Goal: Obtain resource: Download file/media

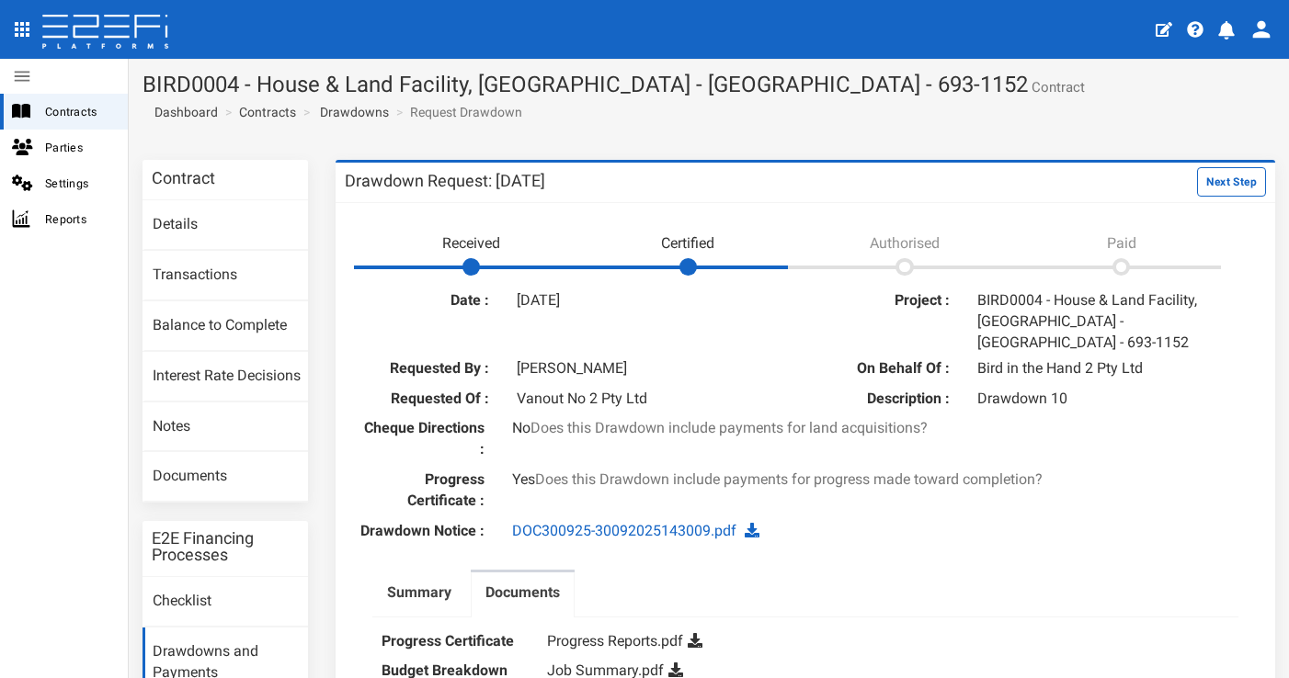
scroll to position [55, 0]
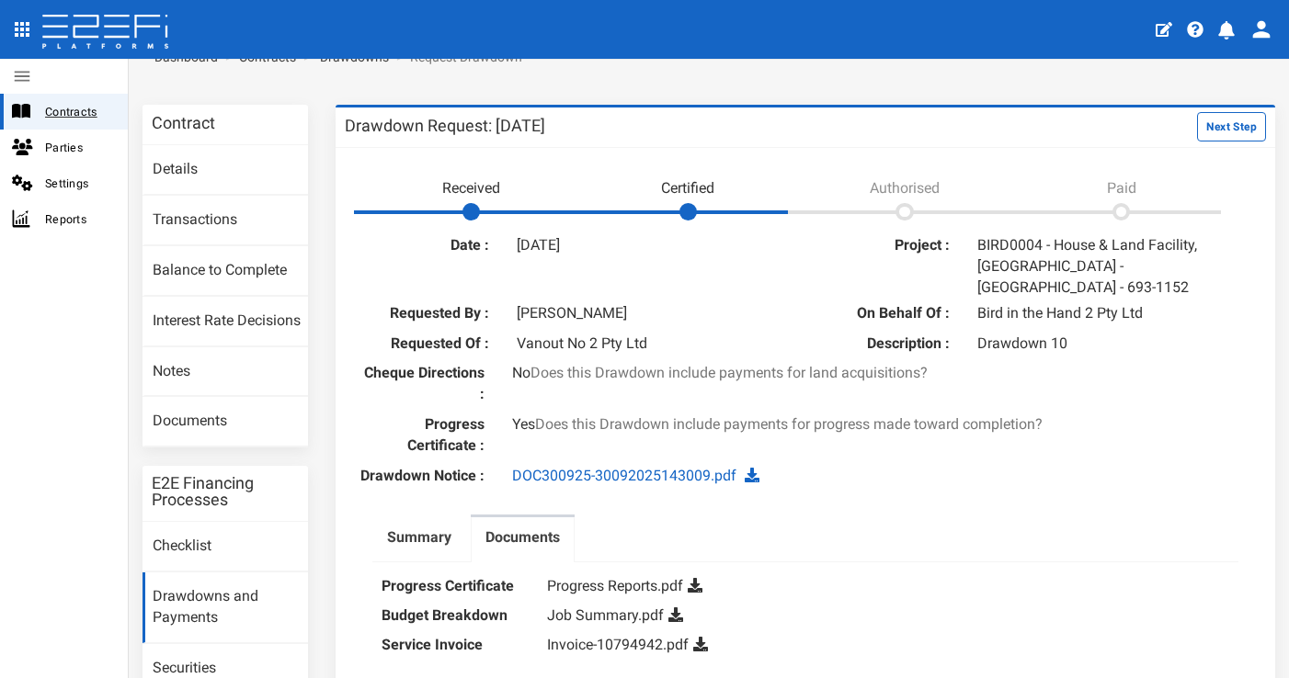
click at [66, 106] on span "Contracts" at bounding box center [79, 111] width 68 height 21
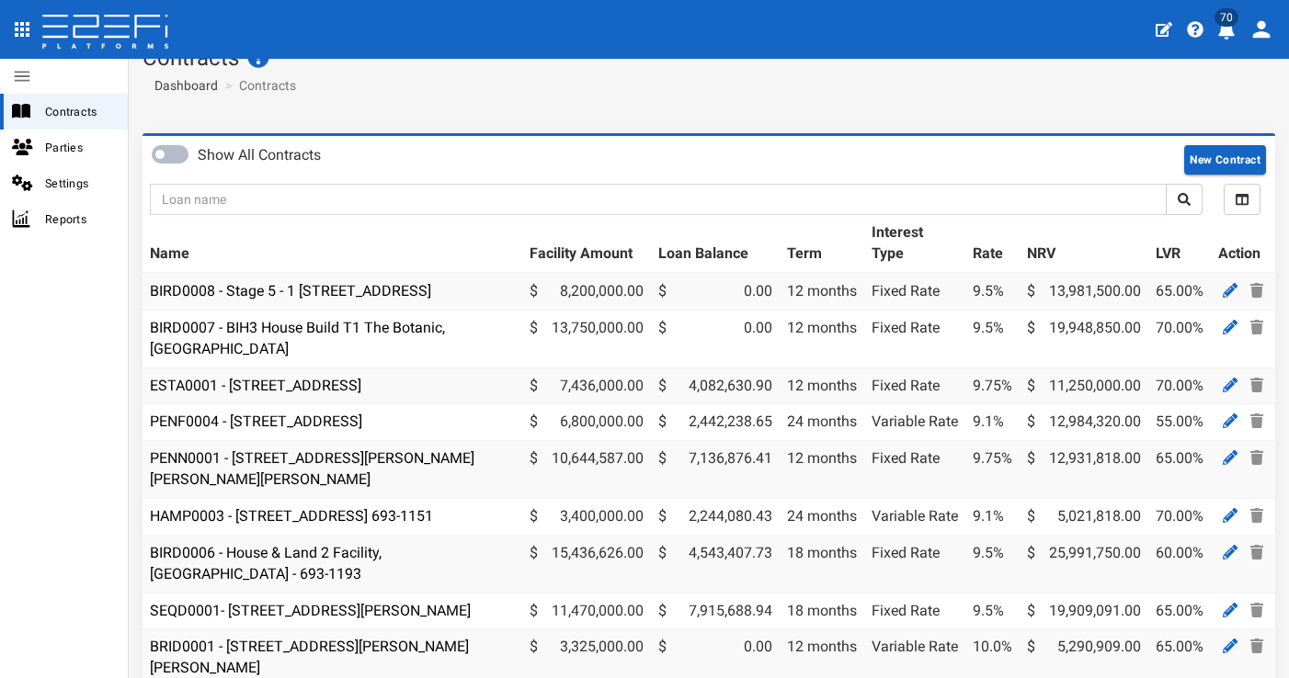
scroll to position [89, 0]
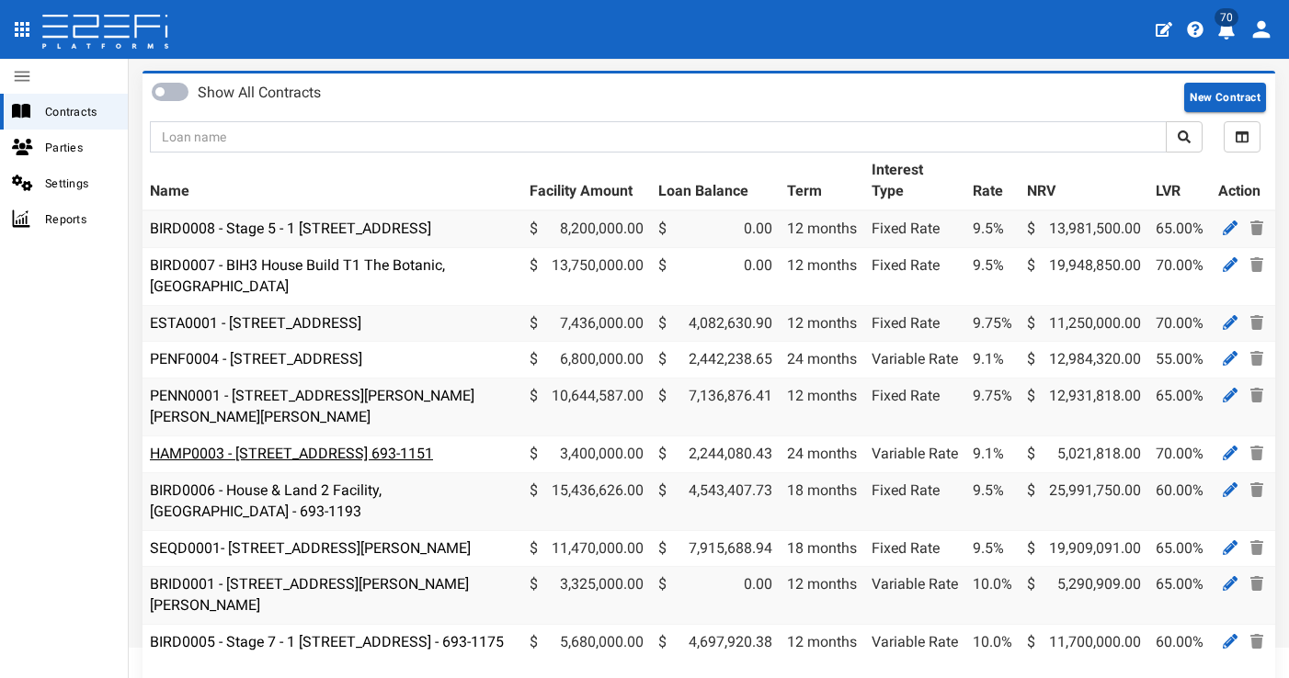
click at [433, 462] on link "HAMP0003 - 15 Aramis Place, Nudgee 4014 693-1151" at bounding box center [291, 453] width 283 height 17
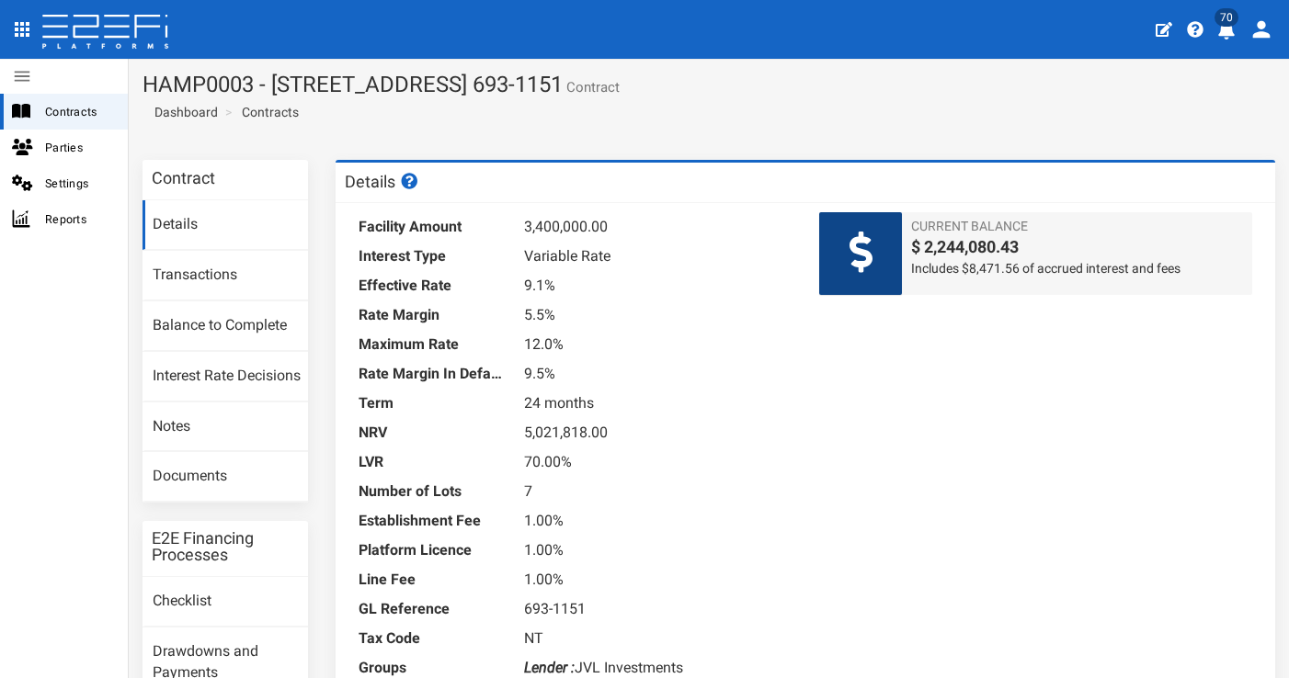
drag, startPoint x: 1221, startPoint y: 34, endPoint x: 1234, endPoint y: 70, distance: 38.4
click at [1221, 34] on icon "profile" at bounding box center [1226, 30] width 17 height 18
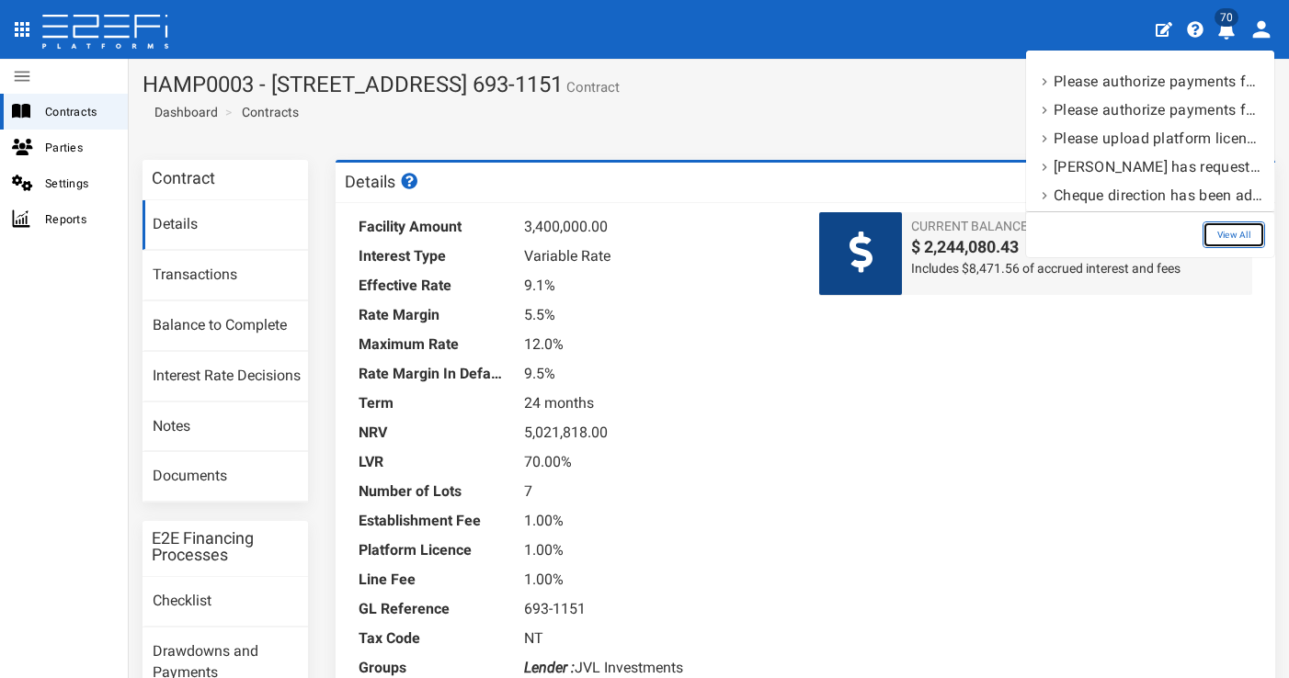
click at [1223, 233] on link "View All" at bounding box center [1233, 235] width 63 height 27
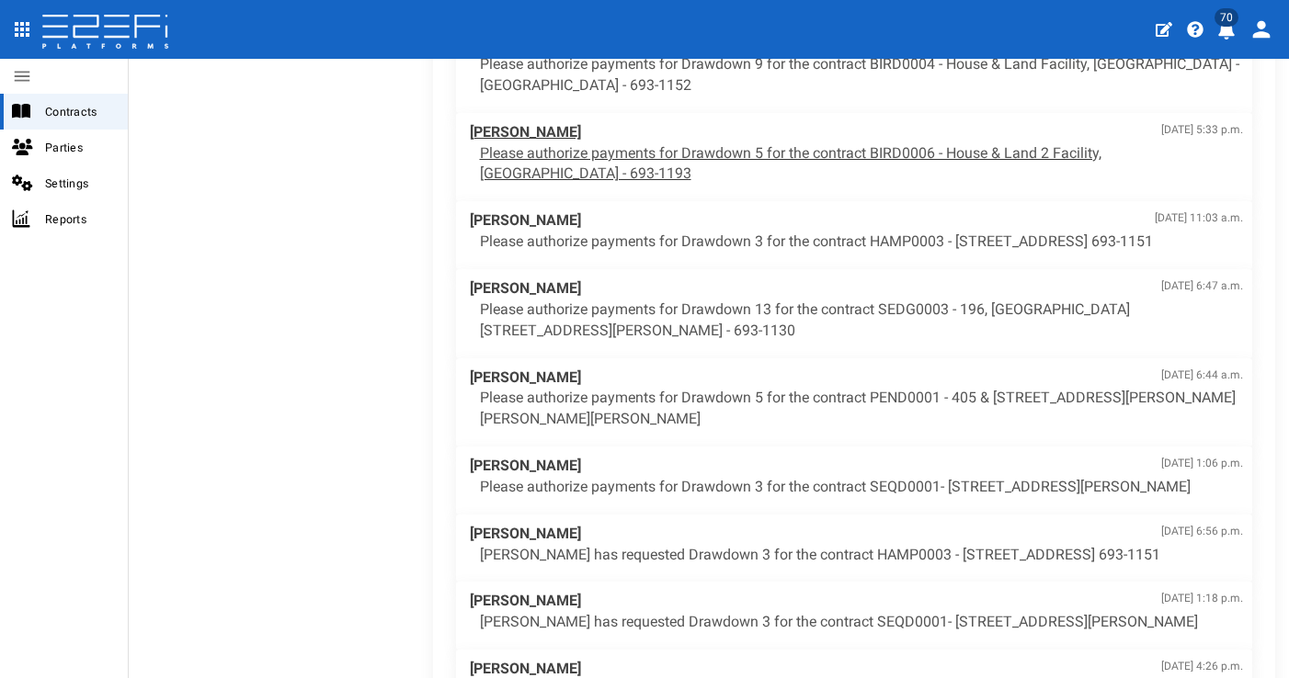
scroll to position [943, 0]
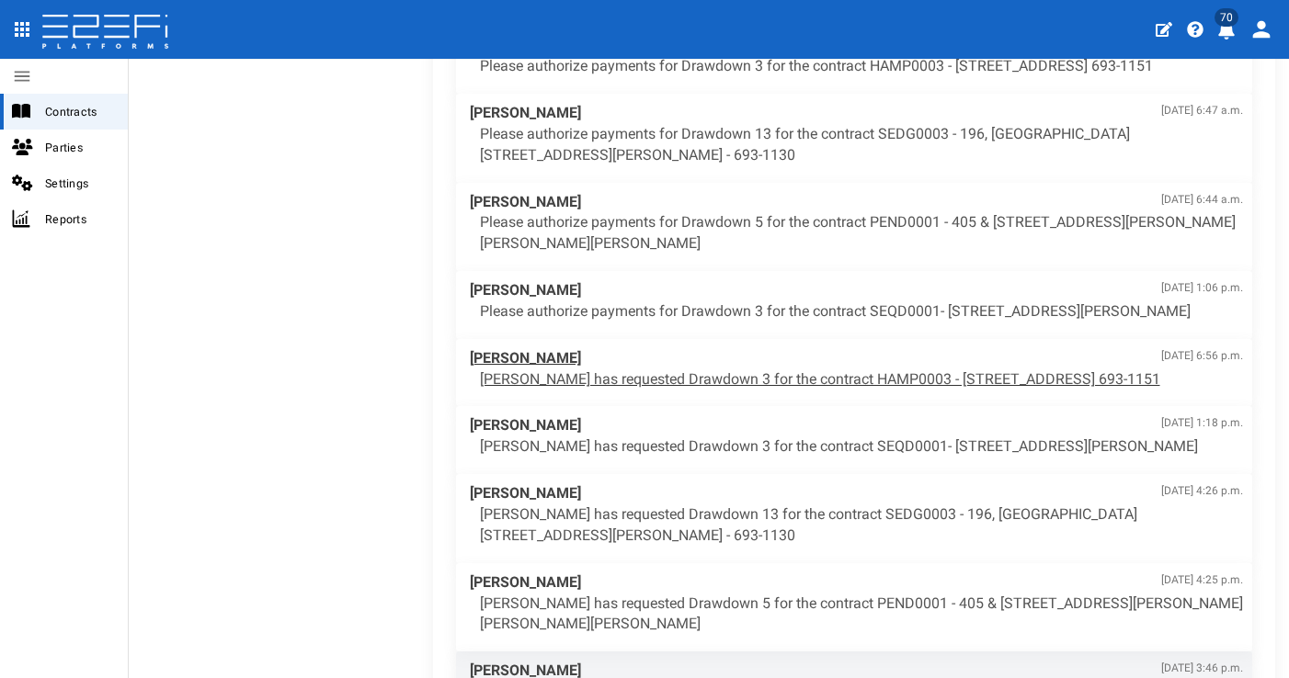
click at [761, 391] on p "Suzy Woodward has requested Drawdown 3 for the contract HAMP0003 - 15 Aramis Pl…" at bounding box center [862, 379] width 764 height 21
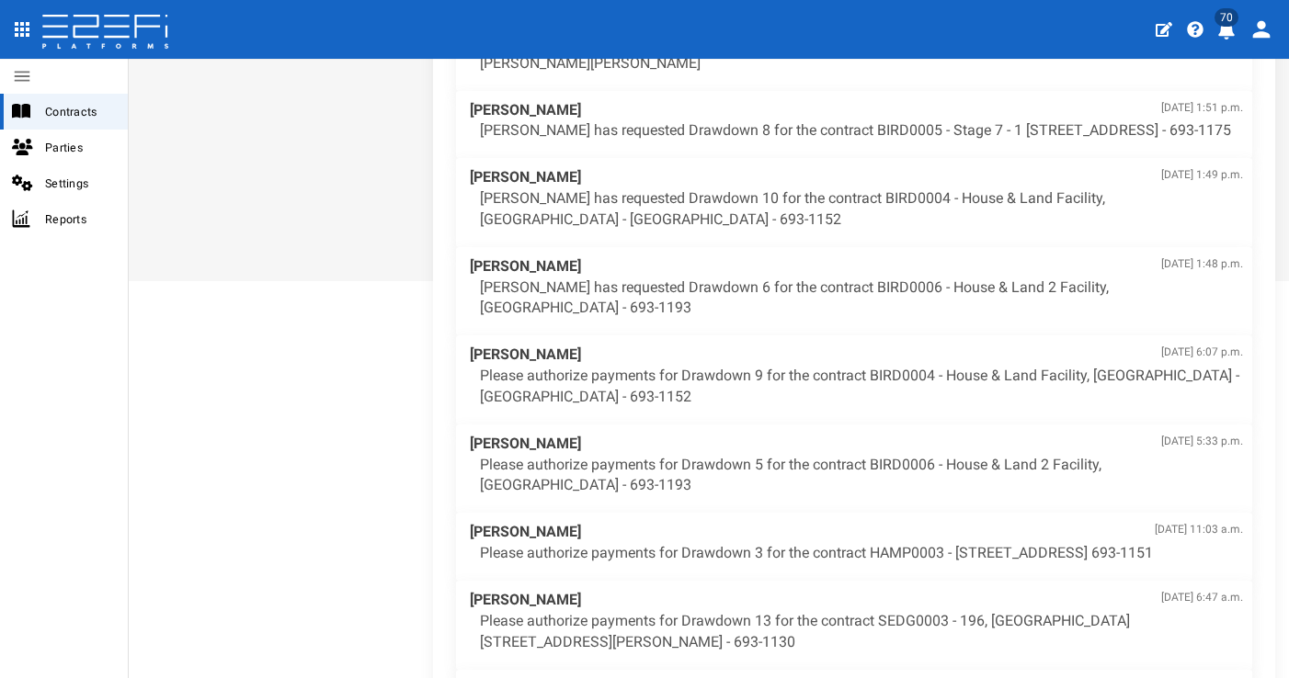
scroll to position [223, 0]
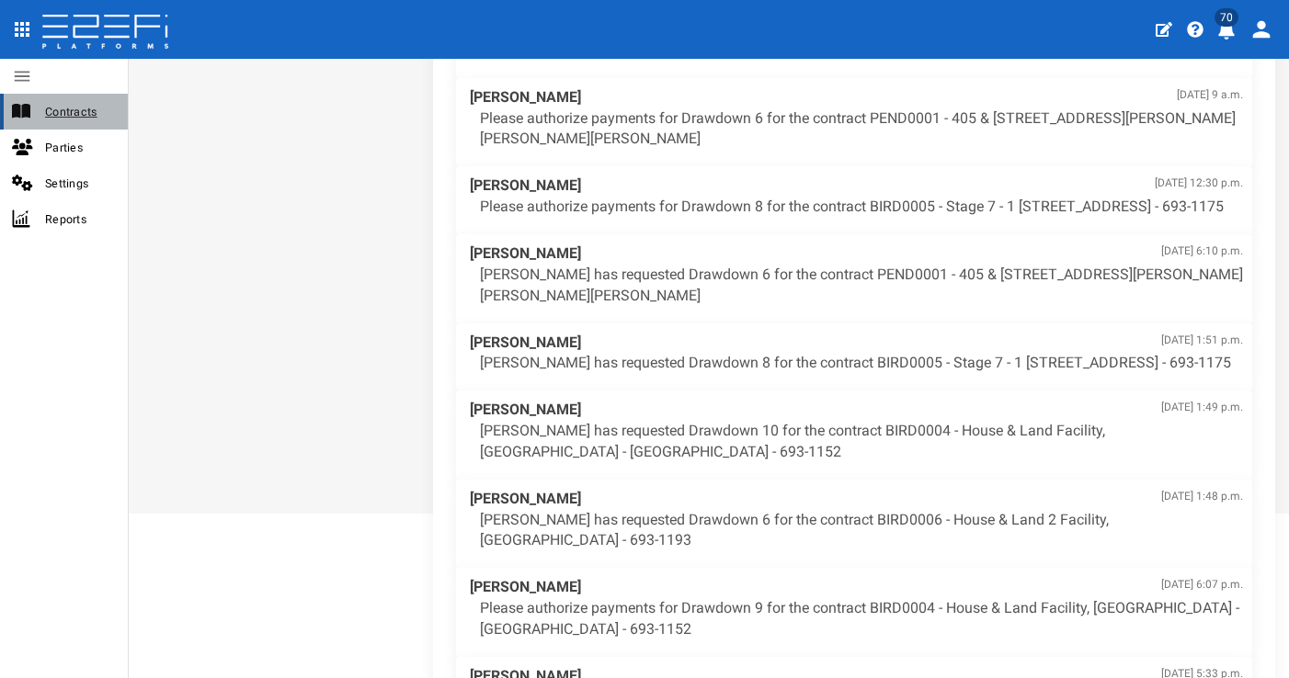
click at [73, 104] on span "Contracts" at bounding box center [79, 111] width 68 height 21
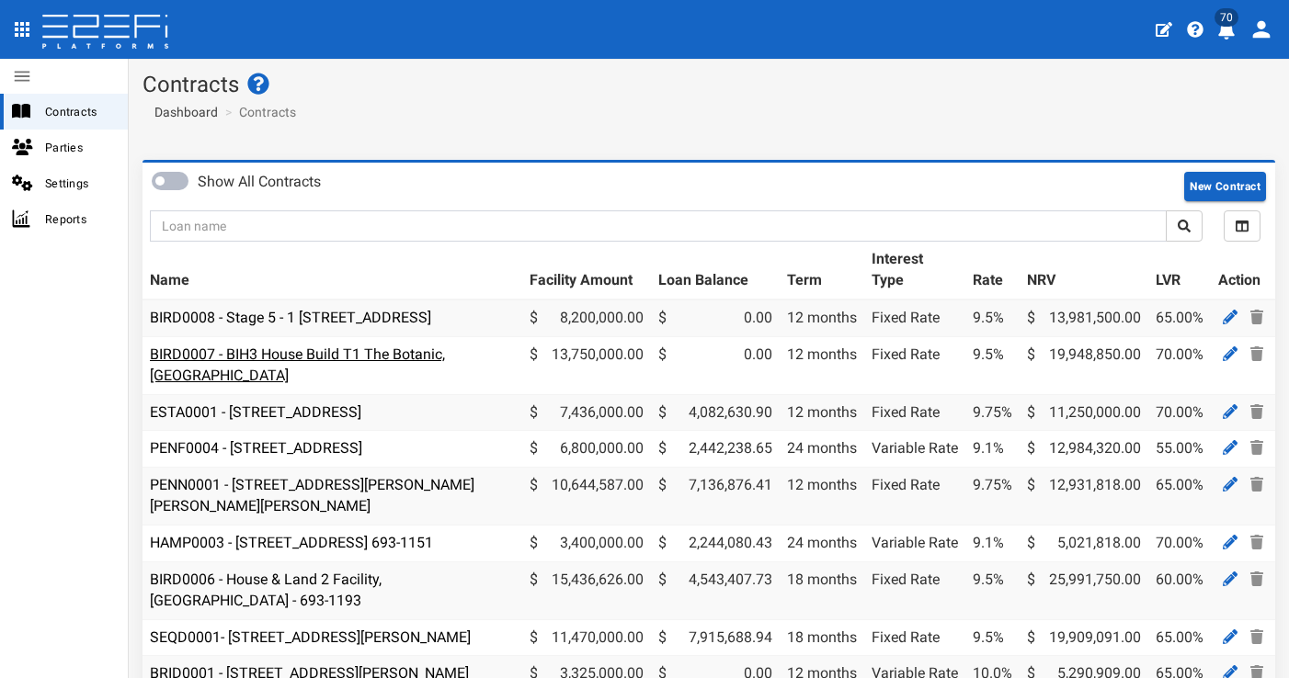
click at [420, 368] on link "BIRD0007 - BIH3 House Build T1 The Botanic, [GEOGRAPHIC_DATA]" at bounding box center [297, 365] width 295 height 39
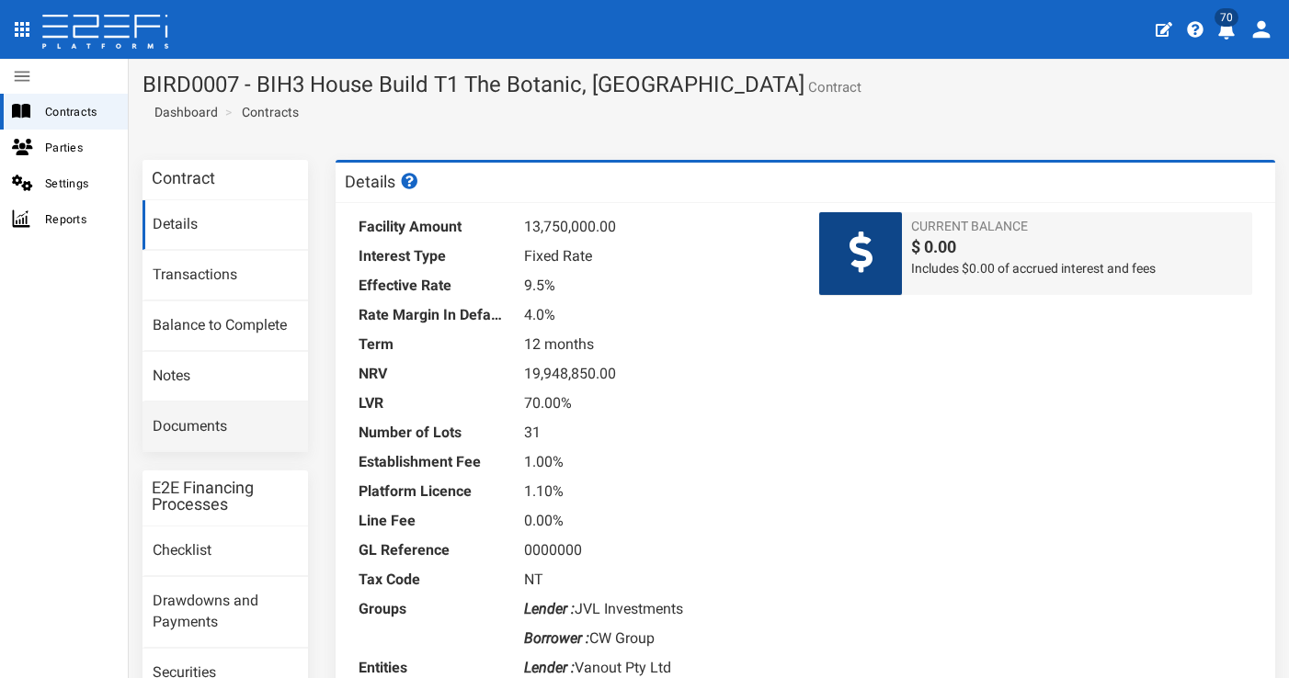
click at [233, 411] on link "Documents" at bounding box center [224, 428] width 165 height 50
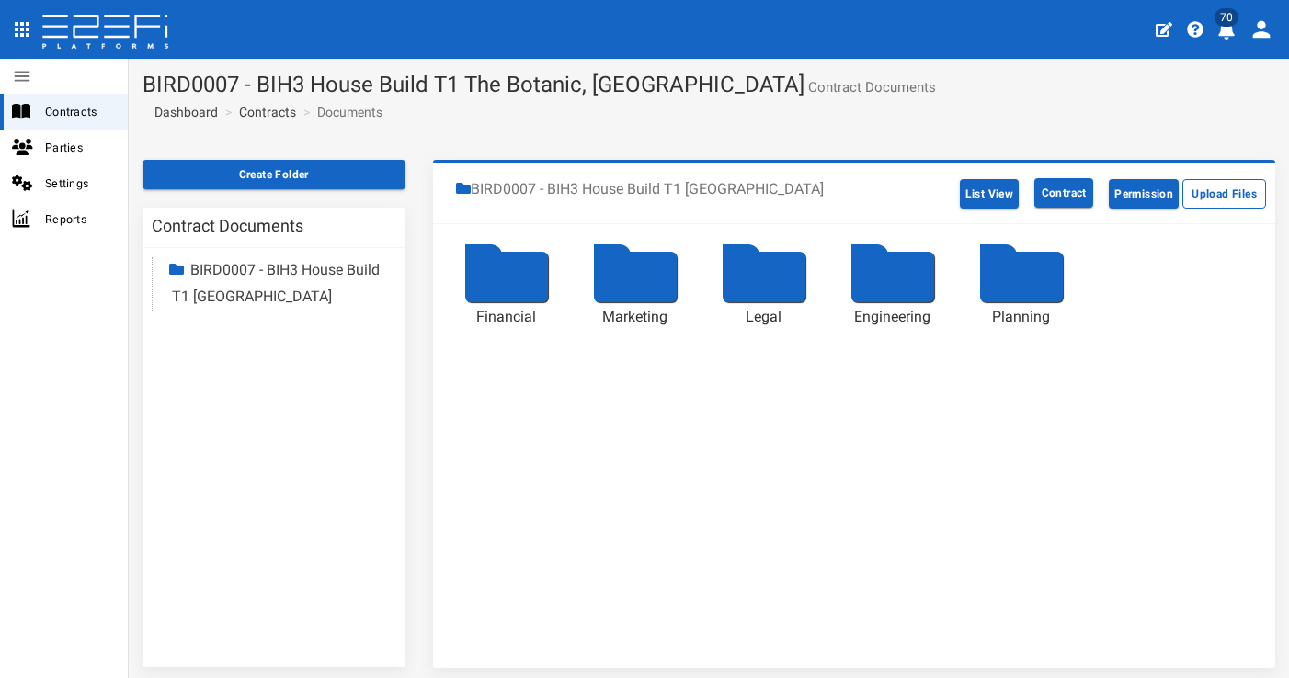
click at [510, 267] on div at bounding box center [506, 277] width 83 height 51
click at [521, 262] on div at bounding box center [506, 277] width 83 height 51
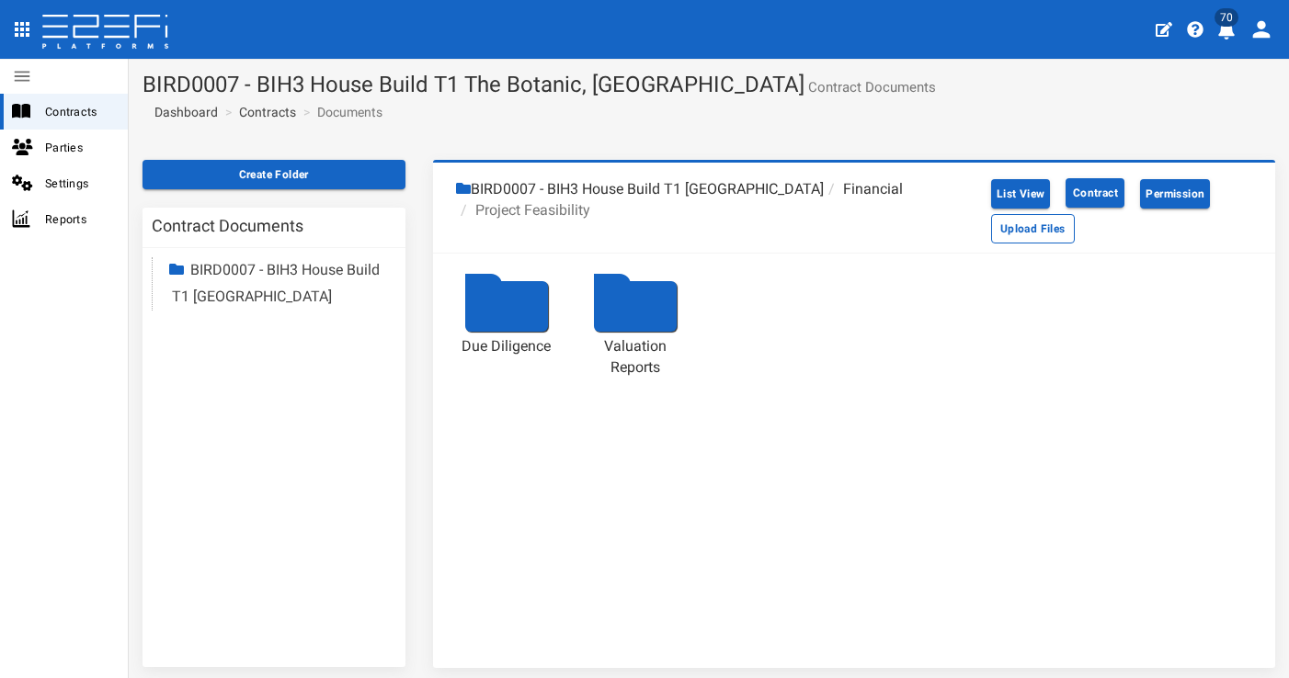
click at [1231, 35] on icon "profile" at bounding box center [1226, 30] width 17 height 18
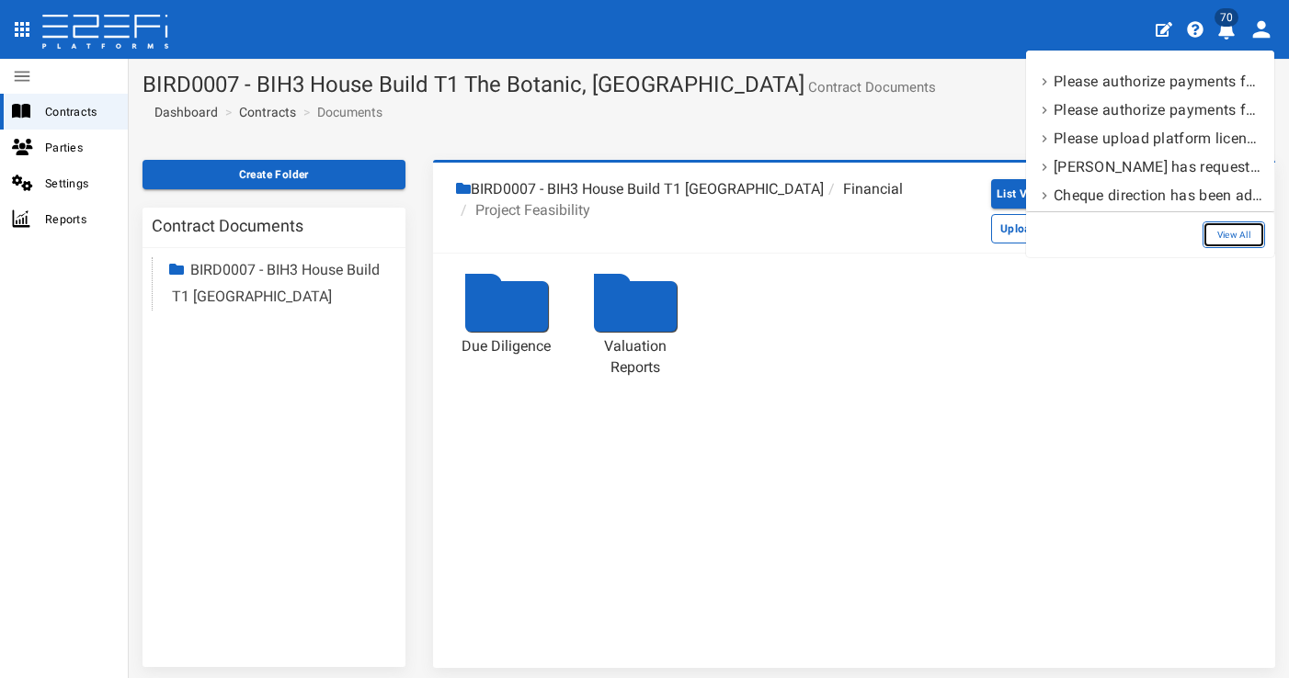
click at [1247, 239] on link "View All" at bounding box center [1233, 235] width 63 height 27
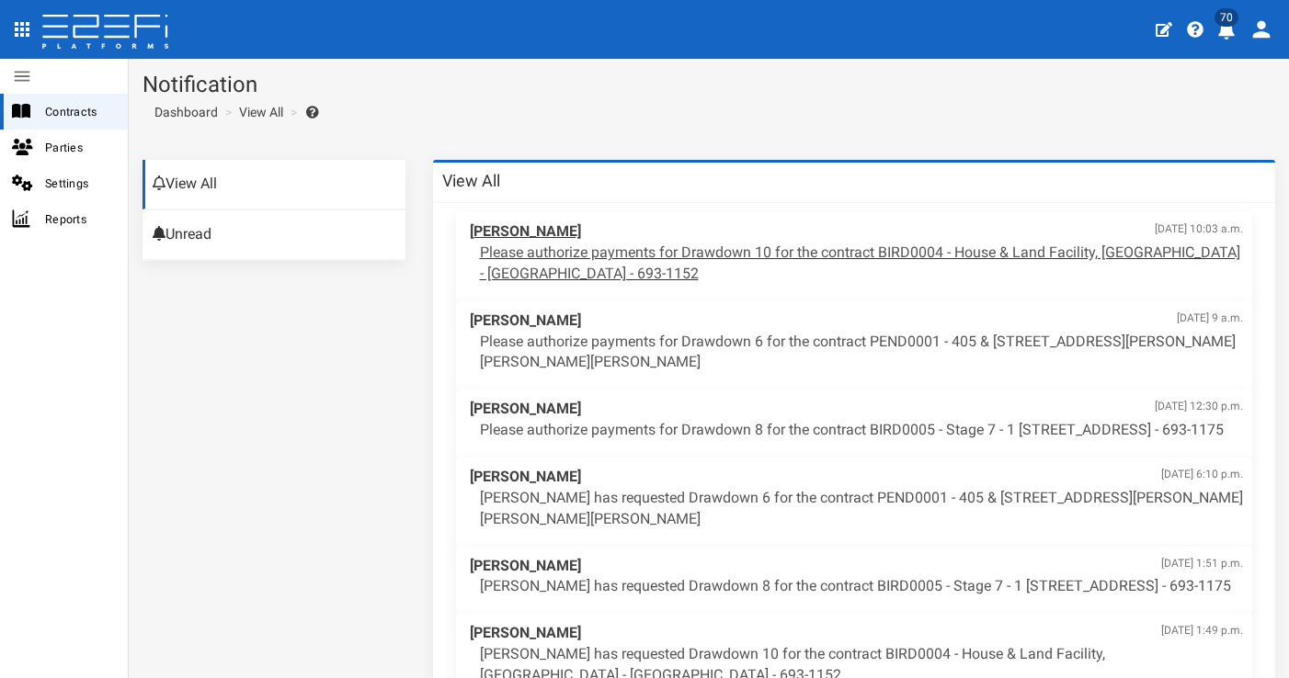
click at [687, 249] on p "Please authorize payments for Drawdown 10 for the contract BIRD0004 - House & L…" at bounding box center [862, 264] width 764 height 42
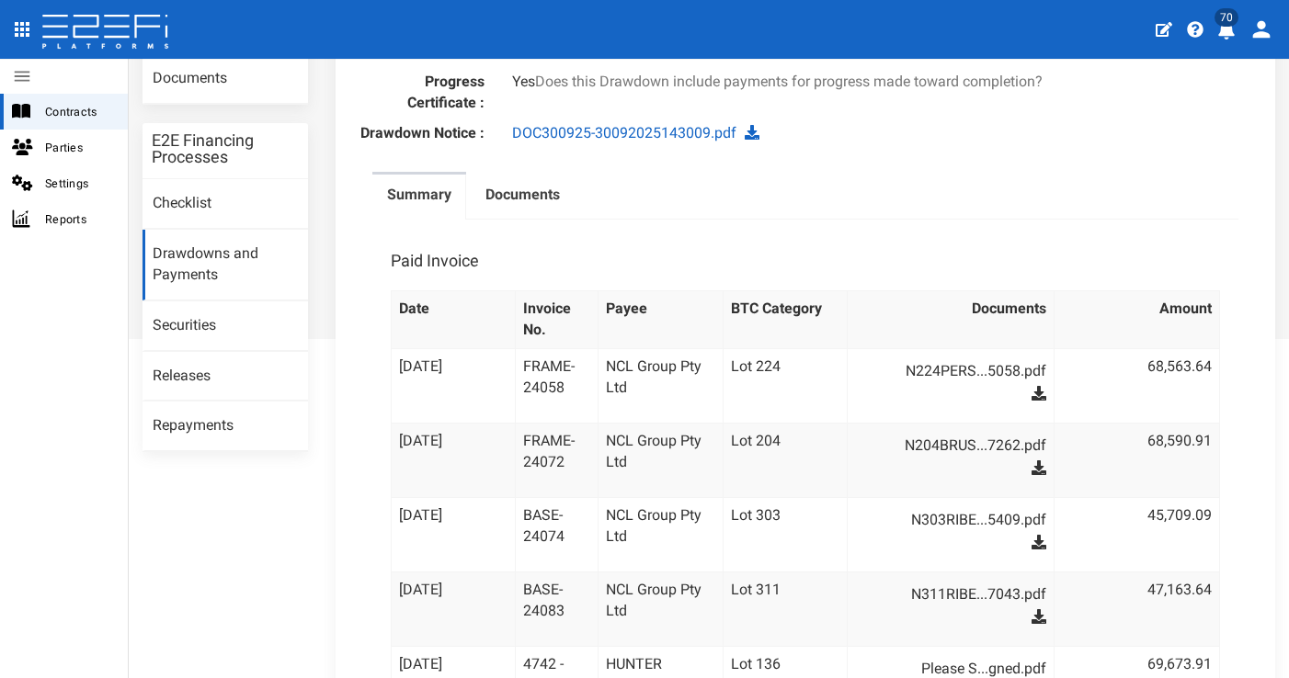
scroll to position [252, 0]
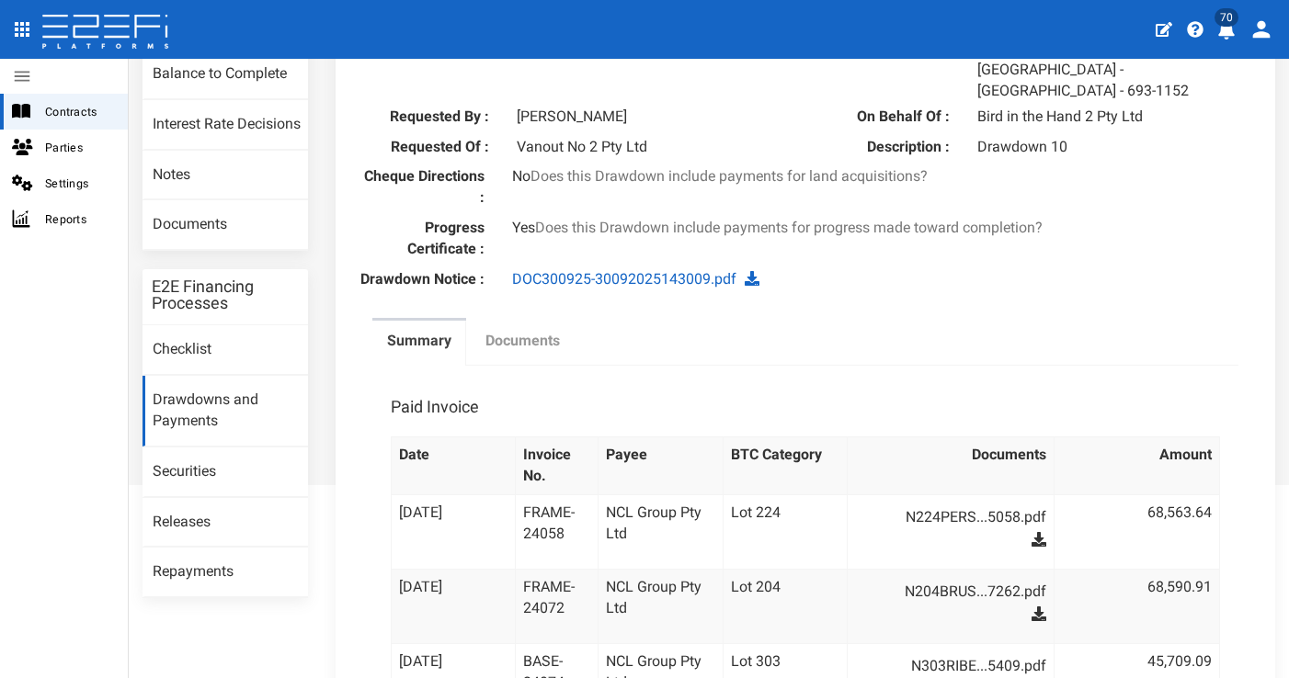
click at [514, 331] on label "Documents" at bounding box center [522, 341] width 74 height 21
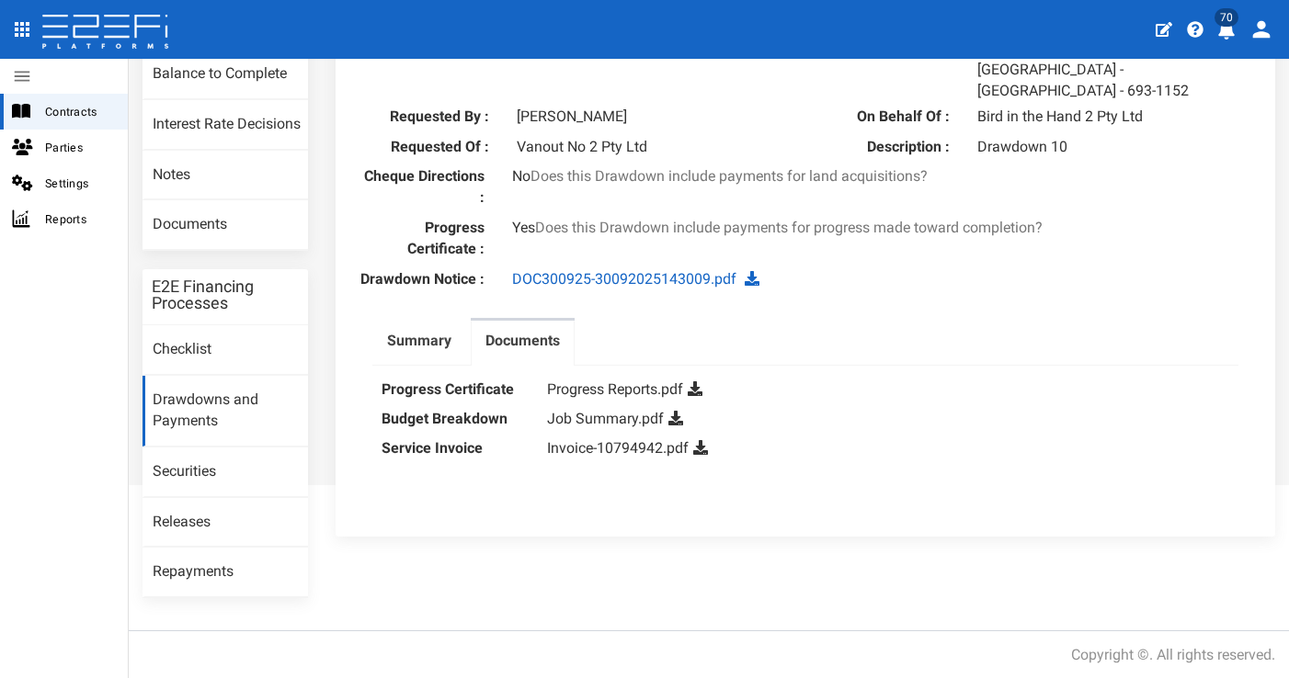
click at [624, 404] on dd "Job Summary.pdf" at bounding box center [888, 418] width 682 height 29
click at [627, 410] on link "Job Summary.pdf" at bounding box center [605, 418] width 117 height 17
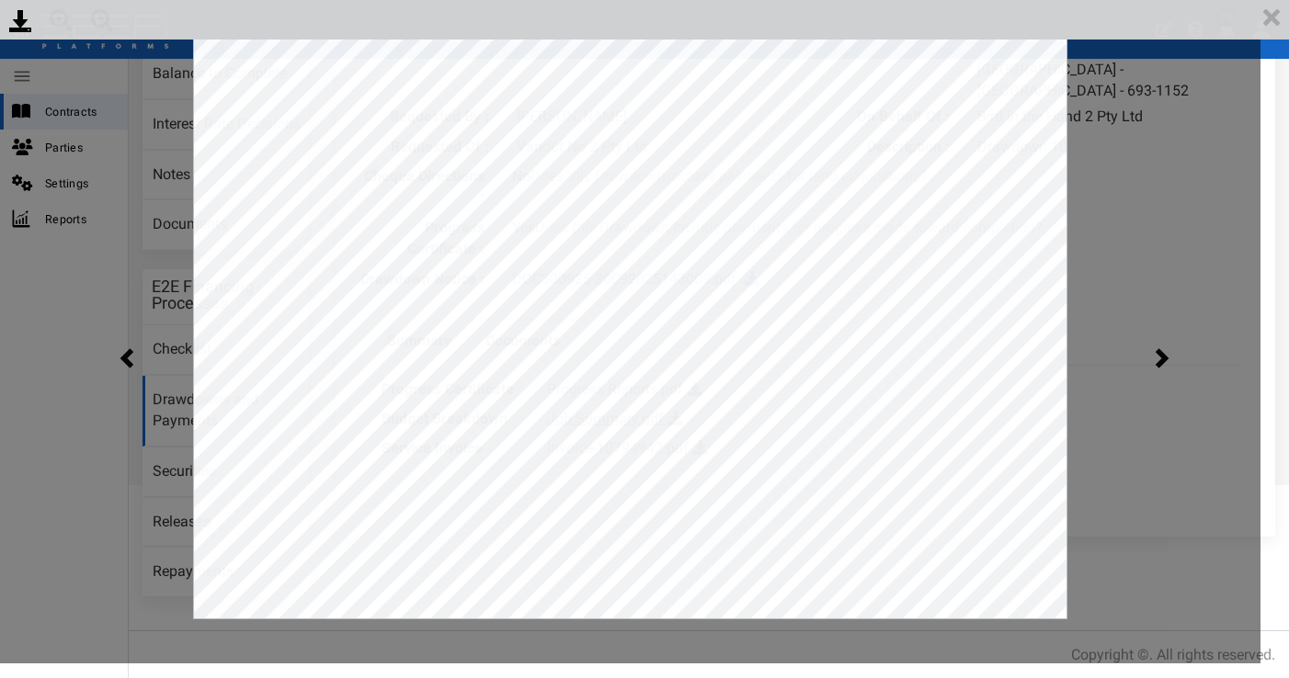
scroll to position [0, 0]
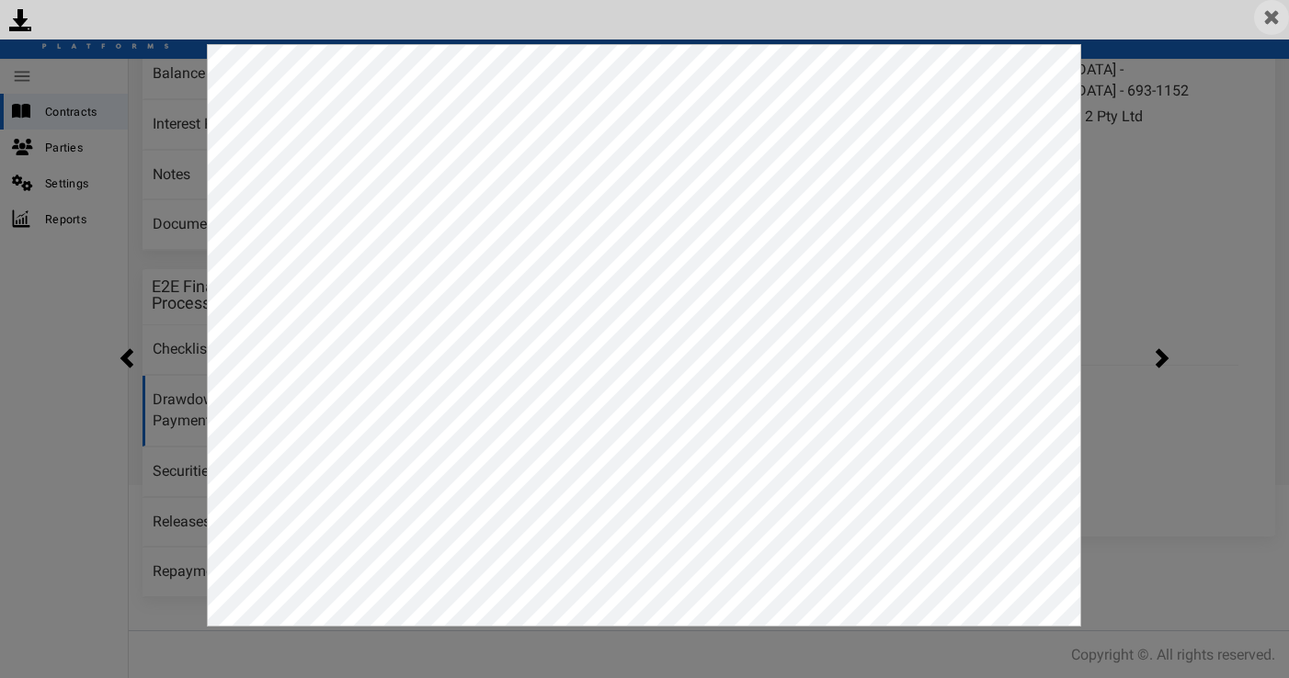
click at [1264, 17] on img at bounding box center [1271, 17] width 35 height 35
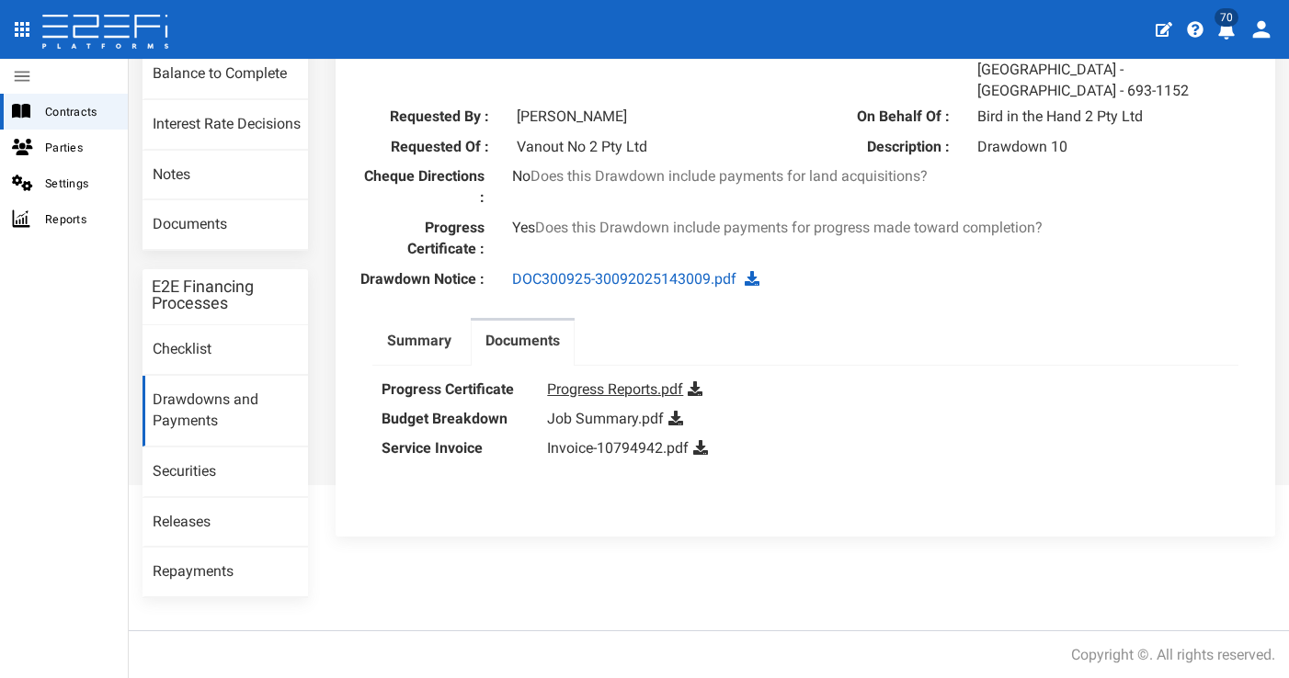
click at [643, 381] on link "Progress Reports.pdf" at bounding box center [615, 389] width 136 height 17
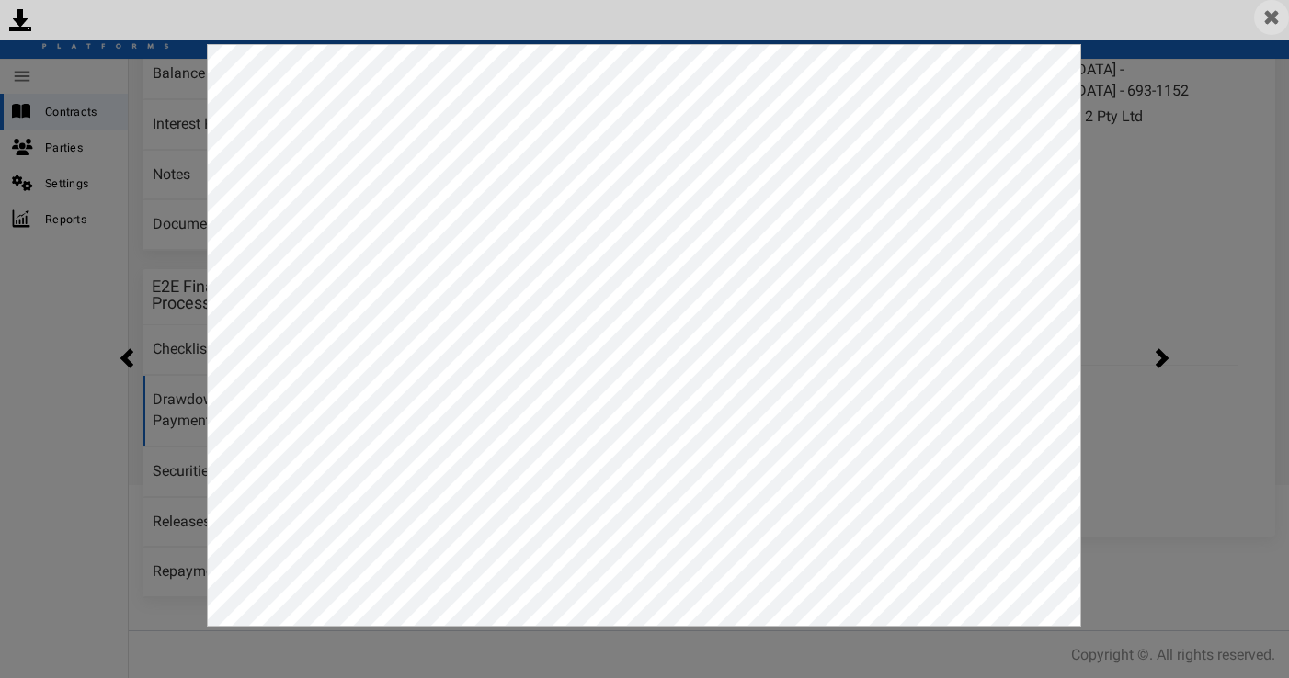
click at [1266, 27] on img at bounding box center [1271, 17] width 35 height 35
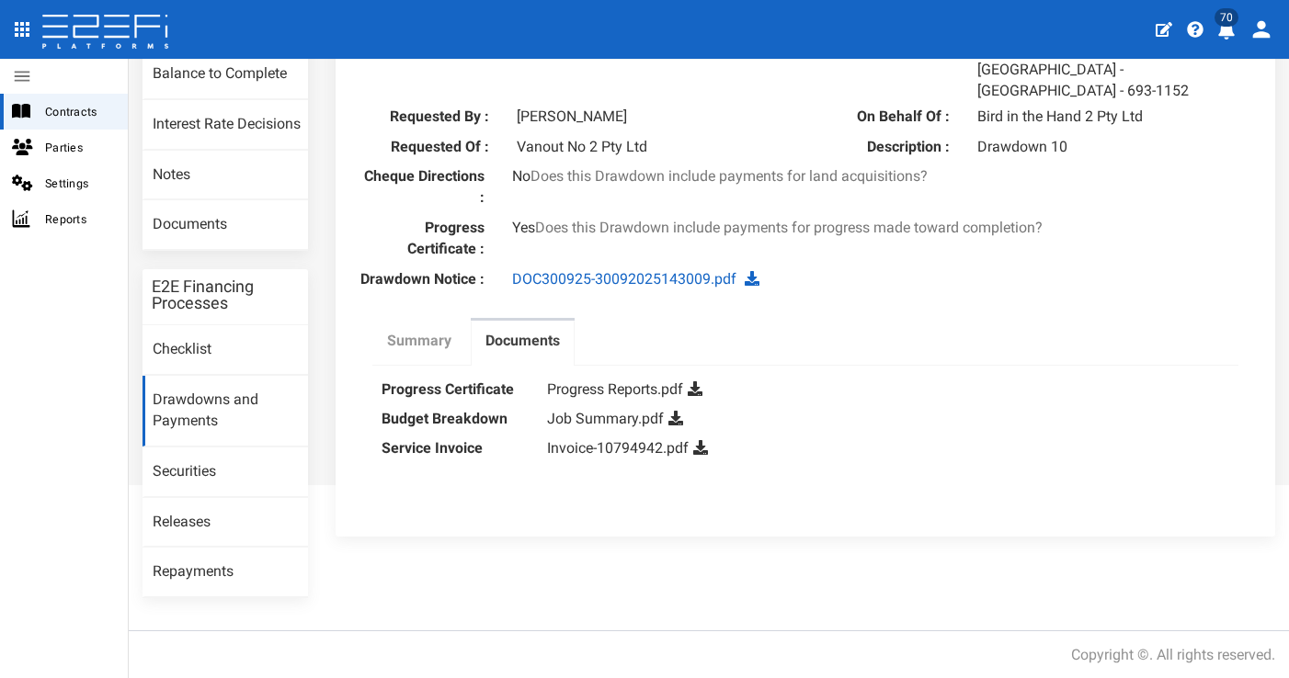
click at [416, 331] on label "Summary" at bounding box center [419, 341] width 64 height 21
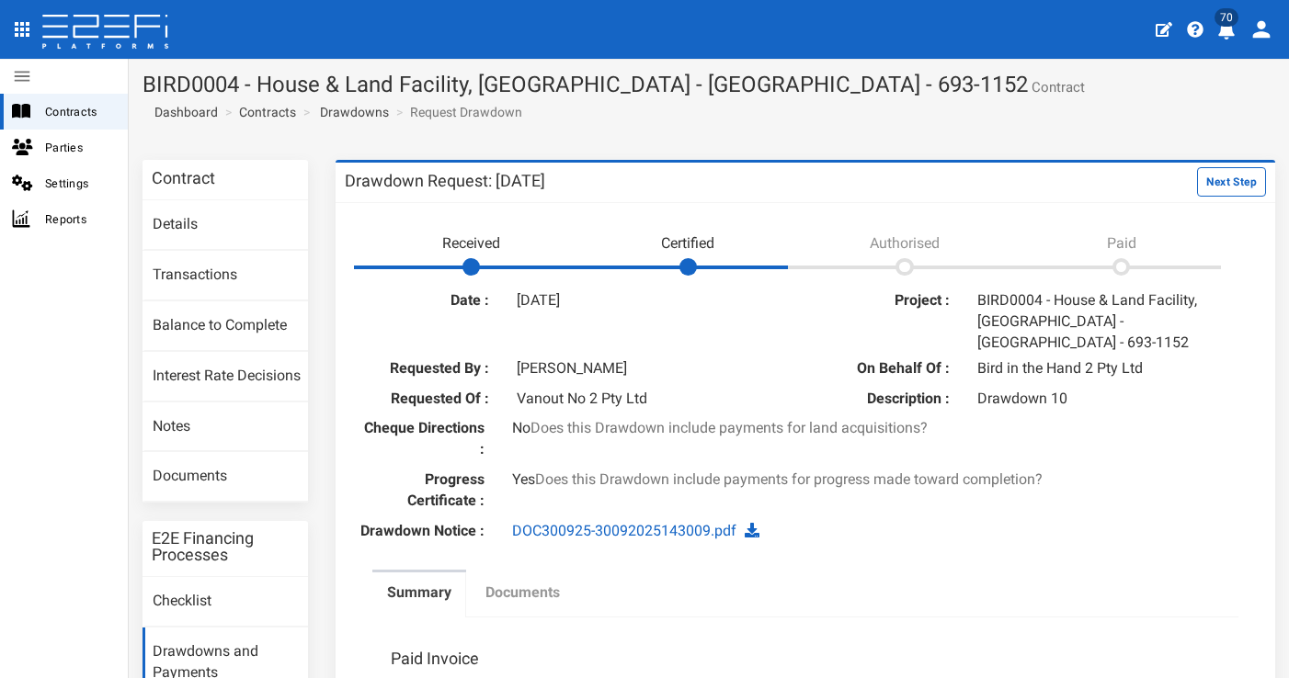
click at [534, 583] on label "Documents" at bounding box center [522, 593] width 74 height 21
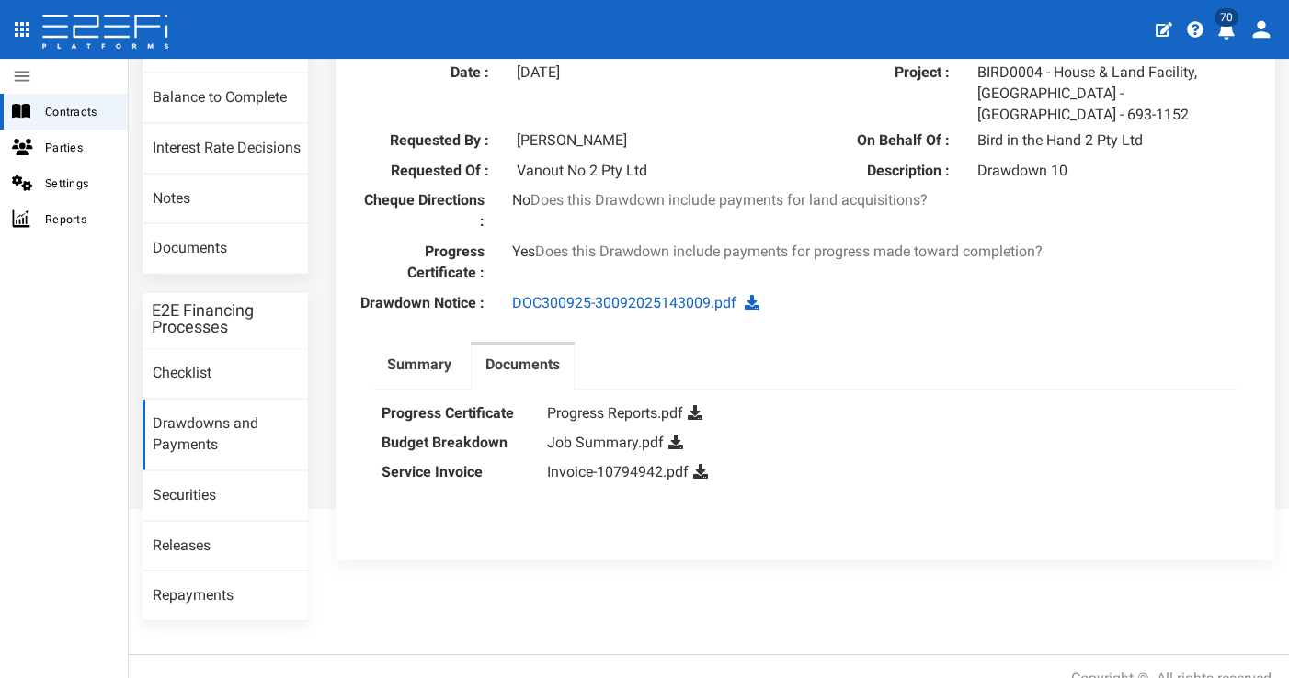
scroll to position [262, 0]
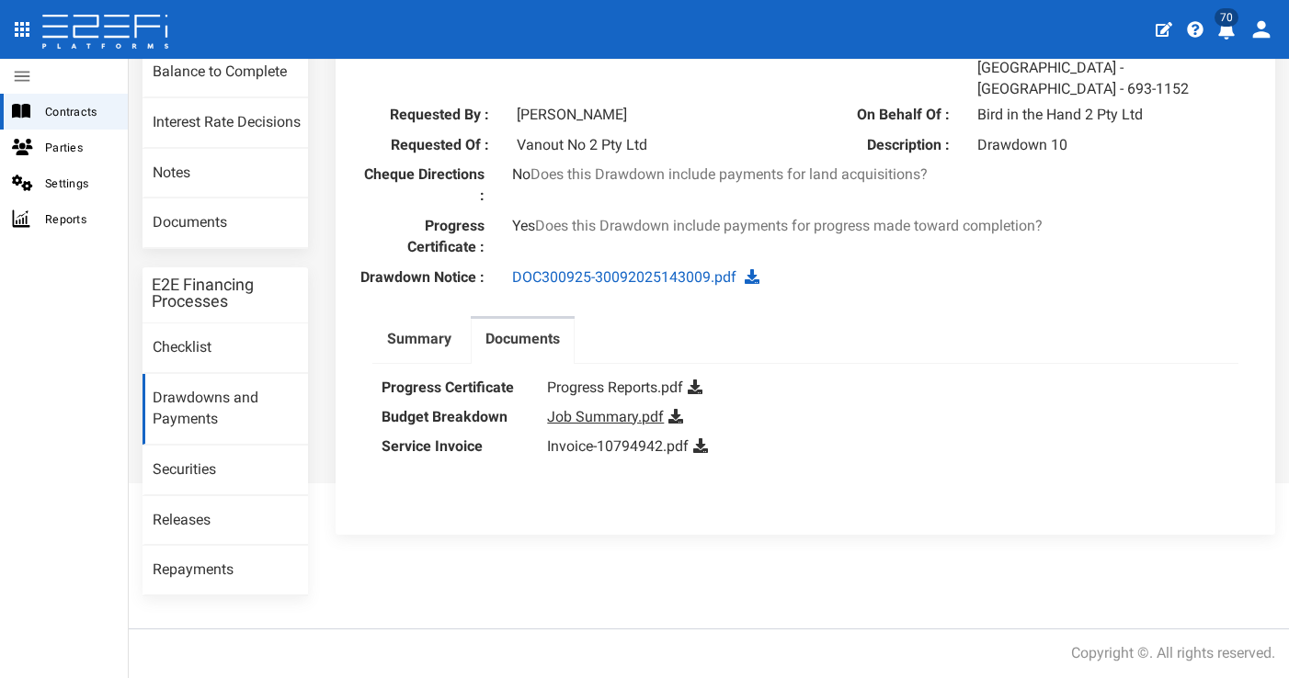
click at [591, 408] on link "Job Summary.pdf" at bounding box center [605, 416] width 117 height 17
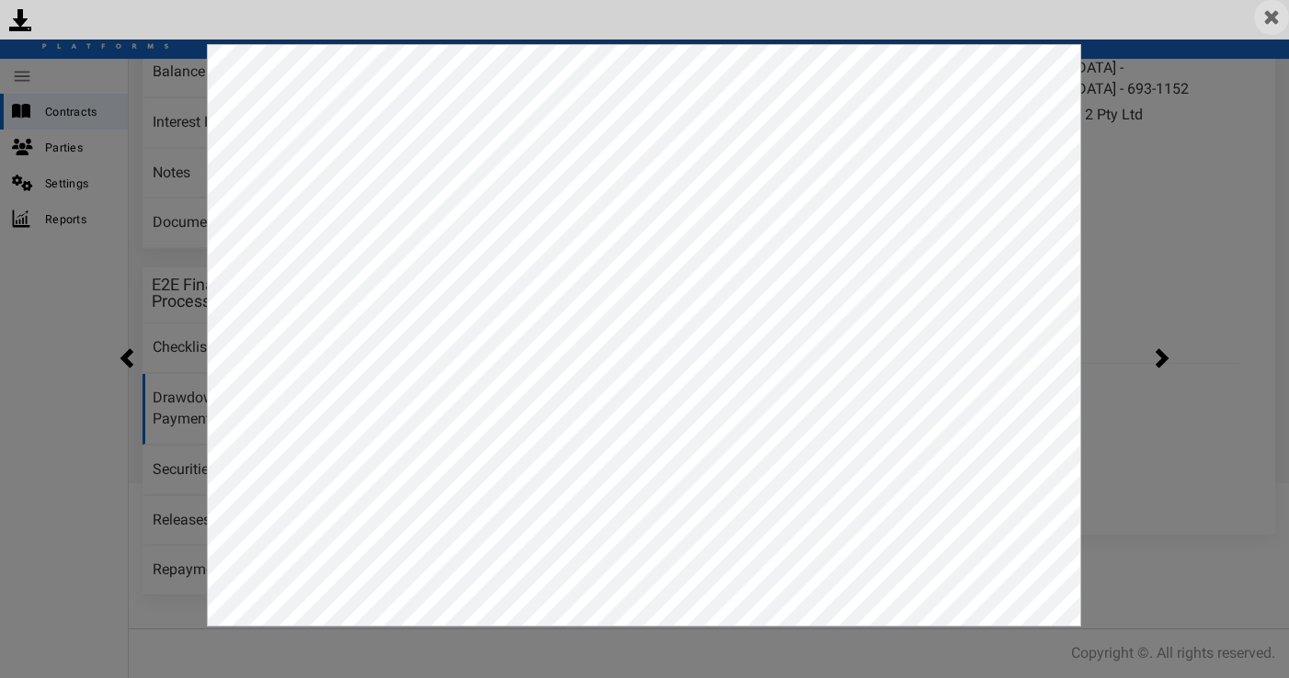
click at [1258, 26] on img at bounding box center [1271, 17] width 35 height 35
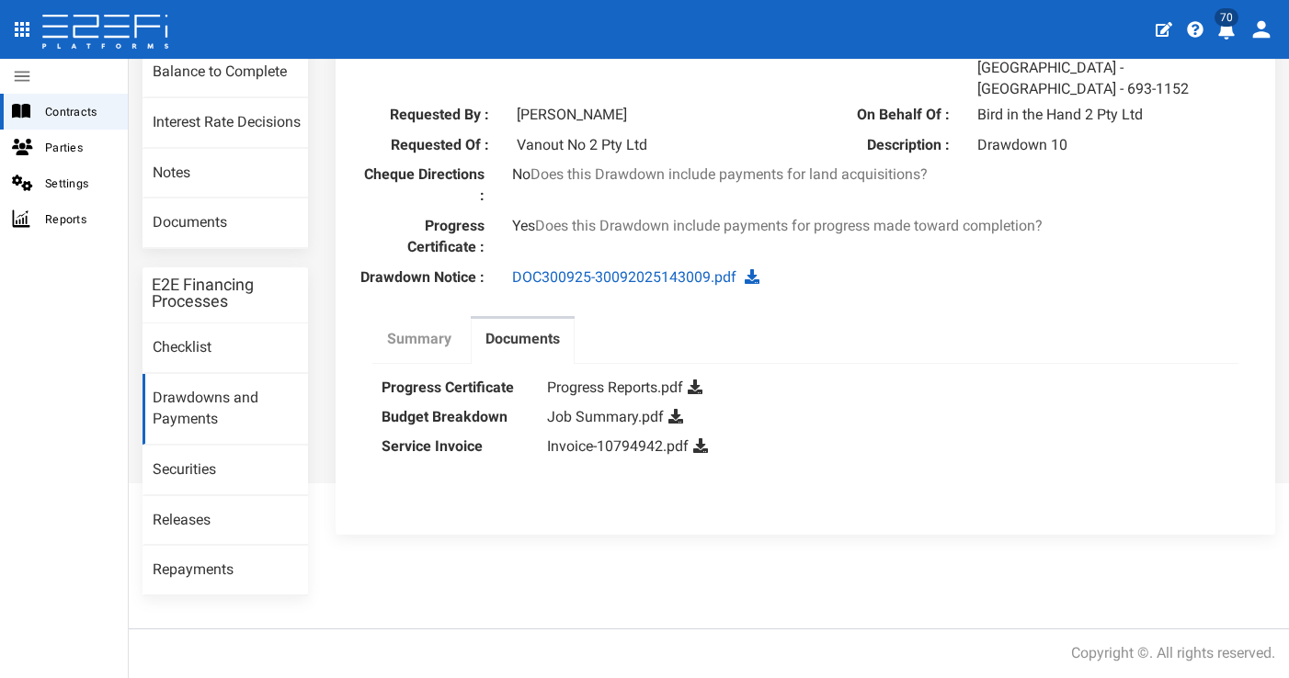
click at [413, 329] on label "Summary" at bounding box center [419, 339] width 64 height 21
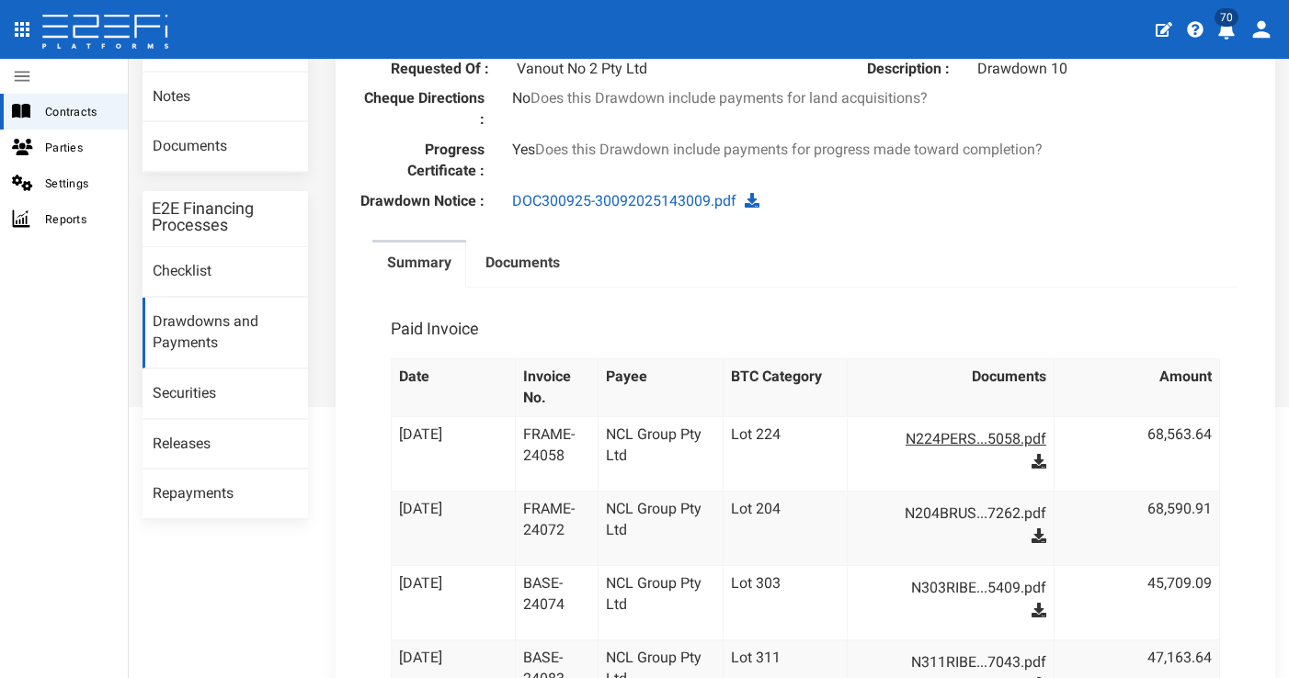
scroll to position [326, 0]
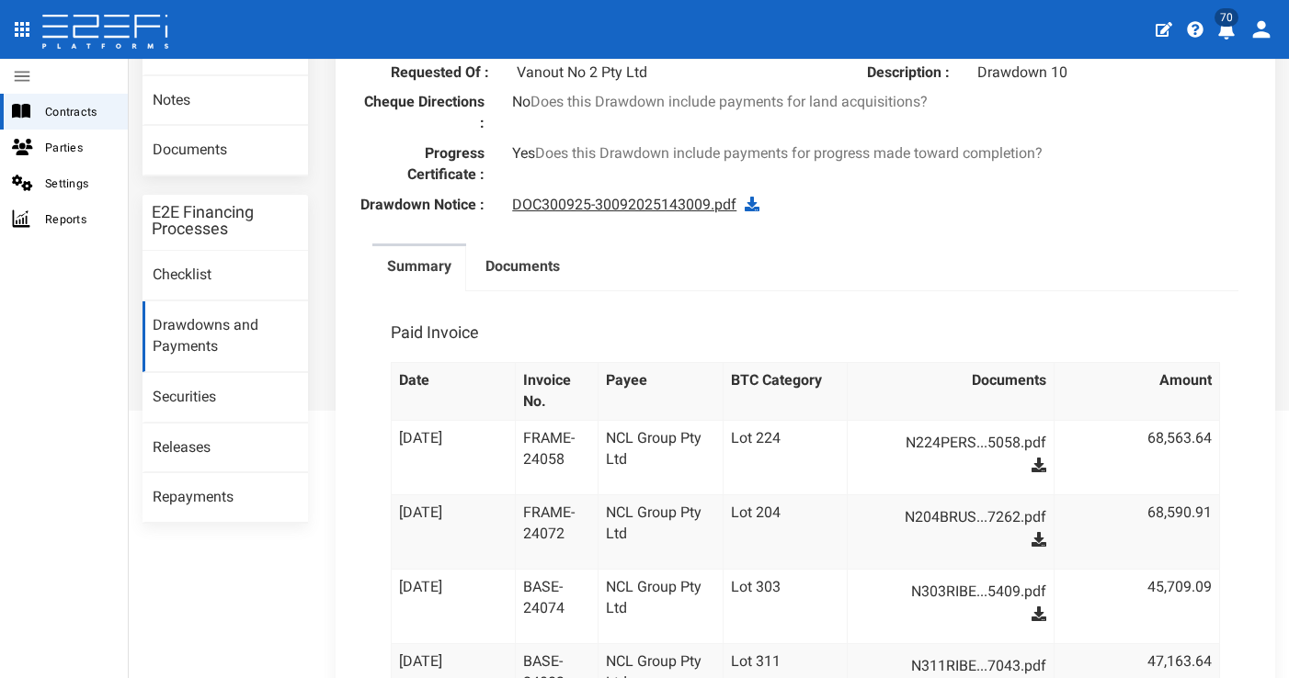
click at [644, 196] on link "DOC300925-30092025143009.pdf" at bounding box center [624, 204] width 224 height 17
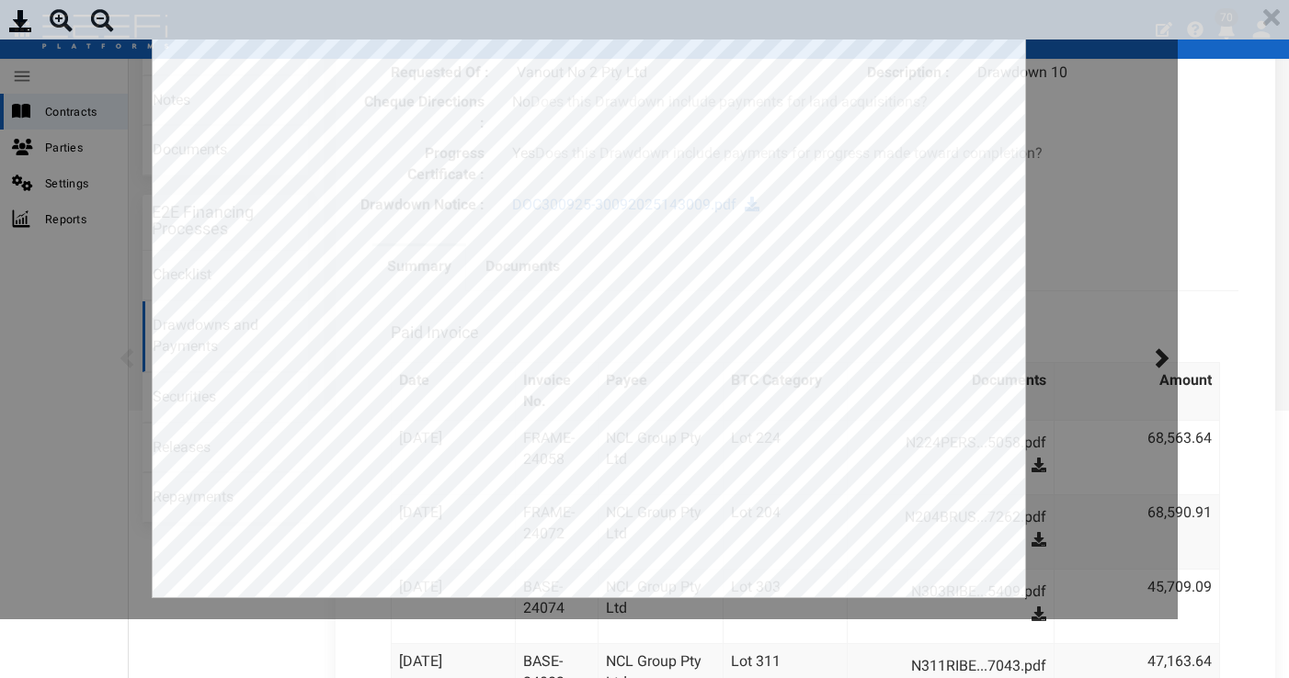
scroll to position [0, 0]
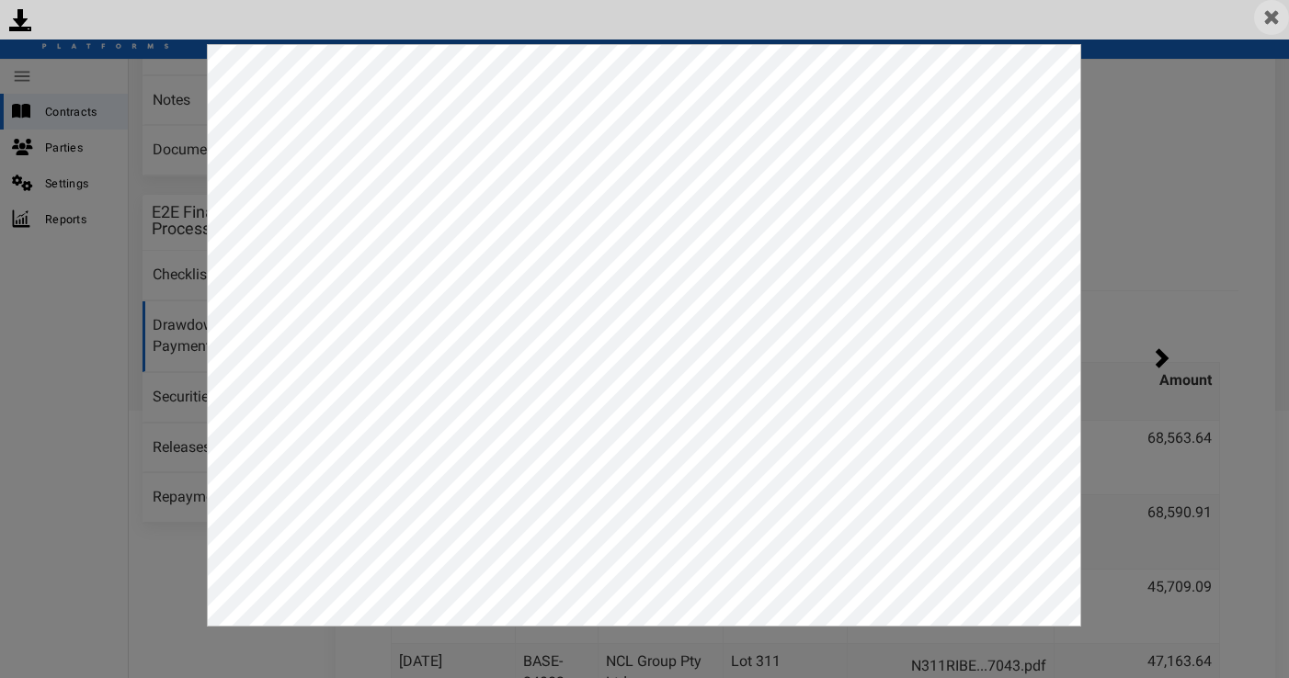
click at [1281, 10] on img at bounding box center [1271, 17] width 35 height 35
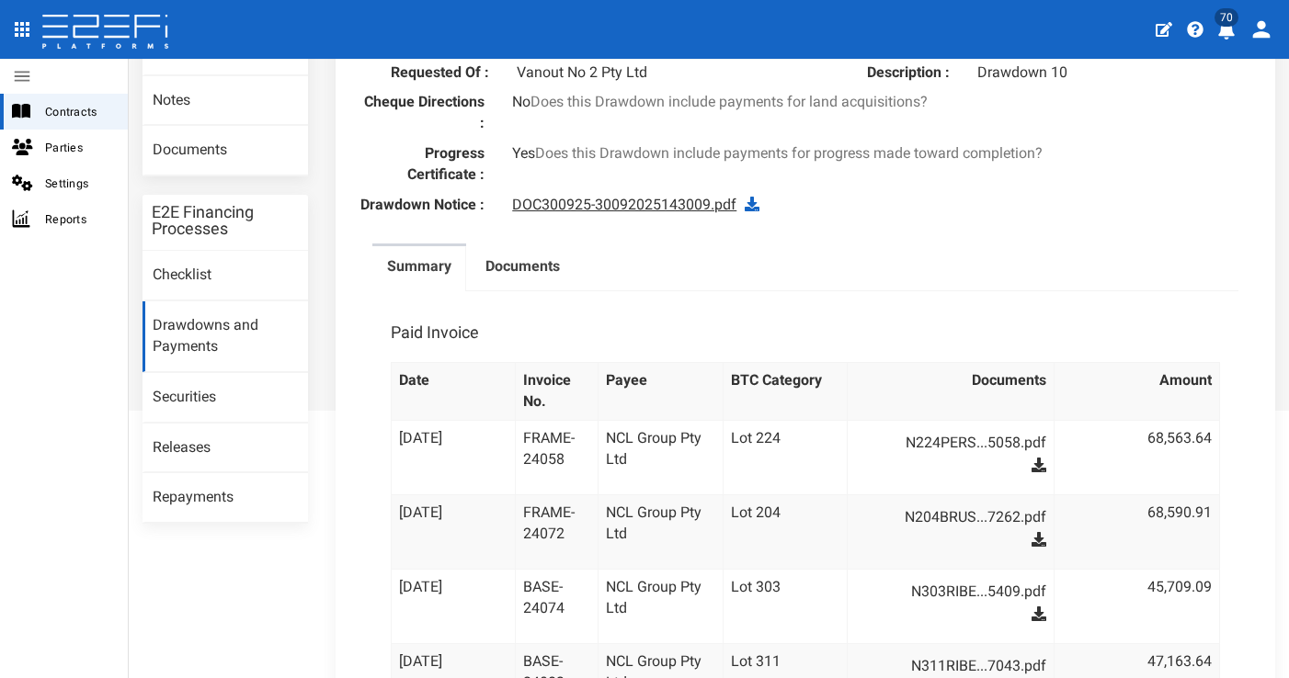
drag, startPoint x: 486, startPoint y: 233, endPoint x: 508, endPoint y: 236, distance: 22.2
click at [487, 256] on label "Documents" at bounding box center [522, 266] width 74 height 21
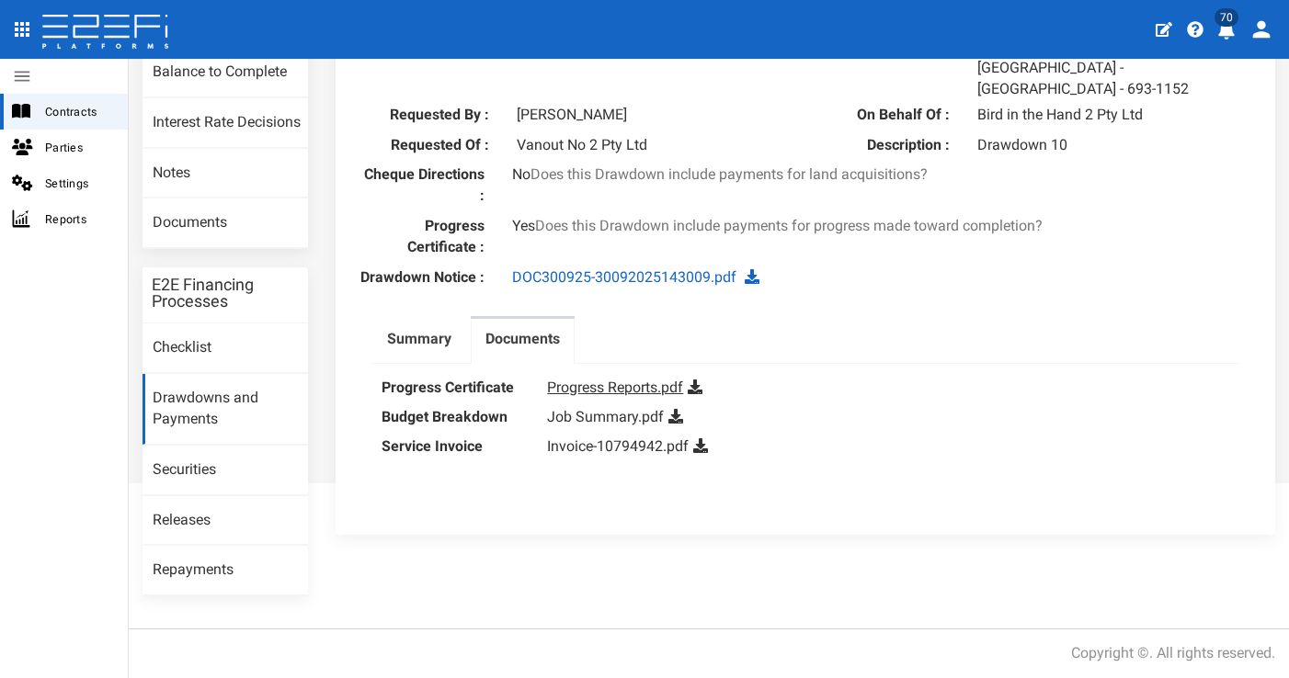
click at [610, 379] on link "Progress Reports.pdf" at bounding box center [615, 387] width 136 height 17
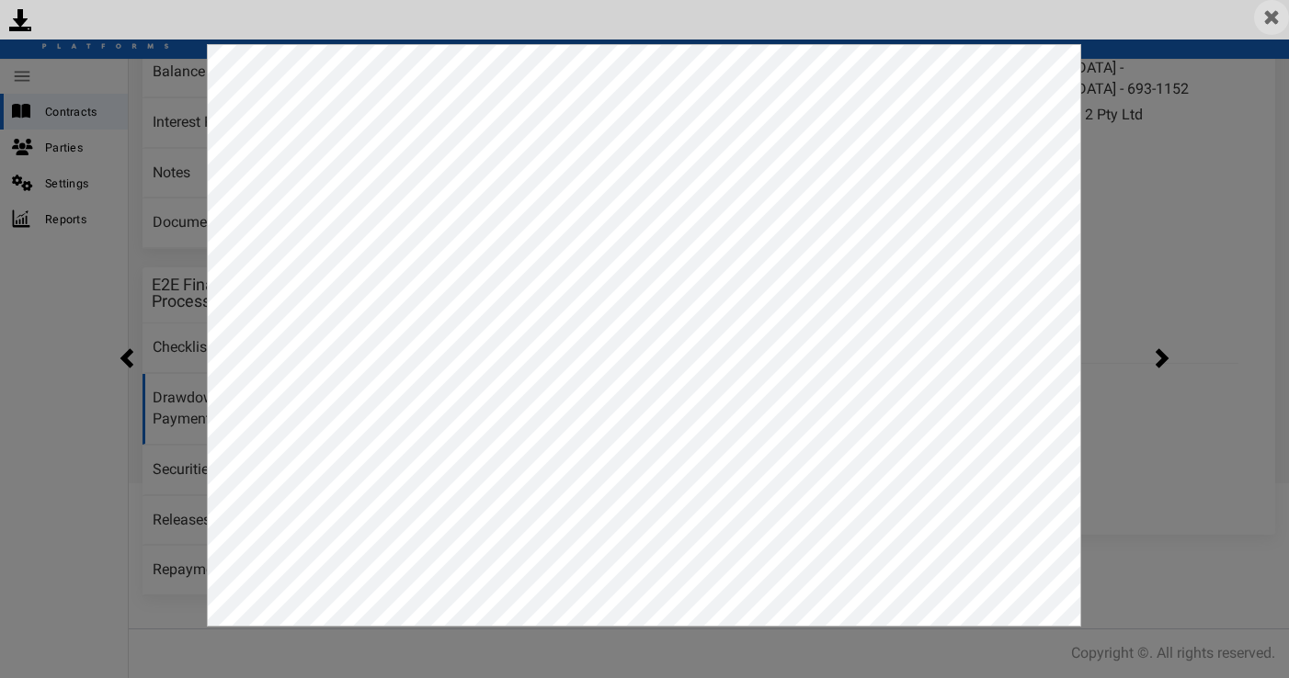
click at [1268, 25] on img at bounding box center [1271, 17] width 35 height 35
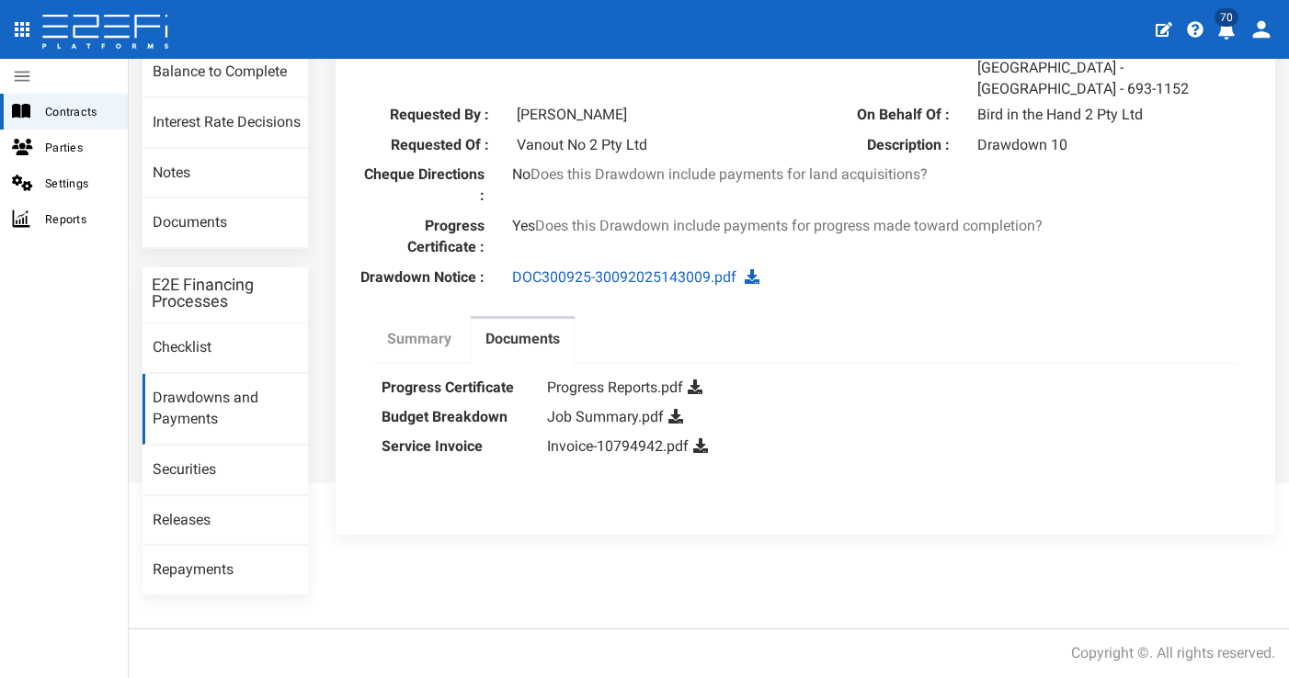
click at [429, 329] on label "Summary" at bounding box center [419, 339] width 64 height 21
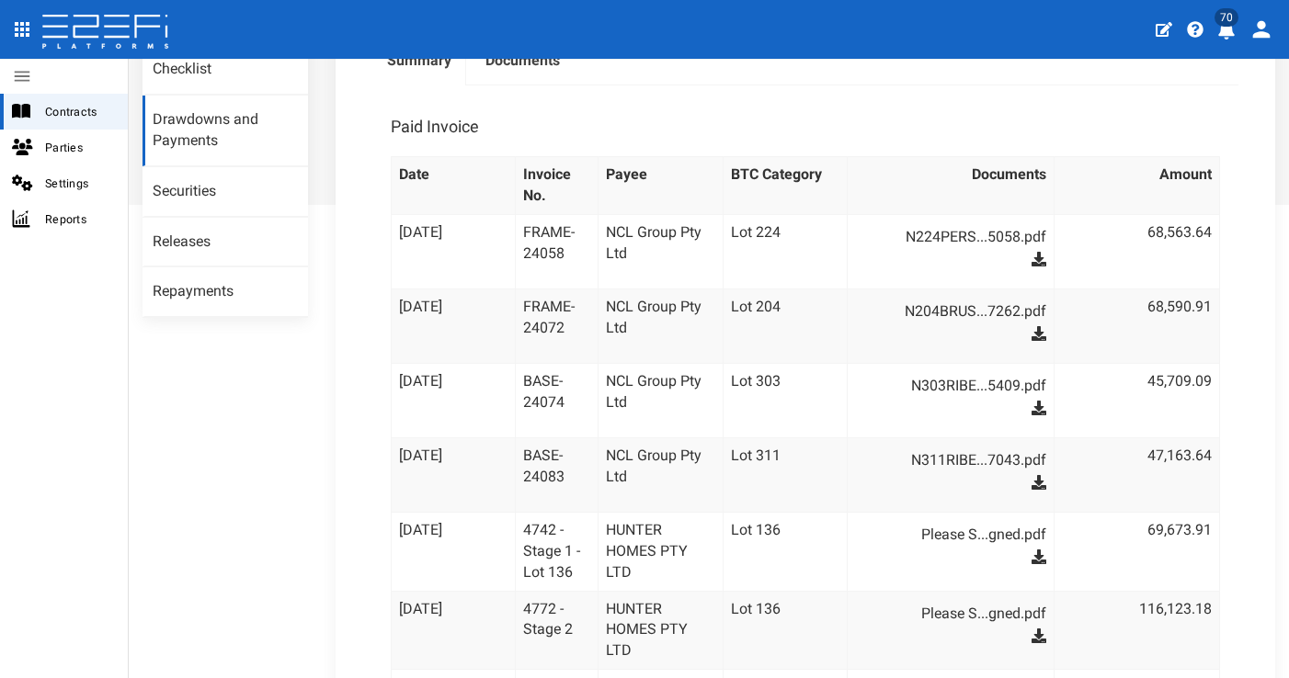
scroll to position [308, 0]
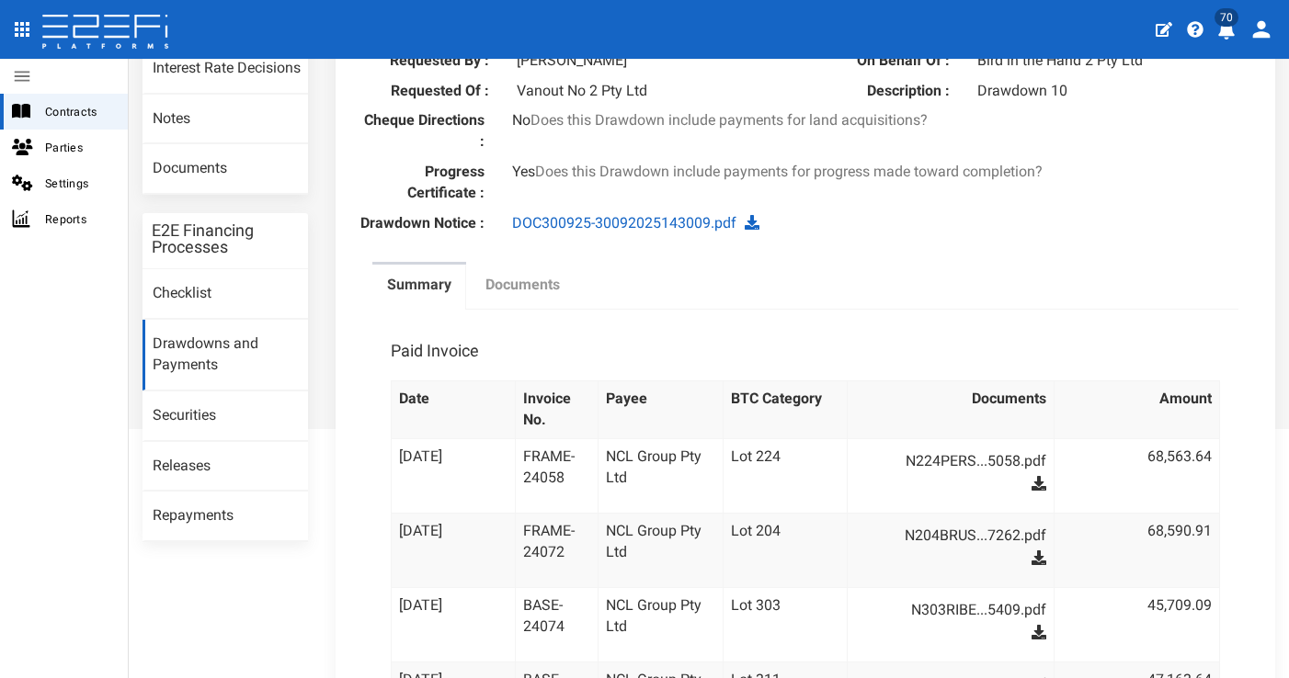
click at [541, 265] on link "Documents" at bounding box center [523, 288] width 104 height 46
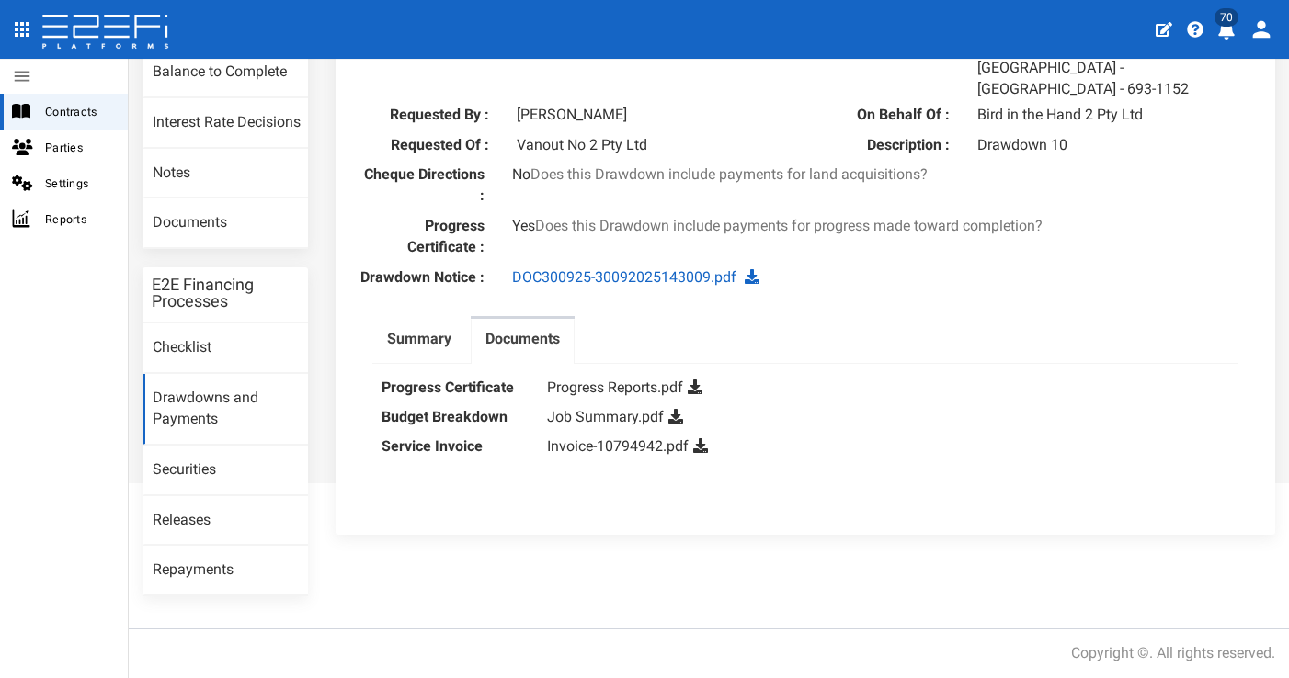
scroll to position [262, 0]
click at [590, 408] on link "Job Summary.pdf" at bounding box center [605, 416] width 117 height 17
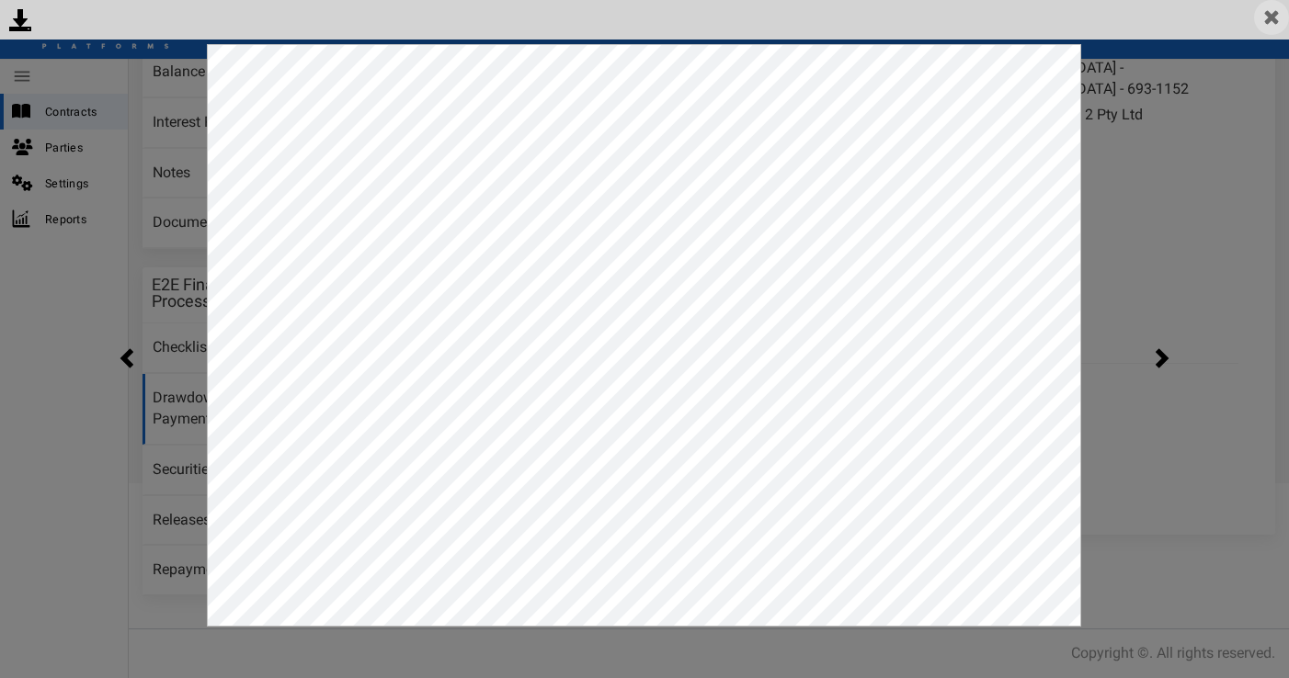
click at [1271, 11] on img at bounding box center [1271, 17] width 35 height 35
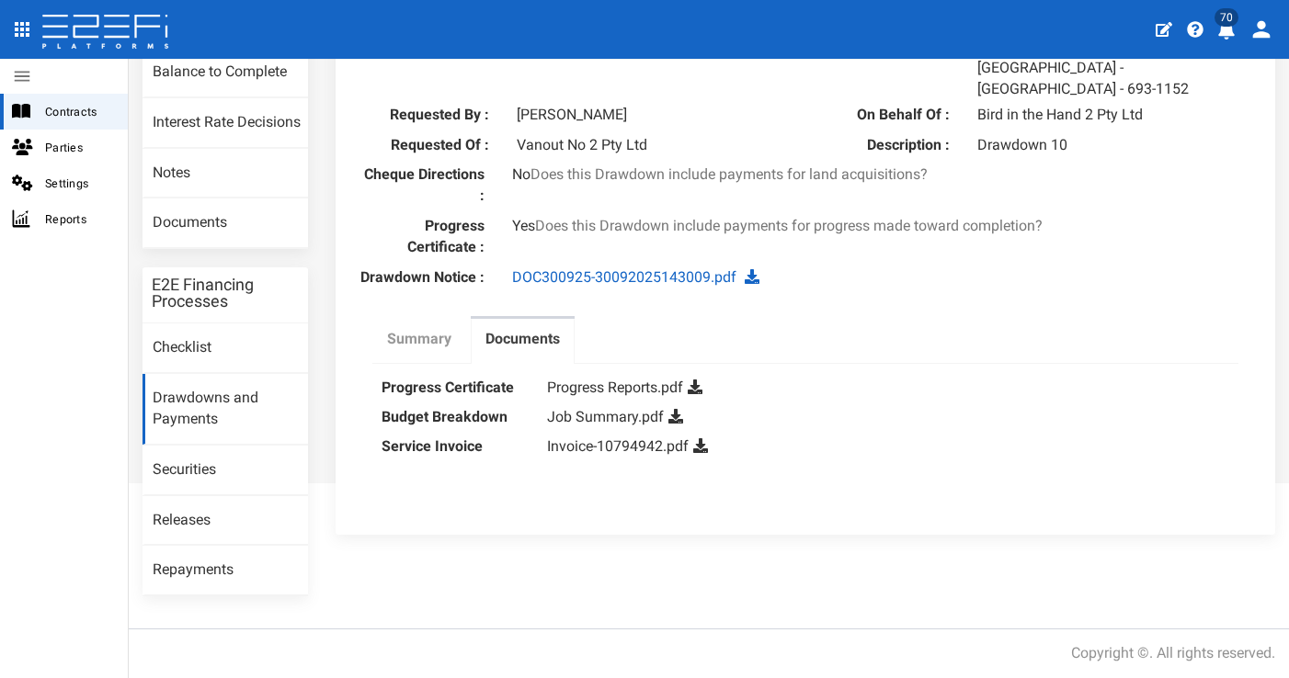
click at [418, 329] on label "Summary" at bounding box center [419, 339] width 64 height 21
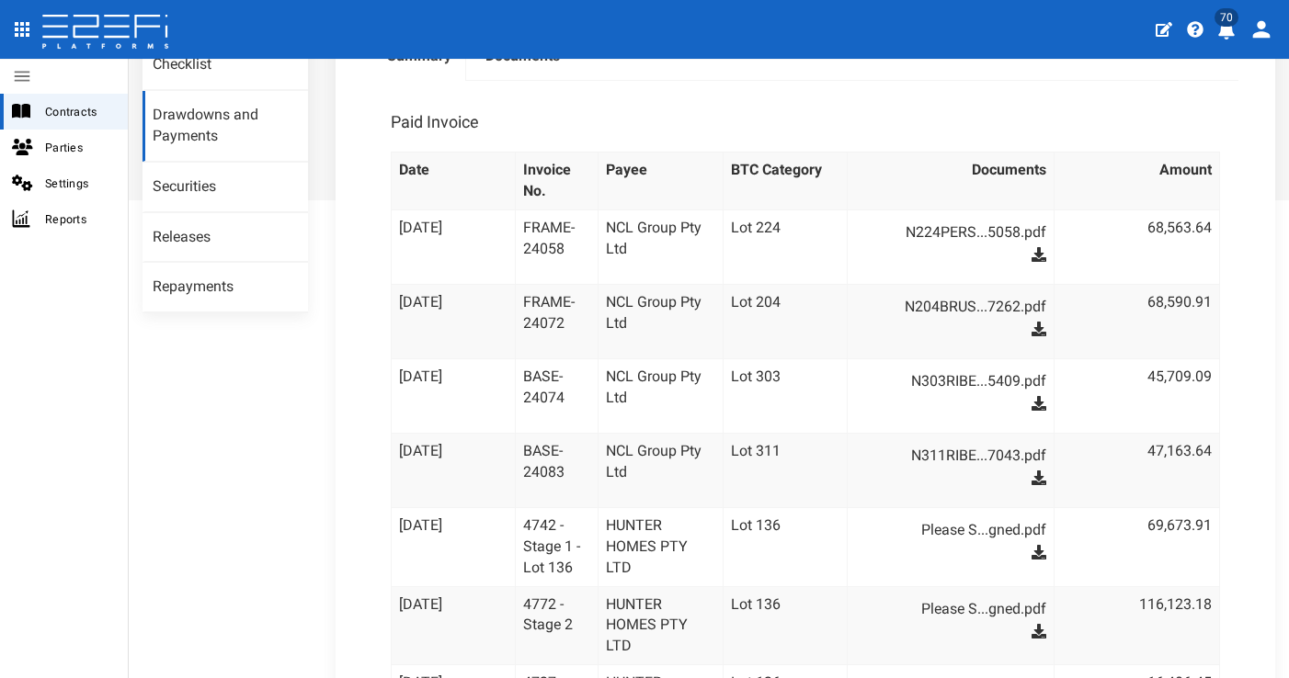
scroll to position [160, 0]
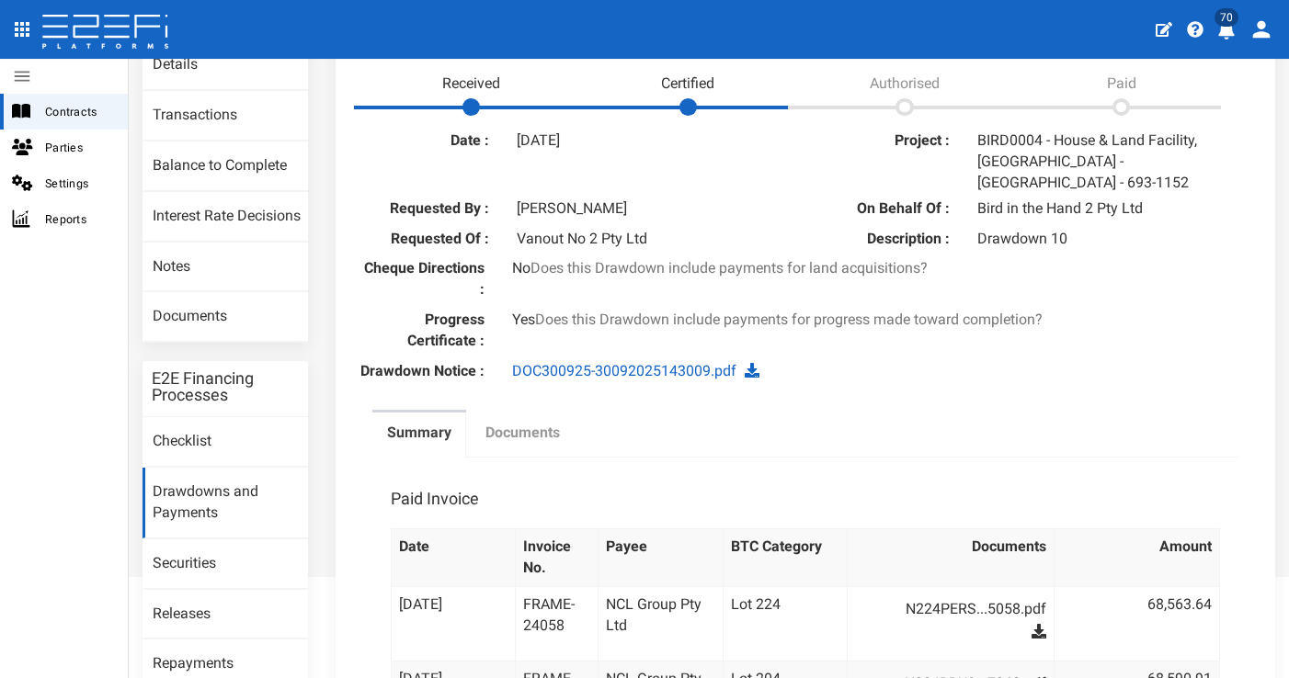
click at [549, 423] on label "Documents" at bounding box center [522, 433] width 74 height 21
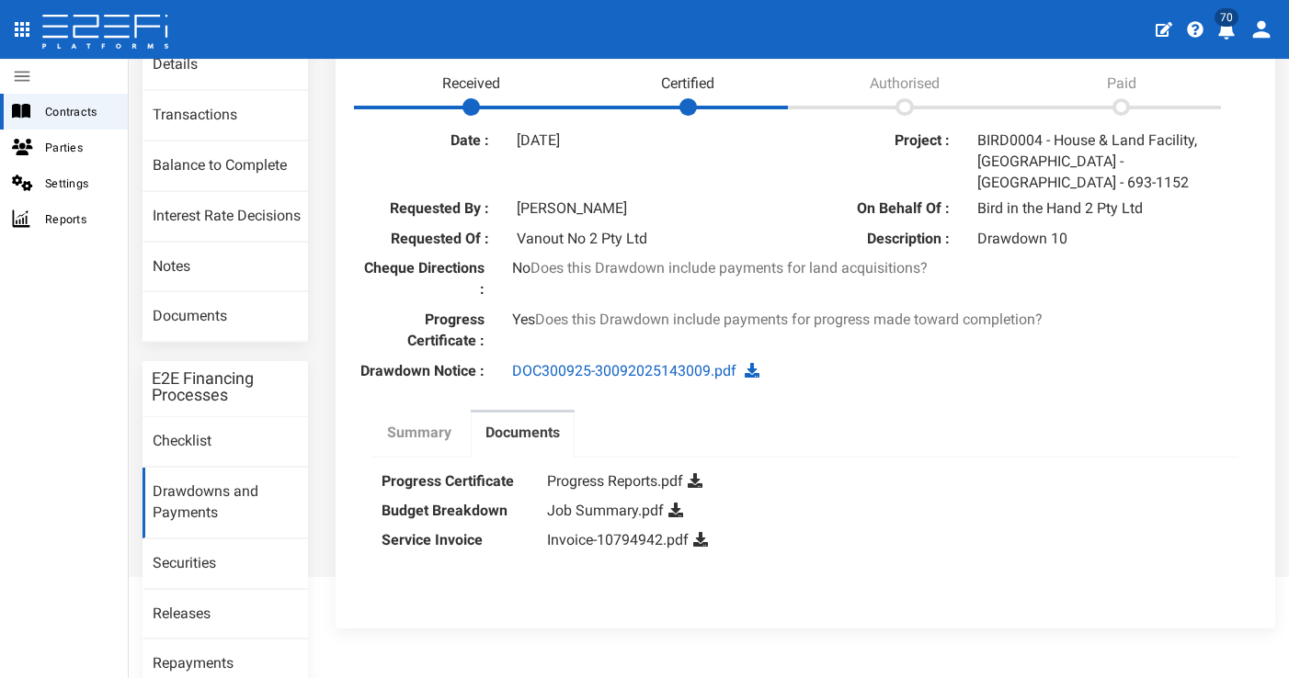
click at [436, 423] on label "Summary" at bounding box center [419, 433] width 64 height 21
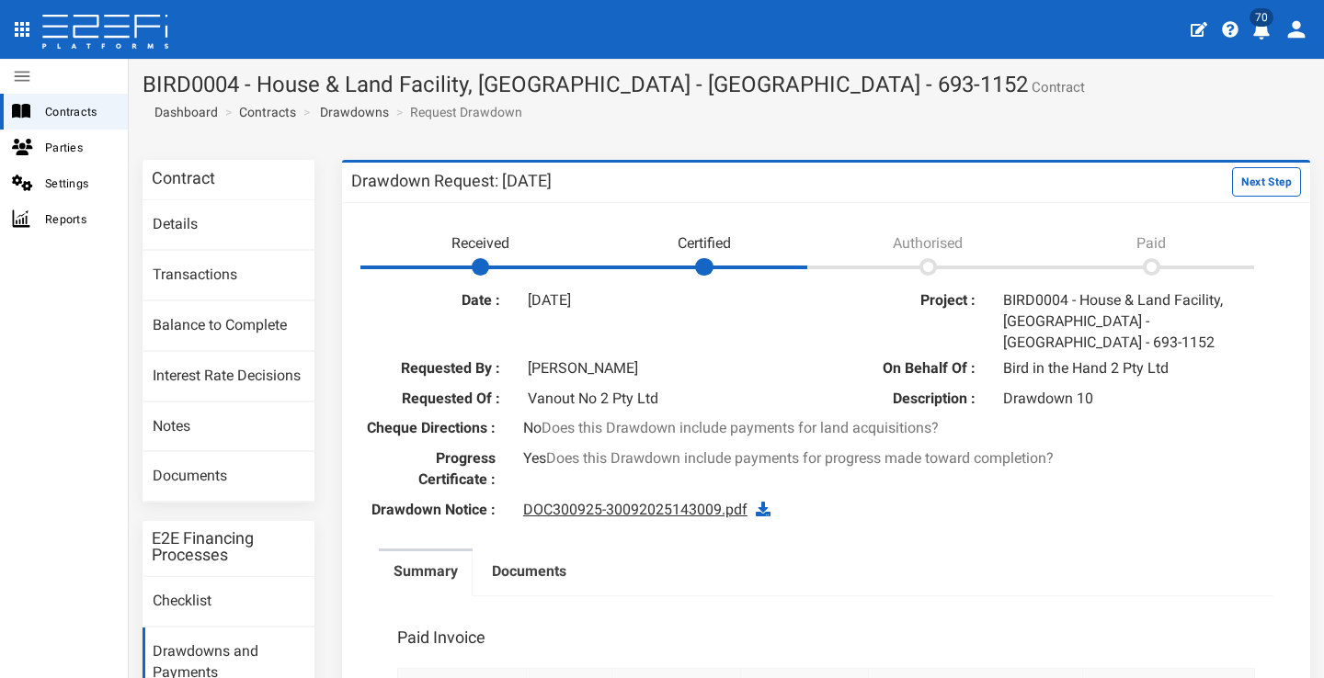
scroll to position [112, 0]
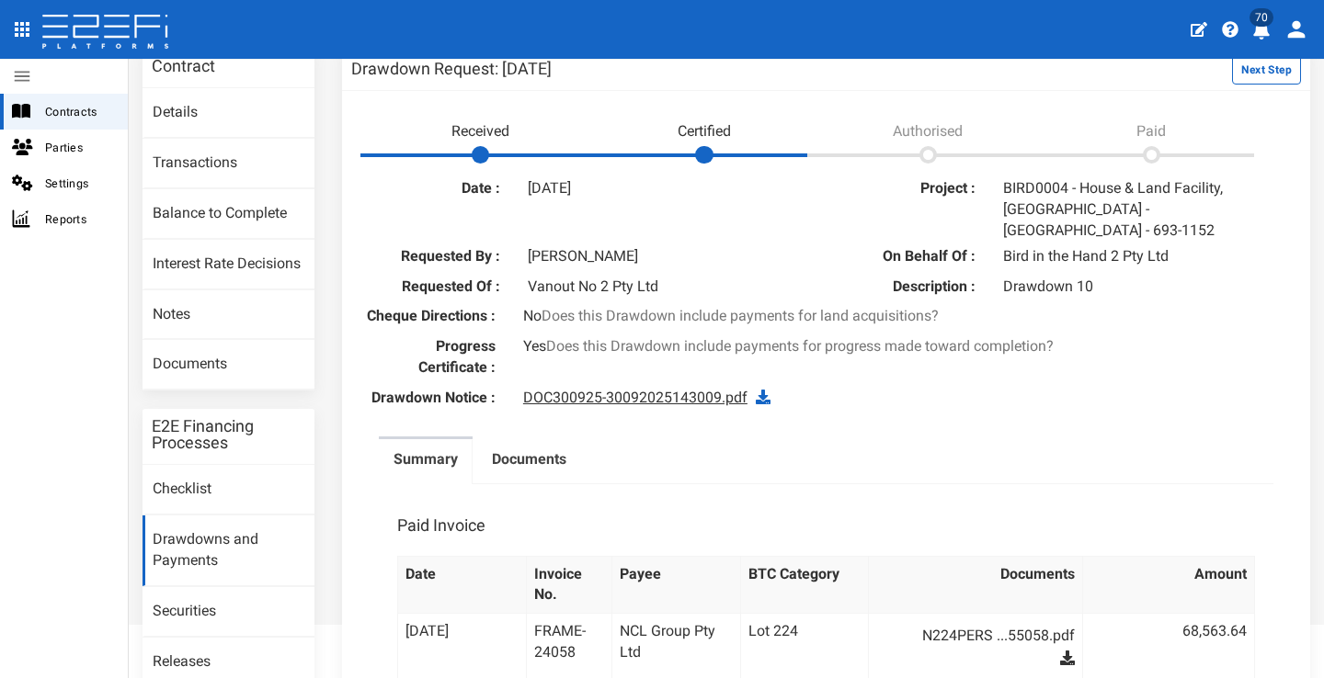
click at [595, 389] on link "DOC300925-30092025143009.pdf" at bounding box center [635, 397] width 224 height 17
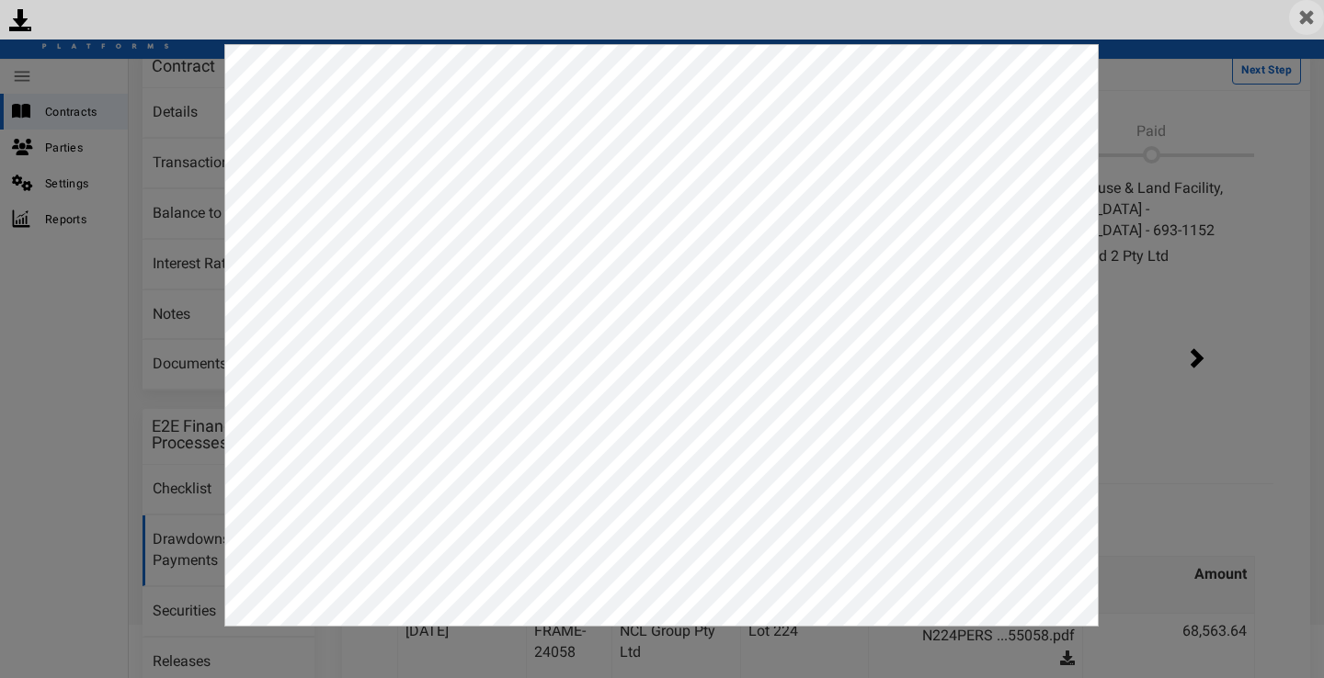
click at [1288, 22] on img at bounding box center [1306, 17] width 35 height 35
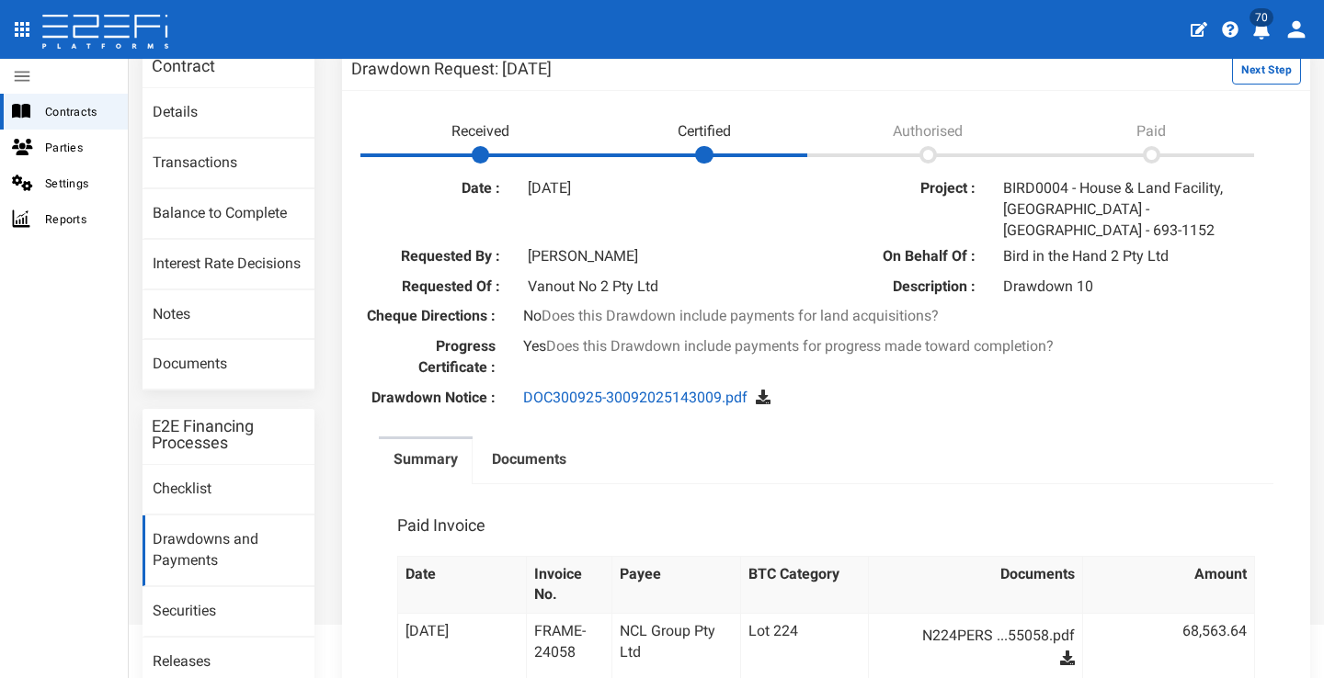
click at [758, 390] on icon at bounding box center [763, 397] width 15 height 15
click at [549, 449] on label "Documents" at bounding box center [529, 459] width 74 height 21
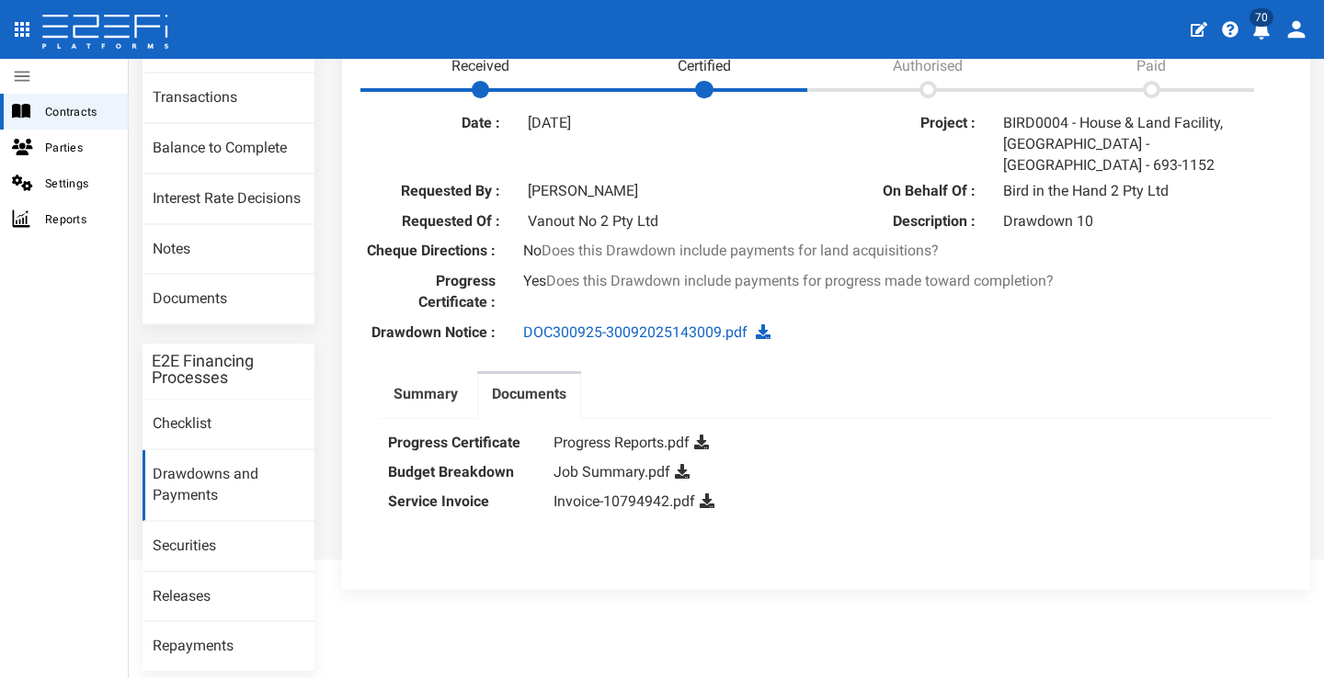
scroll to position [211, 0]
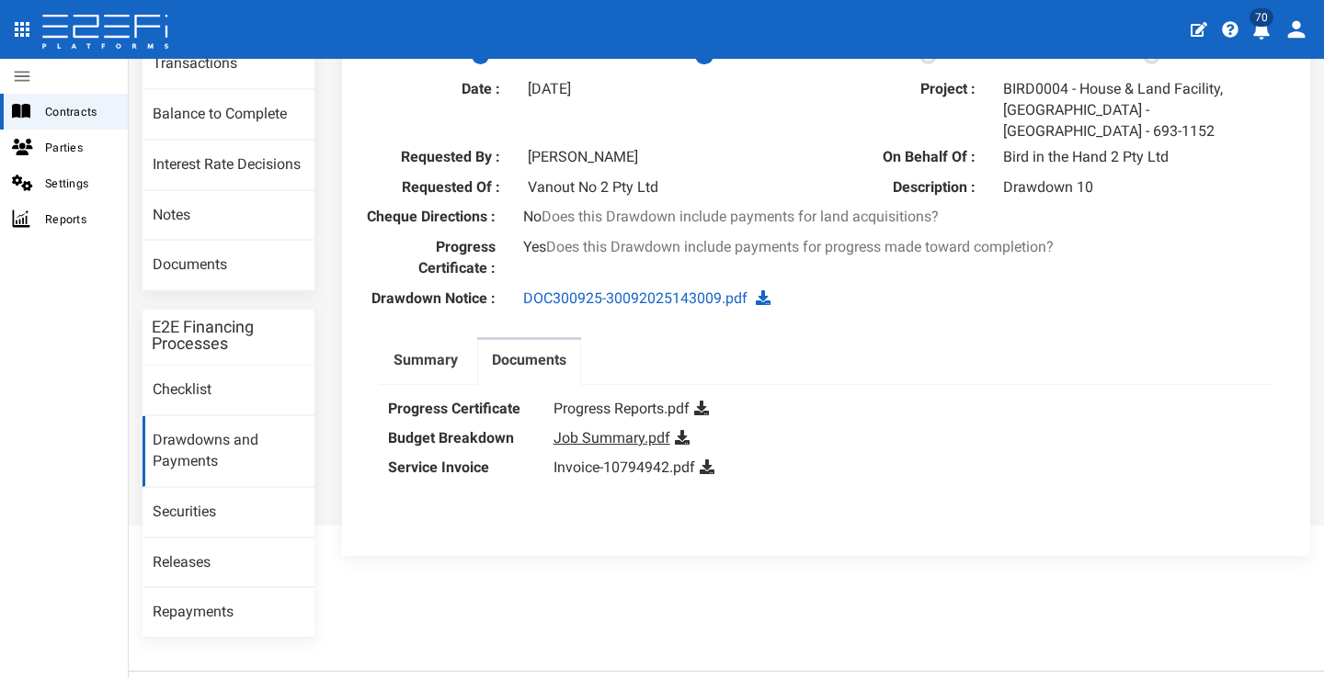
click at [616, 429] on link "Job Summary.pdf" at bounding box center [611, 437] width 117 height 17
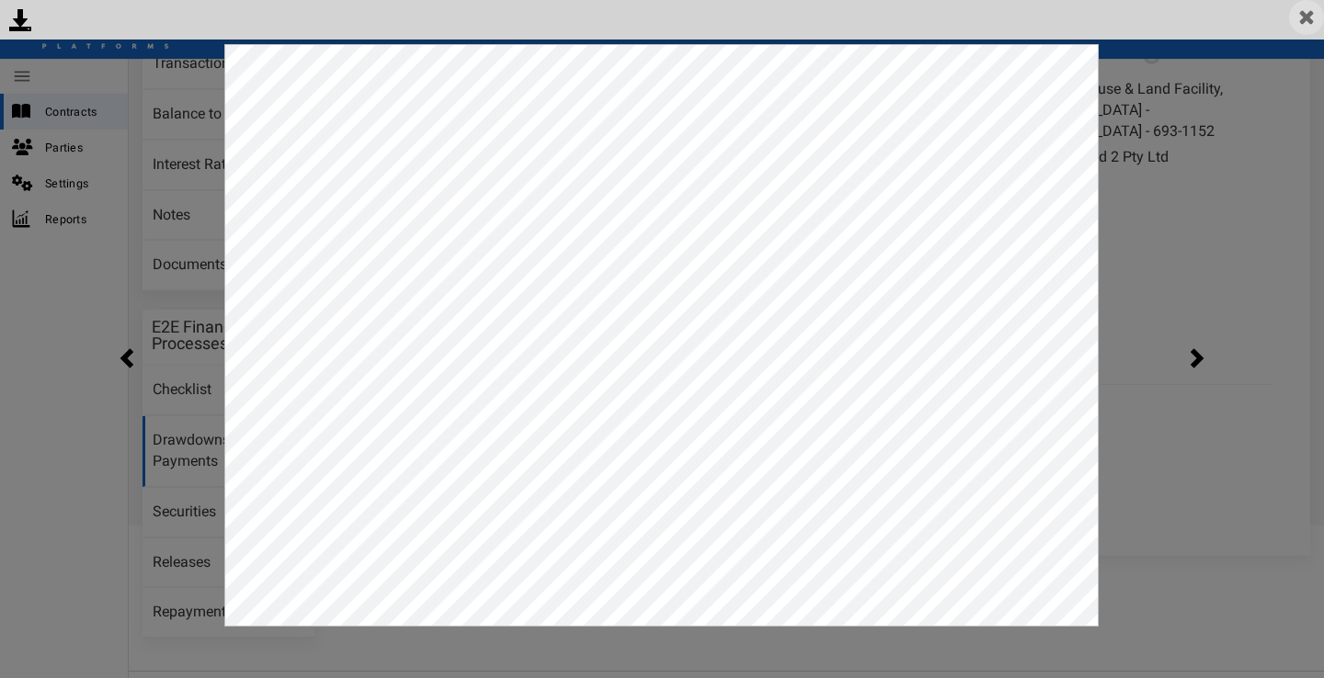
click at [1288, 17] on img at bounding box center [1306, 17] width 35 height 35
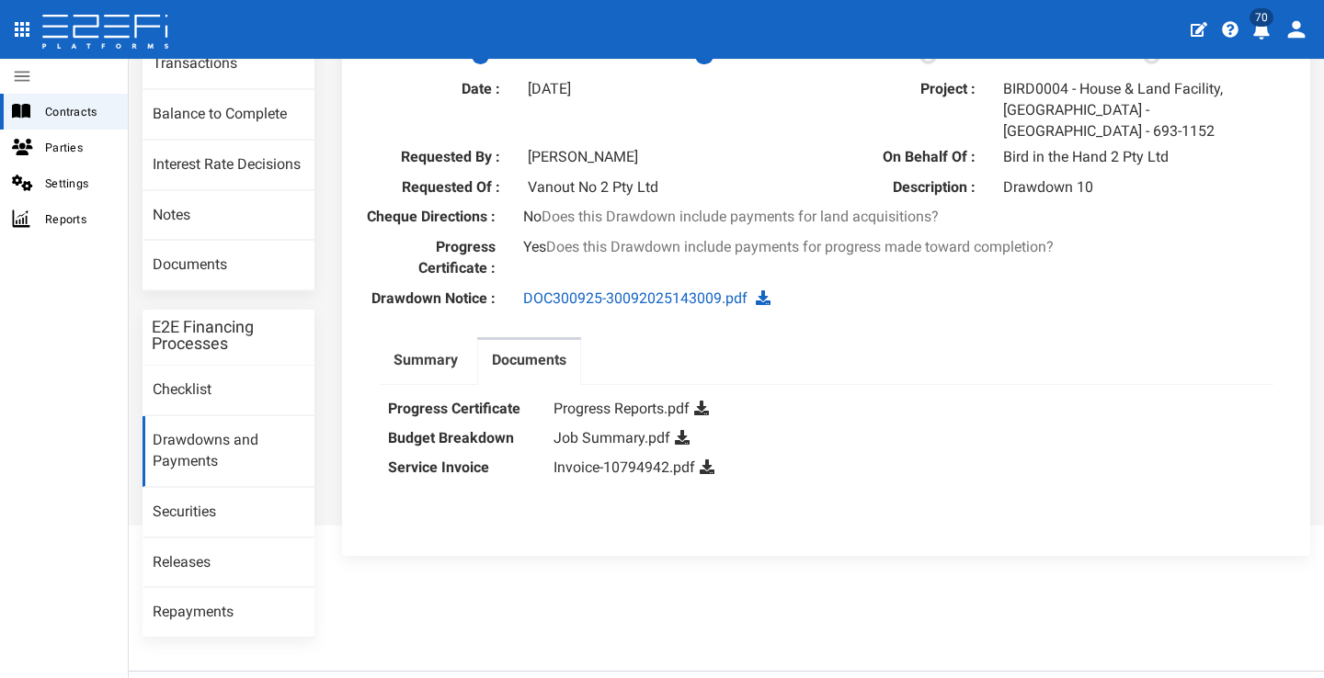
click at [680, 430] on icon at bounding box center [682, 437] width 15 height 15
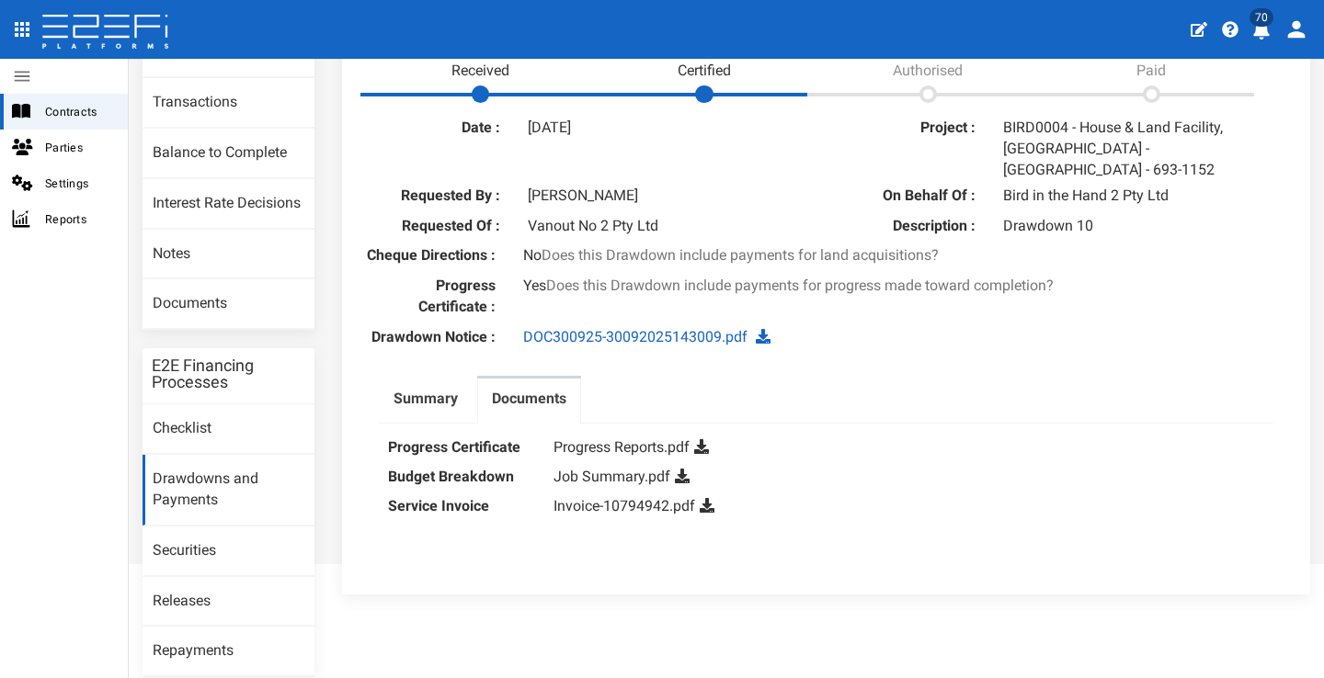
scroll to position [242, 0]
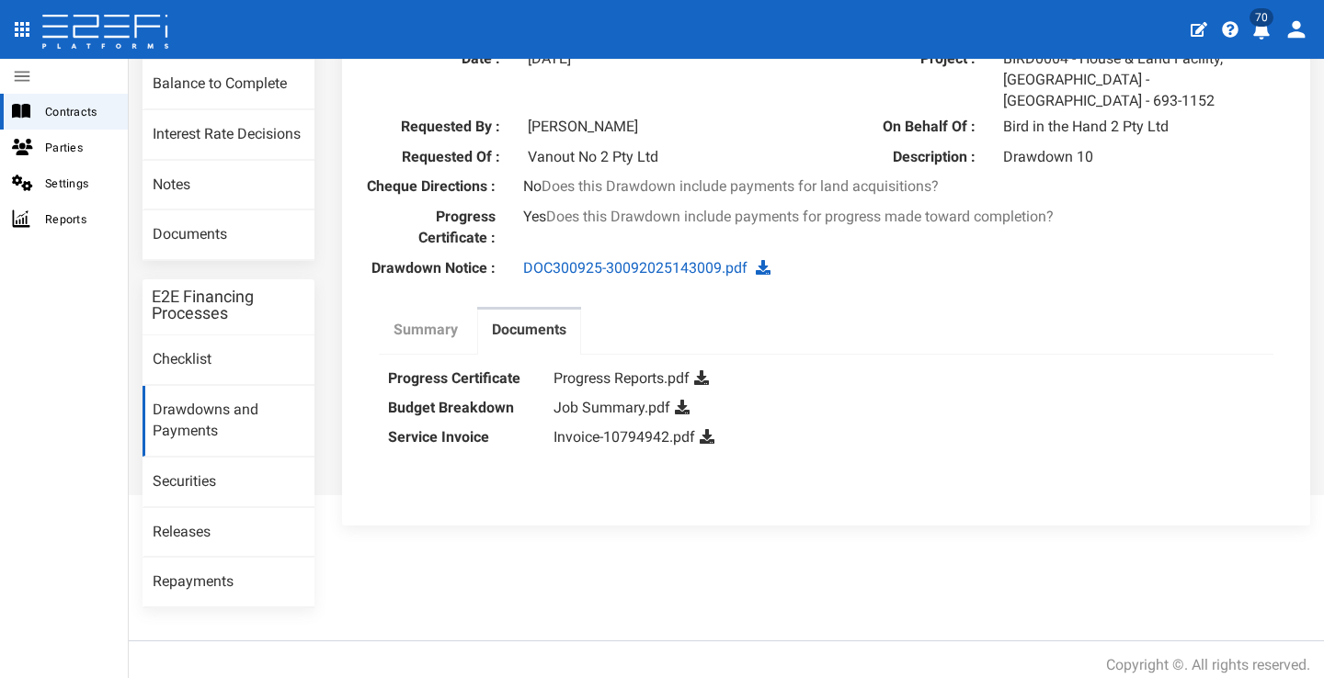
click at [437, 320] on label "Summary" at bounding box center [425, 330] width 64 height 21
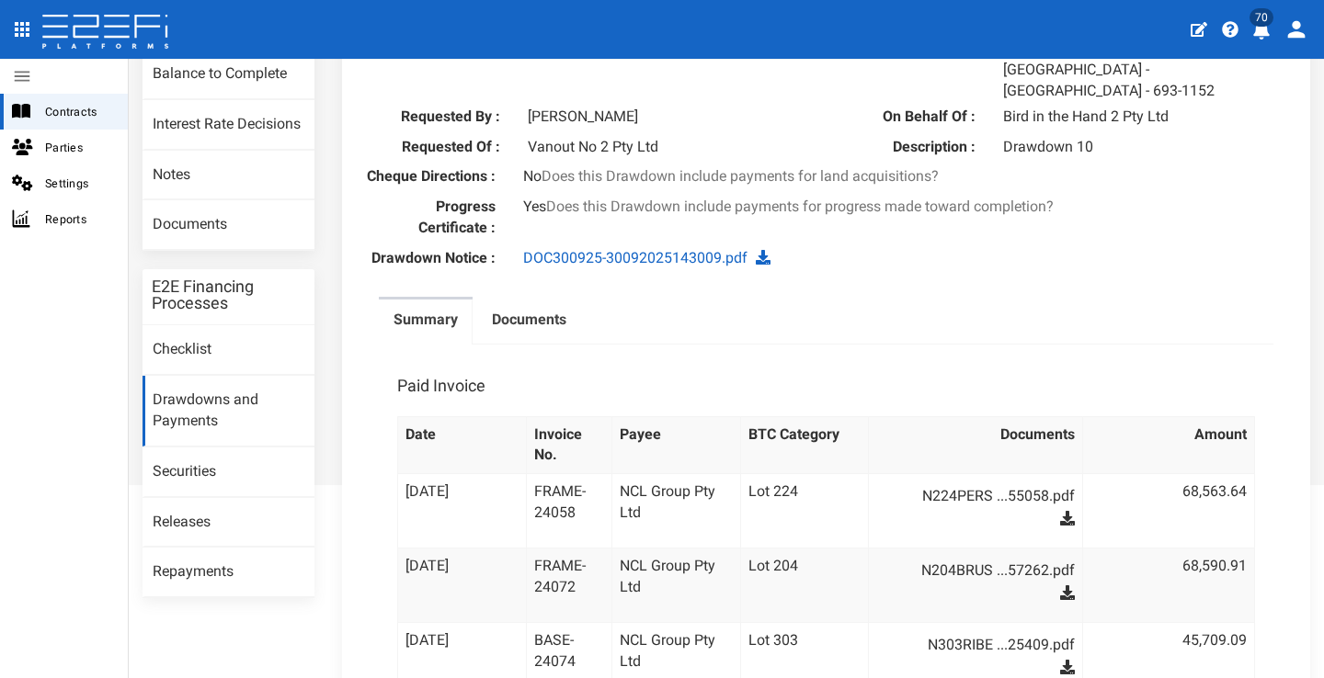
scroll to position [153, 0]
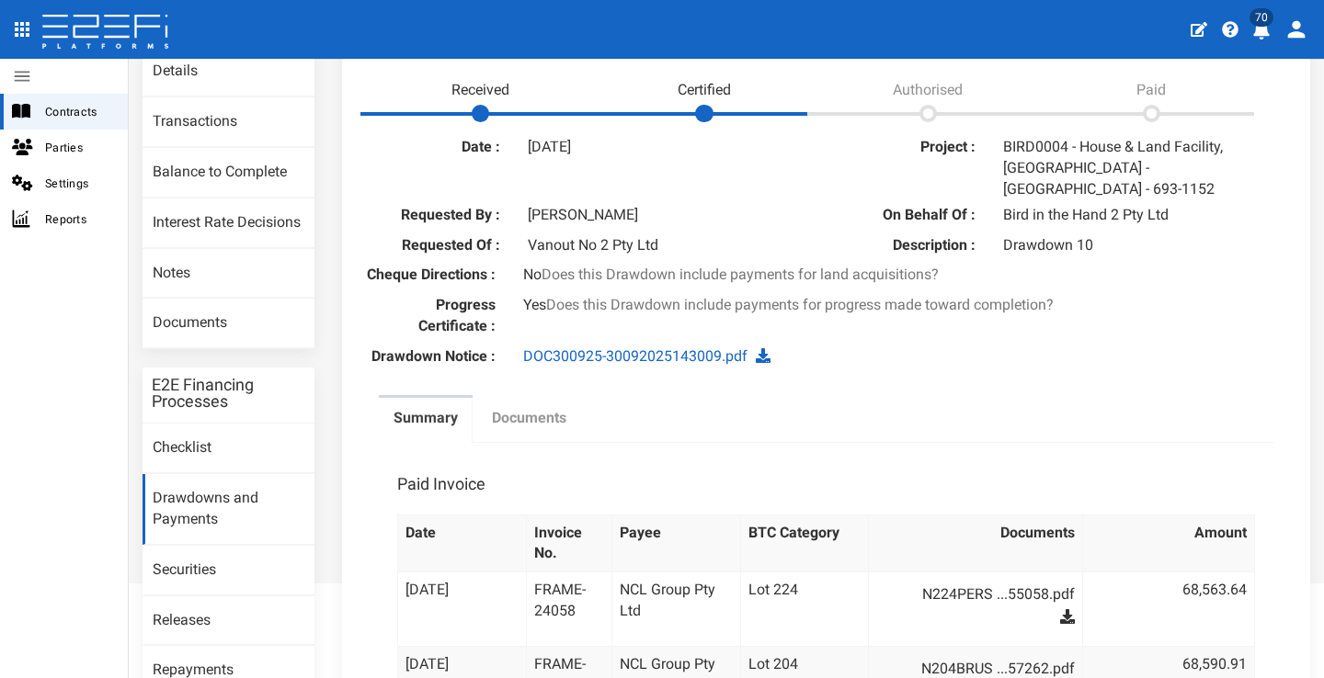
click at [551, 410] on label "Documents" at bounding box center [529, 418] width 74 height 21
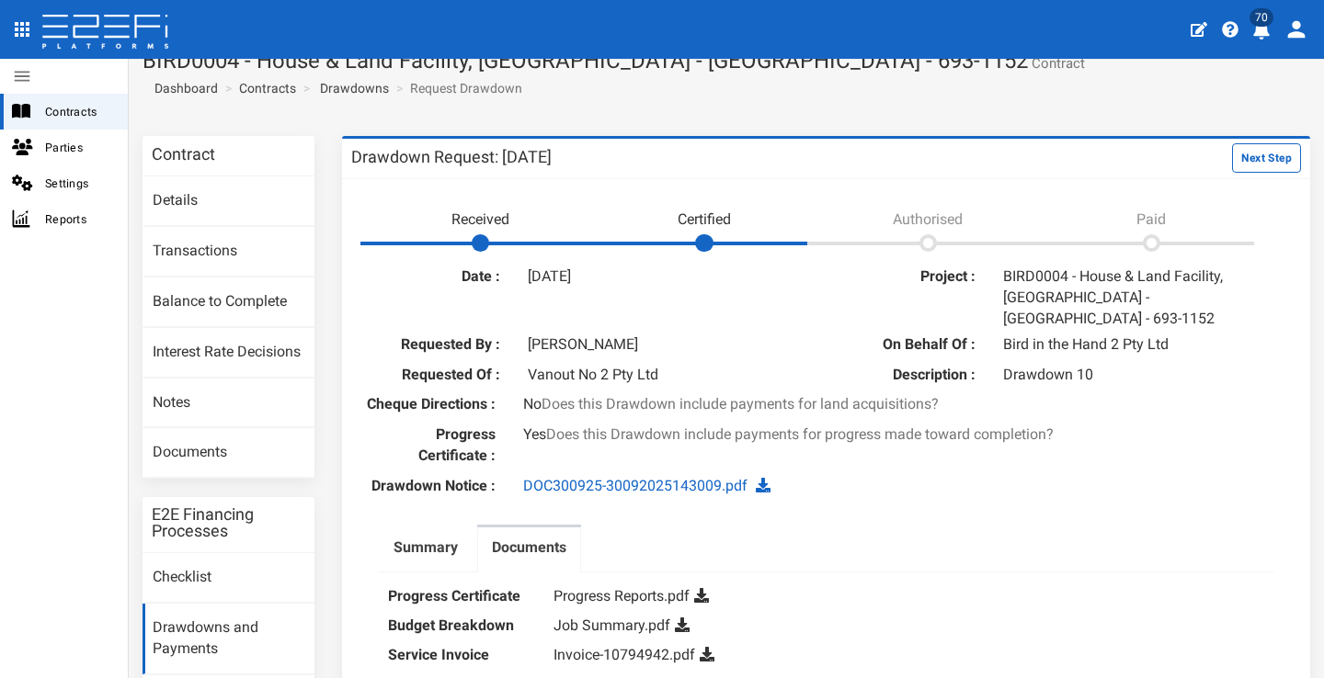
scroll to position [167, 0]
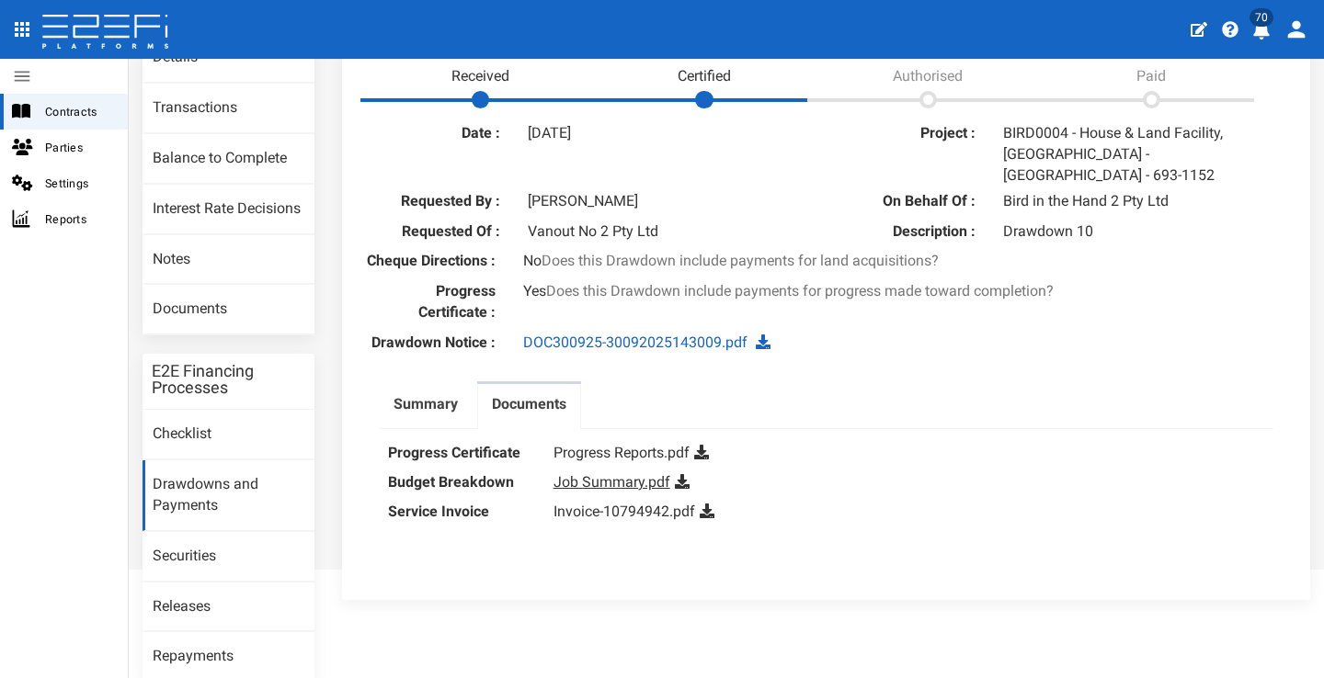
click at [591, 474] on link "Job Summary.pdf" at bounding box center [611, 481] width 117 height 17
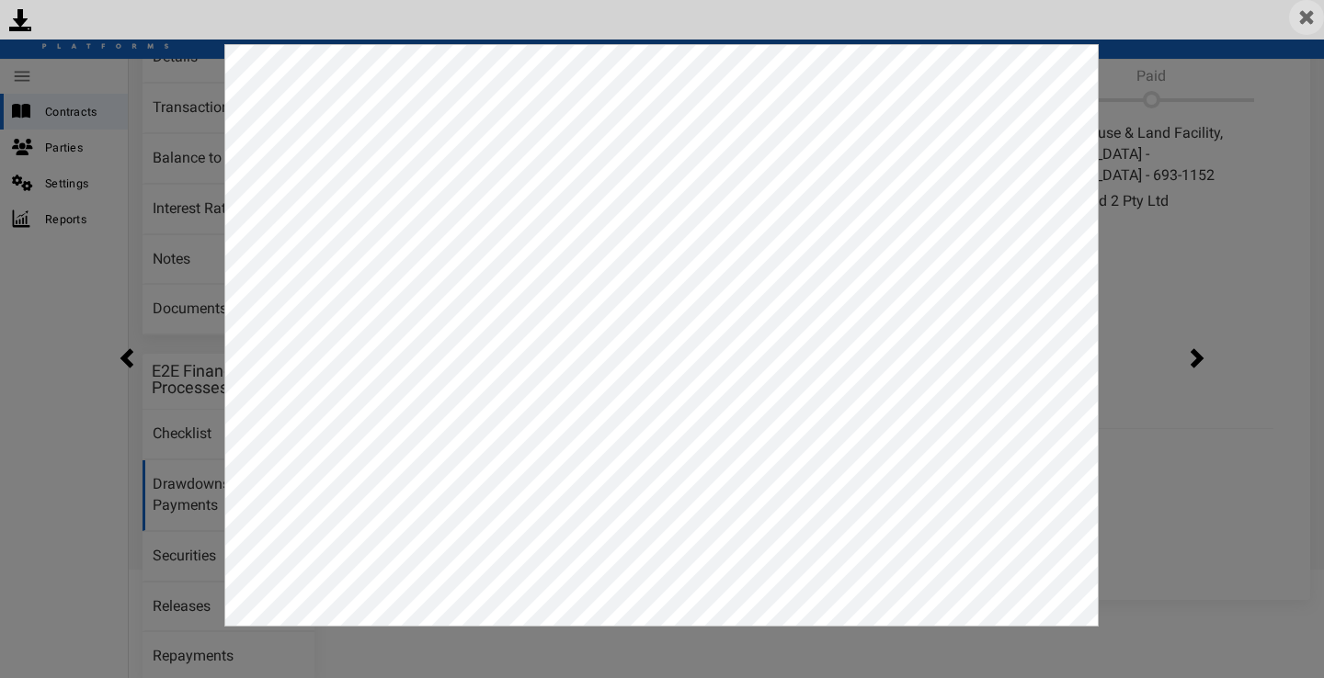
click at [1288, 22] on img at bounding box center [1306, 17] width 35 height 35
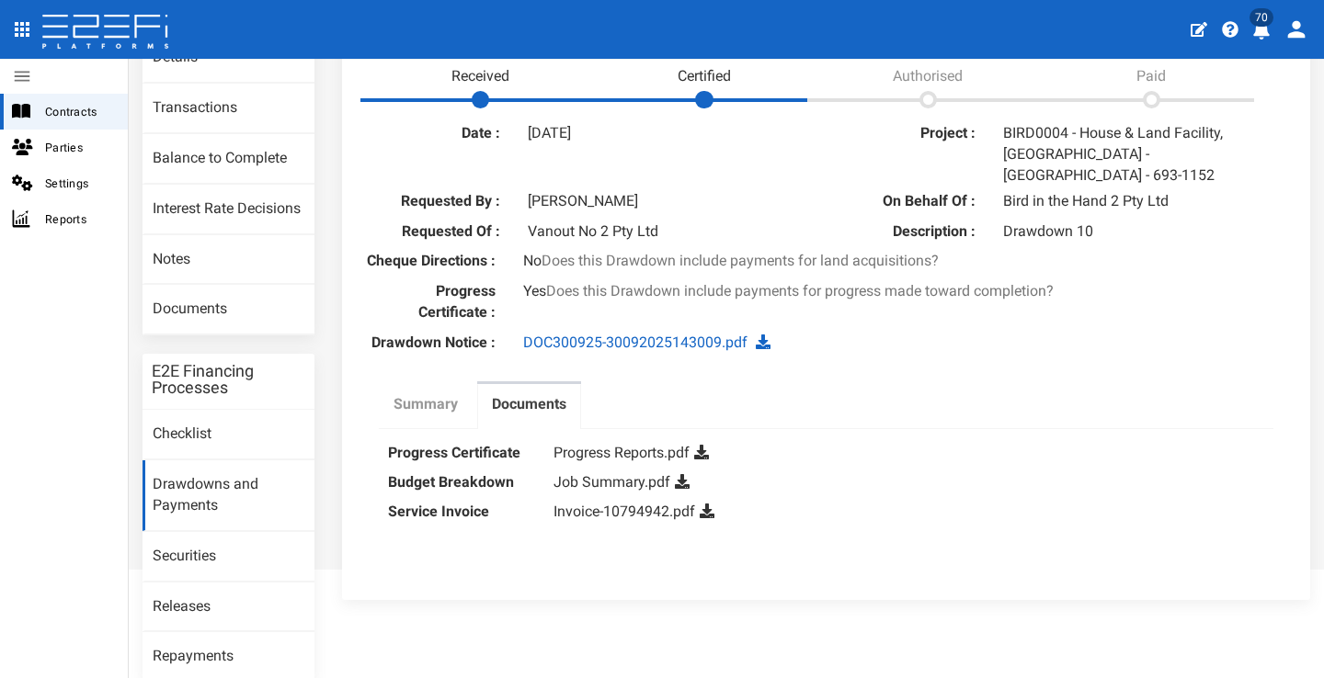
click at [407, 394] on label "Summary" at bounding box center [425, 404] width 64 height 21
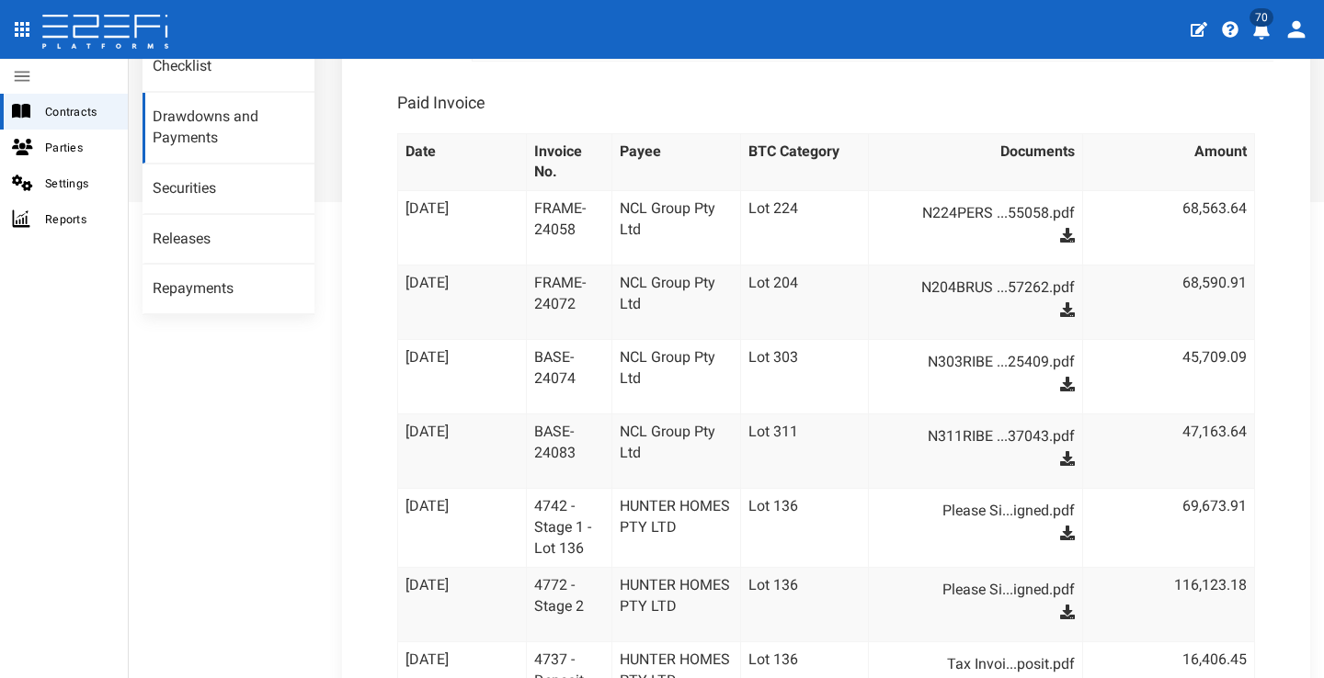
scroll to position [610, 0]
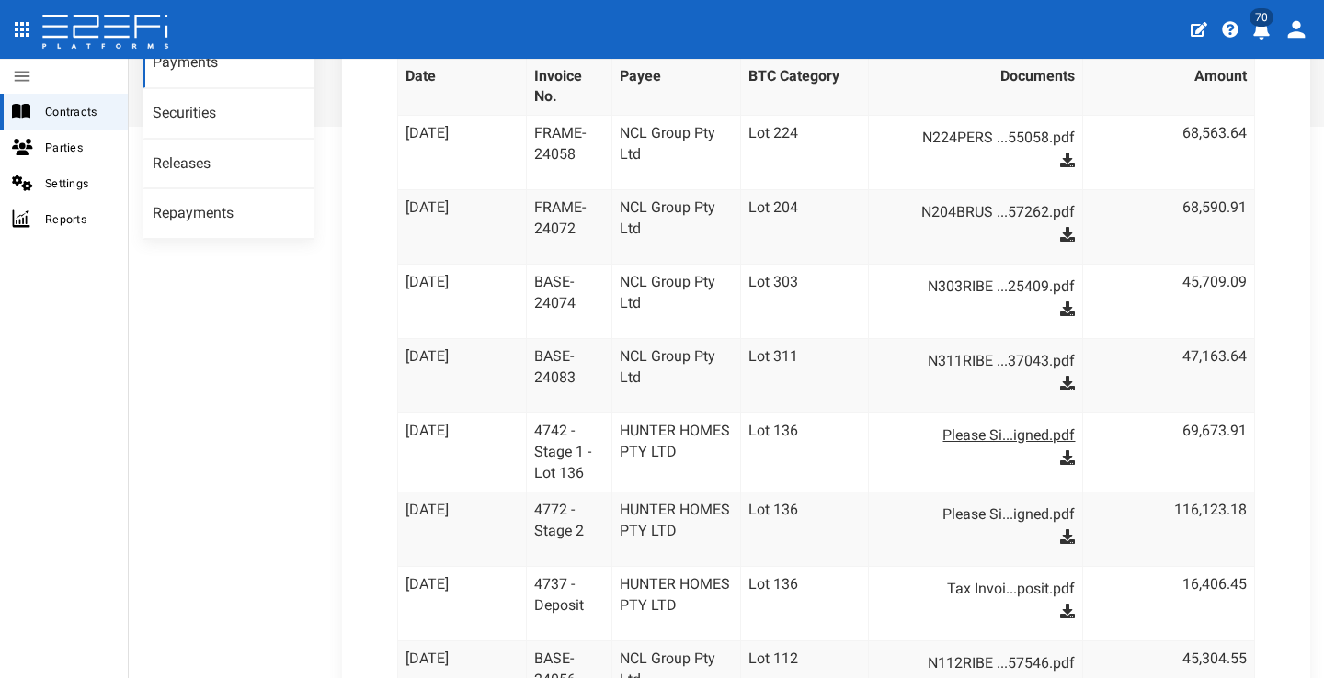
click at [963, 421] on link "Please Si...igned.pdf" at bounding box center [984, 435] width 180 height 29
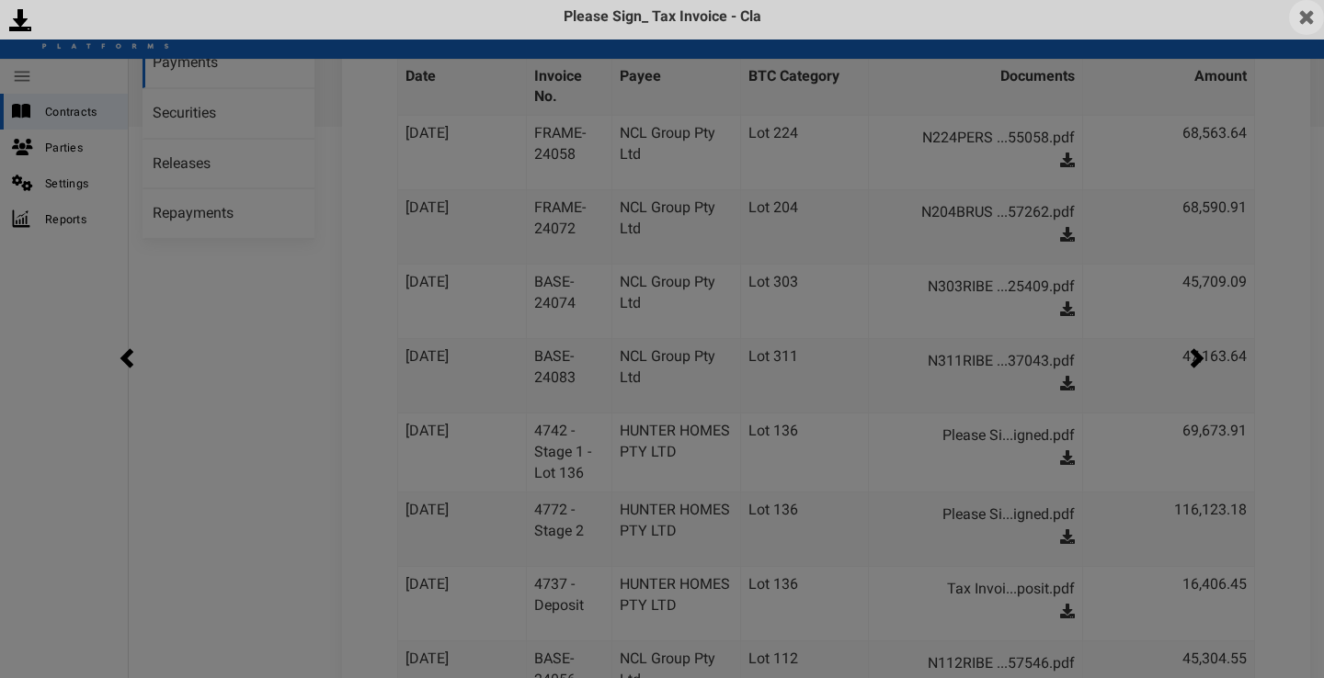
click at [1288, 7] on img at bounding box center [1306, 17] width 35 height 35
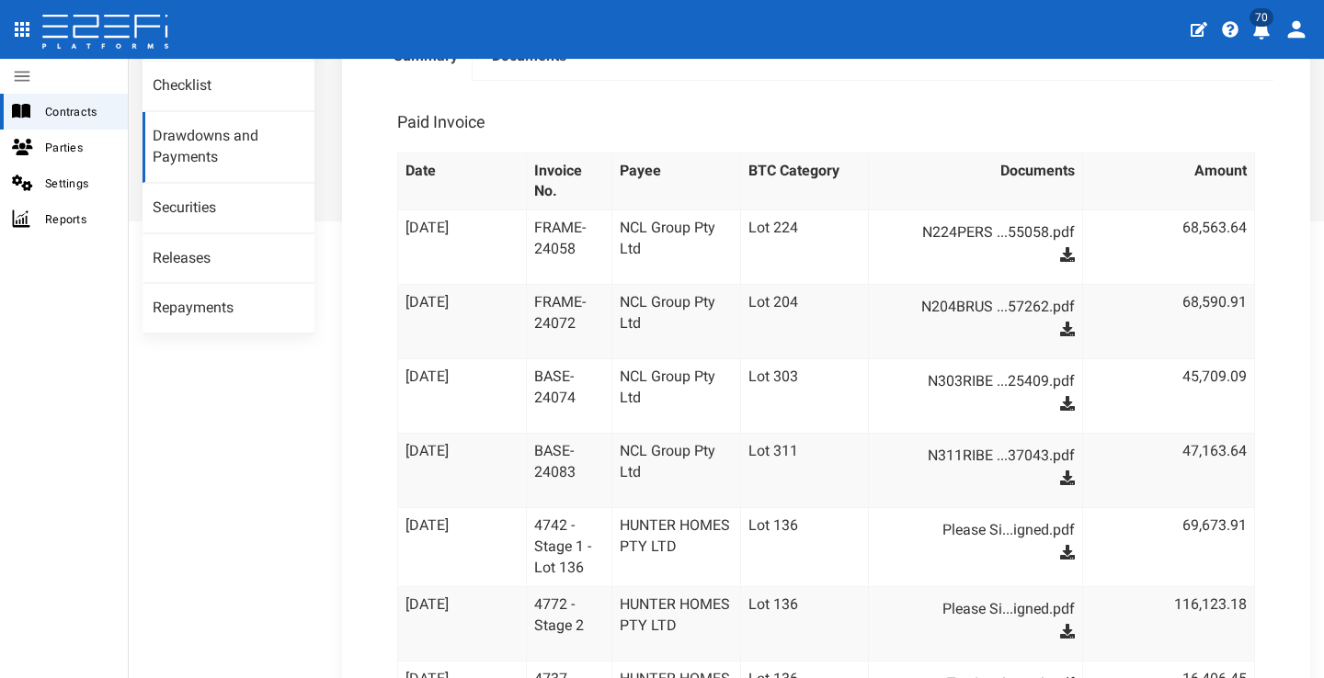
scroll to position [232, 0]
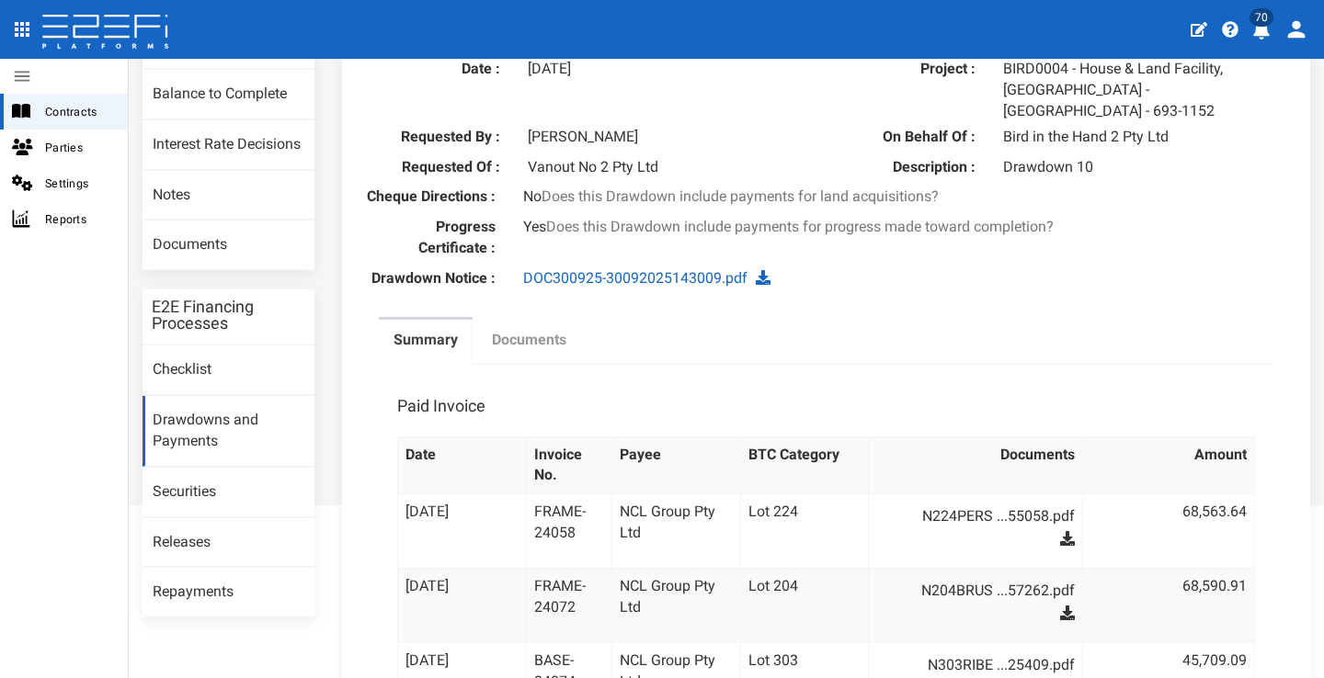
click at [541, 341] on label "Documents" at bounding box center [529, 340] width 74 height 21
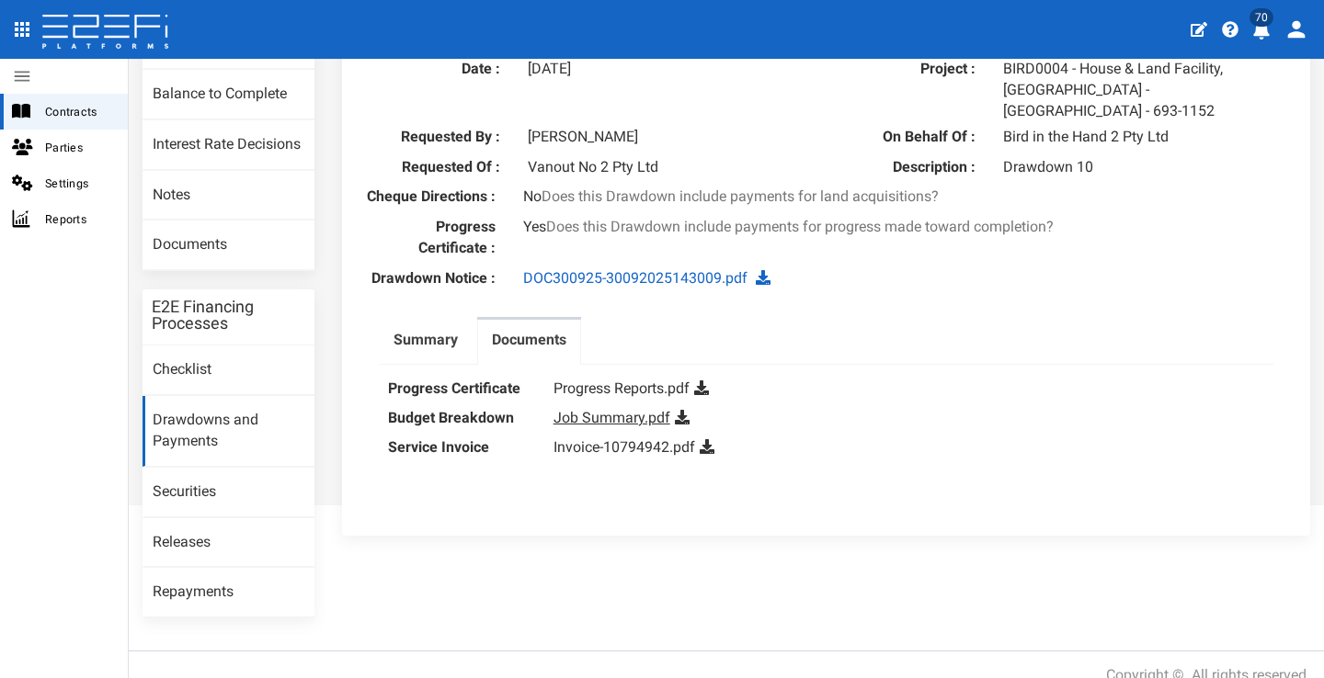
click at [642, 413] on link "Job Summary.pdf" at bounding box center [611, 417] width 117 height 17
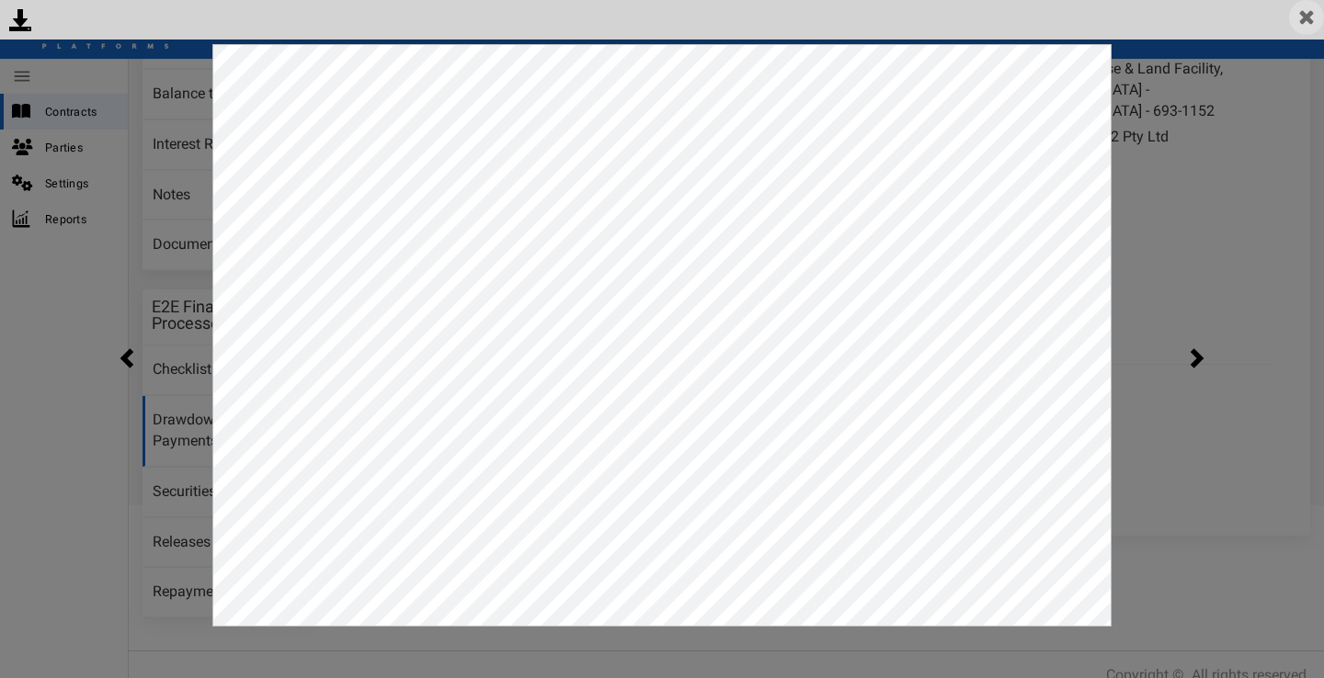
click at [1288, 13] on img at bounding box center [1306, 17] width 35 height 35
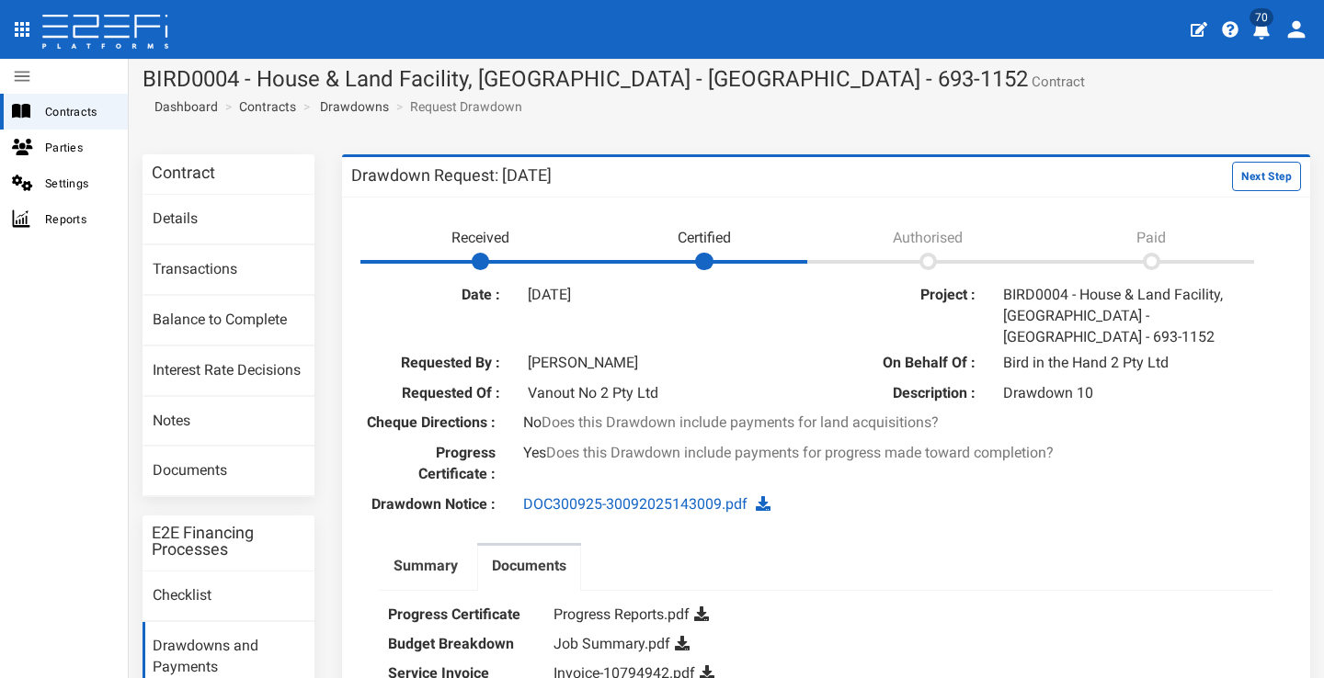
scroll to position [0, 0]
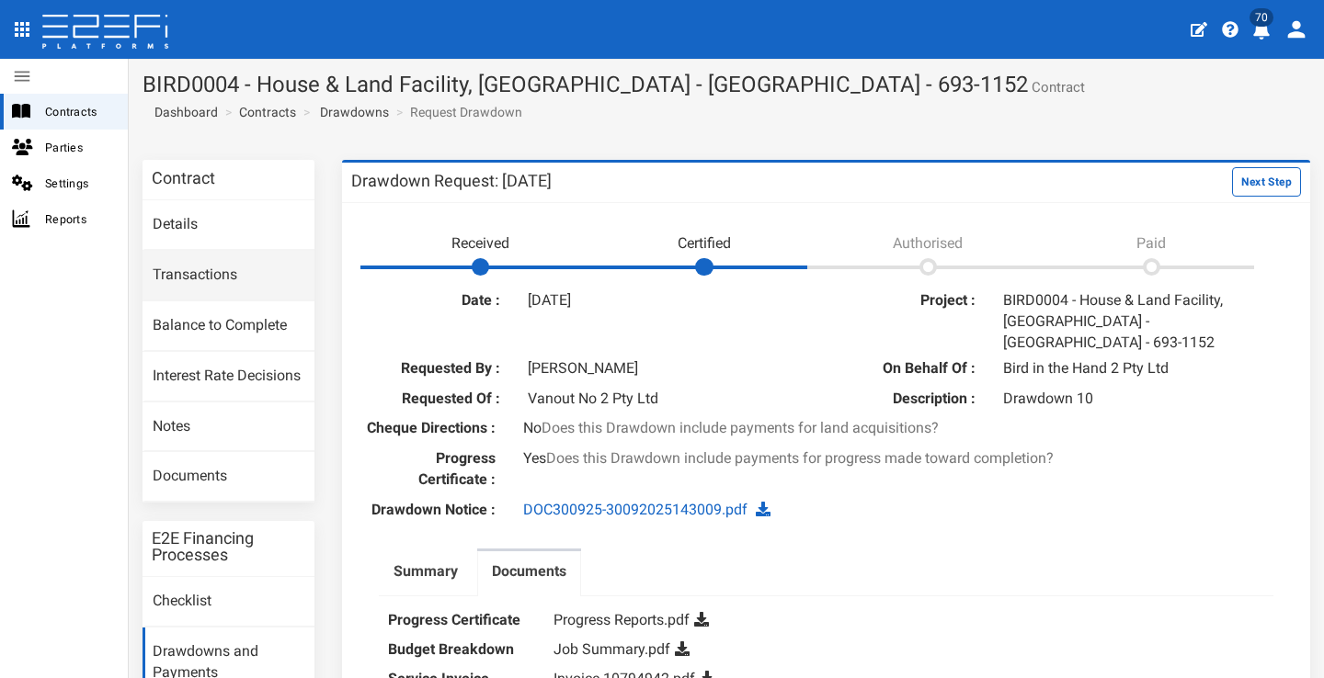
click at [174, 287] on link "Transactions" at bounding box center [228, 276] width 172 height 50
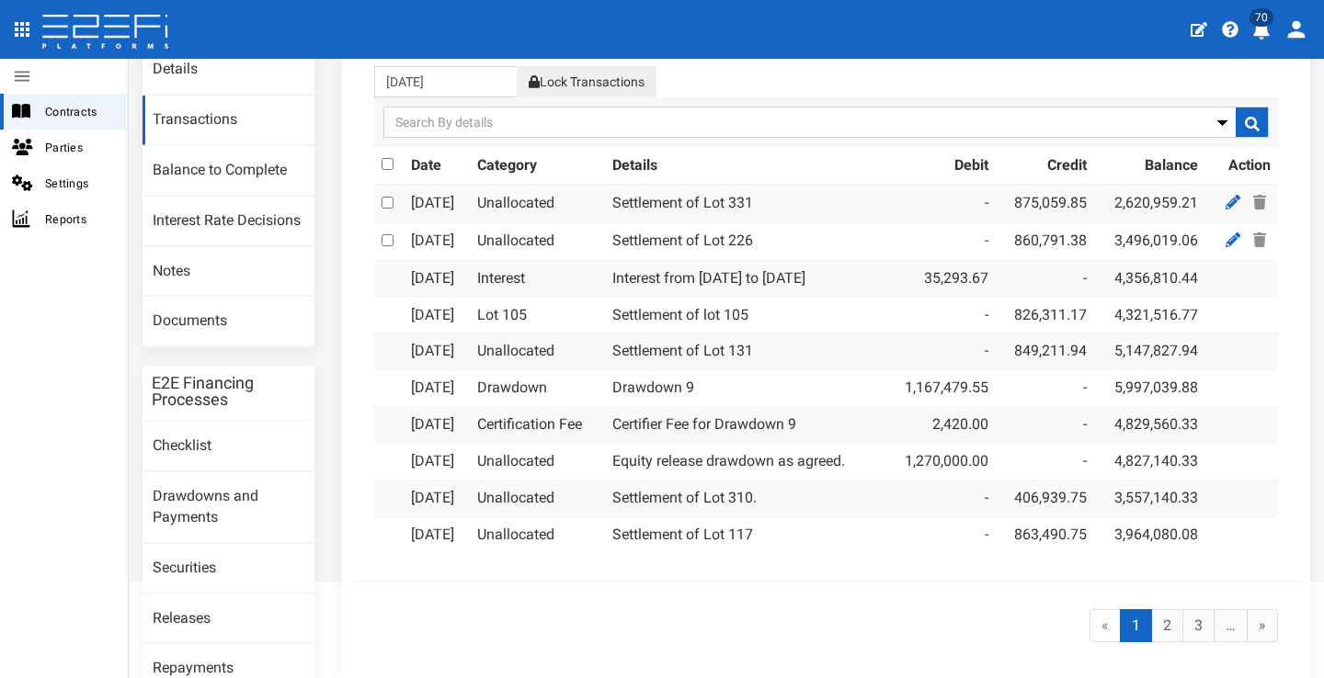
scroll to position [242, 0]
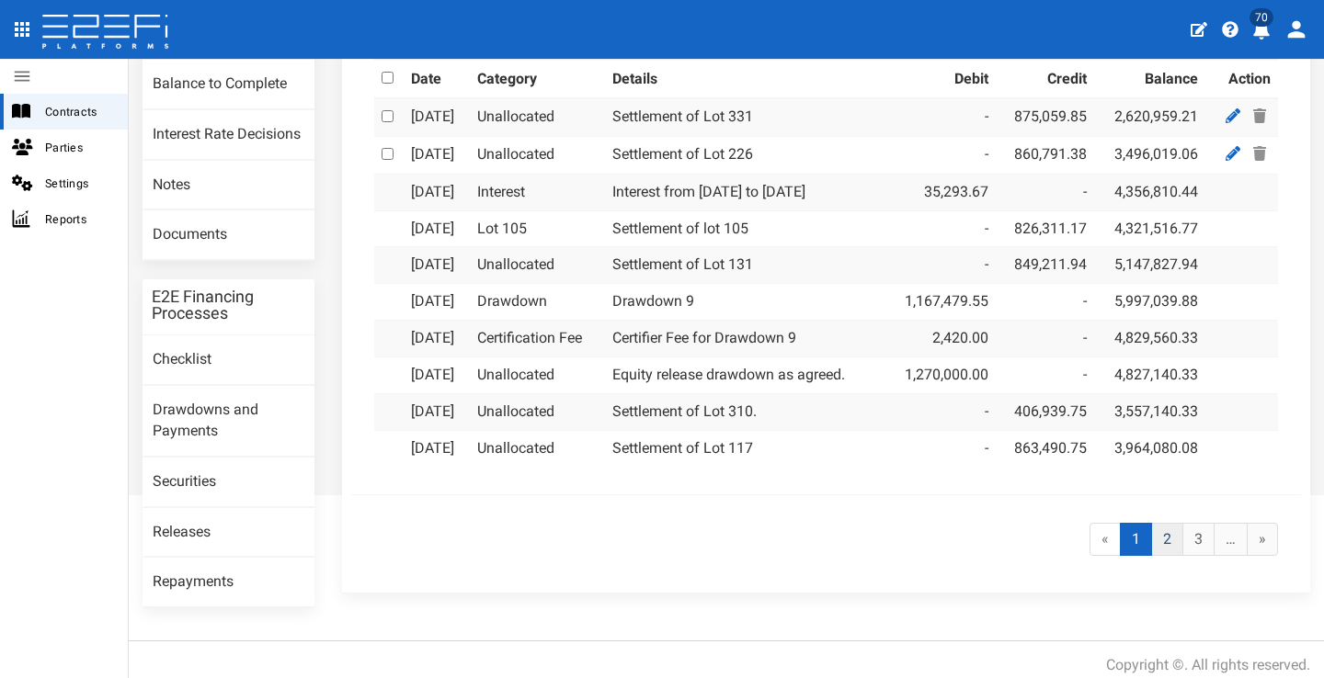
click at [1164, 523] on link "2" at bounding box center [1167, 540] width 32 height 34
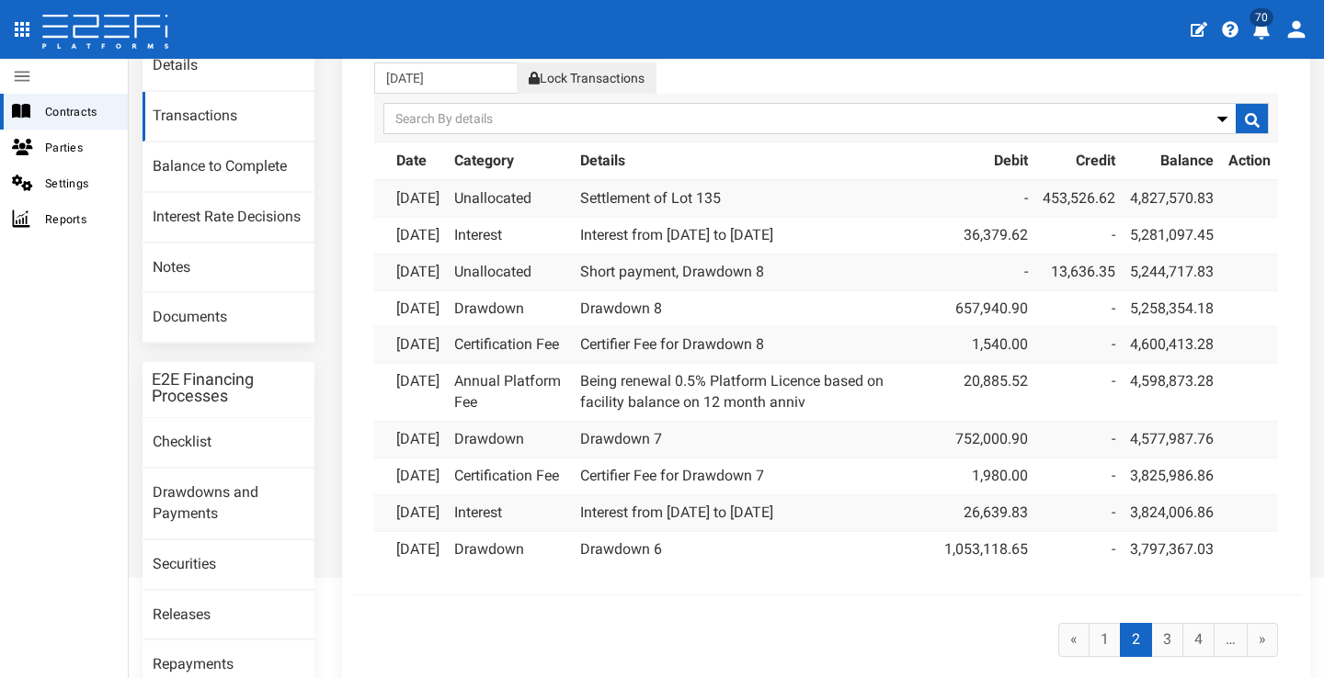
scroll to position [244, 0]
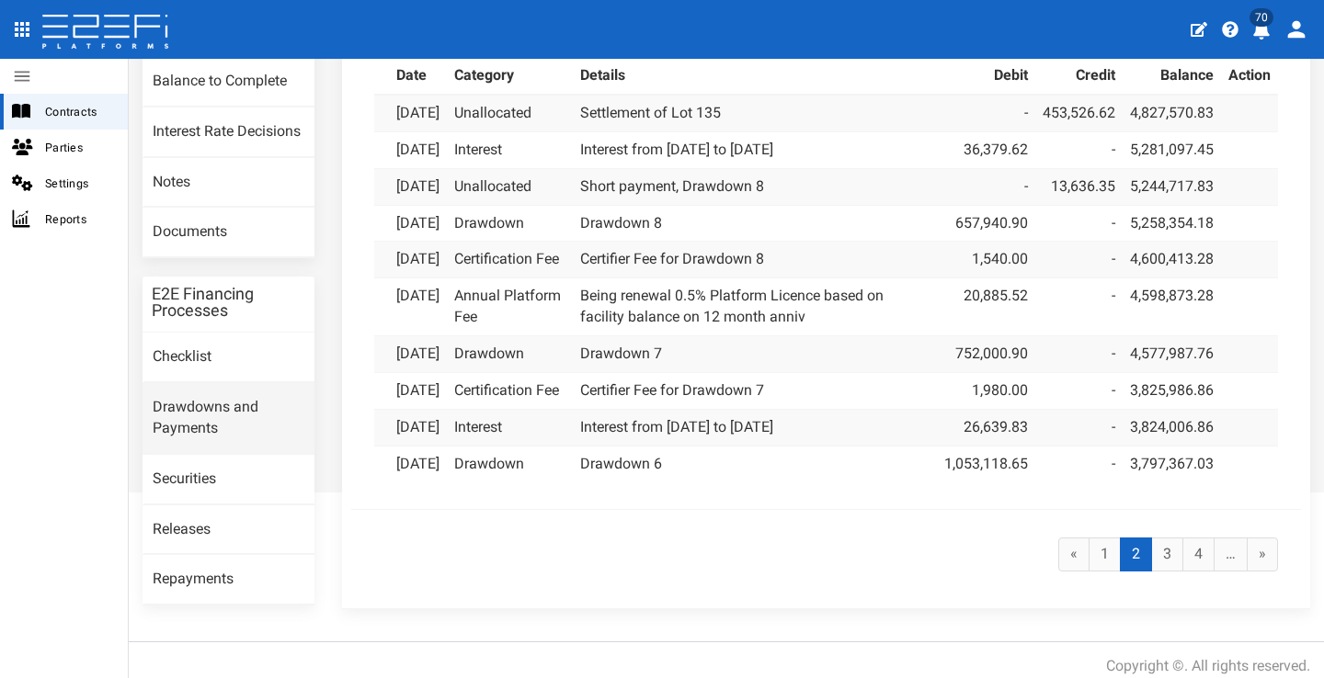
click at [259, 411] on link "Drawdowns and Payments" at bounding box center [228, 418] width 172 height 71
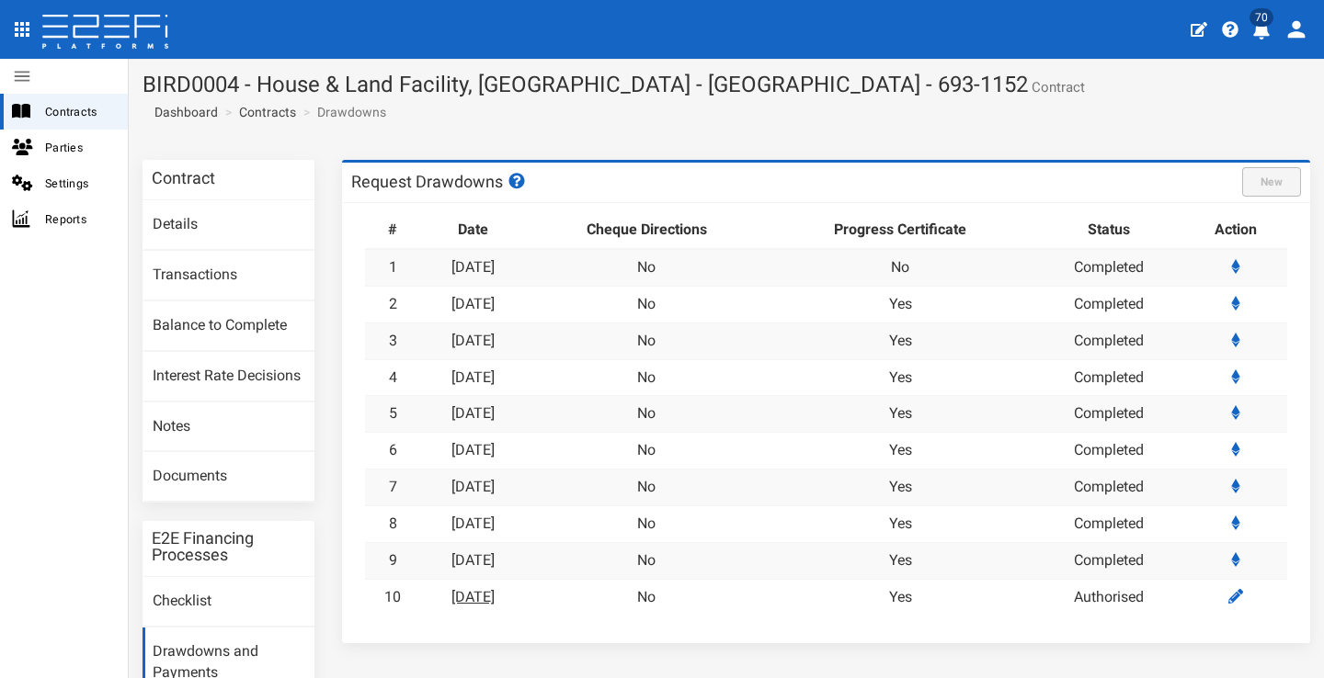
click at [481, 588] on link "[DATE]" at bounding box center [472, 596] width 43 height 17
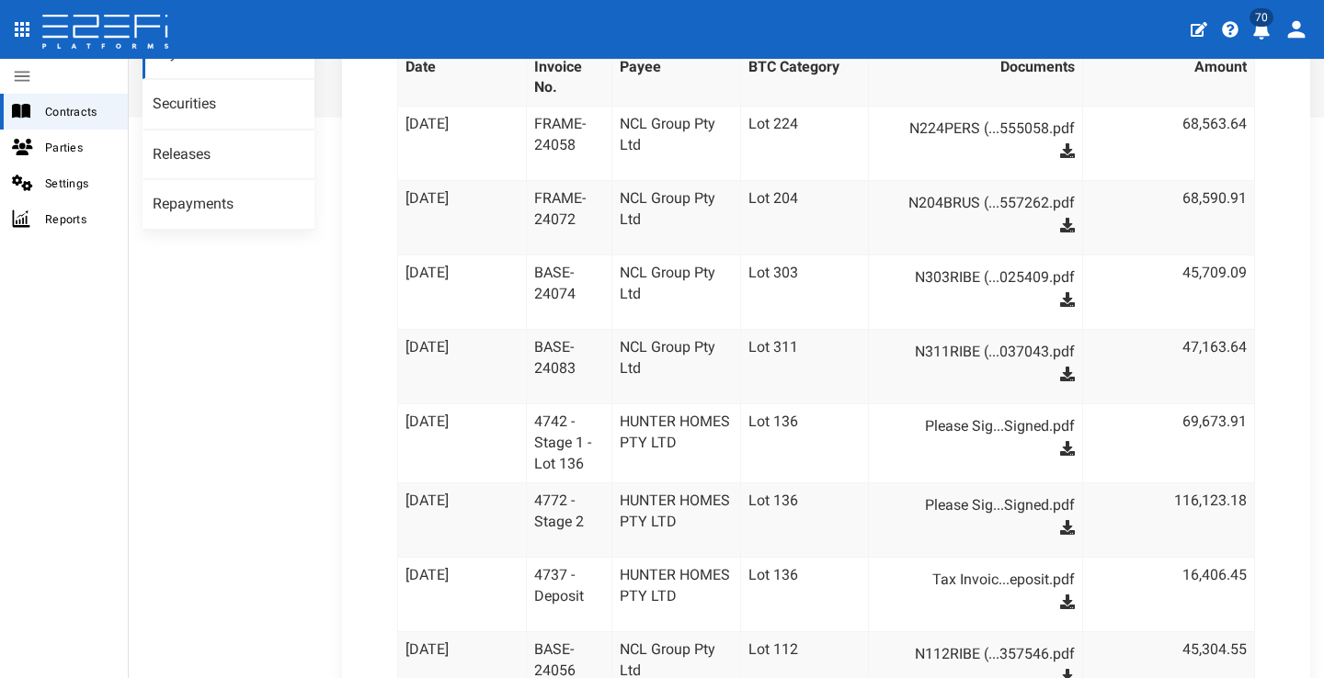
scroll to position [604, 0]
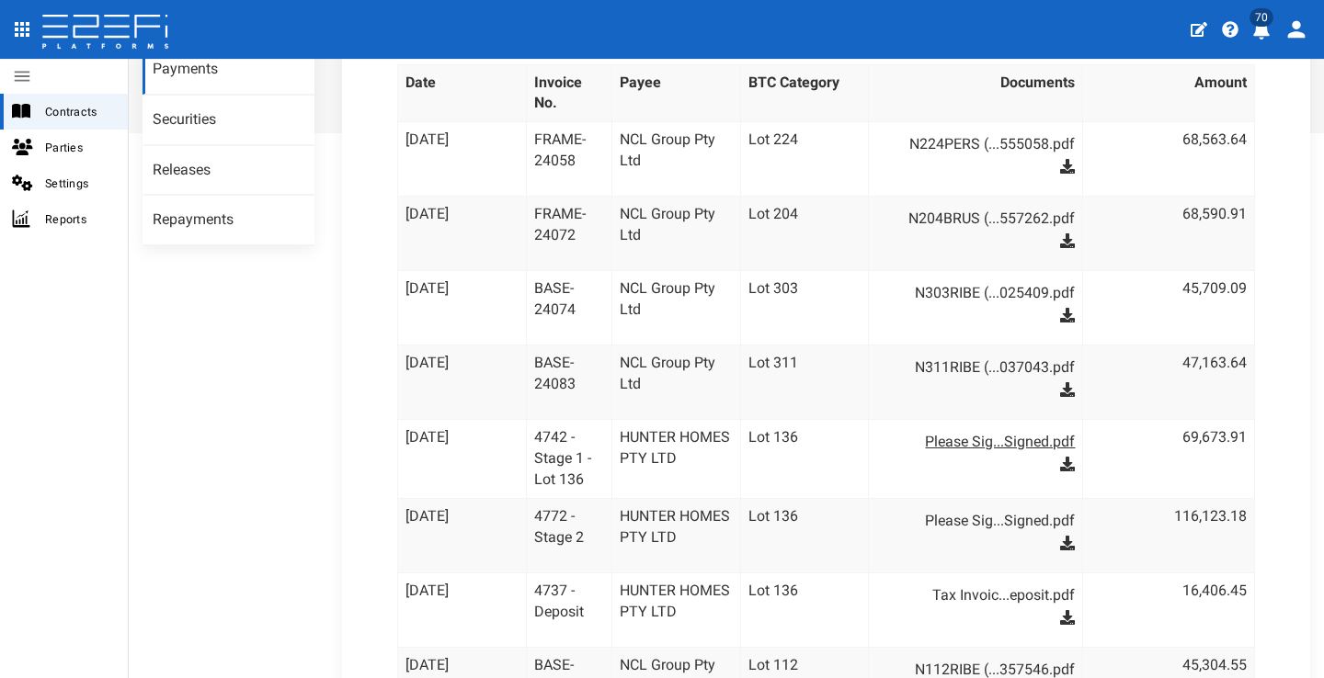
click at [984, 427] on link "Please Sig...Signed.pdf" at bounding box center [984, 441] width 180 height 29
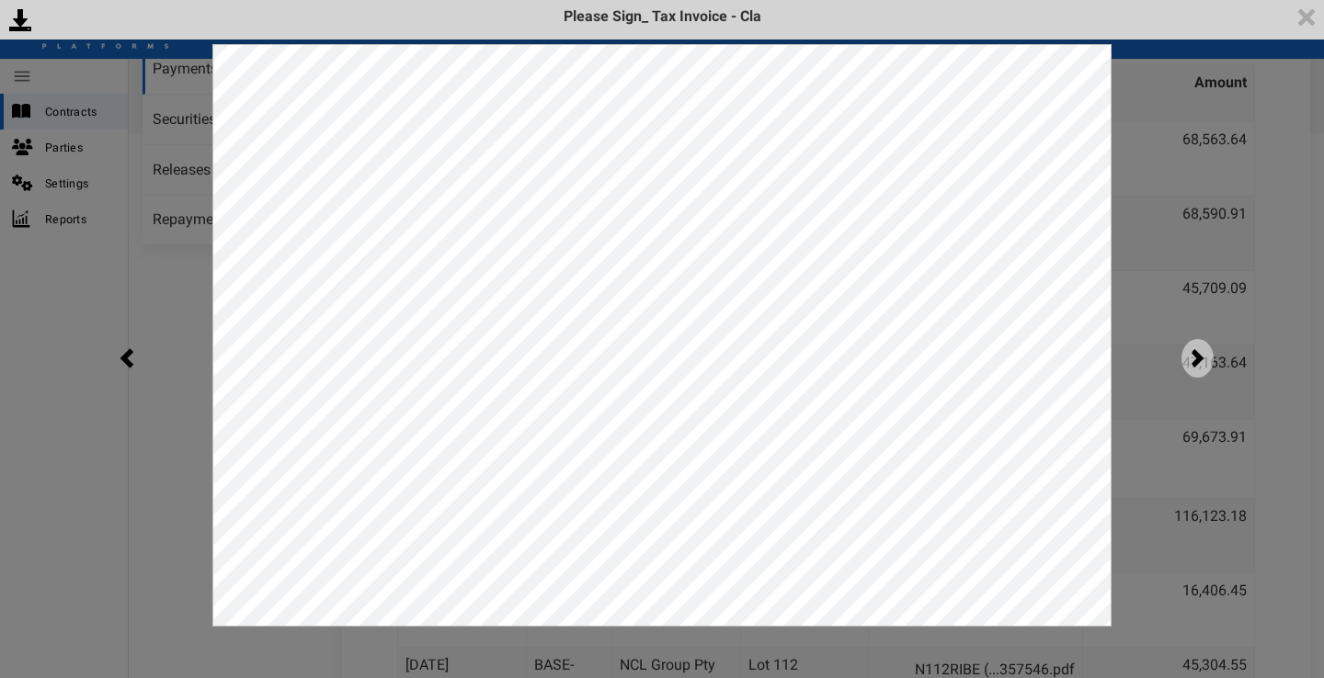
click at [1188, 353] on img at bounding box center [1197, 358] width 32 height 39
click at [1308, 22] on img at bounding box center [1306, 17] width 35 height 35
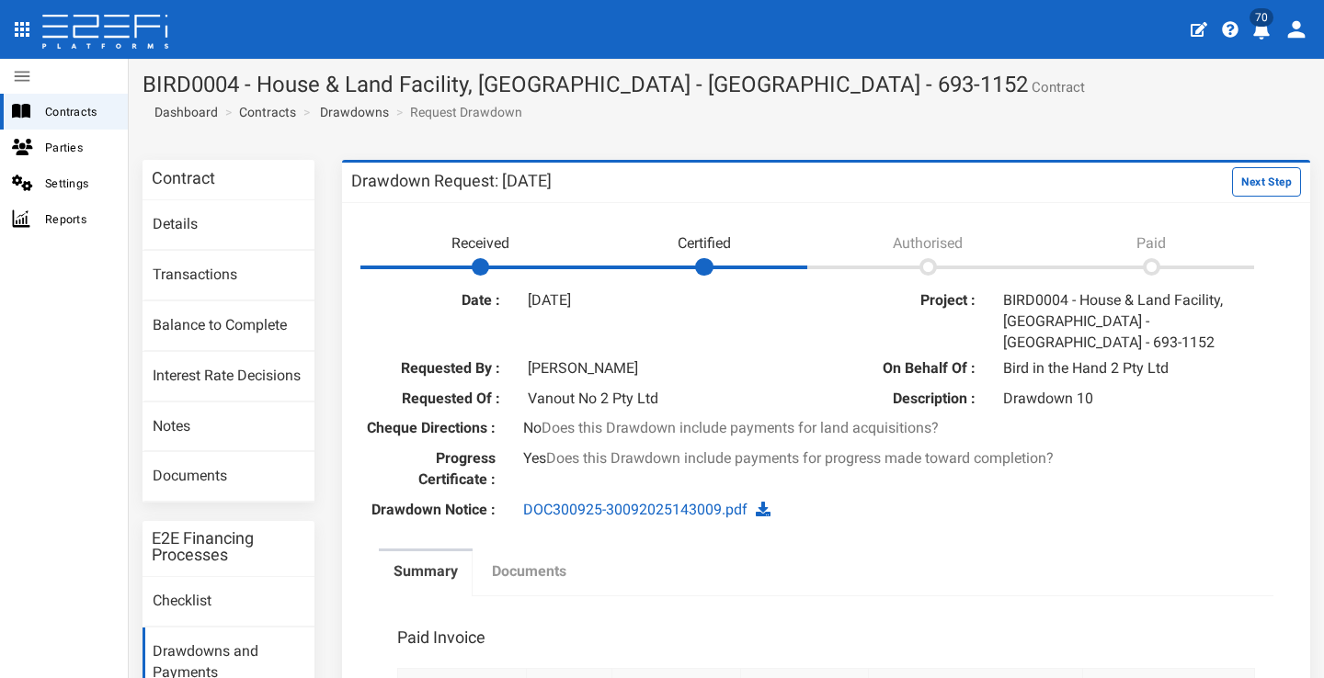
click at [511, 563] on label "Documents" at bounding box center [529, 572] width 74 height 21
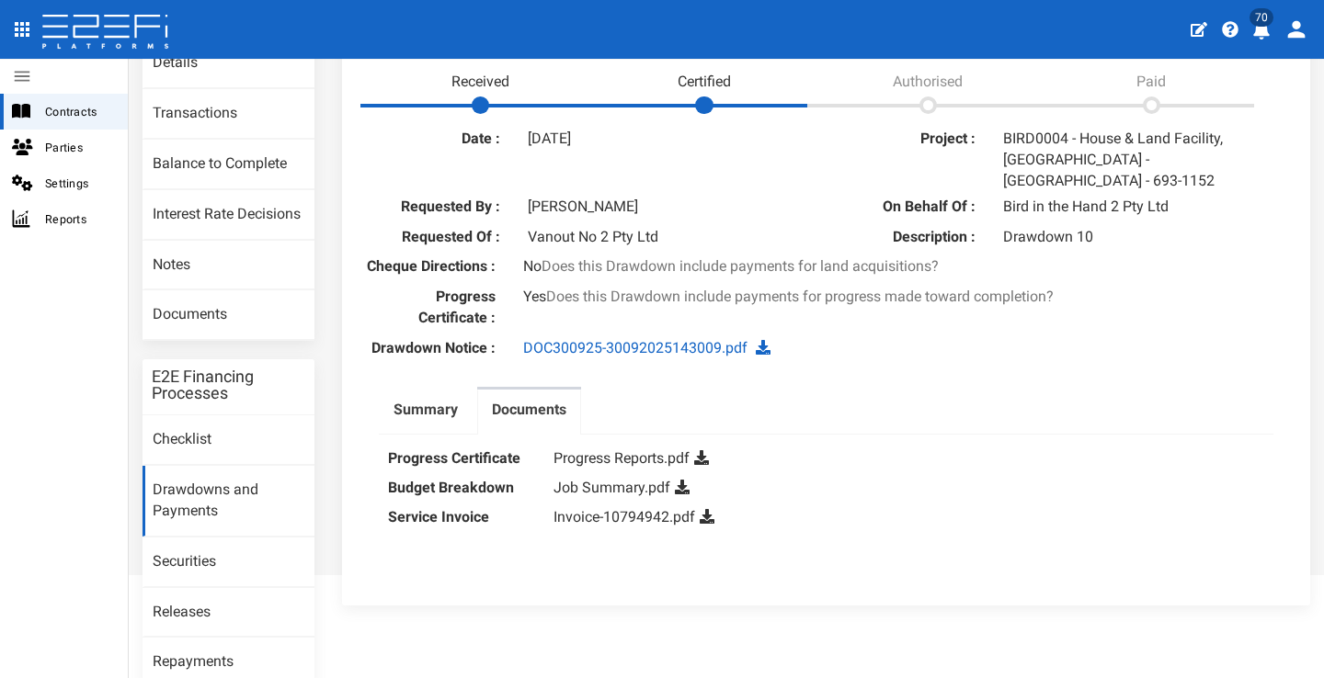
scroll to position [242, 0]
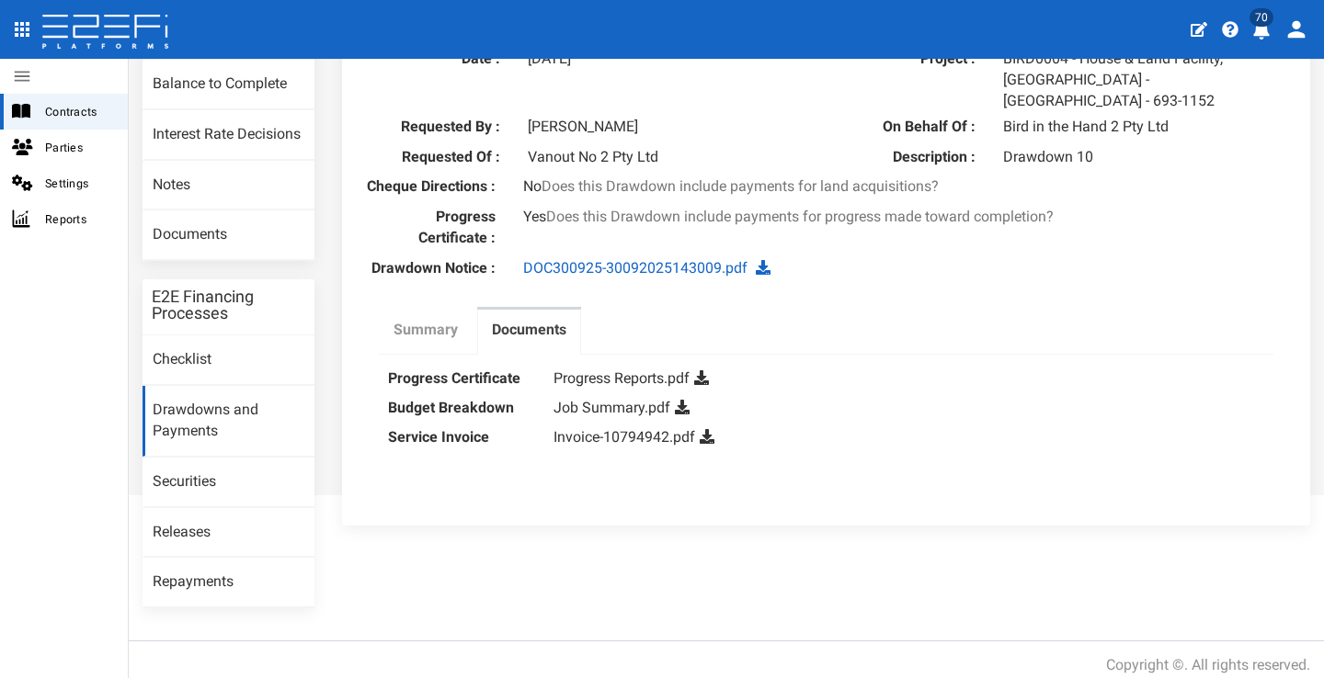
click at [420, 321] on label "Summary" at bounding box center [425, 330] width 64 height 21
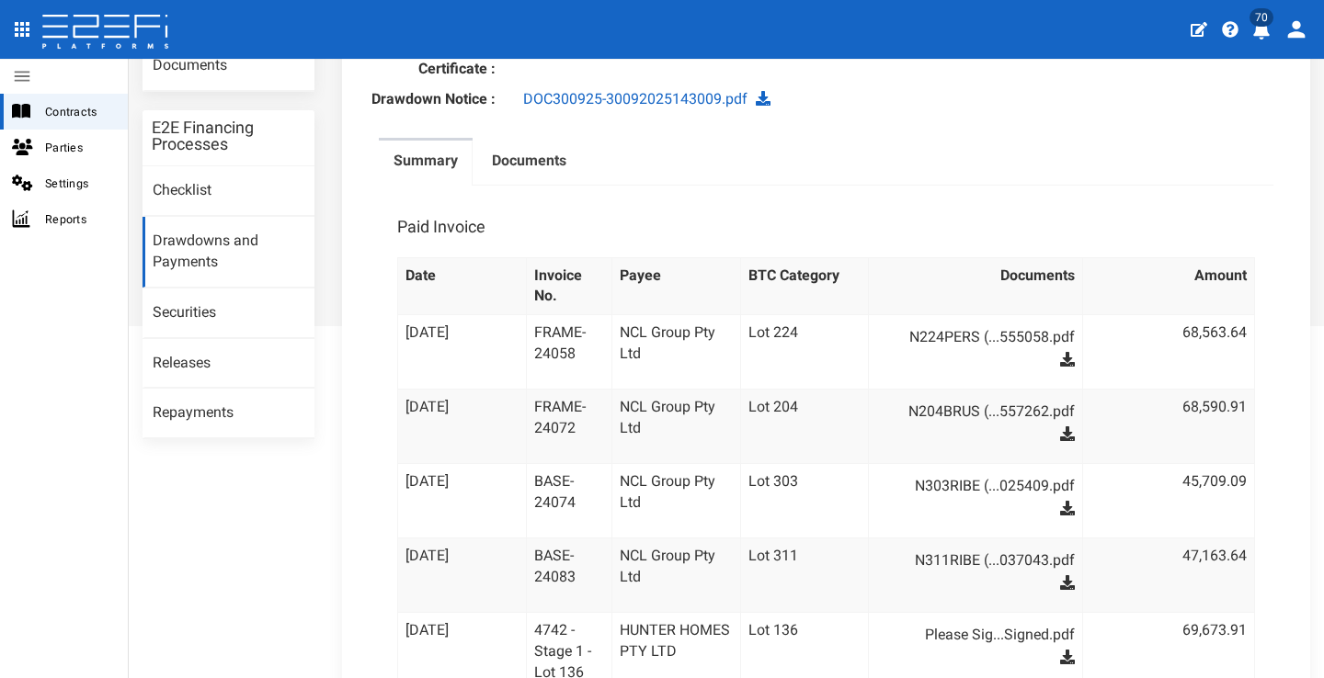
scroll to position [379, 0]
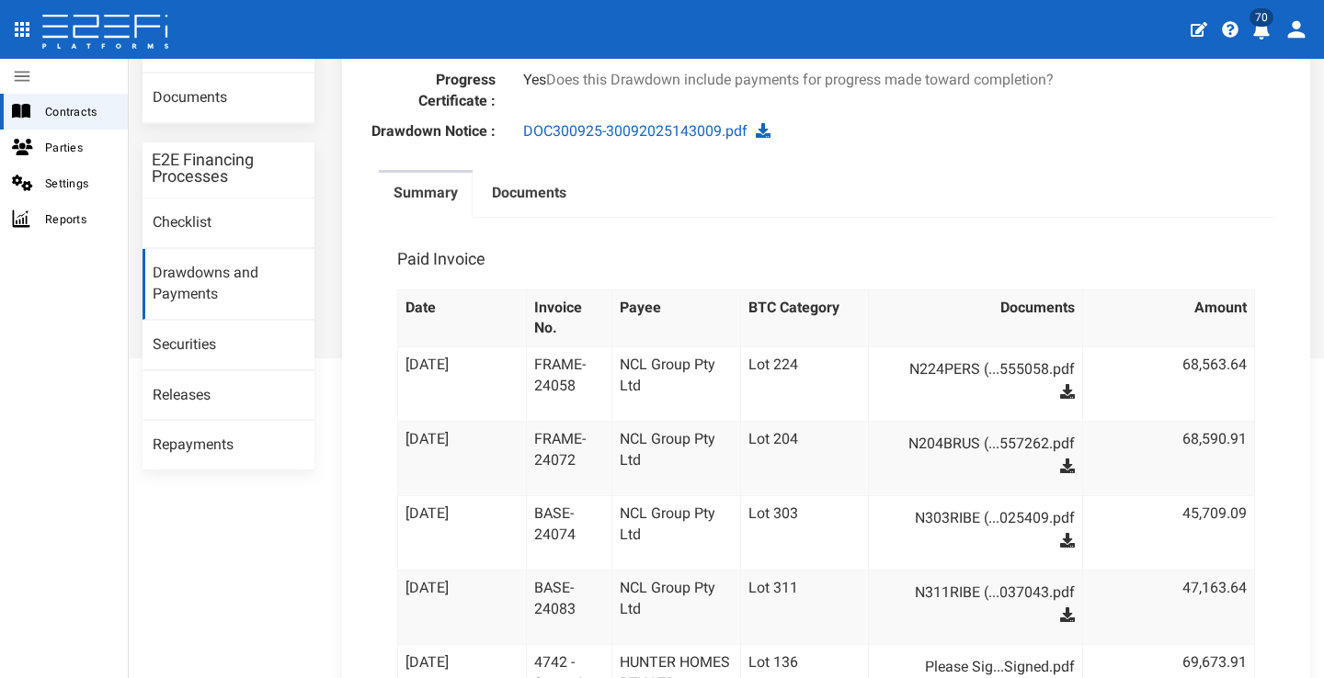
click at [251, 280] on link "Drawdowns and Payments" at bounding box center [228, 284] width 172 height 71
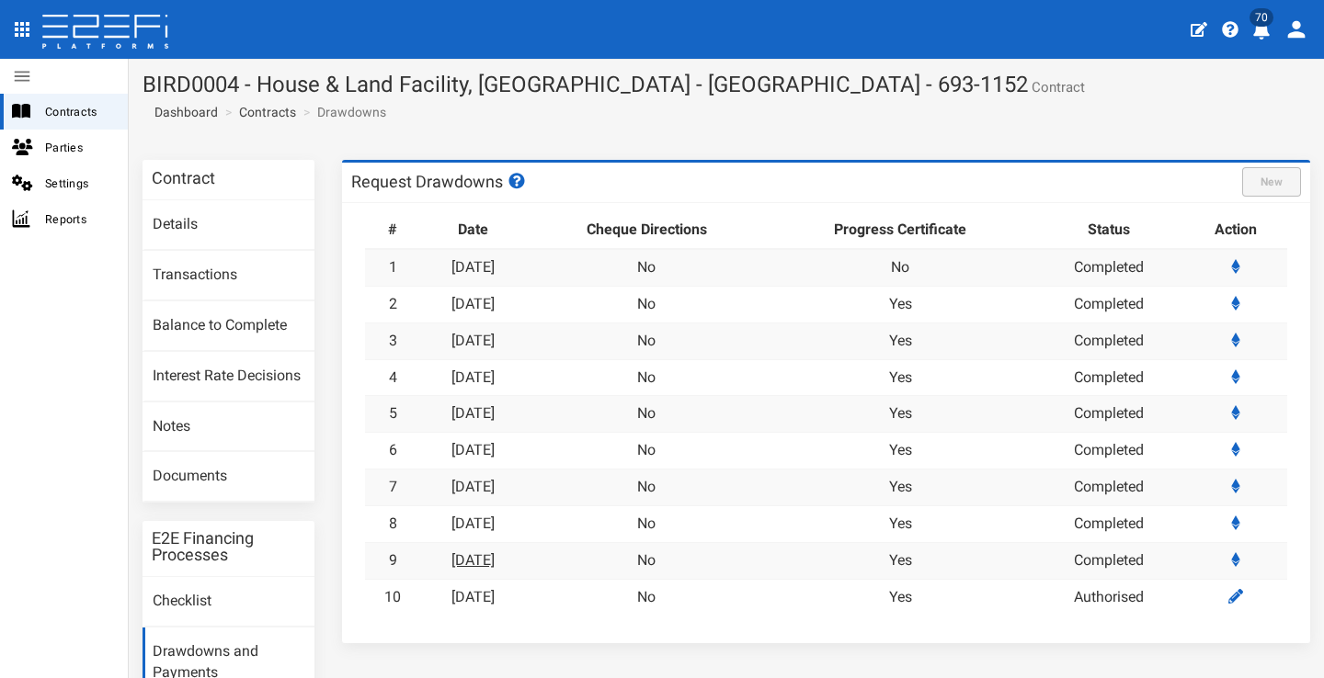
click at [494, 553] on link "[DATE]" at bounding box center [472, 559] width 43 height 17
click at [494, 515] on link "21-08-2025" at bounding box center [472, 523] width 43 height 17
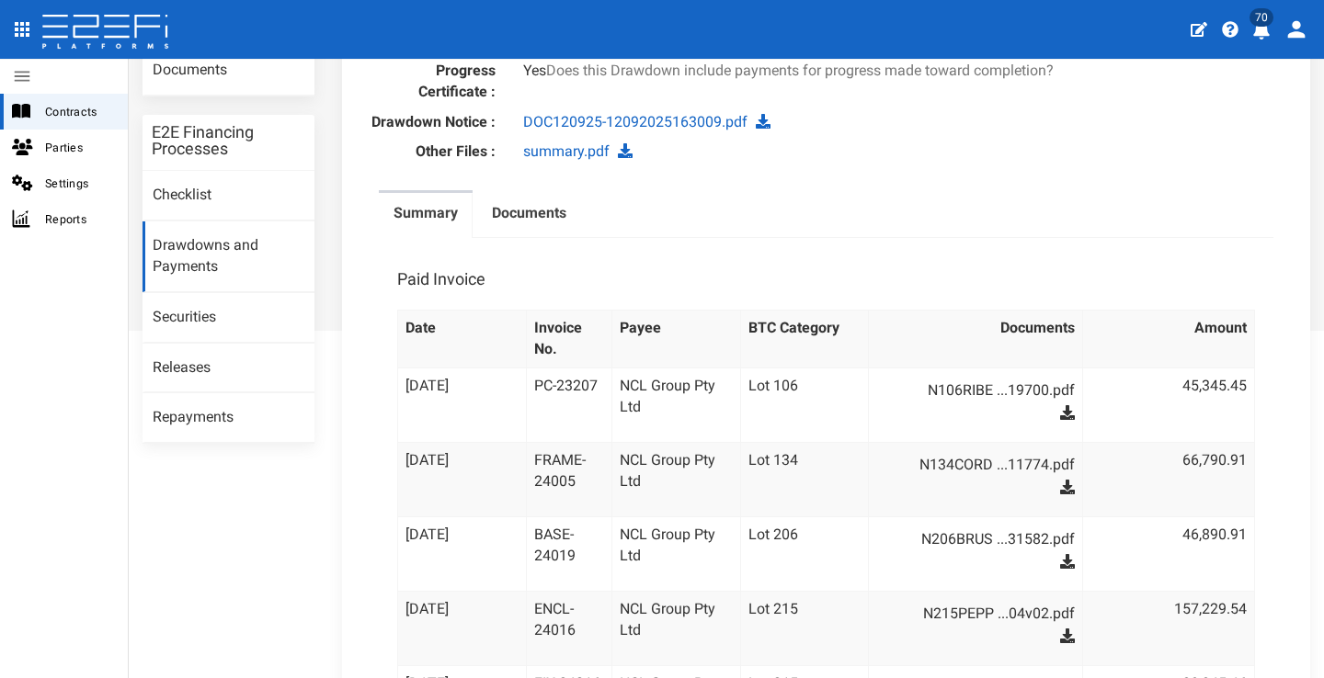
scroll to position [290, 0]
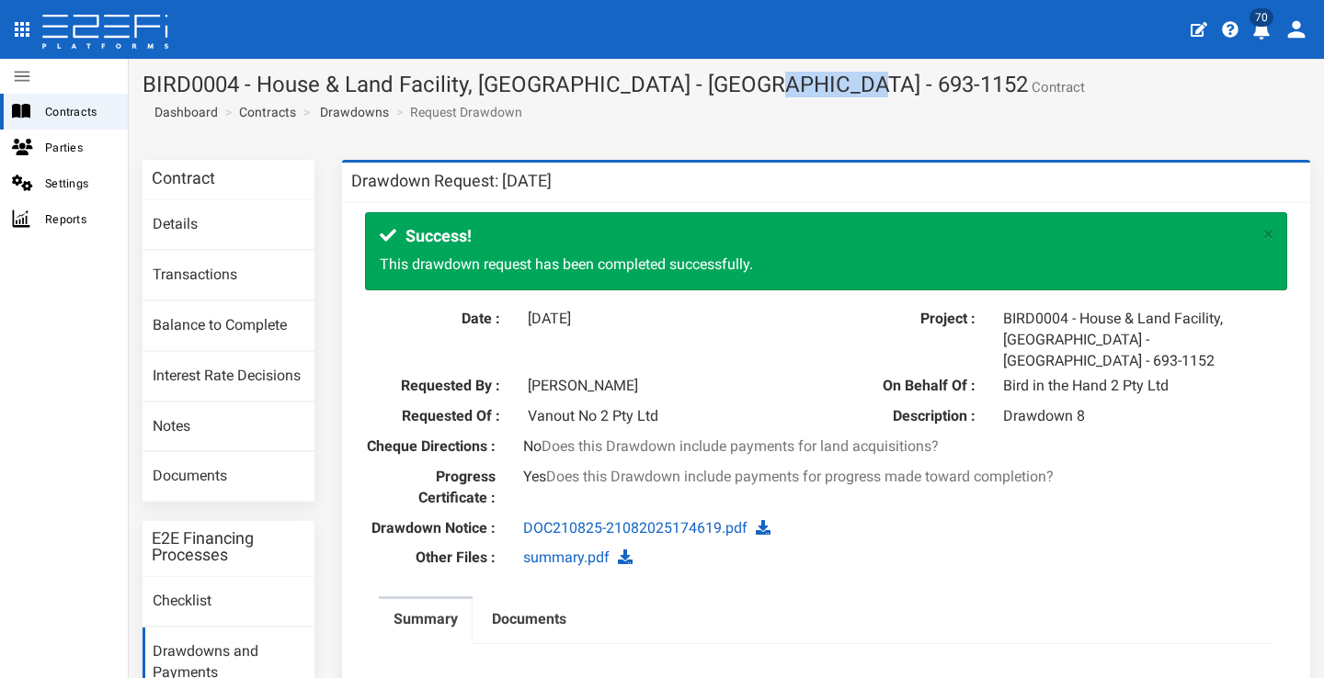
drag, startPoint x: 743, startPoint y: 81, endPoint x: 835, endPoint y: 84, distance: 92.9
click at [835, 84] on h1 "BIRD0004 - House & Land Facility, [GEOGRAPHIC_DATA] - [GEOGRAPHIC_DATA] - 693-1…" at bounding box center [725, 85] width 1167 height 24
copy h1 "693-1152"
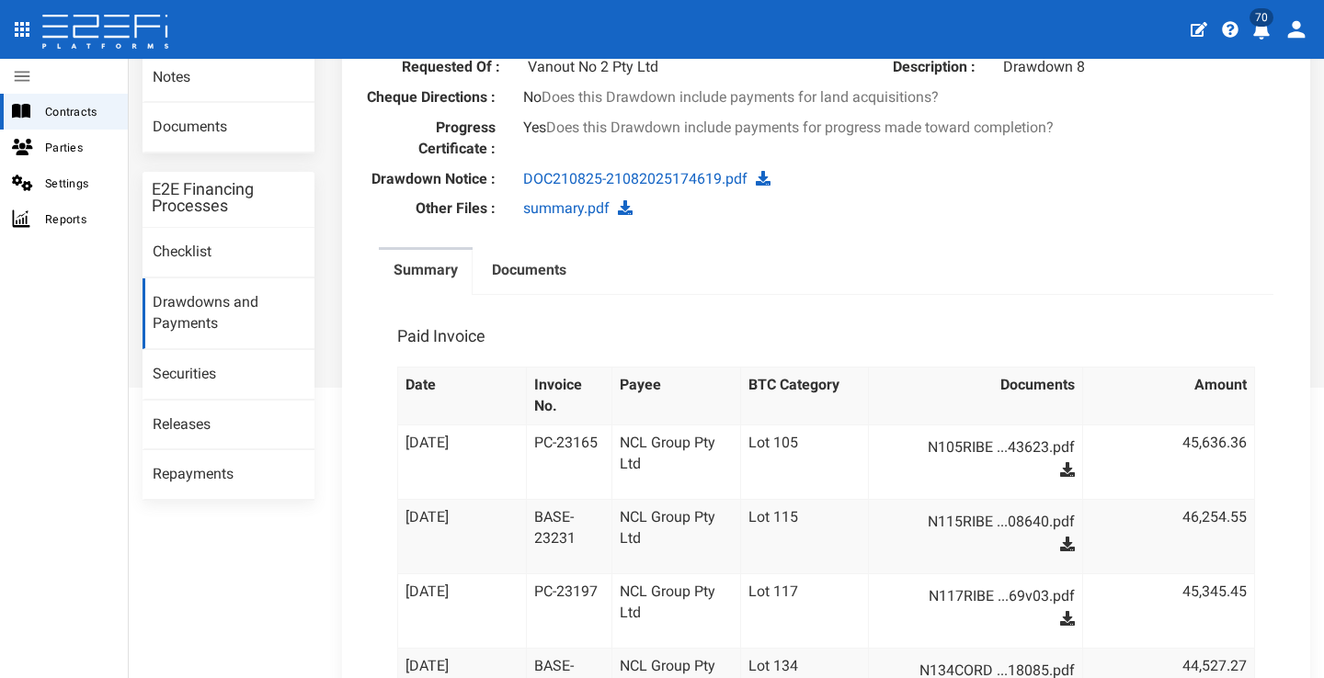
click at [233, 285] on link "Drawdowns and Payments" at bounding box center [228, 313] width 172 height 71
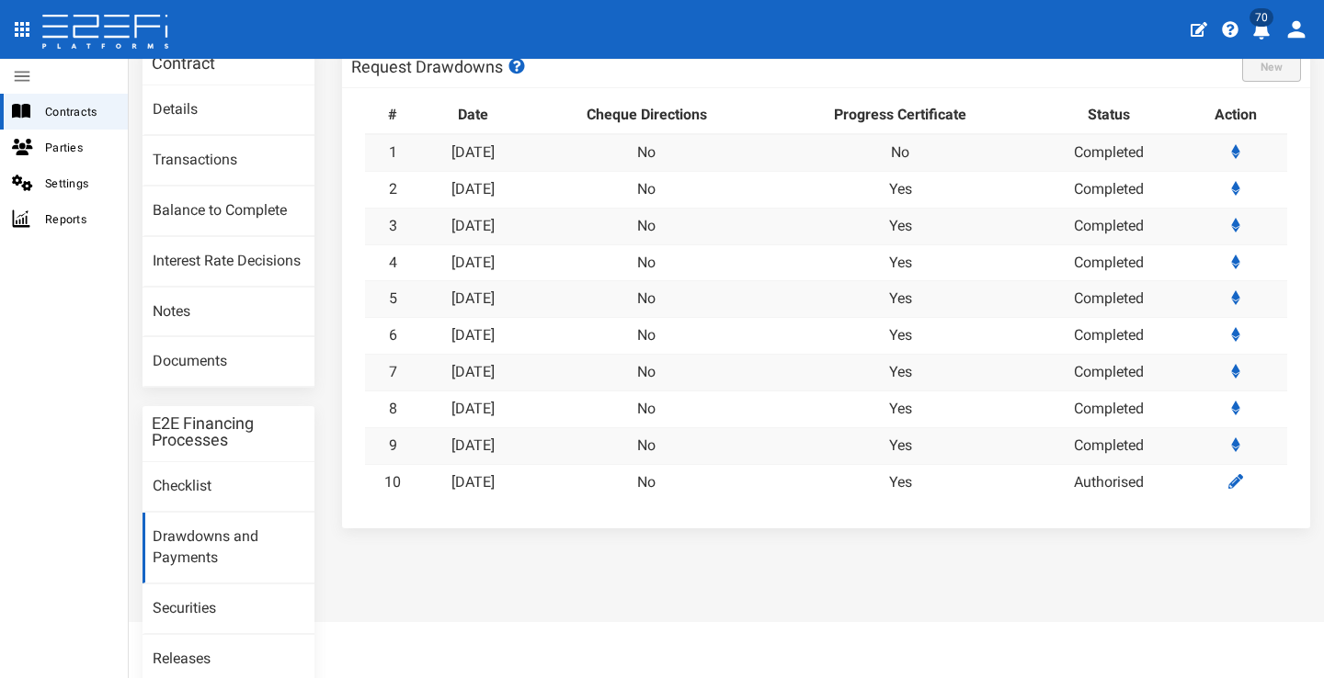
scroll to position [209, 0]
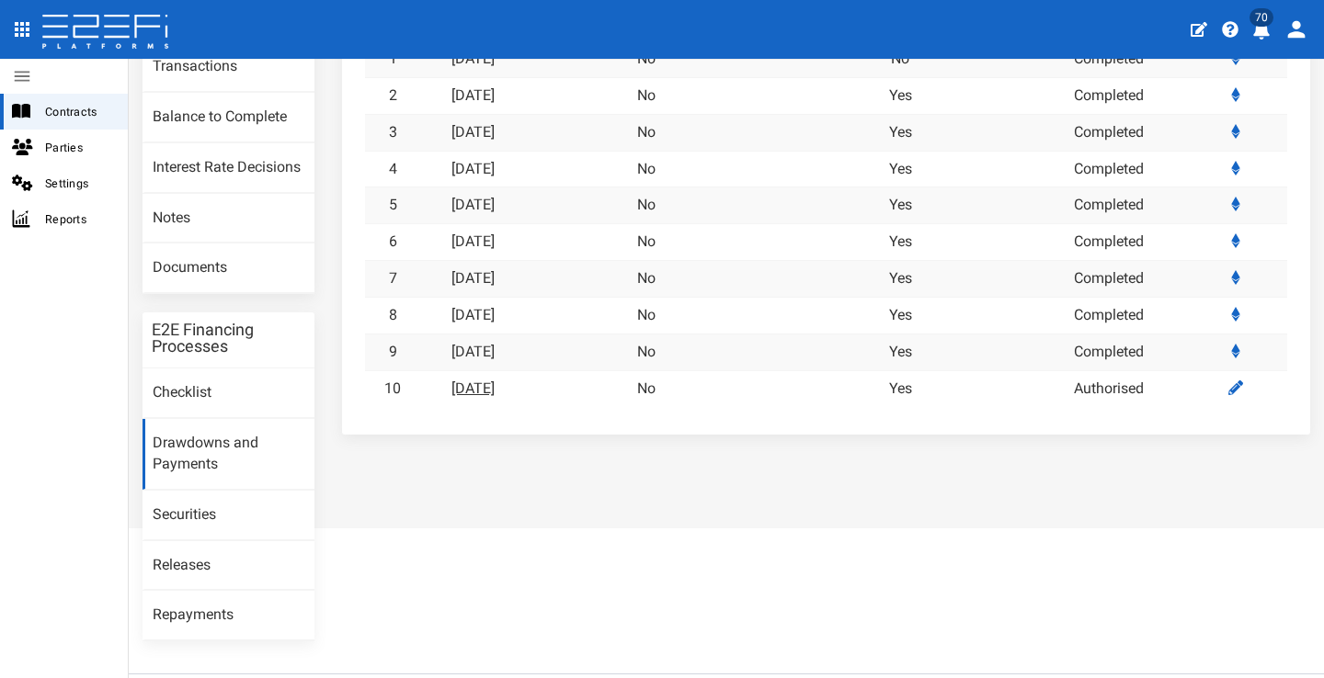
click at [494, 383] on link "[DATE]" at bounding box center [472, 388] width 43 height 17
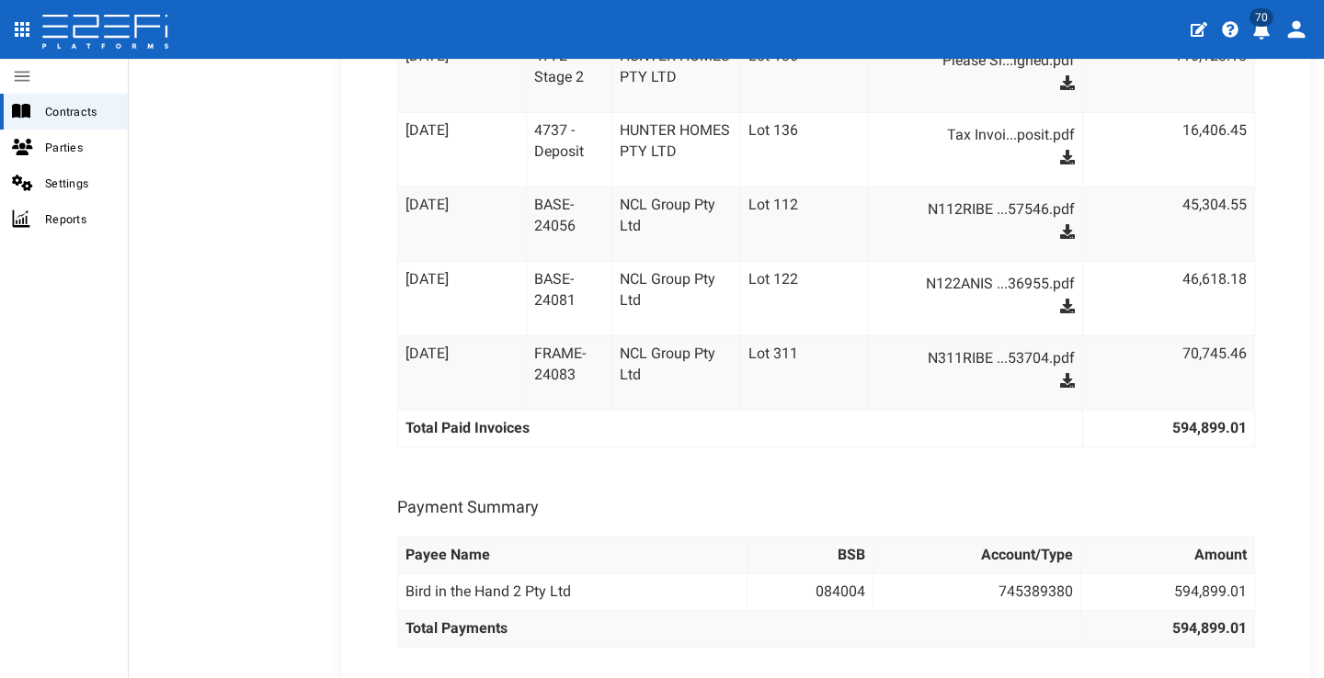
scroll to position [982, 0]
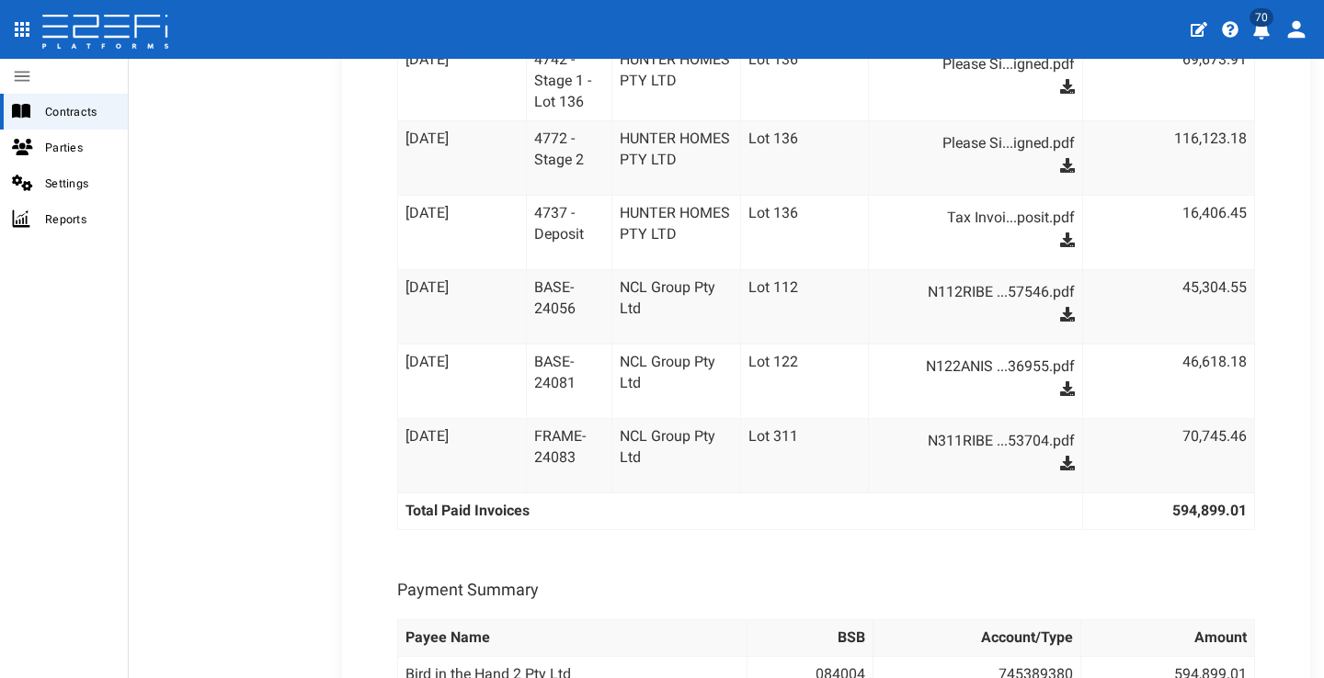
click at [1263, 284] on div "Summary Documents Paid Invoice Date Invoice No. Payee BTC Category Documents Am…" at bounding box center [826, 176] width 922 height 1219
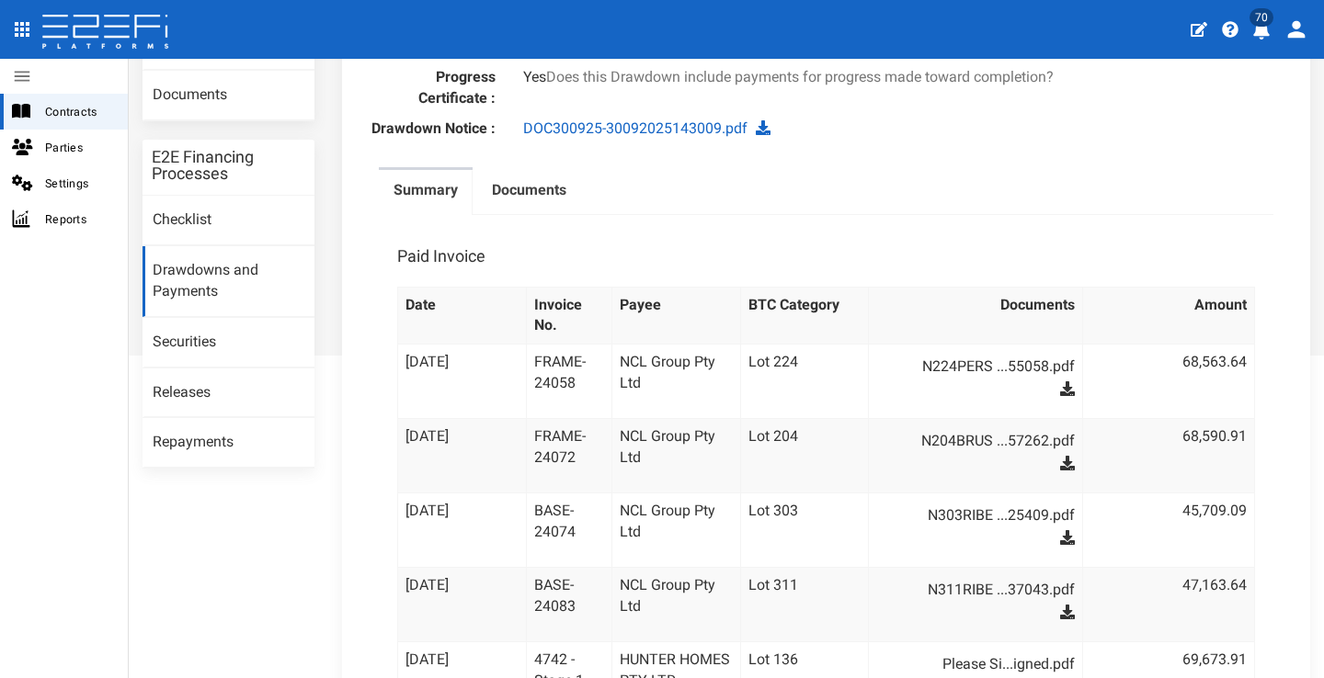
scroll to position [390, 0]
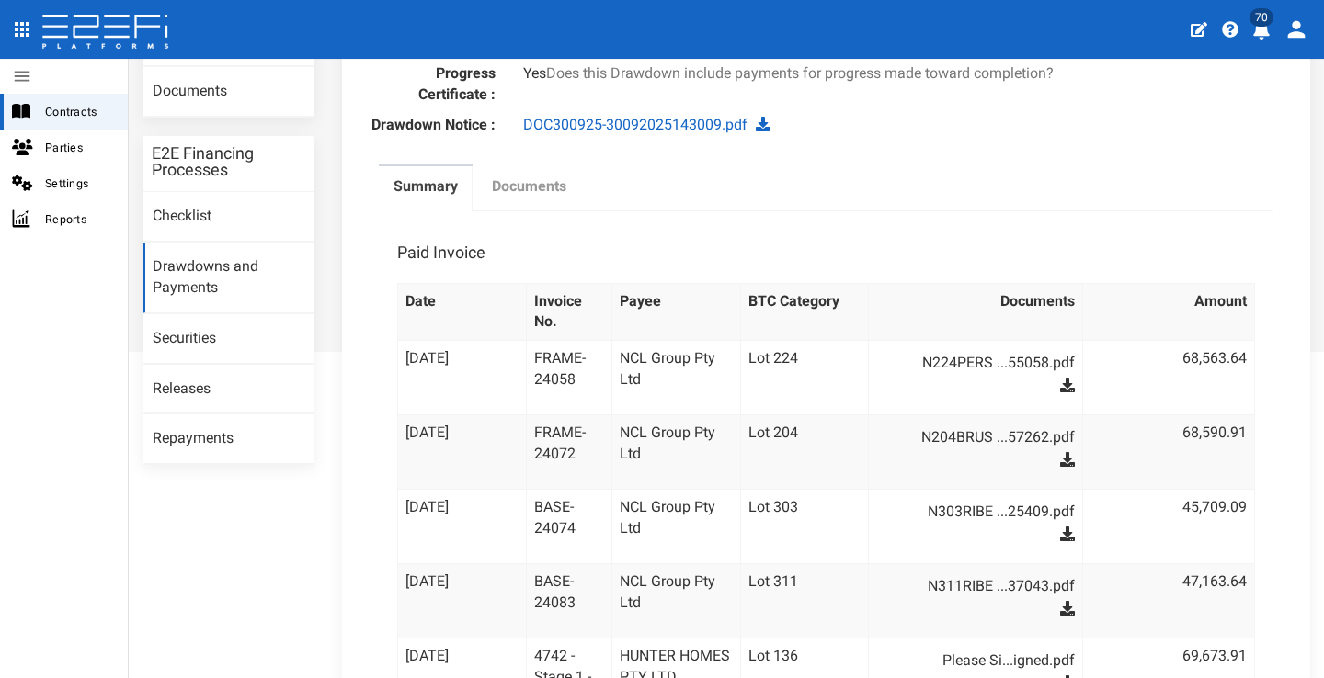
click at [551, 180] on label "Documents" at bounding box center [529, 186] width 74 height 21
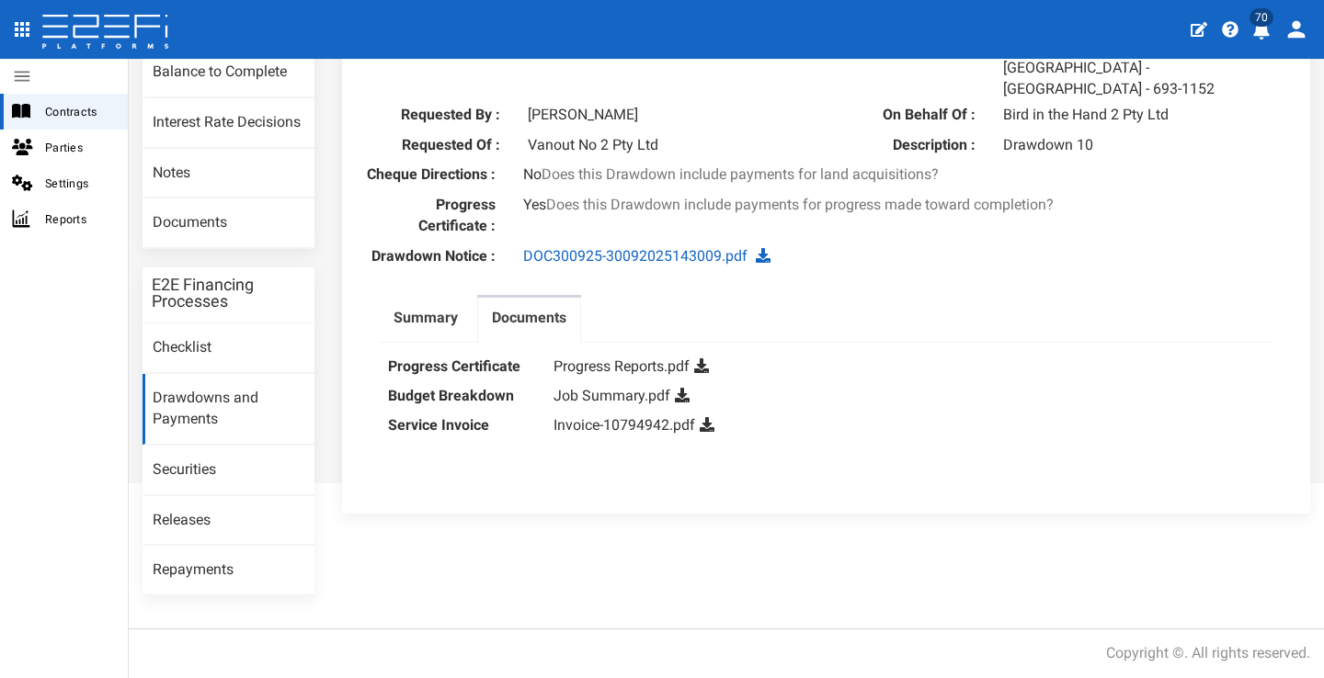
scroll to position [242, 0]
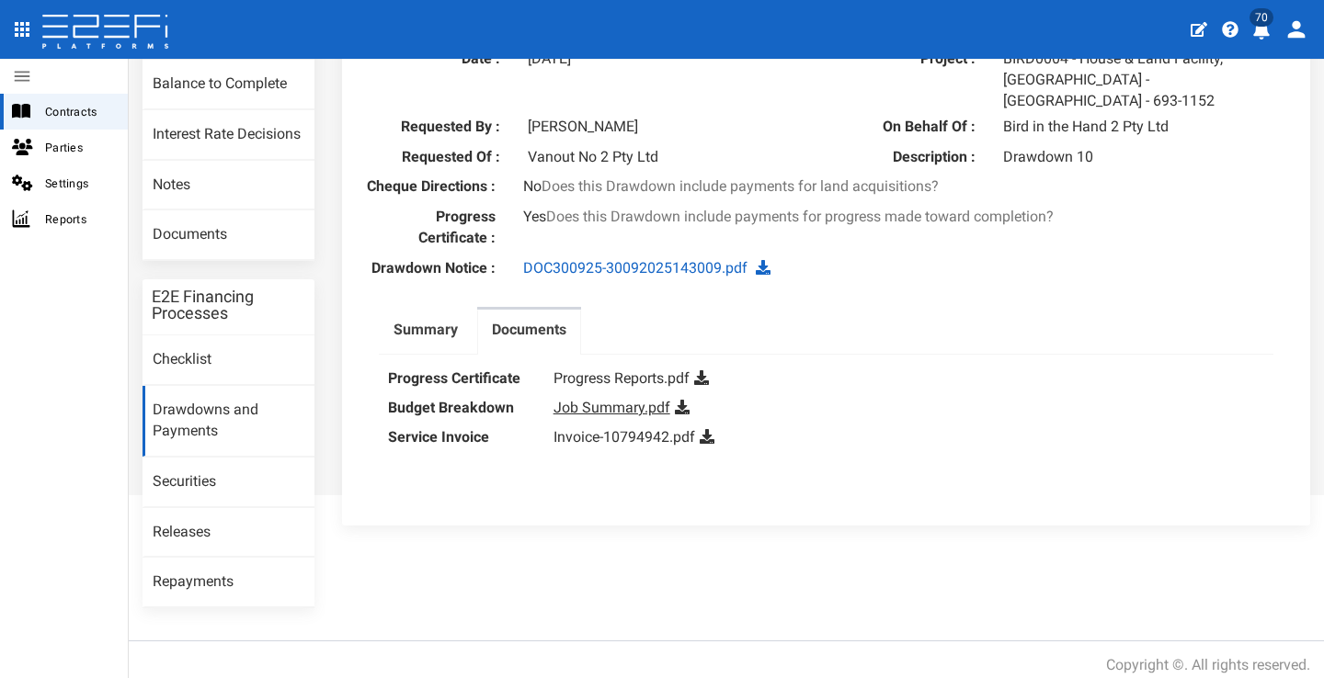
click at [599, 399] on link "Job Summary.pdf" at bounding box center [611, 407] width 117 height 17
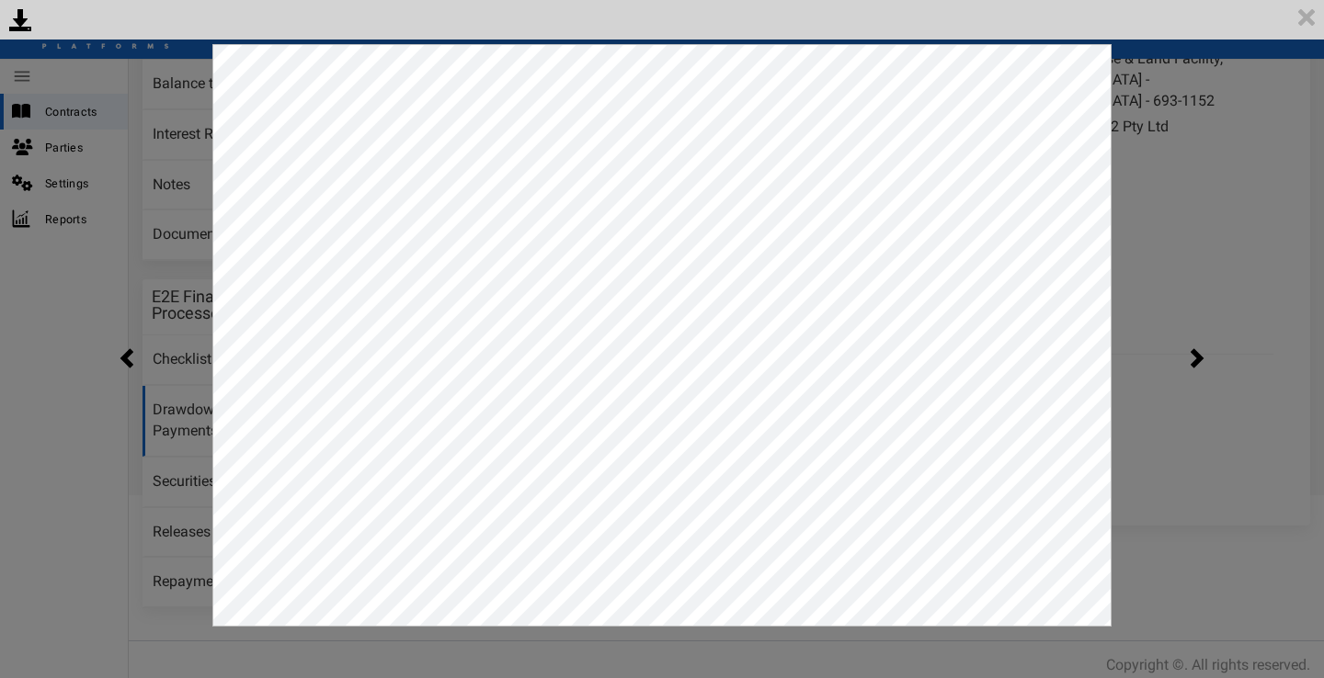
scroll to position [0, 0]
click at [1316, 23] on img at bounding box center [1306, 17] width 35 height 35
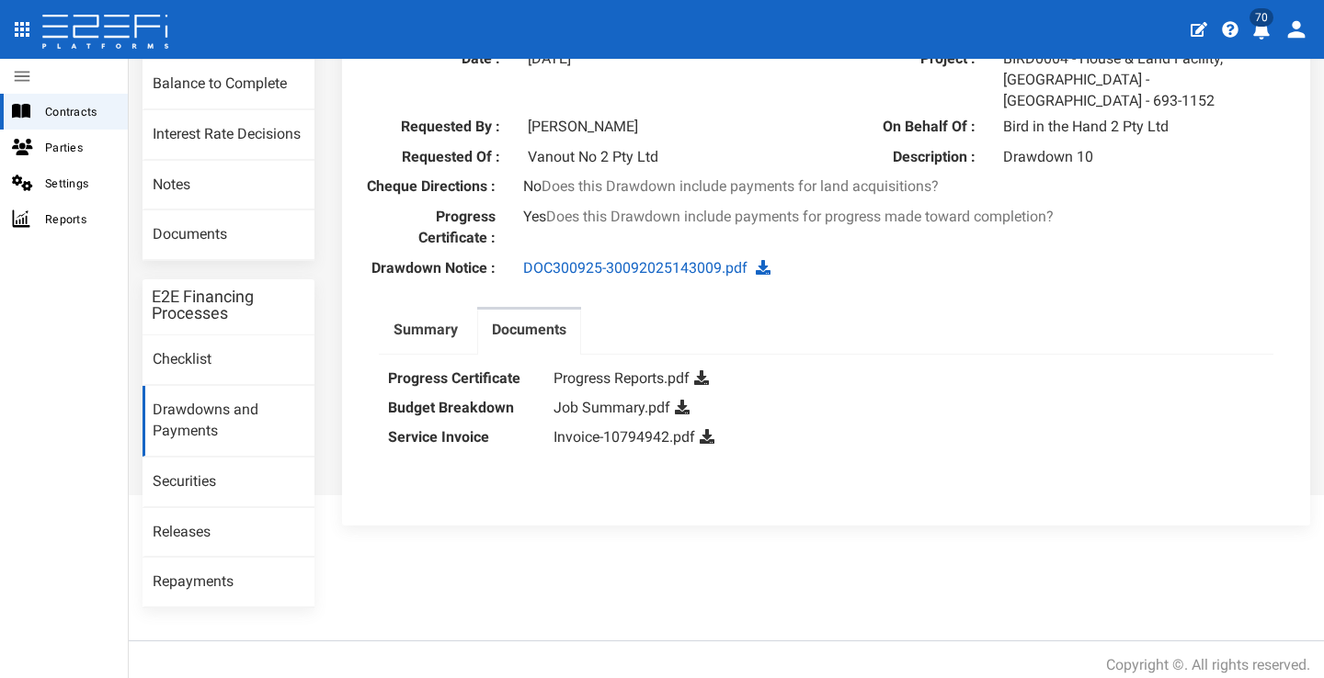
click at [1145, 242] on div "Progress Certificate : Yes Does this Drawdown include payments for progress mad…" at bounding box center [825, 230] width 949 height 47
click at [431, 320] on label "Summary" at bounding box center [425, 330] width 64 height 21
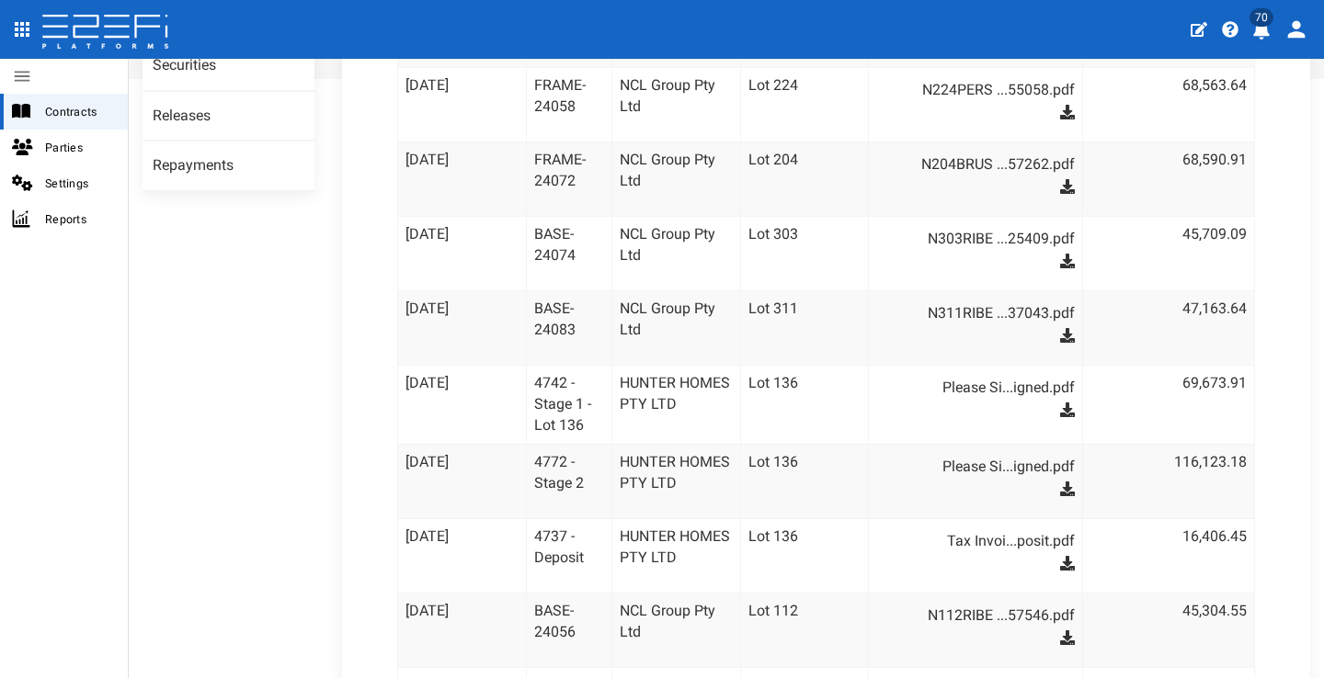
scroll to position [447, 0]
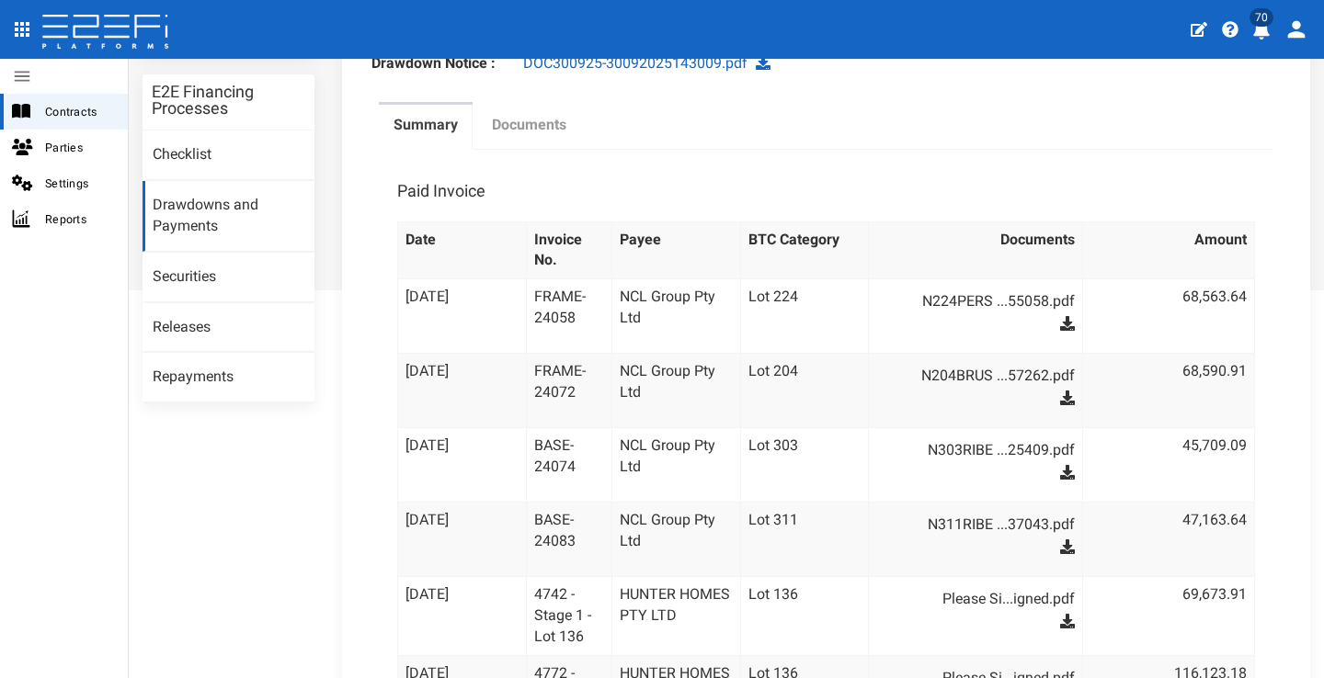
click at [525, 123] on label "Documents" at bounding box center [529, 125] width 74 height 21
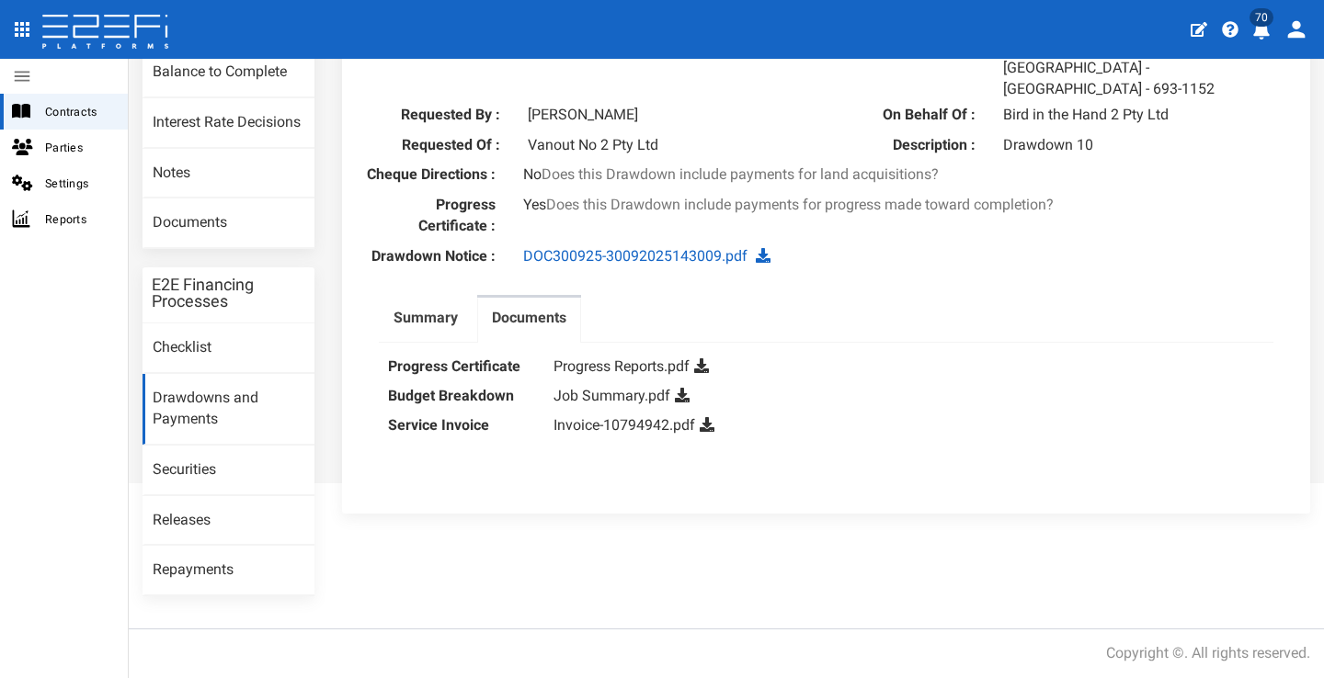
scroll to position [242, 0]
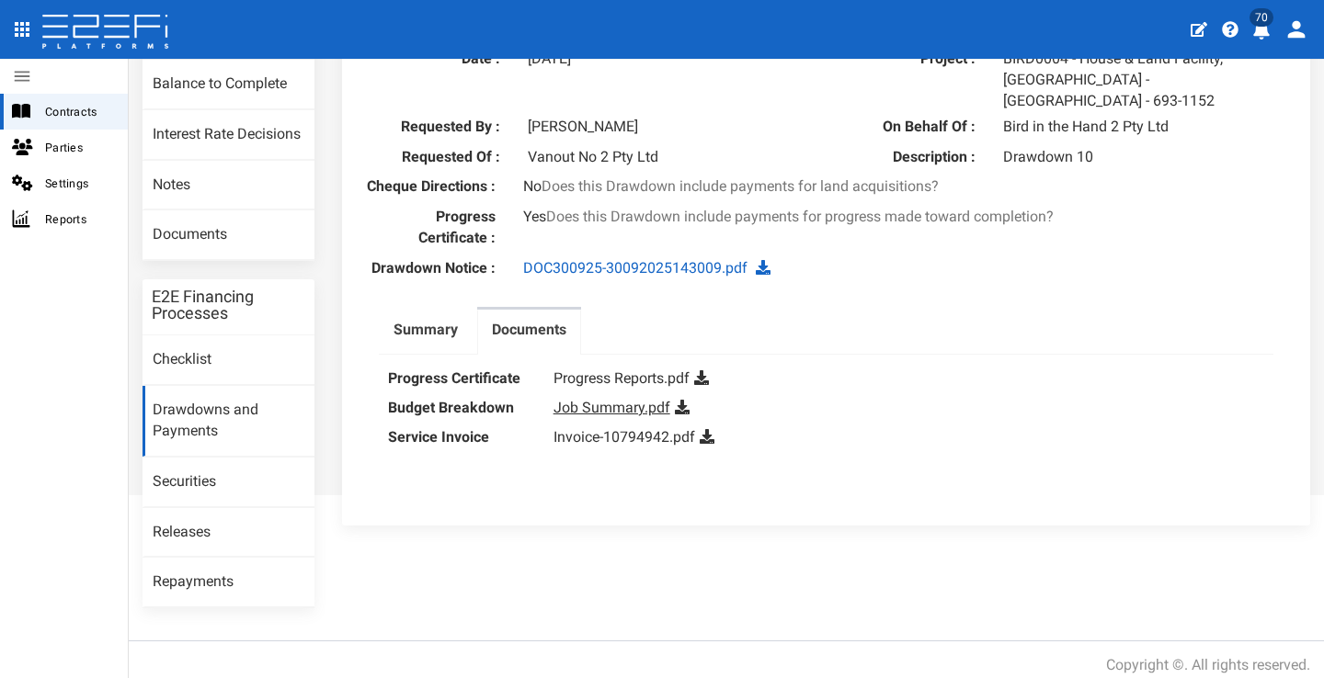
click at [600, 399] on link "Job Summary.pdf" at bounding box center [611, 407] width 117 height 17
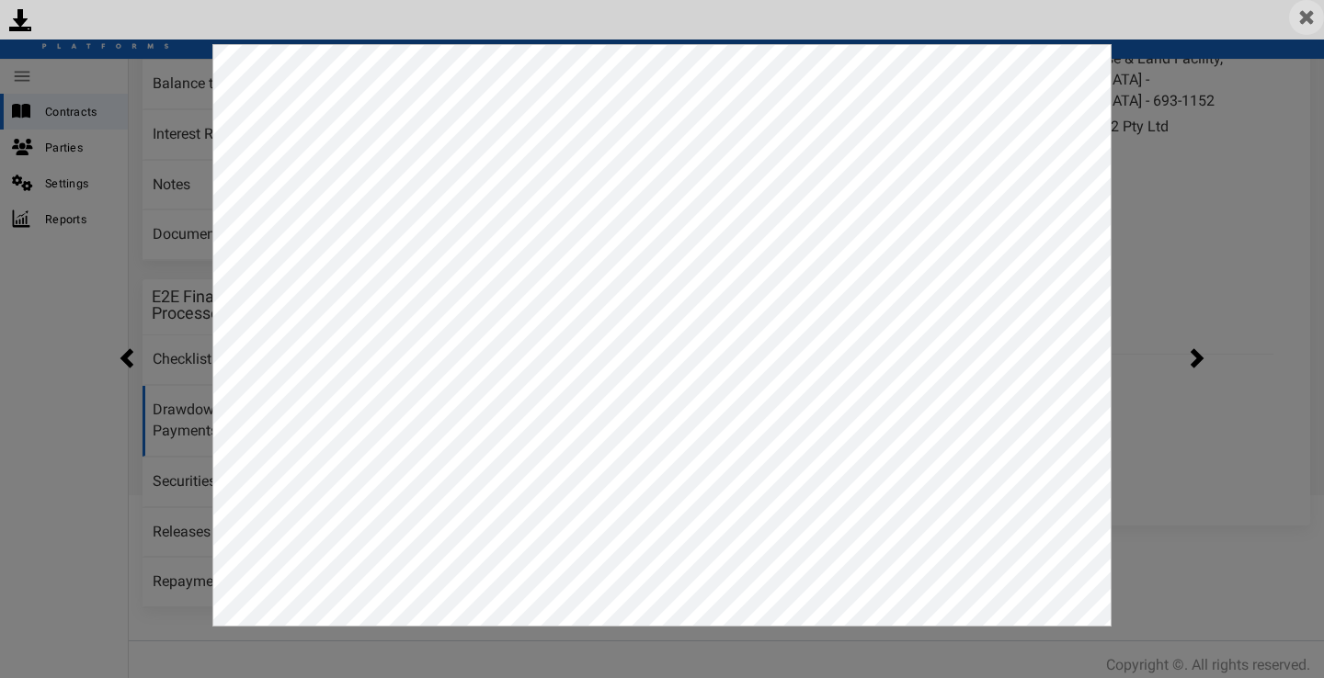
click at [1314, 19] on img at bounding box center [1306, 17] width 35 height 35
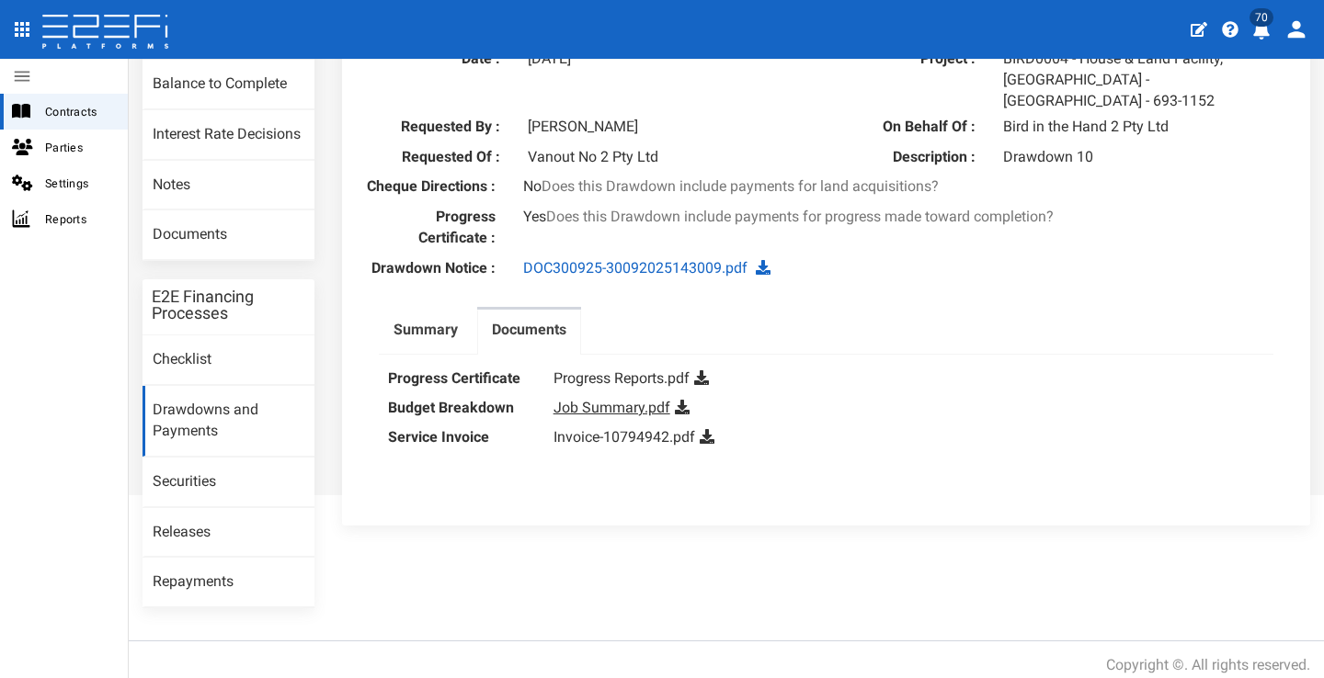
click at [608, 399] on link "Job Summary.pdf" at bounding box center [611, 407] width 117 height 17
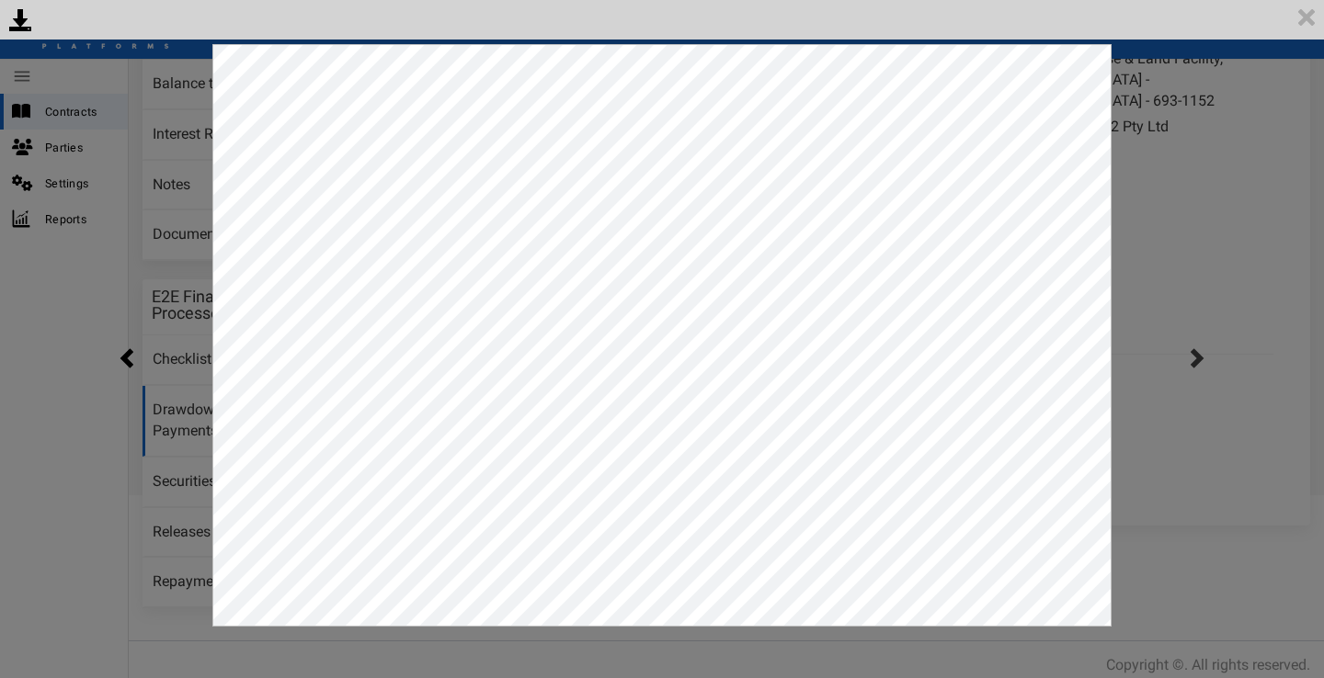
scroll to position [0, 0]
click at [1313, 23] on img at bounding box center [1306, 17] width 35 height 35
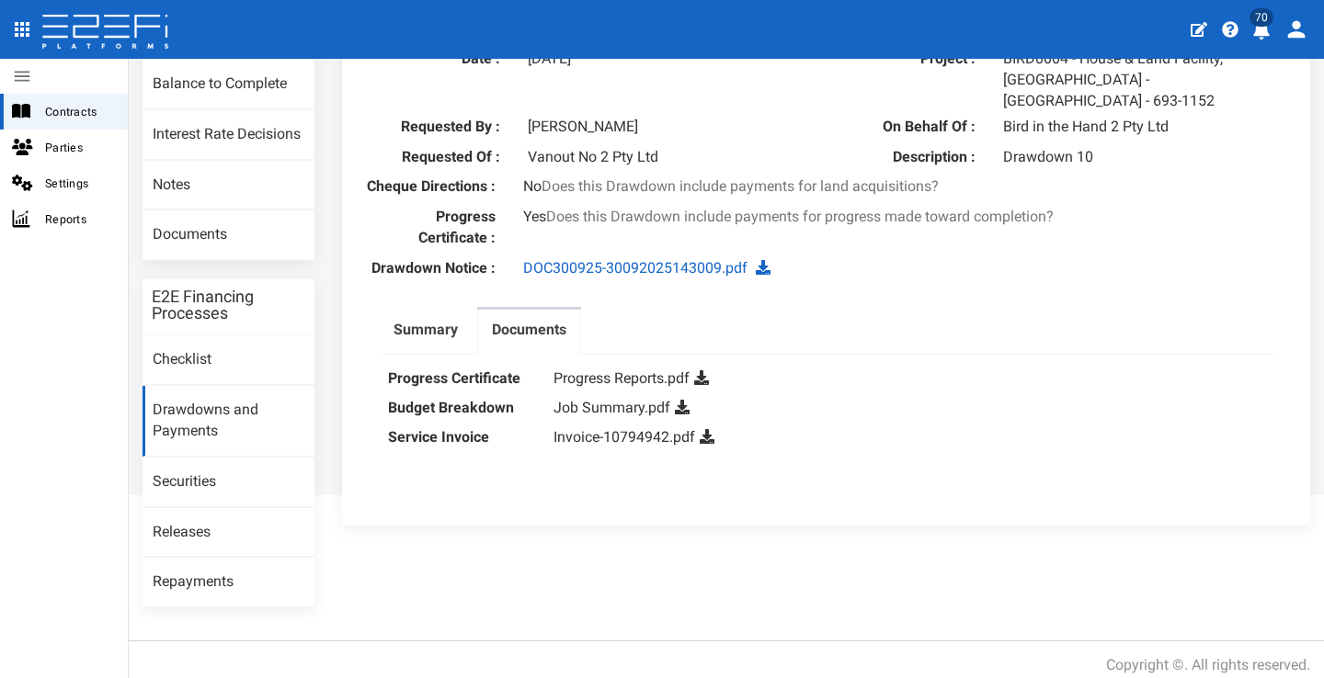
click at [1039, 326] on ul "Summary Documents" at bounding box center [826, 331] width 894 height 48
click at [1064, 343] on ul "Summary Documents" at bounding box center [826, 331] width 894 height 48
click at [457, 316] on link "Summary" at bounding box center [426, 333] width 94 height 46
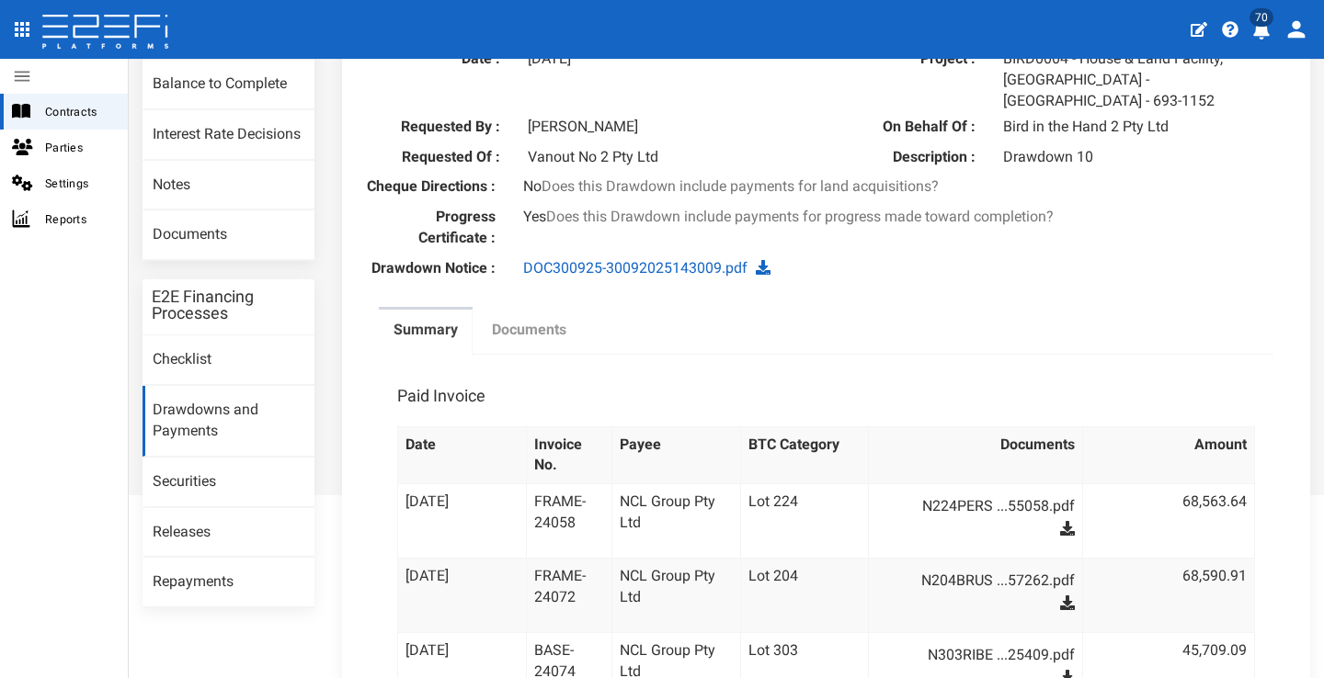
click at [542, 332] on link "Documents" at bounding box center [529, 333] width 104 height 46
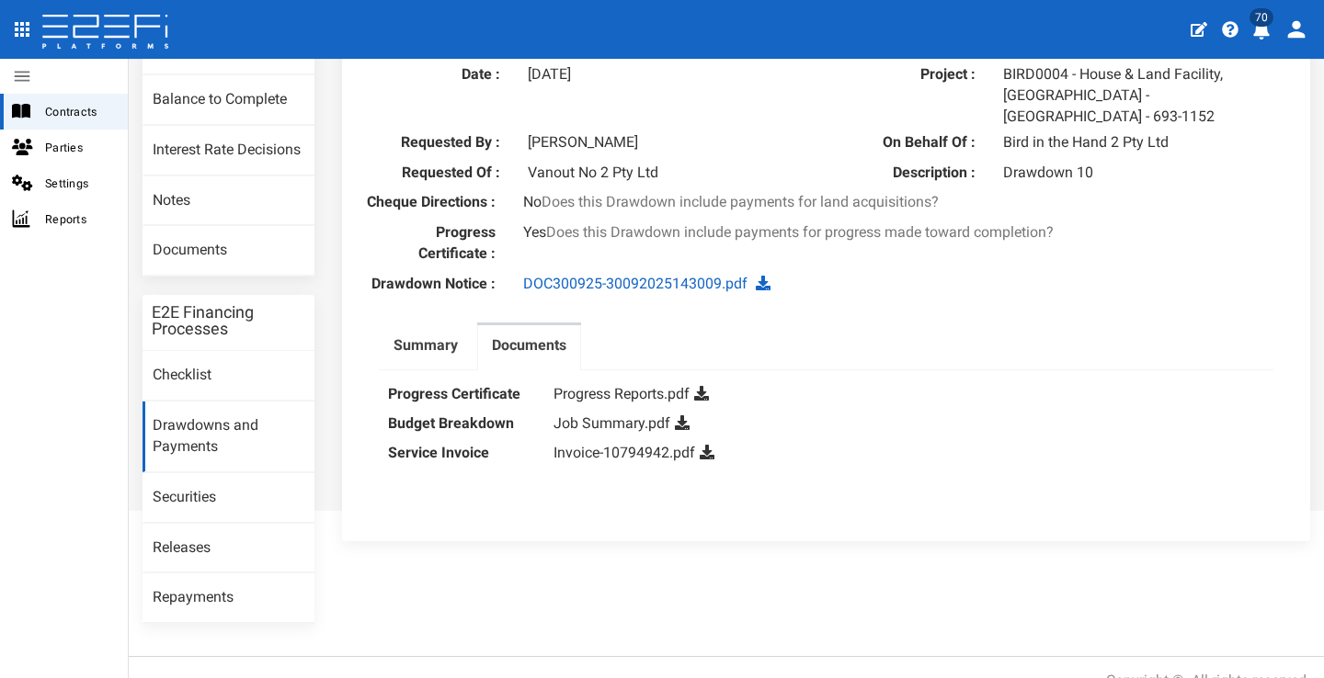
scroll to position [242, 0]
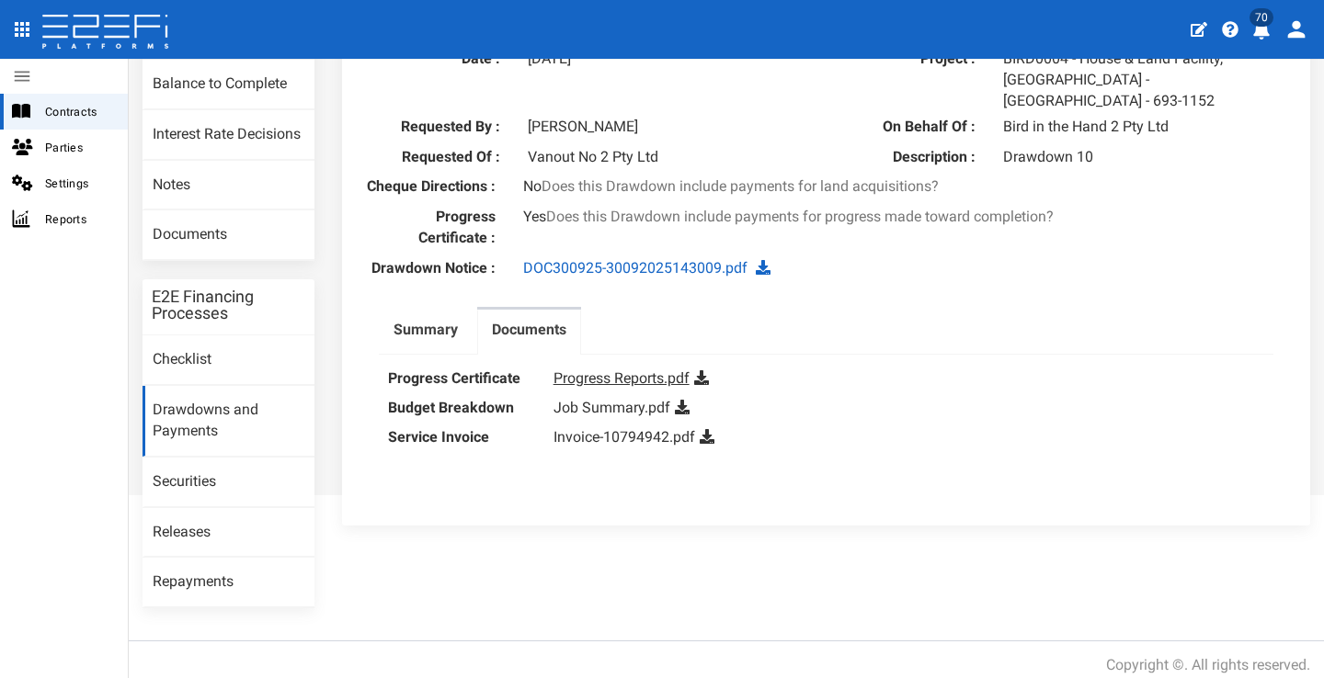
click at [652, 369] on link "Progress Reports.pdf" at bounding box center [621, 377] width 136 height 17
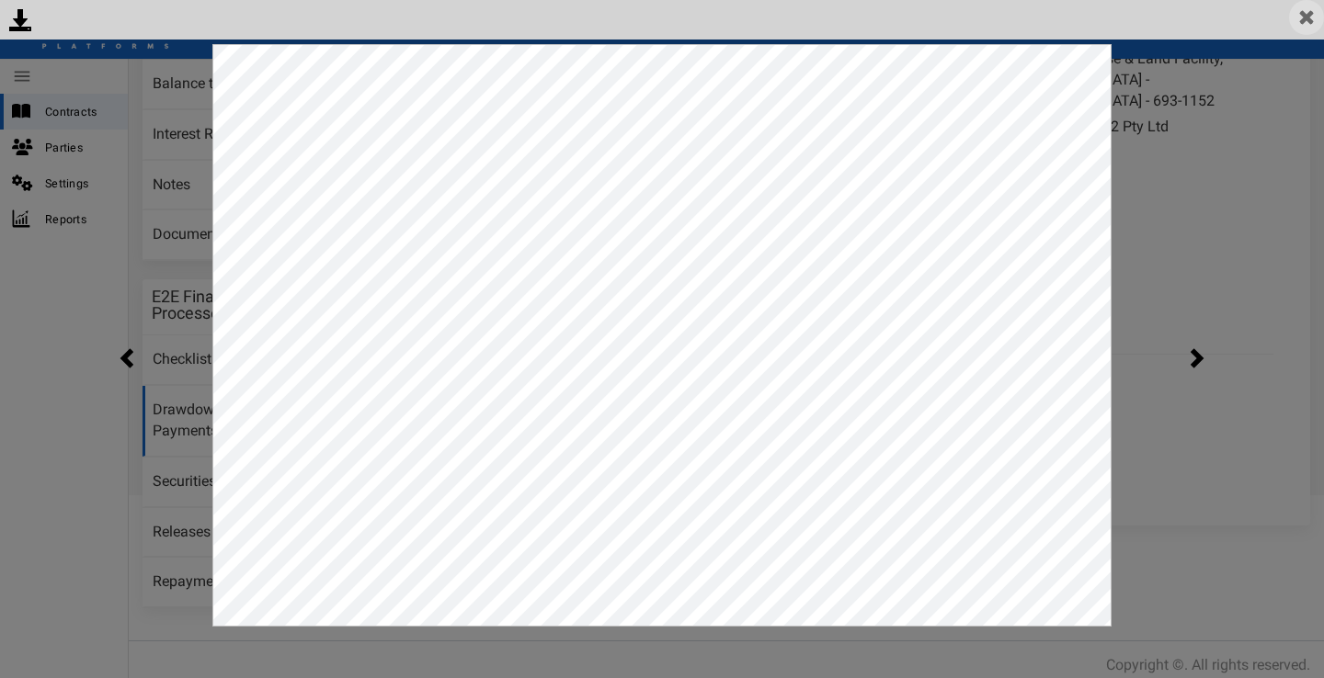
click at [1311, 17] on img at bounding box center [1306, 17] width 35 height 35
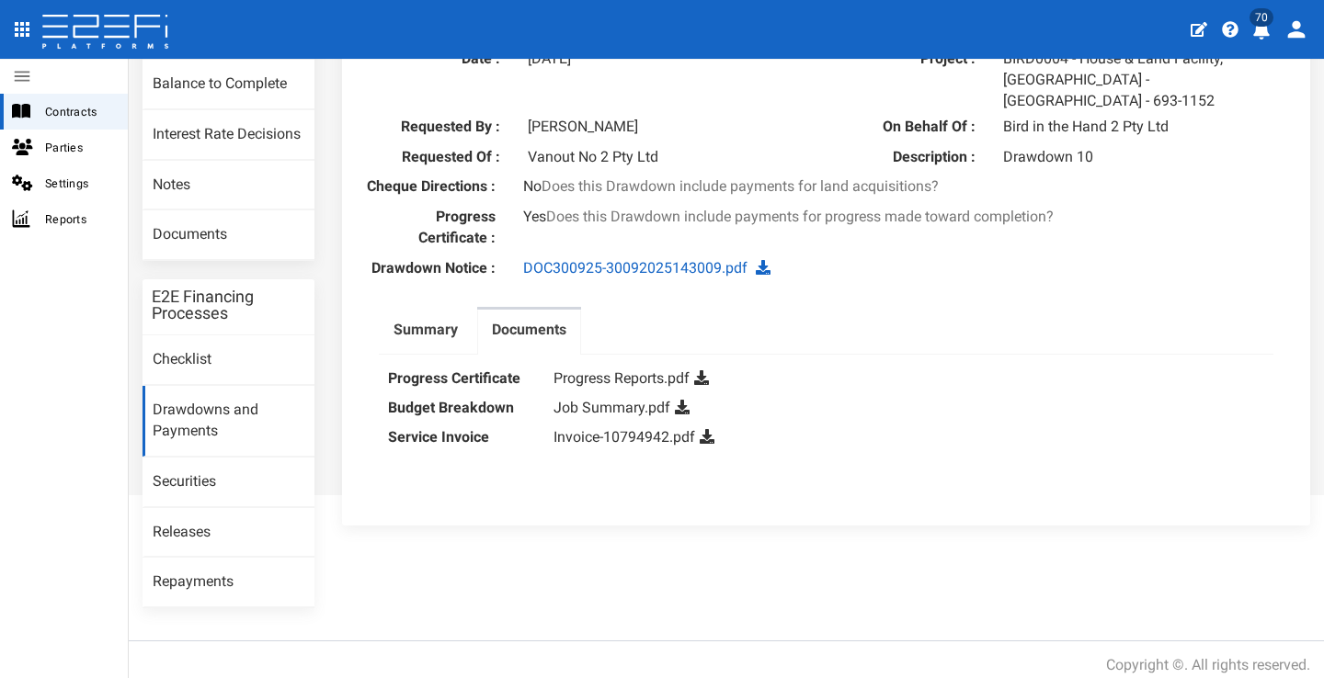
click at [1032, 355] on div "Paid Invoice Date Invoice No. Payee BTC Category Documents Amount 11-09-2025 FR…" at bounding box center [826, 417] width 894 height 125
click at [435, 320] on label "Summary" at bounding box center [425, 330] width 64 height 21
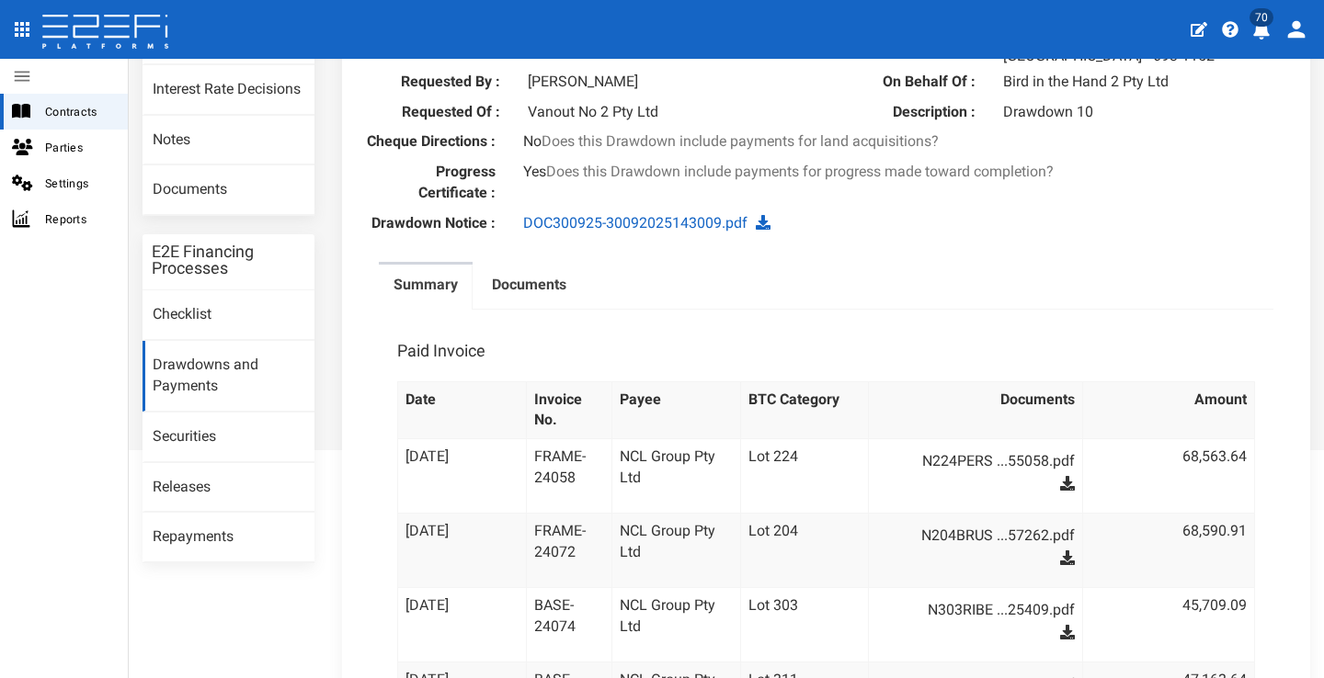
scroll to position [63, 0]
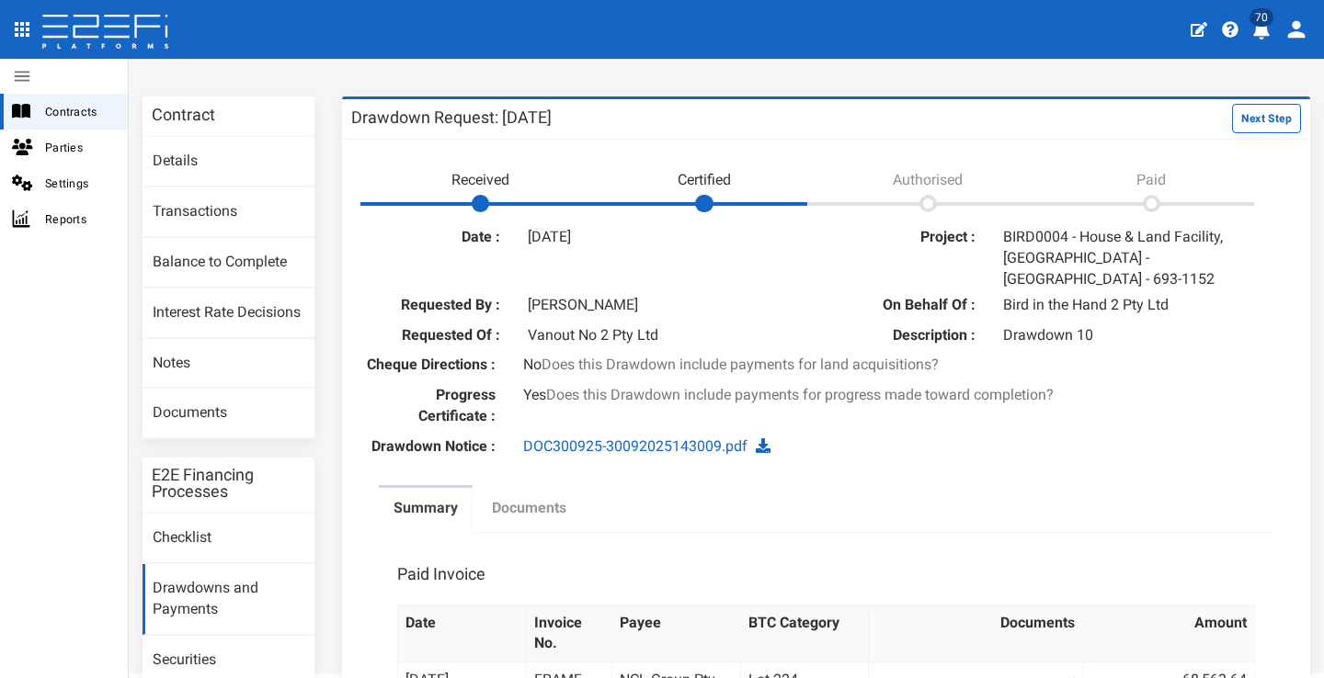
click at [567, 498] on link "Documents" at bounding box center [529, 511] width 104 height 46
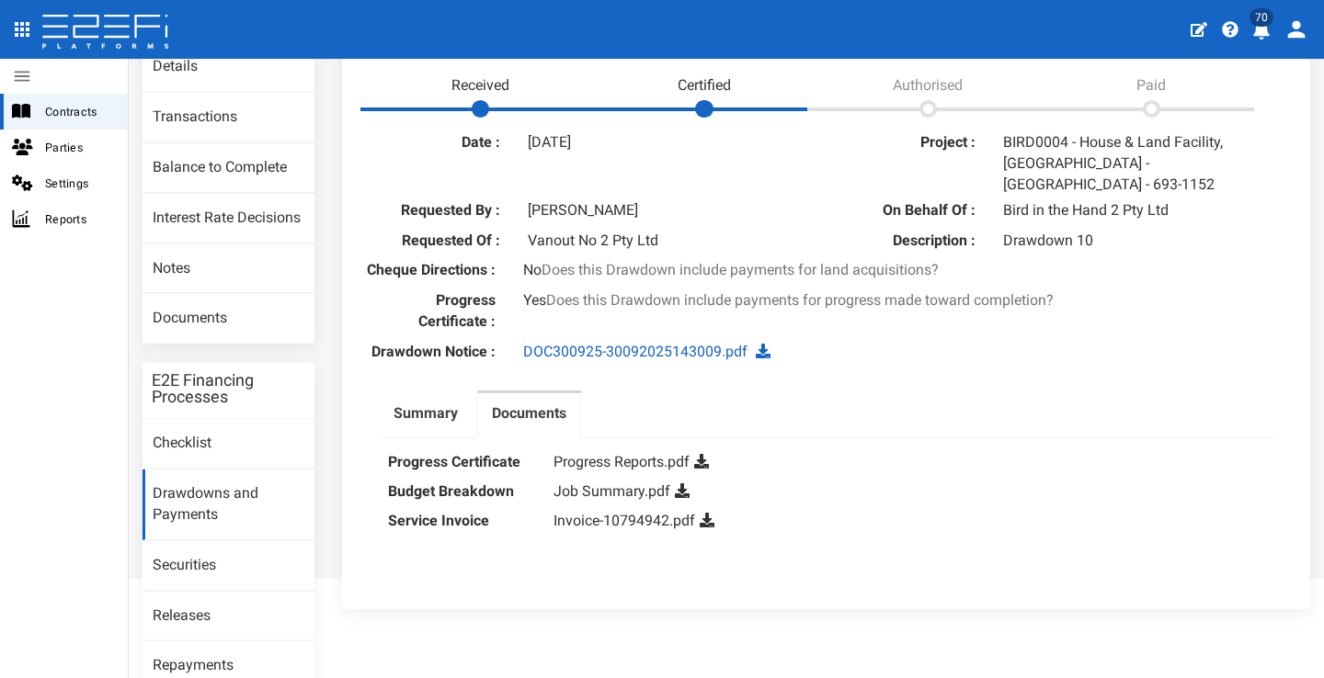
scroll to position [242, 0]
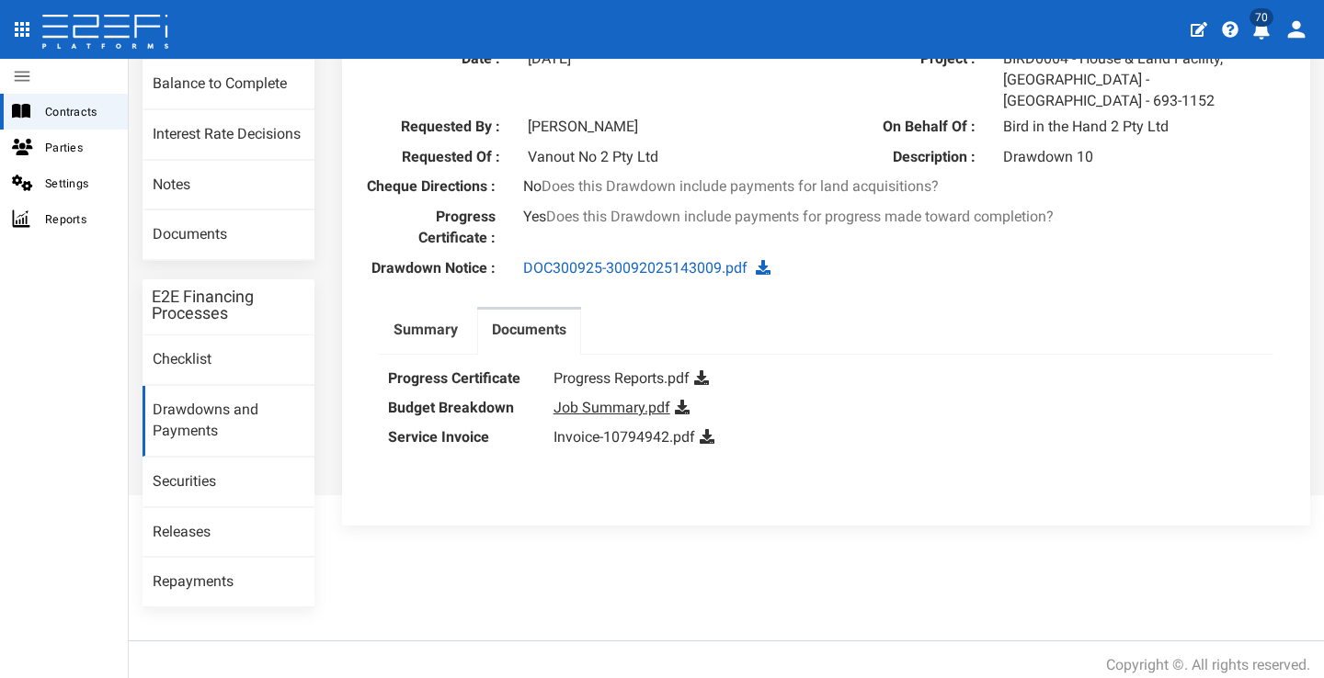
click at [639, 399] on link "Job Summary.pdf" at bounding box center [611, 407] width 117 height 17
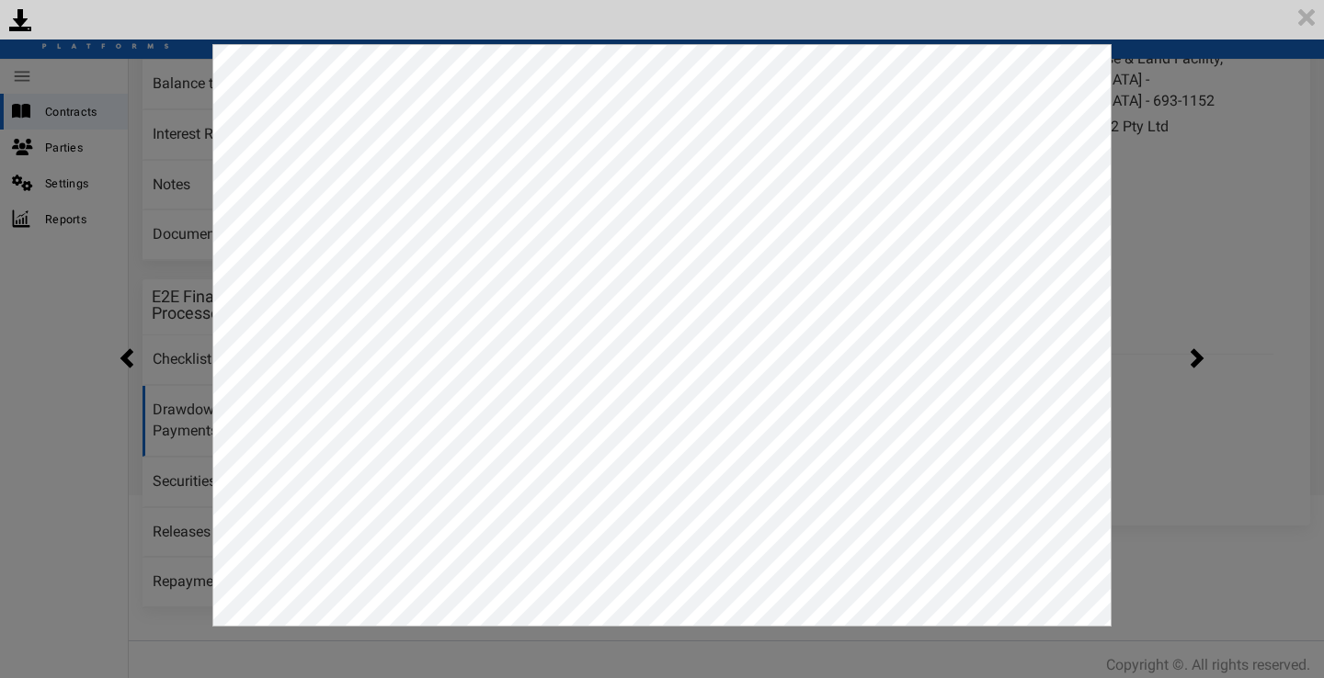
click at [199, 353] on html at bounding box center [648, 321] width 899 height 583
click at [1310, 26] on img at bounding box center [1306, 17] width 35 height 35
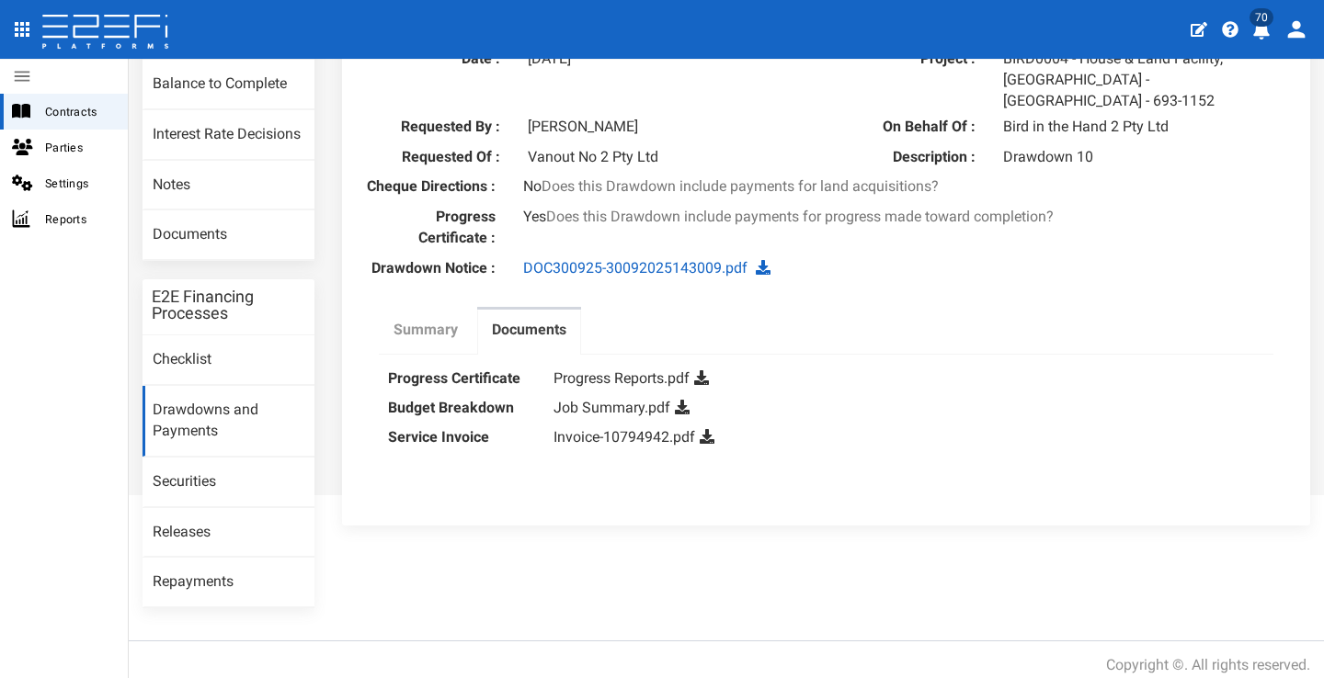
click at [443, 320] on label "Summary" at bounding box center [425, 330] width 64 height 21
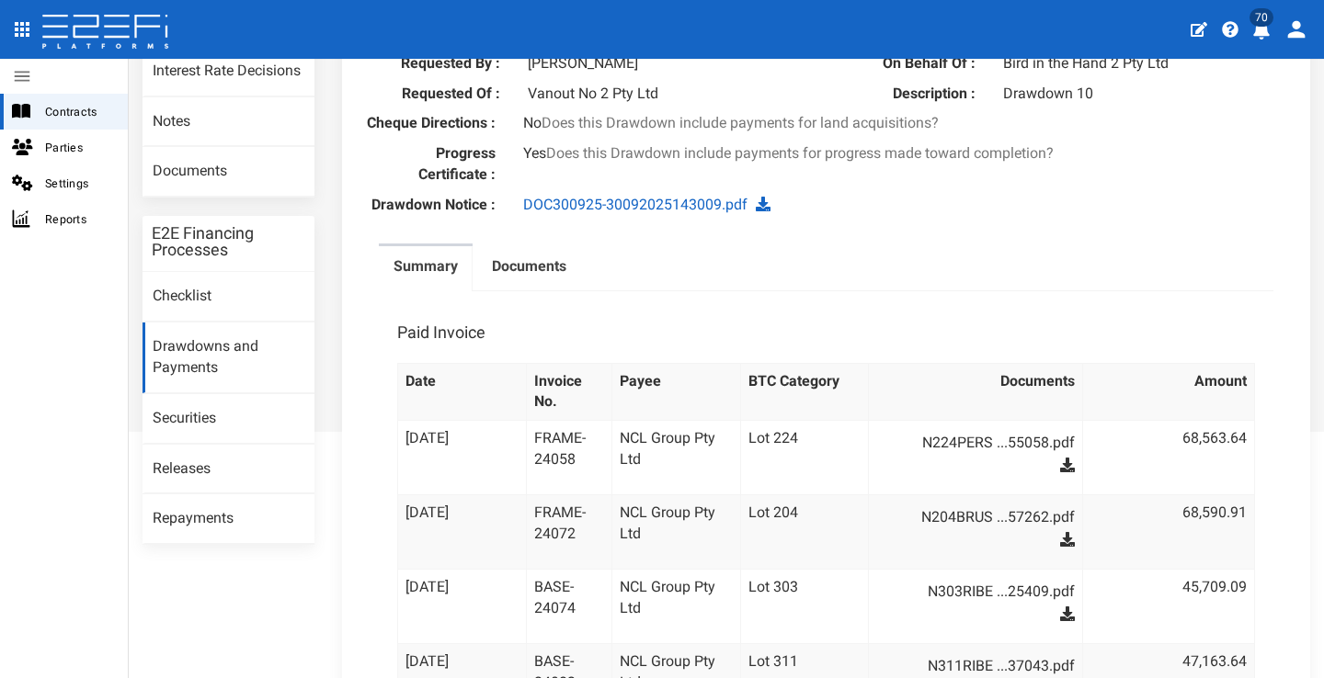
scroll to position [212, 0]
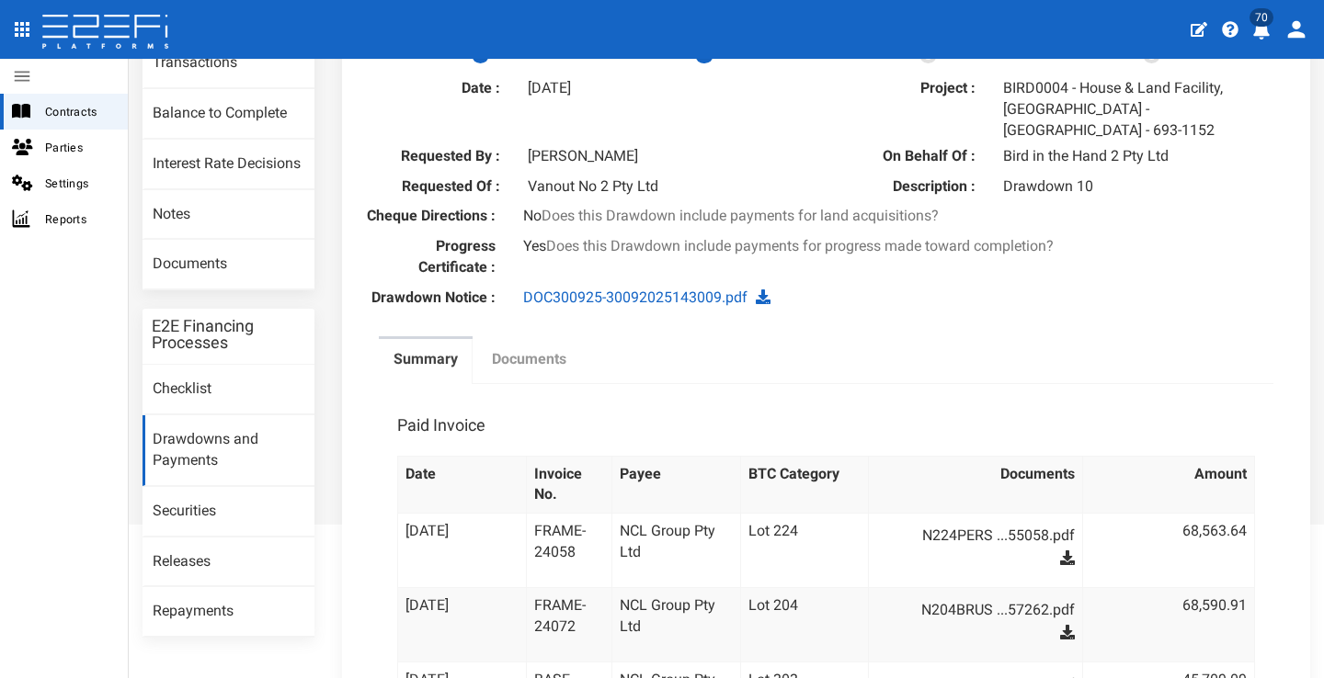
click at [506, 339] on link "Documents" at bounding box center [529, 362] width 104 height 46
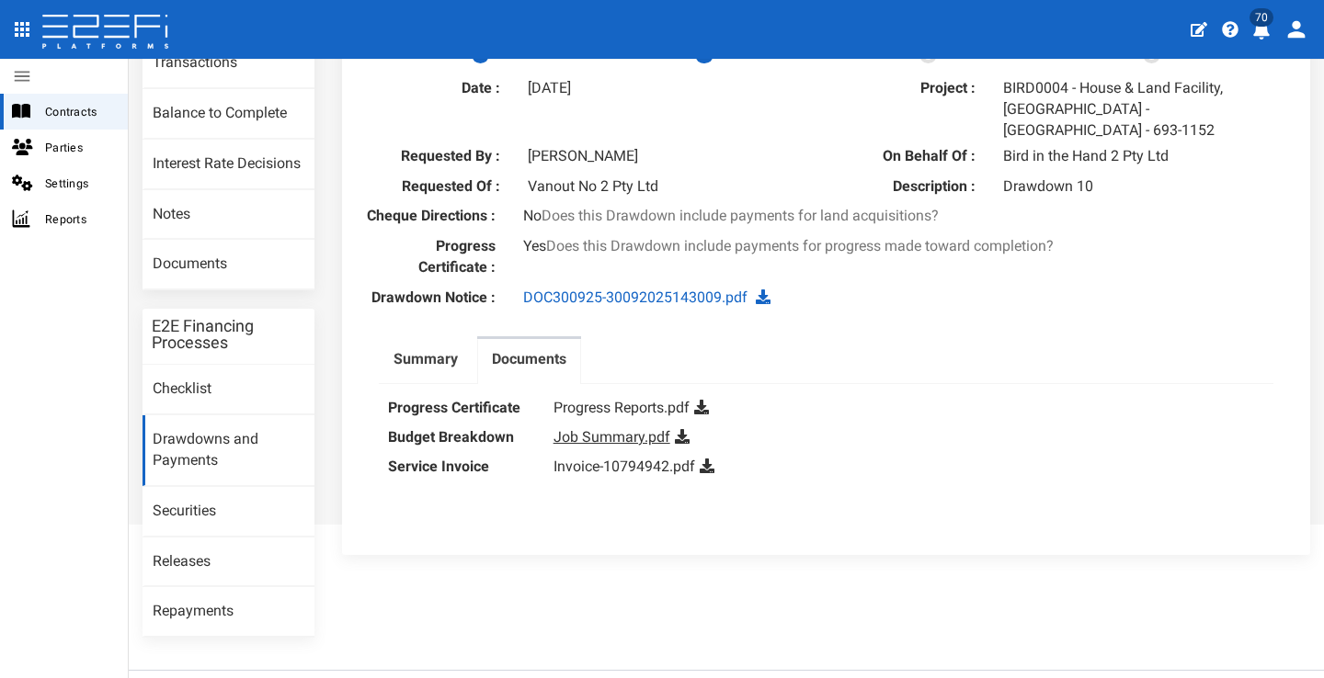
click at [582, 428] on link "Job Summary.pdf" at bounding box center [611, 436] width 117 height 17
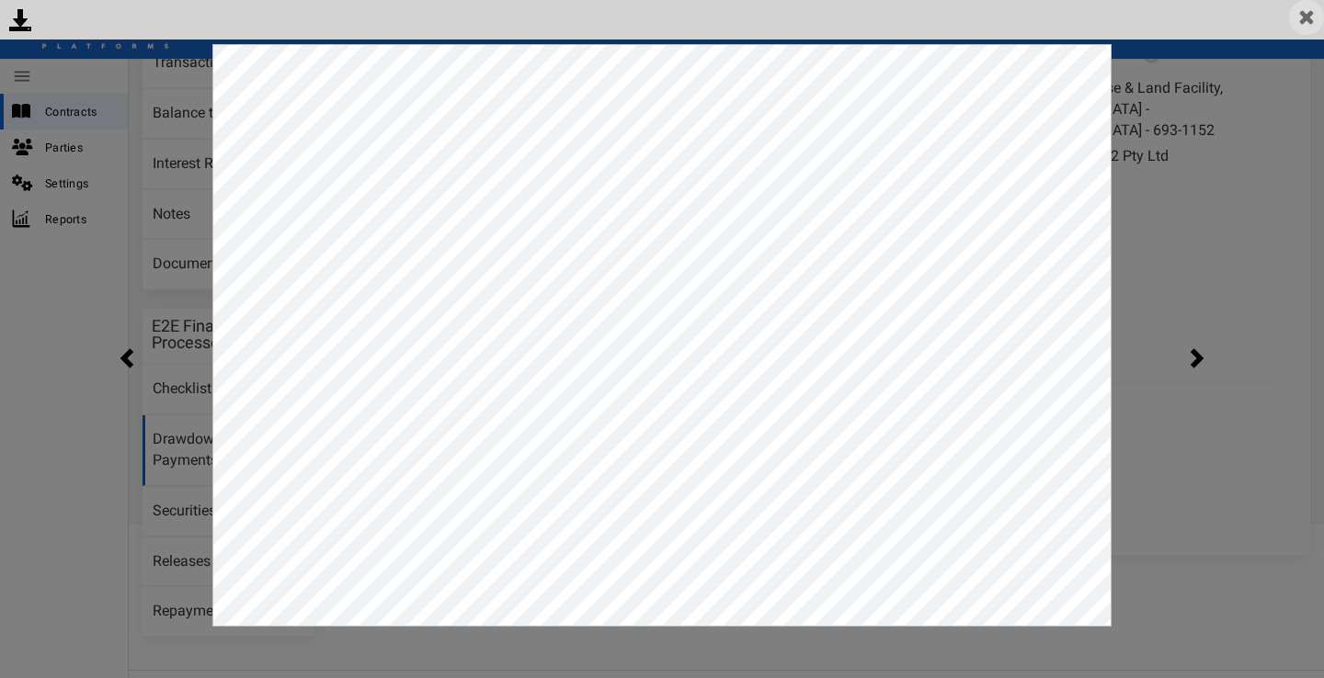
click at [1313, 10] on img at bounding box center [1306, 17] width 35 height 35
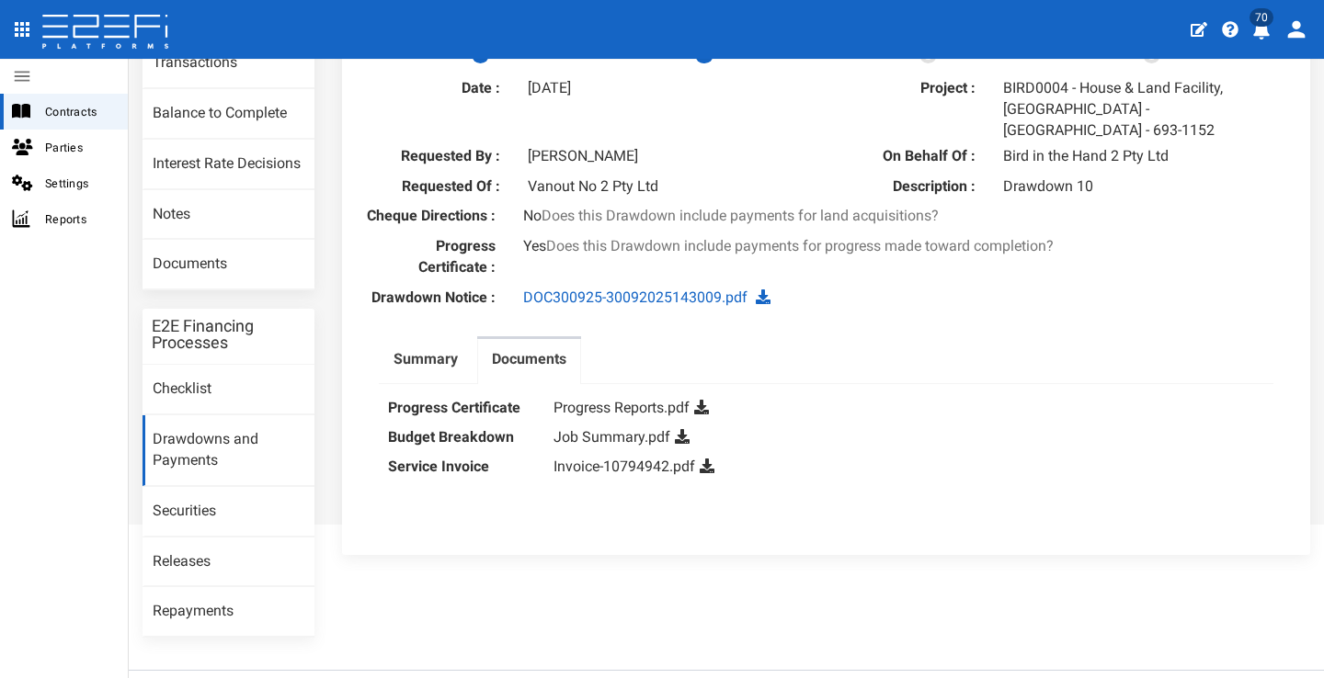
click at [678, 429] on icon at bounding box center [682, 436] width 15 height 15
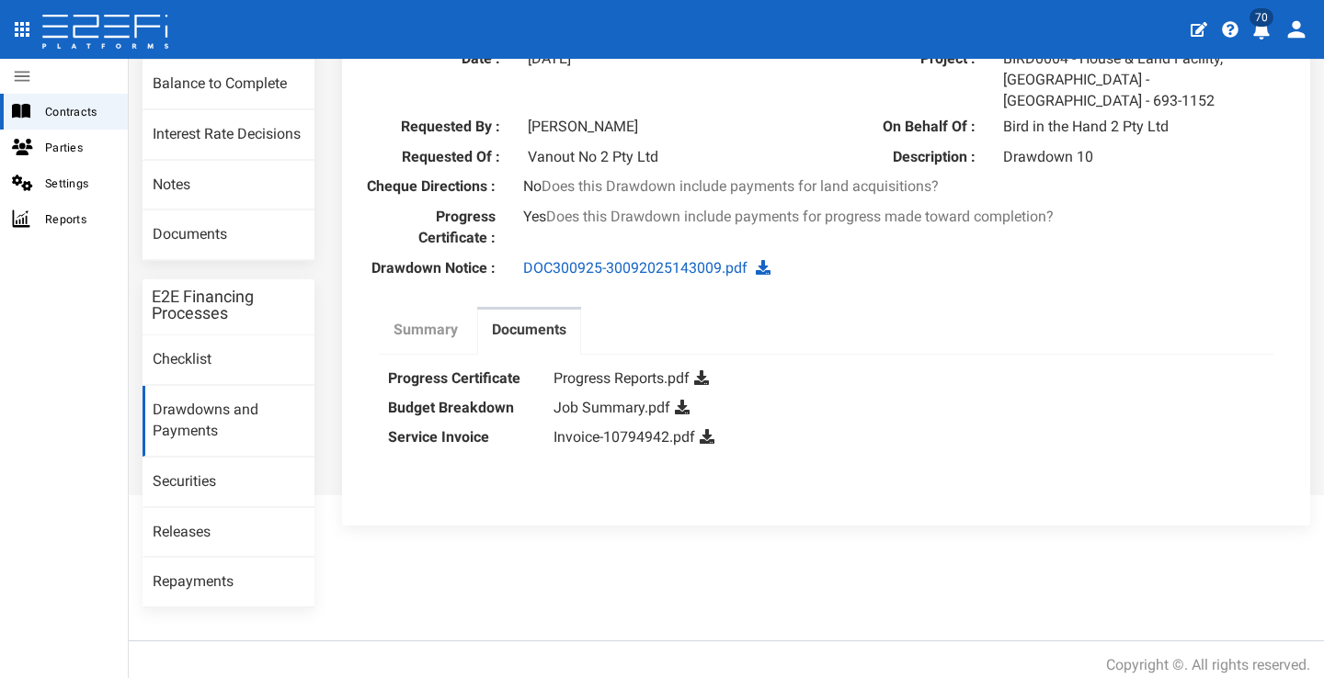
click at [414, 335] on link "Summary" at bounding box center [426, 333] width 94 height 46
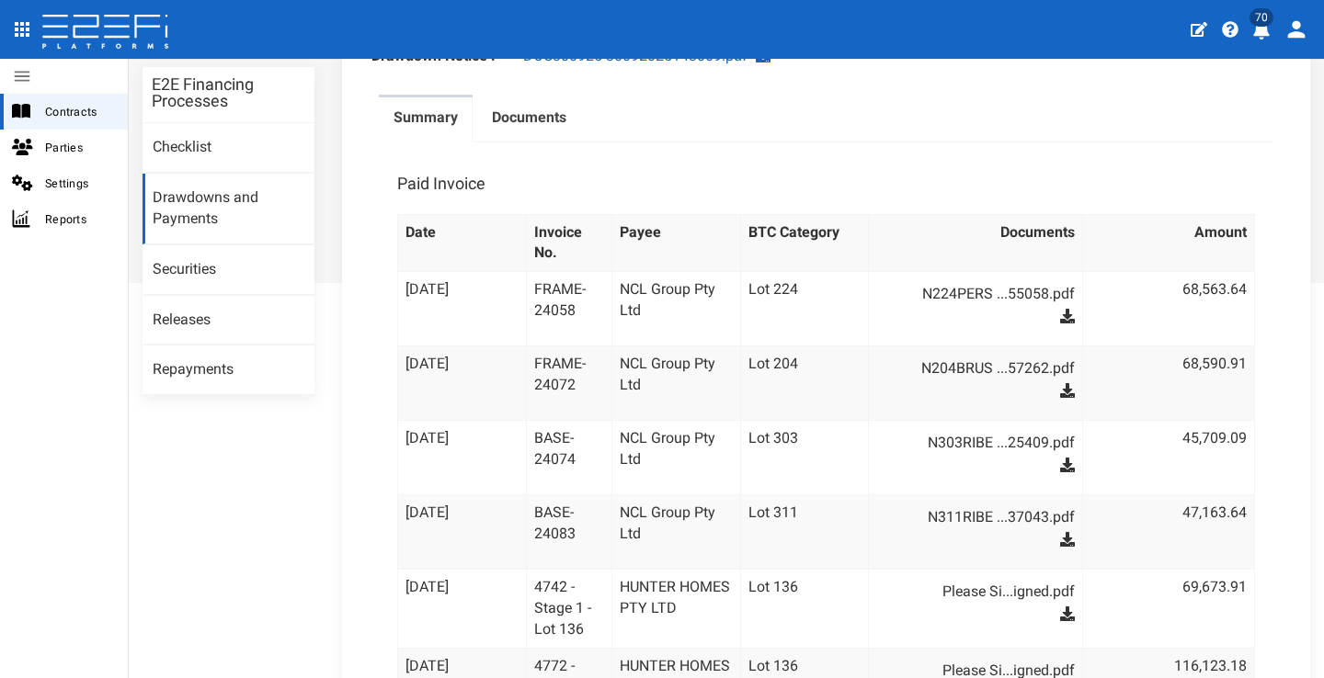
scroll to position [408, 0]
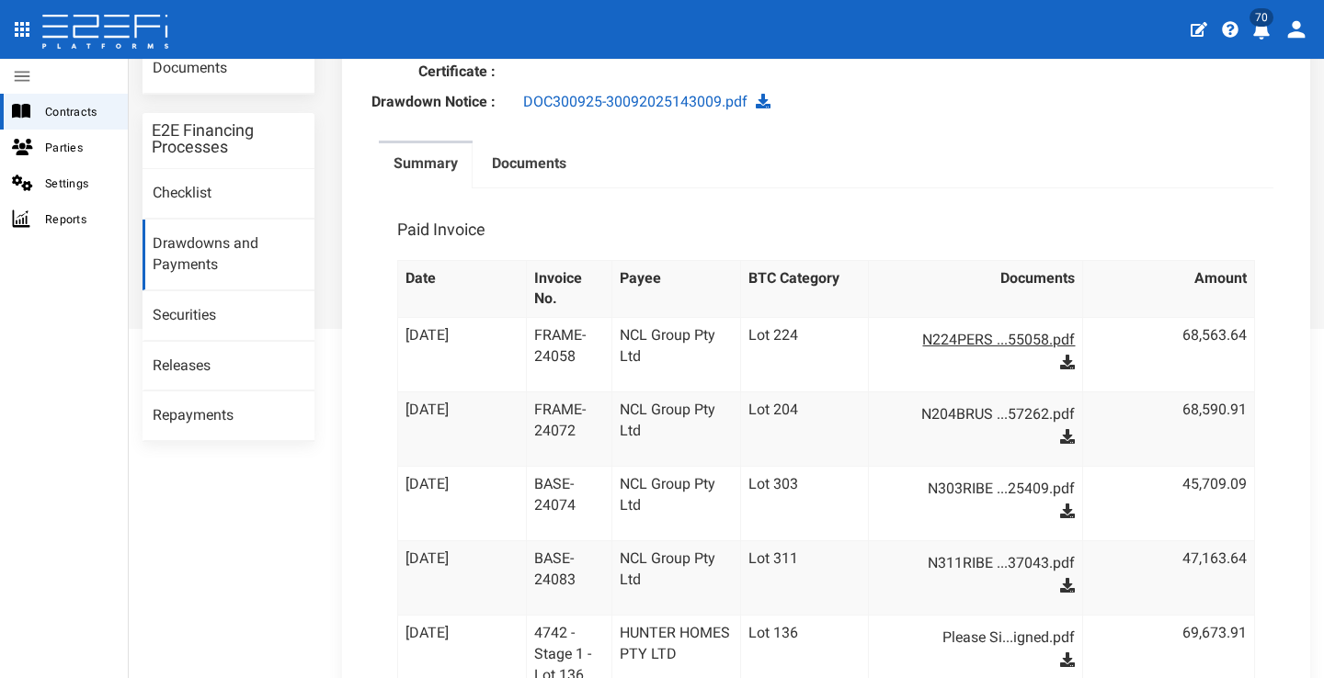
click at [939, 332] on link "N224PERS ...55058.pdf" at bounding box center [984, 339] width 180 height 29
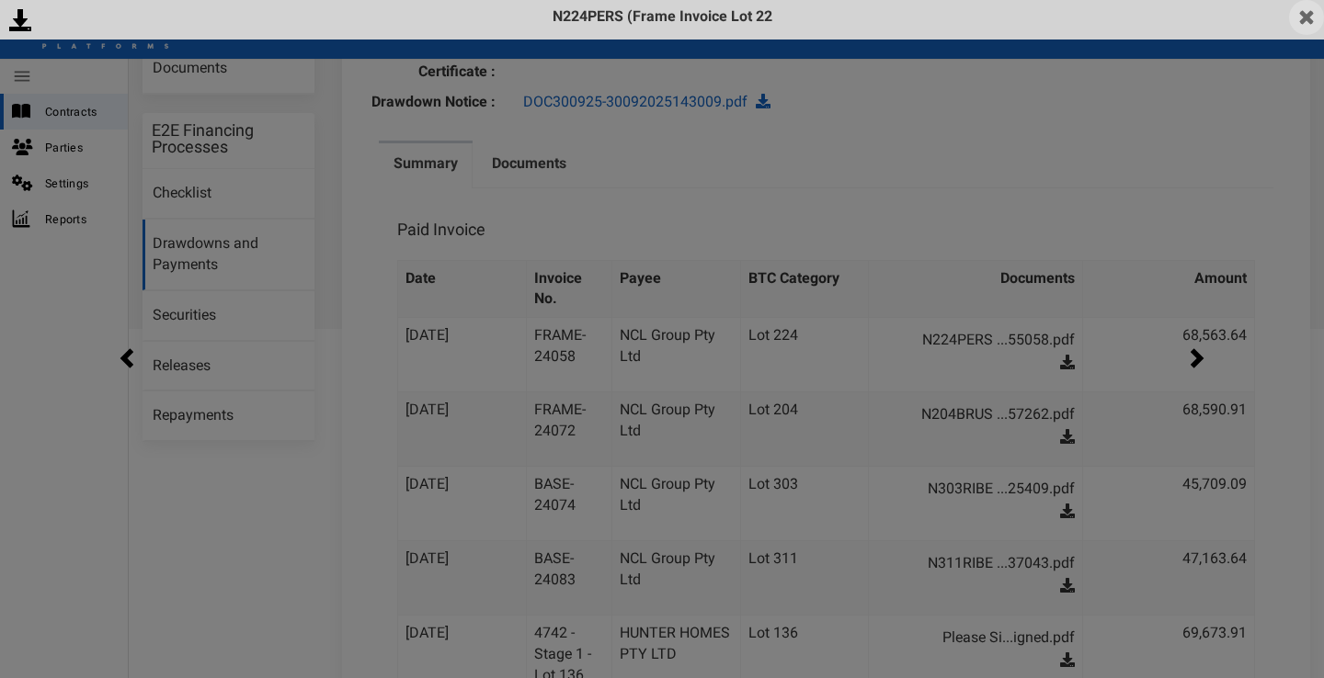
click at [1315, 8] on img at bounding box center [1306, 17] width 35 height 35
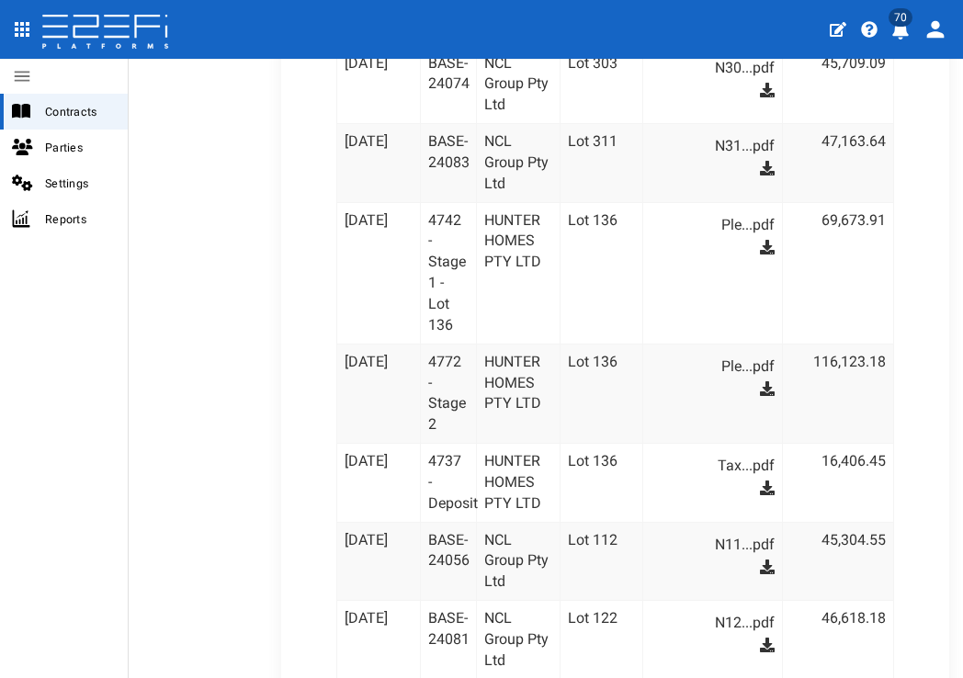
scroll to position [723, 0]
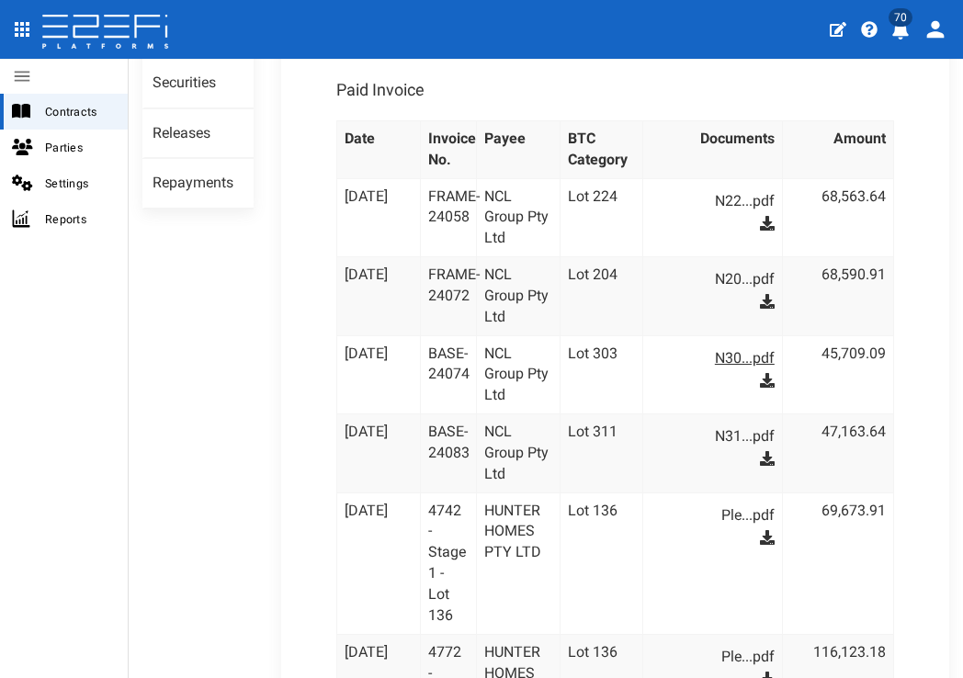
click at [739, 344] on link "N30...pdf" at bounding box center [721, 358] width 105 height 29
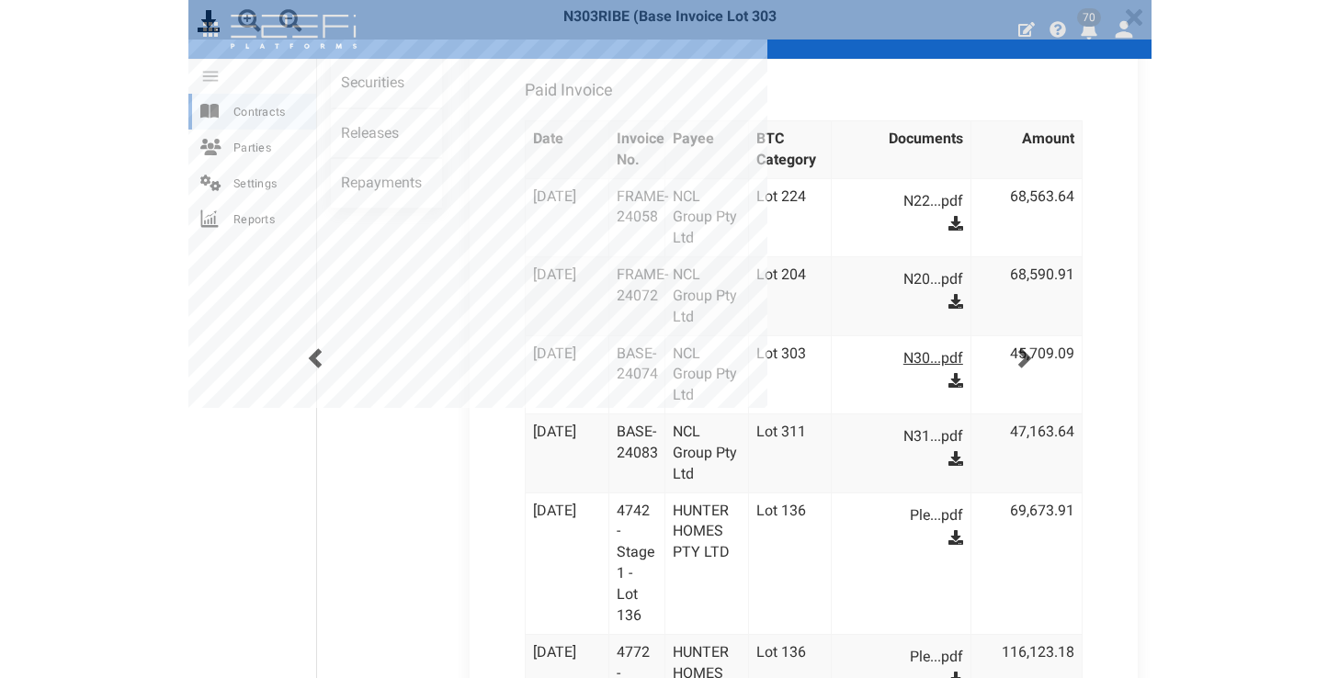
scroll to position [0, 0]
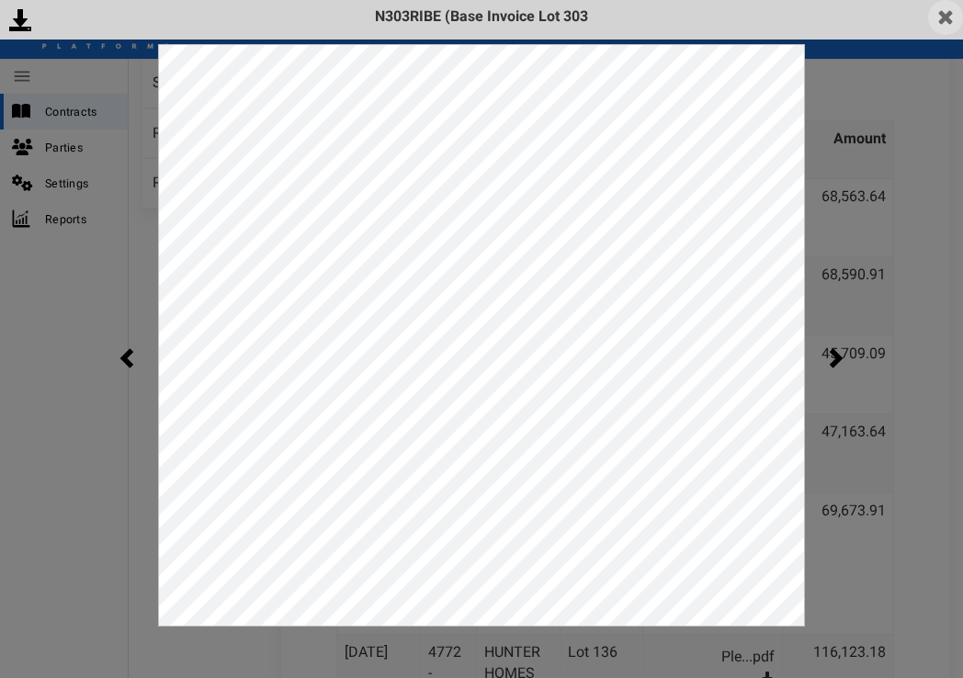
click at [952, 17] on img at bounding box center [945, 17] width 35 height 35
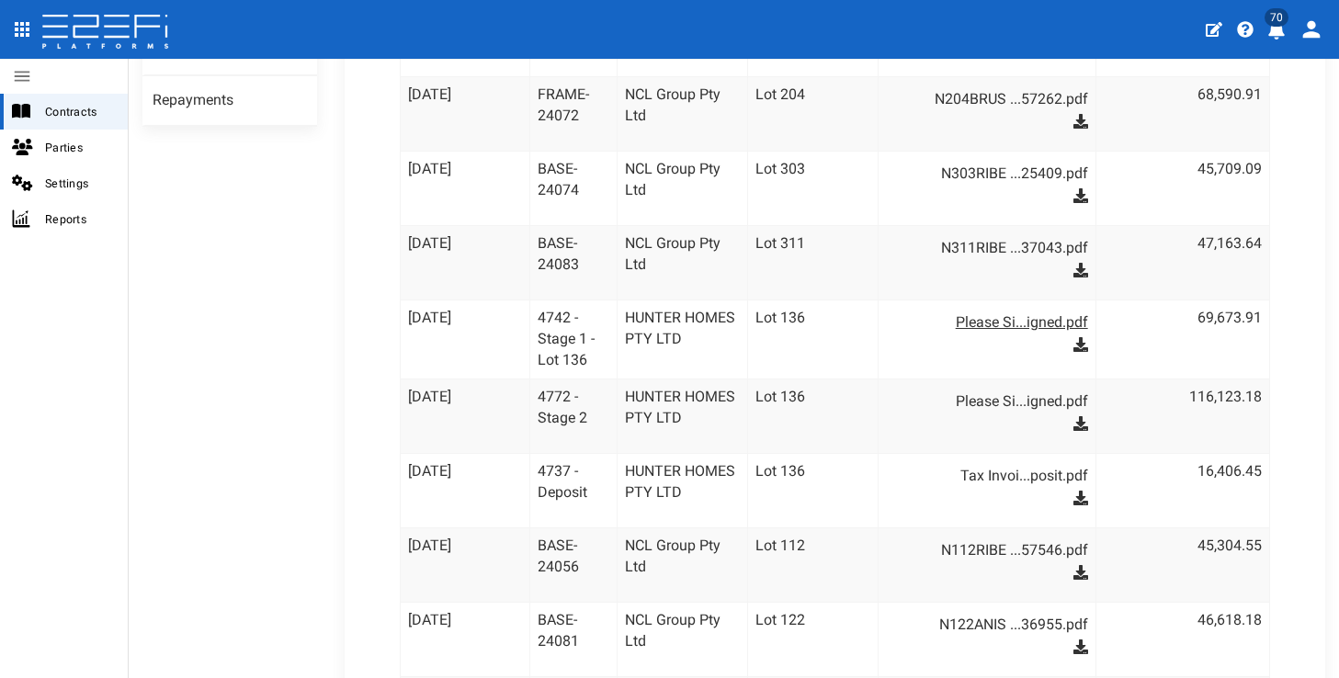
click at [1013, 308] on link "Please Si...igned.pdf" at bounding box center [996, 322] width 184 height 29
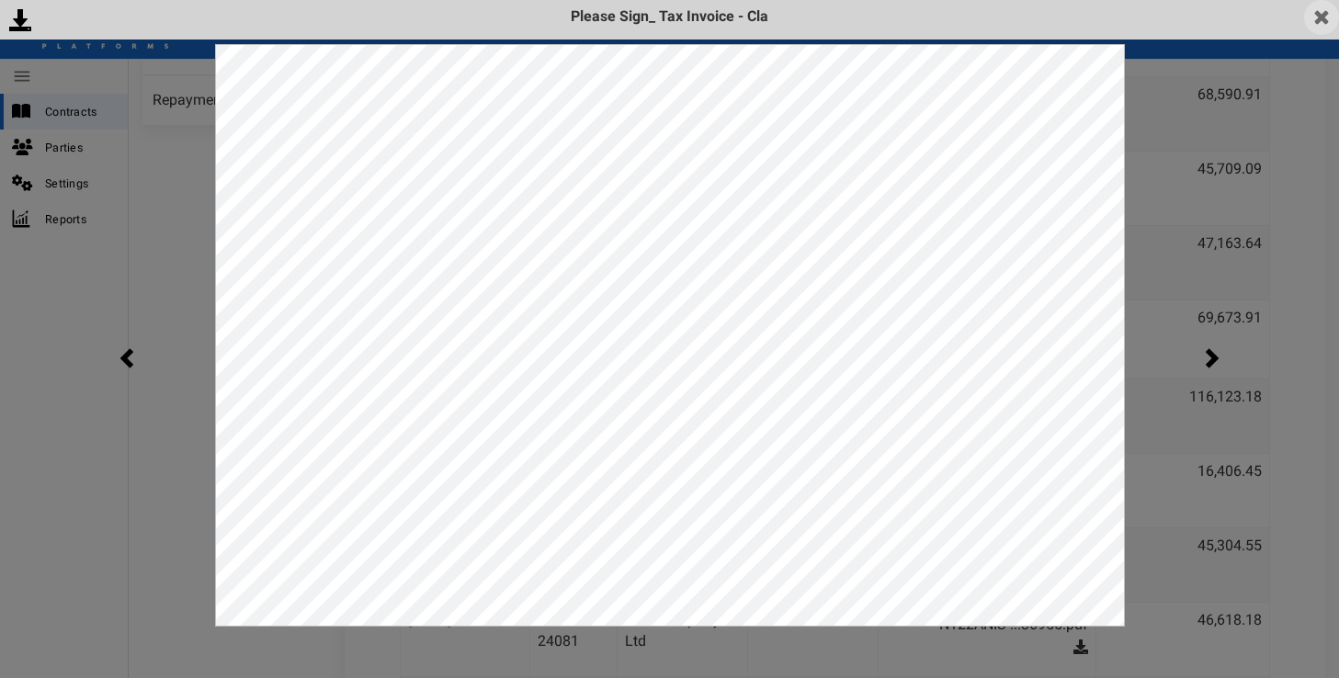
click at [1321, 26] on img at bounding box center [1321, 17] width 35 height 35
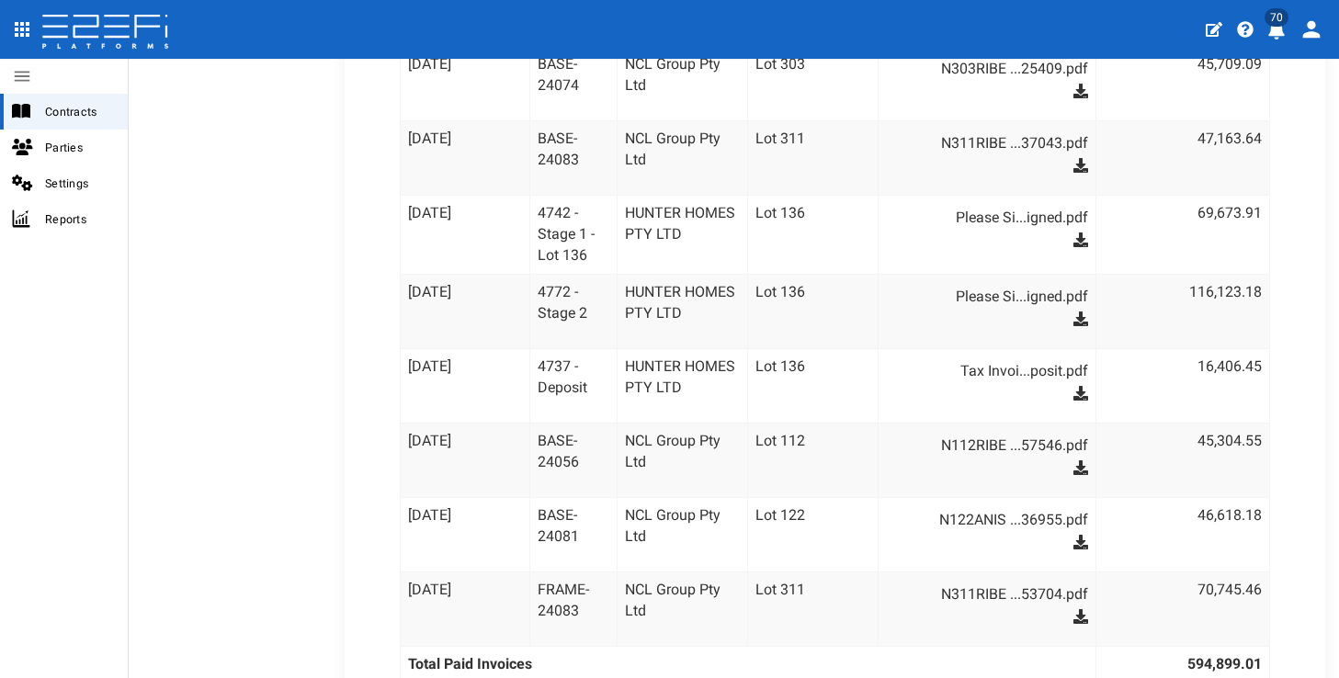
scroll to position [705, 0]
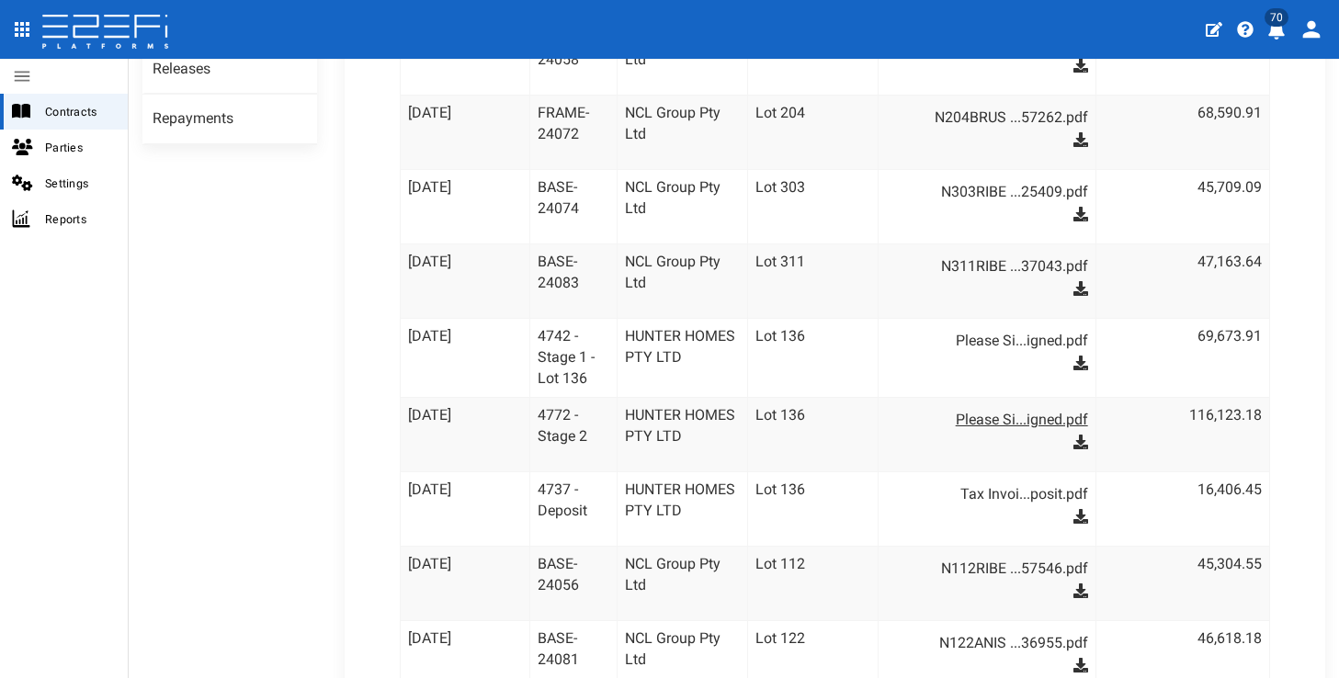
click at [1001, 405] on link "Please Si...igned.pdf" at bounding box center [996, 419] width 184 height 29
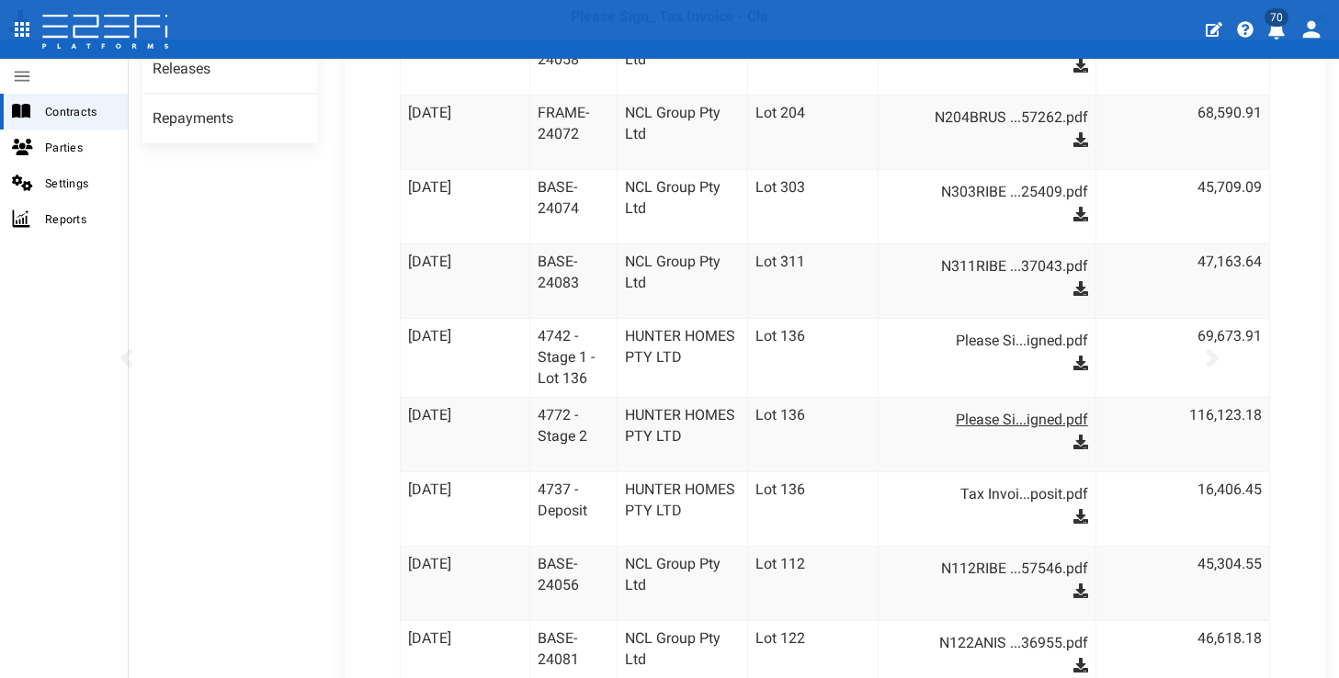
scroll to position [0, 0]
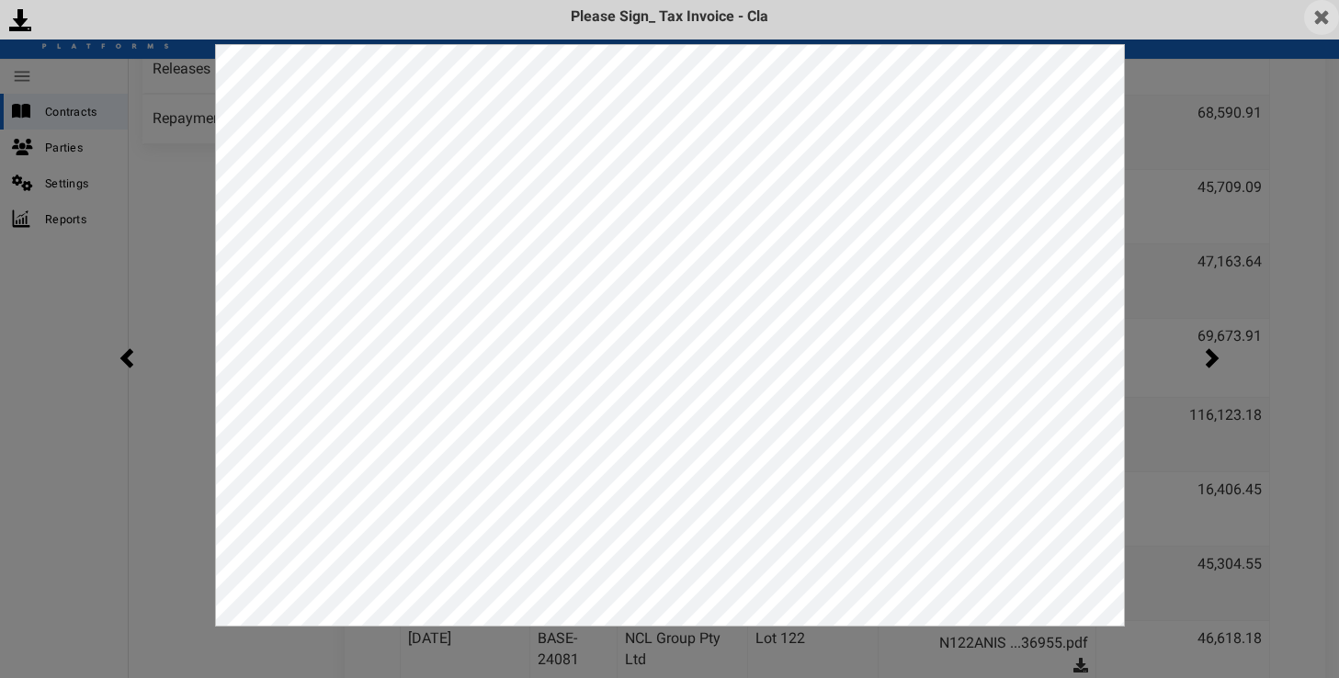
click at [1319, 17] on img at bounding box center [1321, 17] width 35 height 35
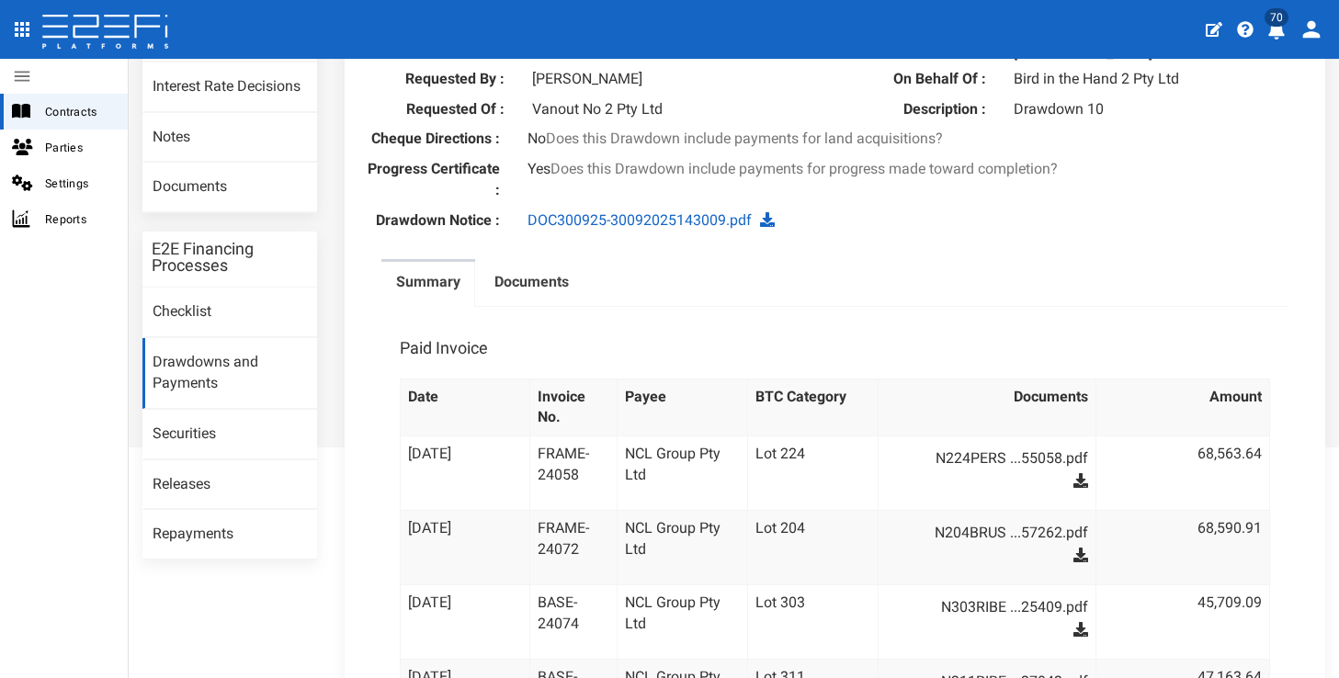
scroll to position [129, 0]
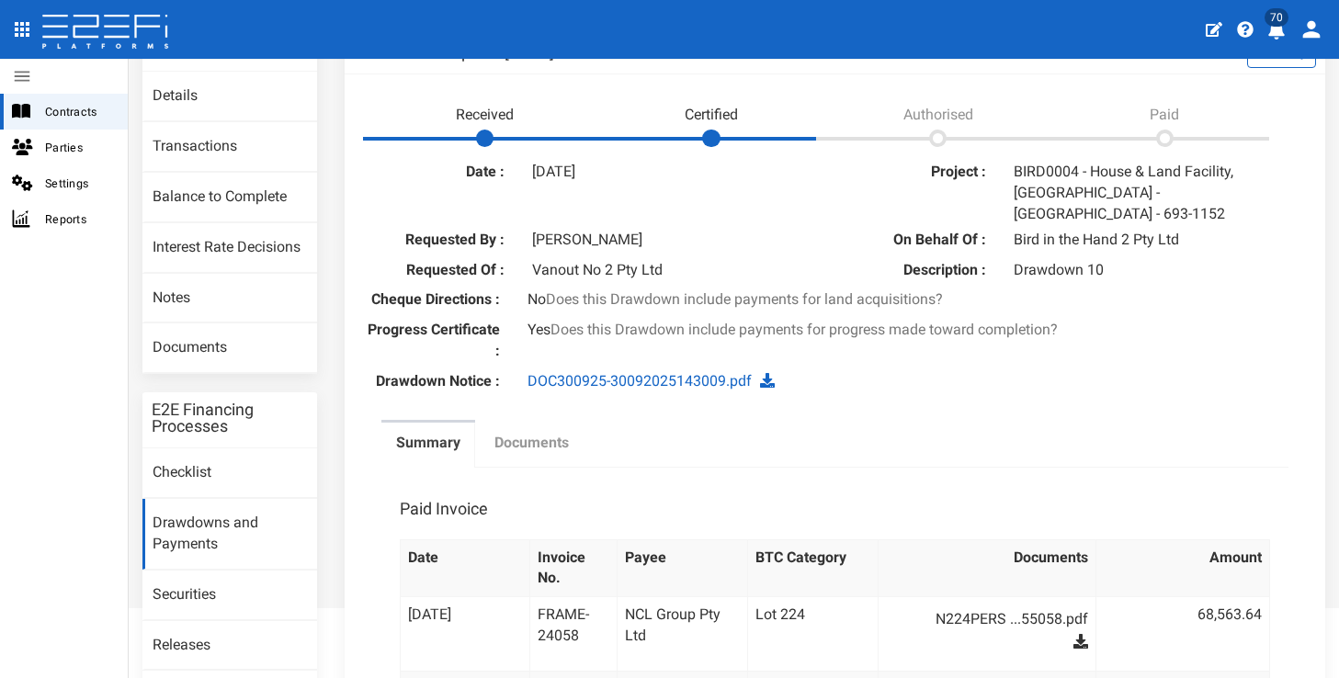
click at [544, 433] on label "Documents" at bounding box center [531, 443] width 74 height 21
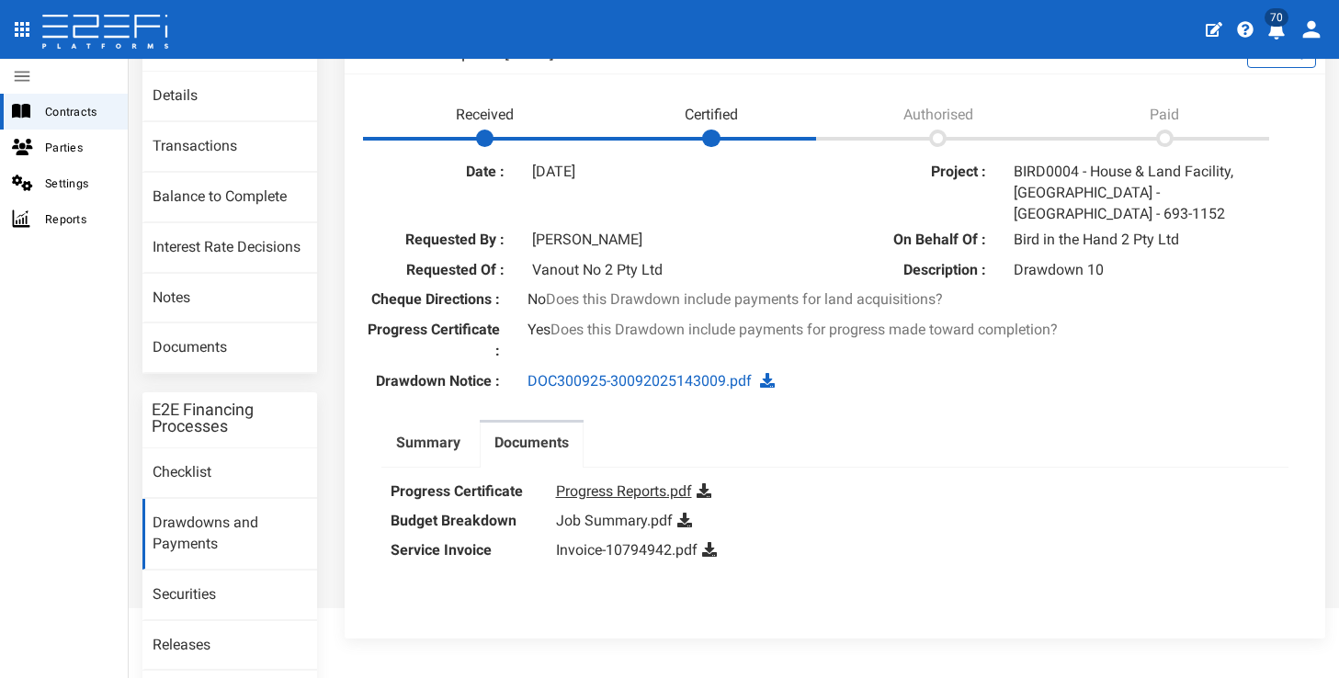
click at [630, 483] on link "Progress Reports.pdf" at bounding box center [624, 491] width 136 height 17
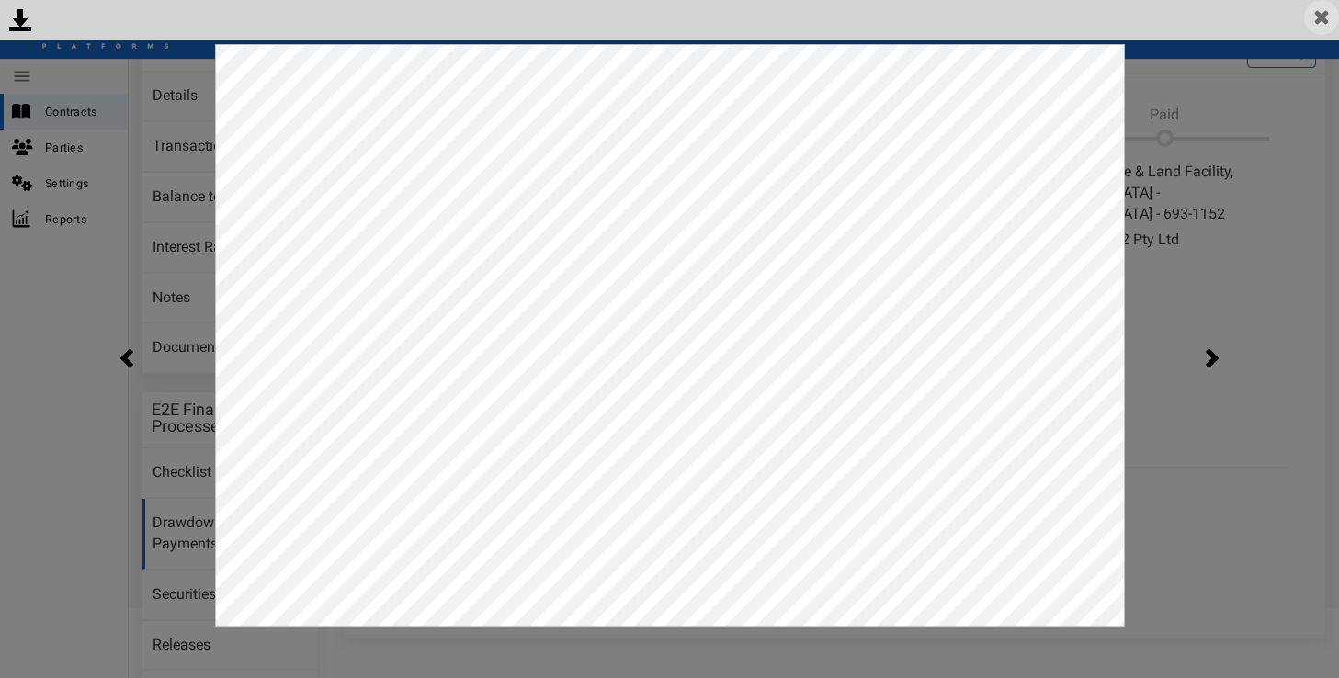
click at [1323, 12] on img at bounding box center [1321, 17] width 35 height 35
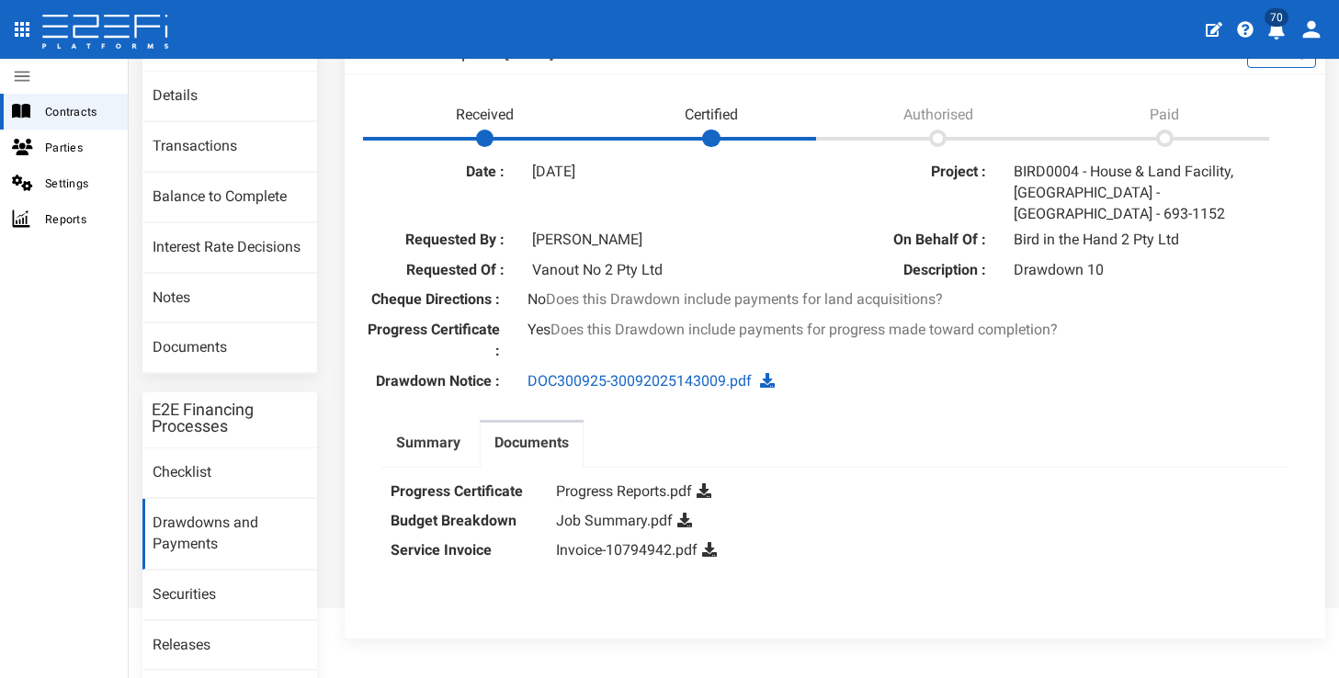
scroll to position [242, 0]
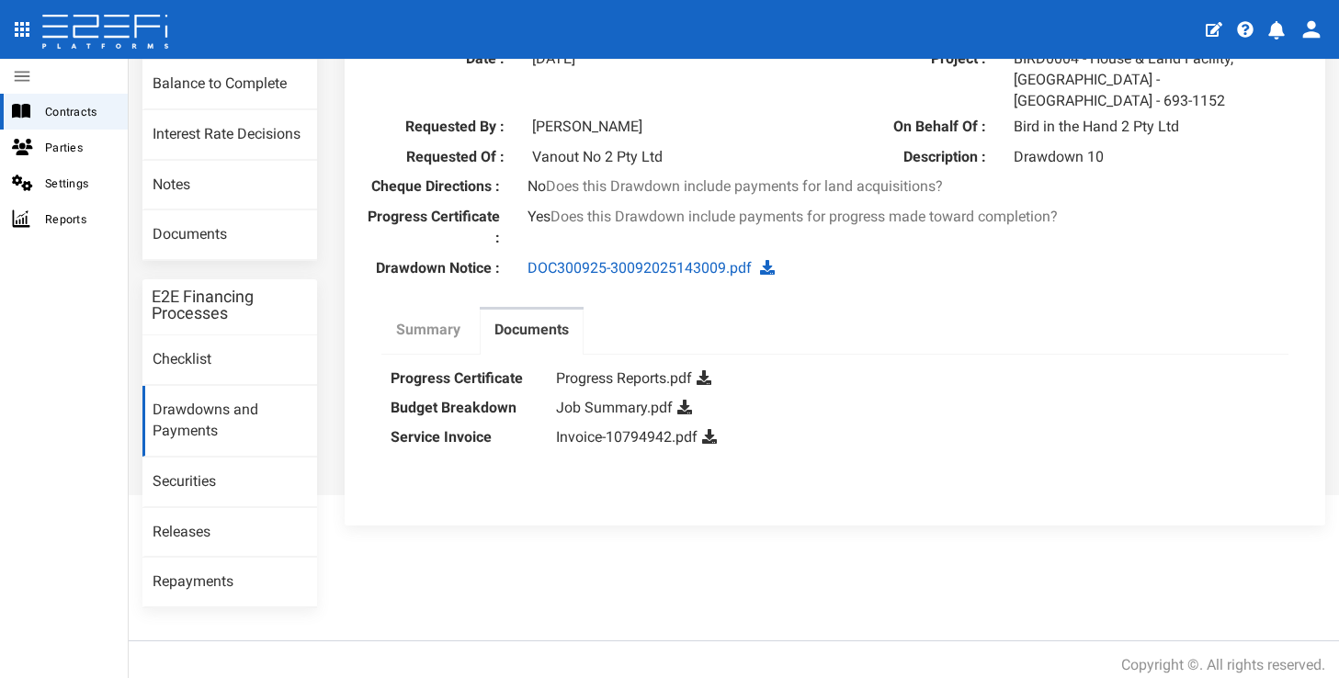
click at [429, 320] on label "Summary" at bounding box center [428, 330] width 64 height 21
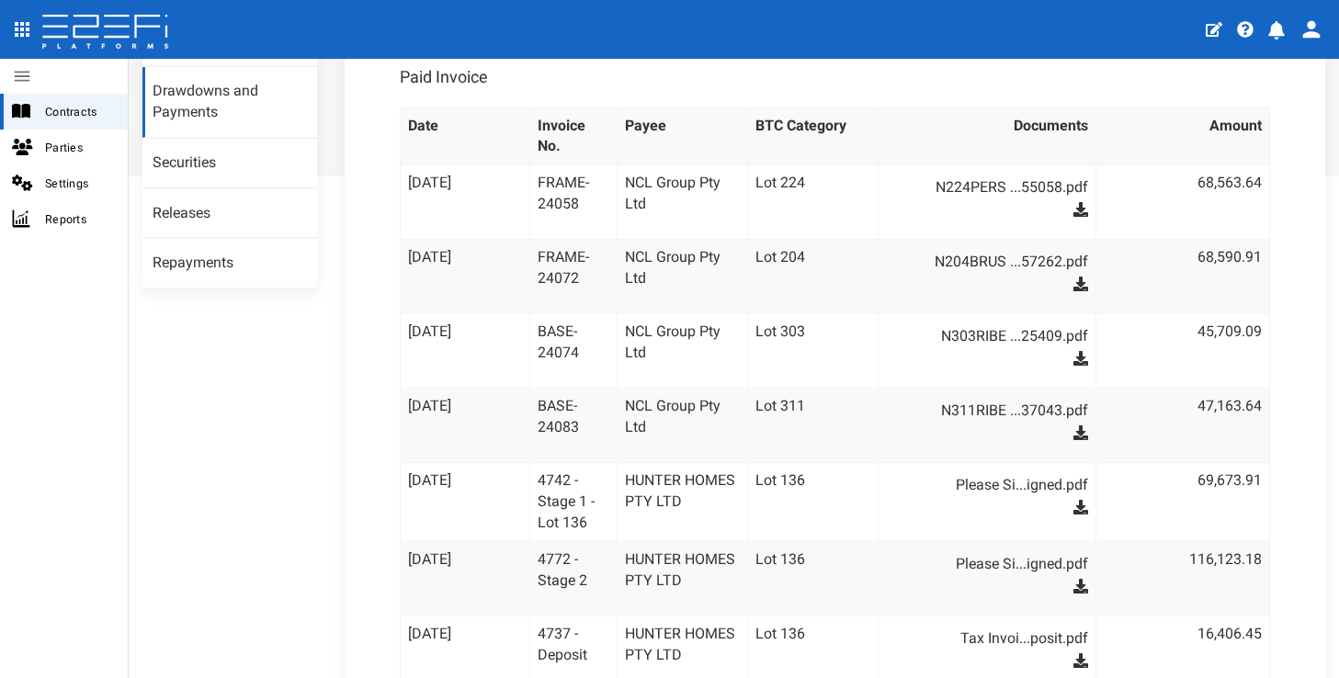
scroll to position [511, 0]
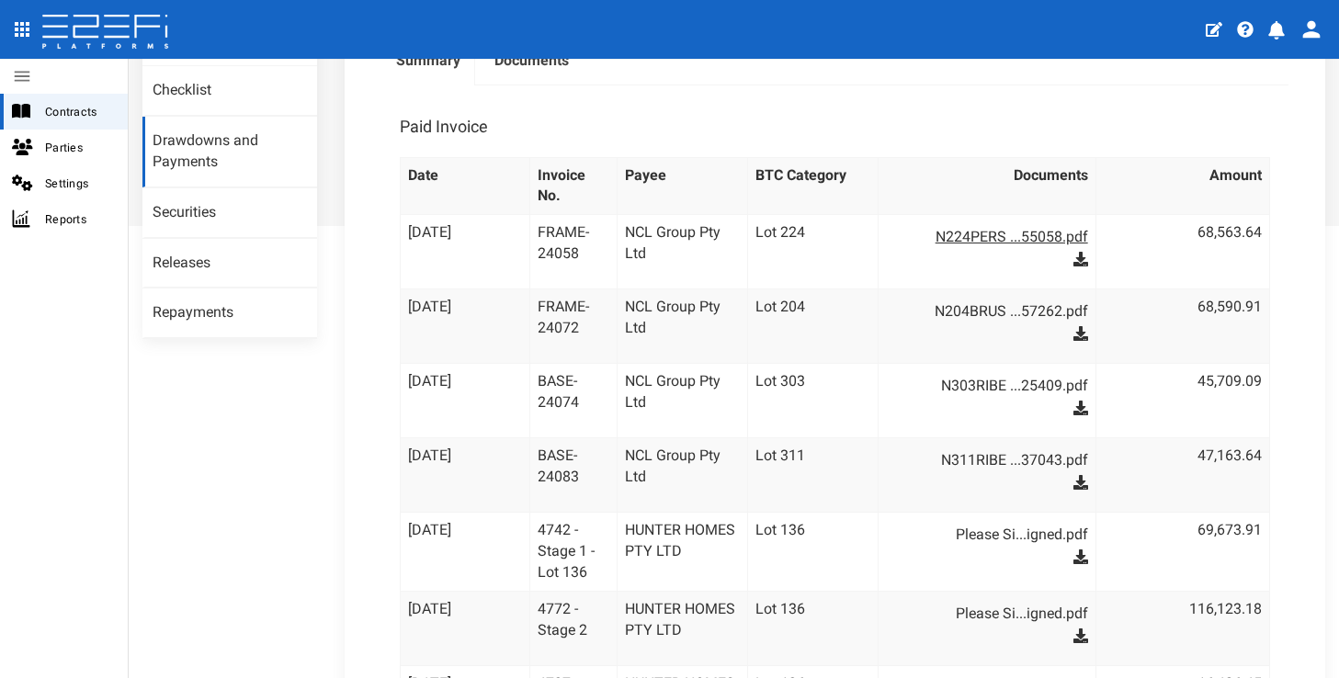
click at [995, 222] on link "N224PERS ...55058.pdf" at bounding box center [996, 236] width 184 height 29
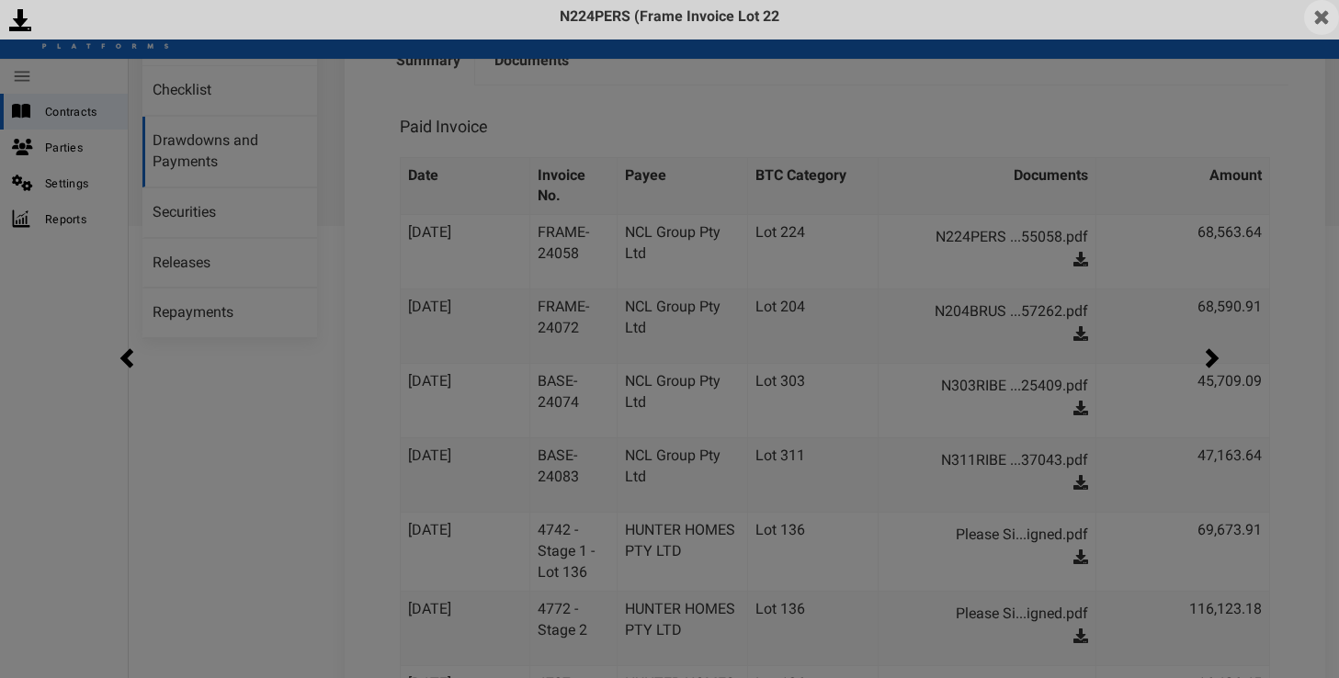
click at [1323, 11] on img at bounding box center [1321, 17] width 35 height 35
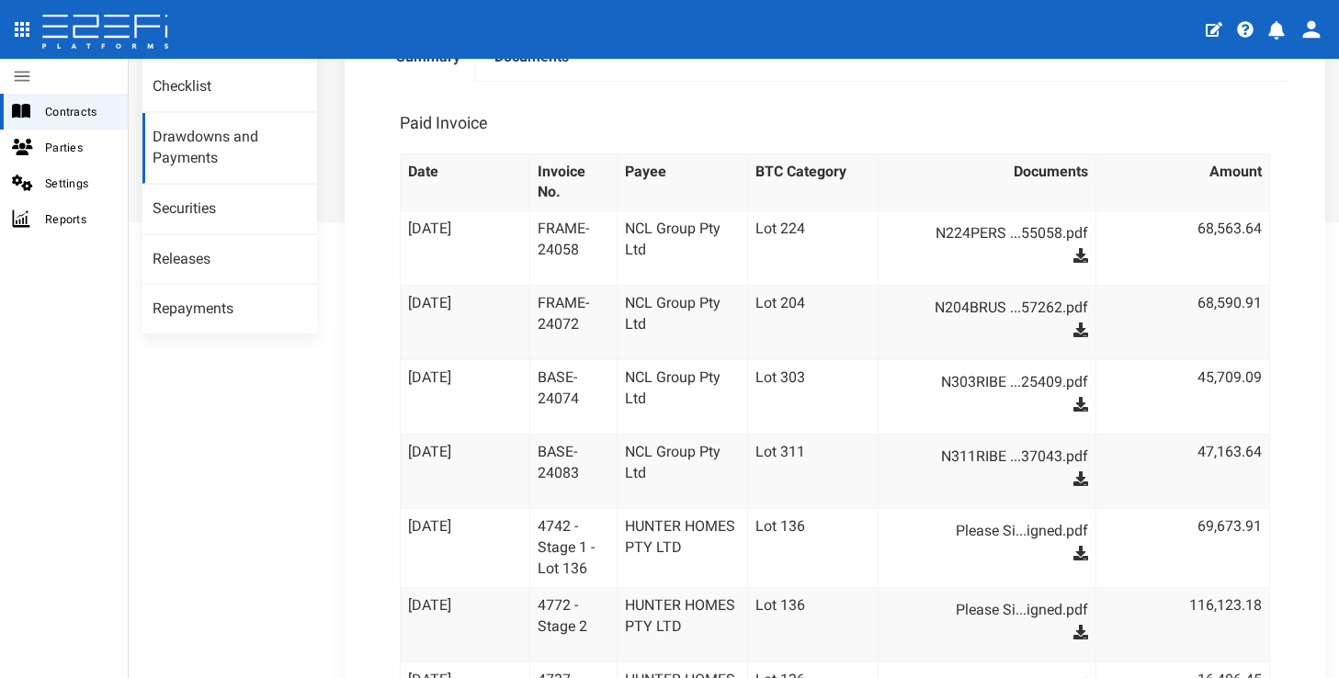
scroll to position [518, 0]
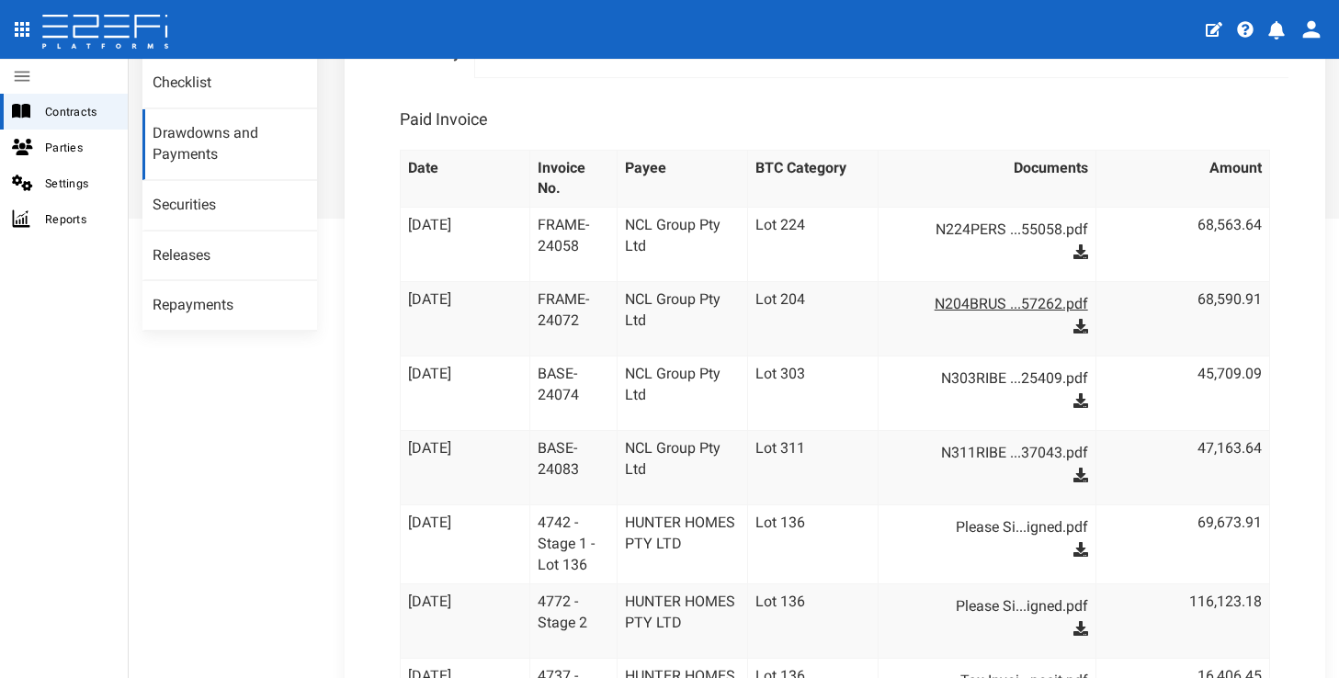
click at [1027, 290] on link "N204BRUS ...57262.pdf" at bounding box center [996, 304] width 184 height 29
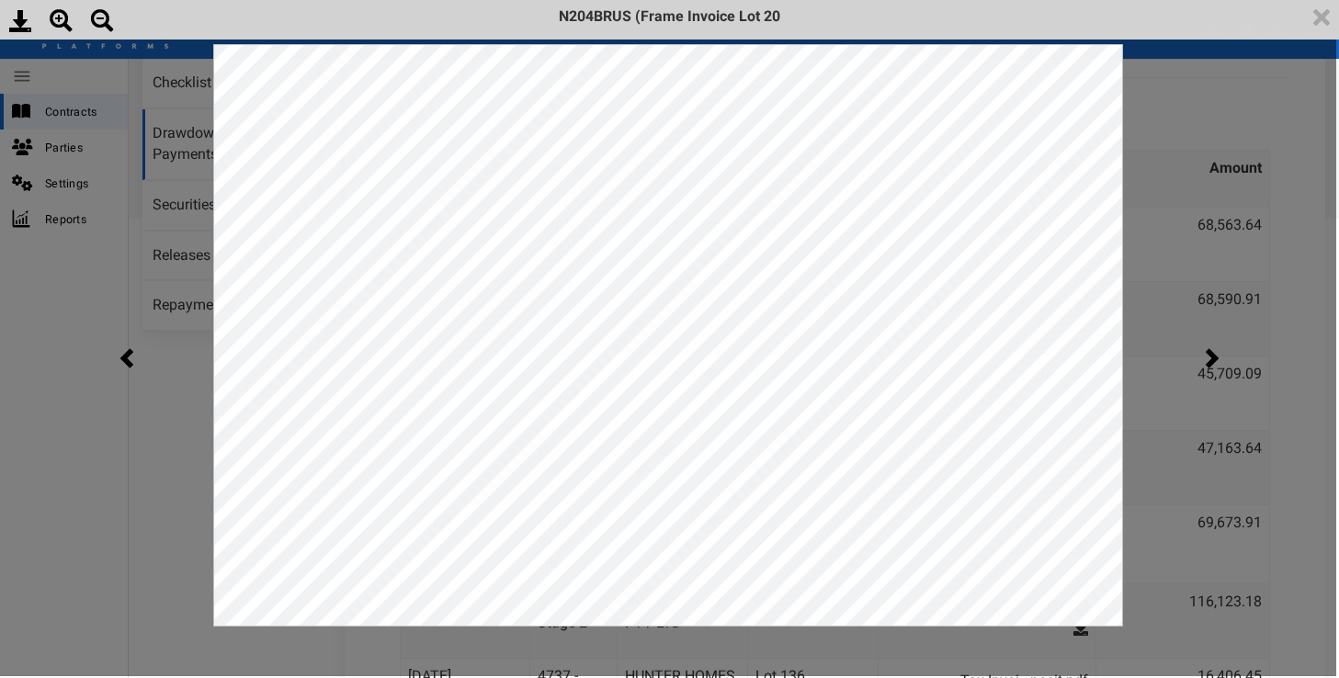
scroll to position [0, 0]
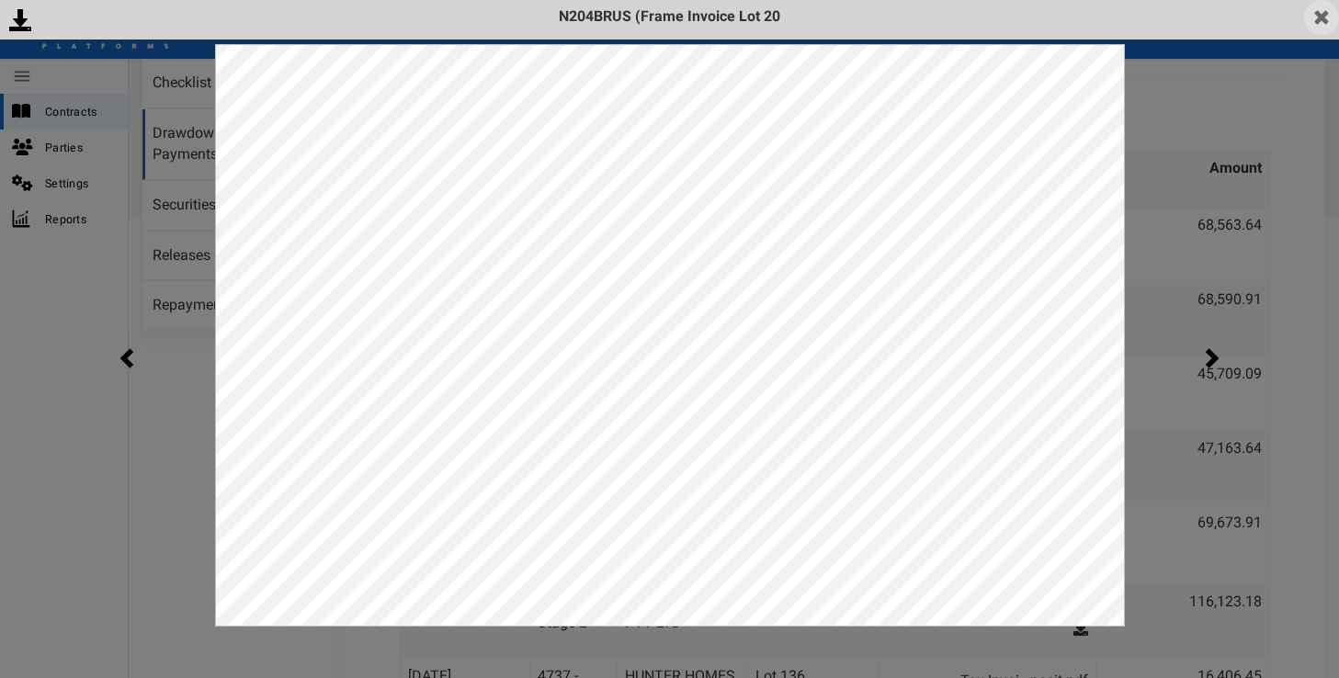
click at [1323, 11] on img at bounding box center [1321, 17] width 35 height 35
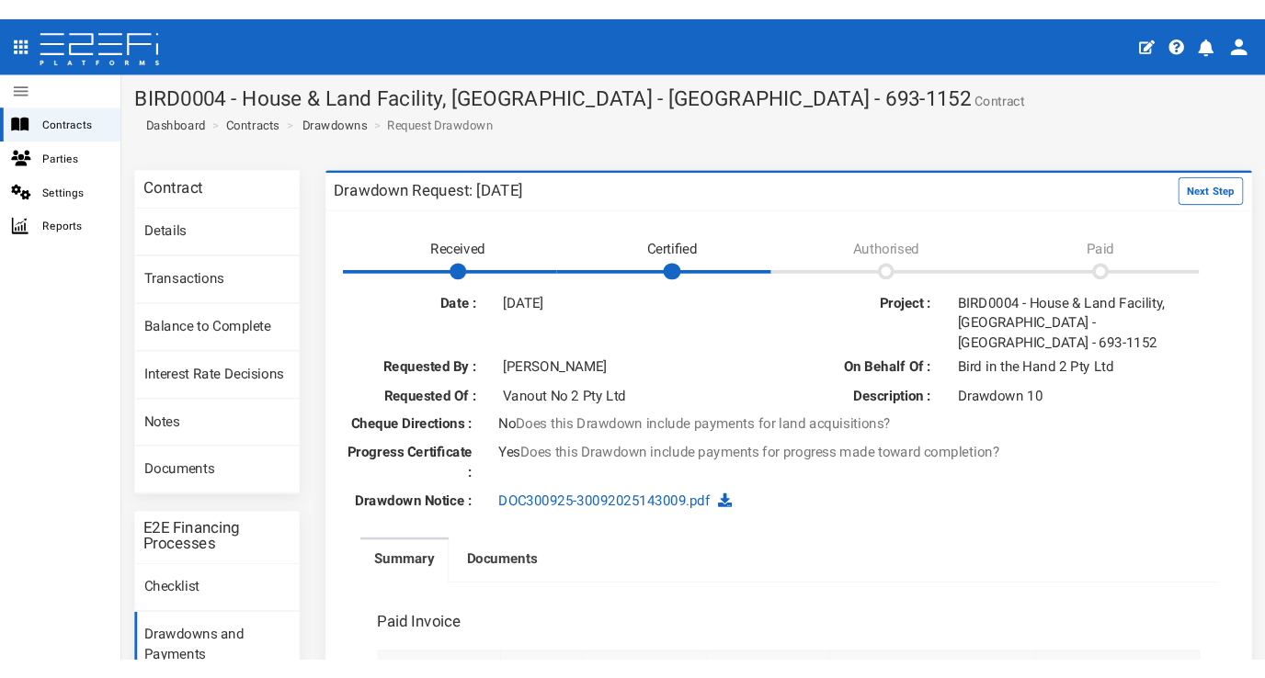
scroll to position [141, 0]
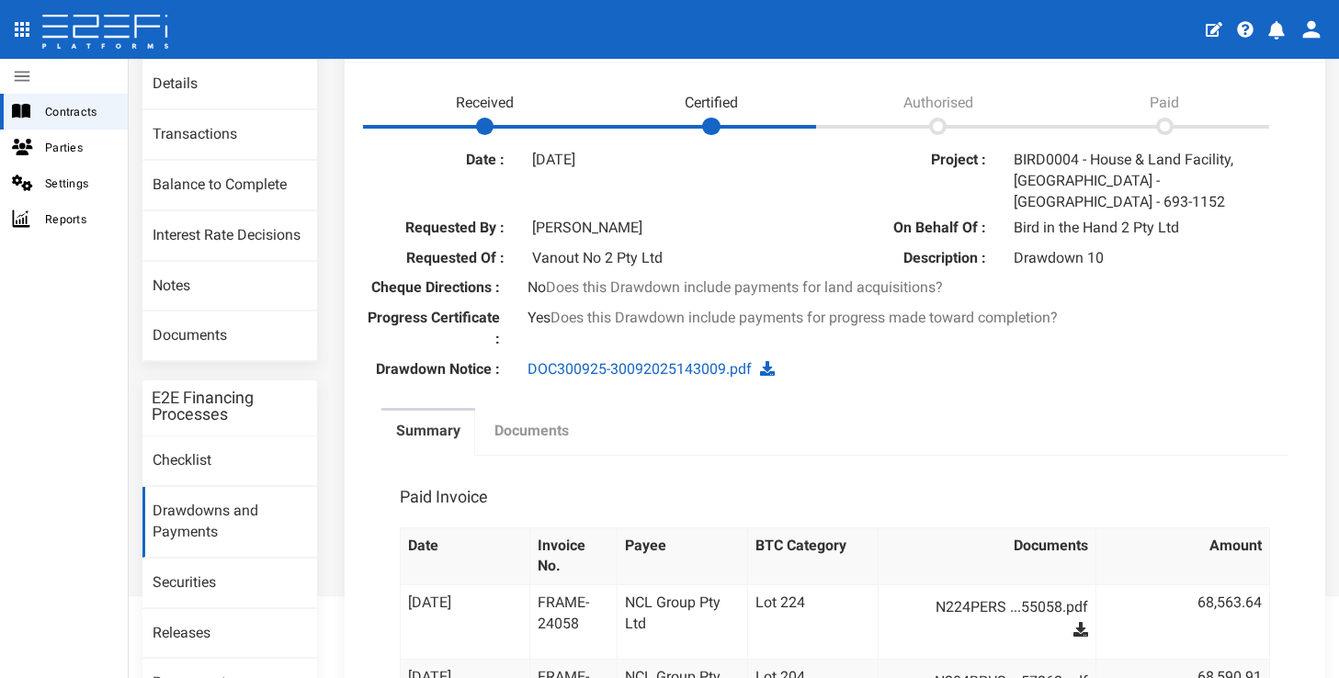
click at [561, 421] on label "Documents" at bounding box center [531, 431] width 74 height 21
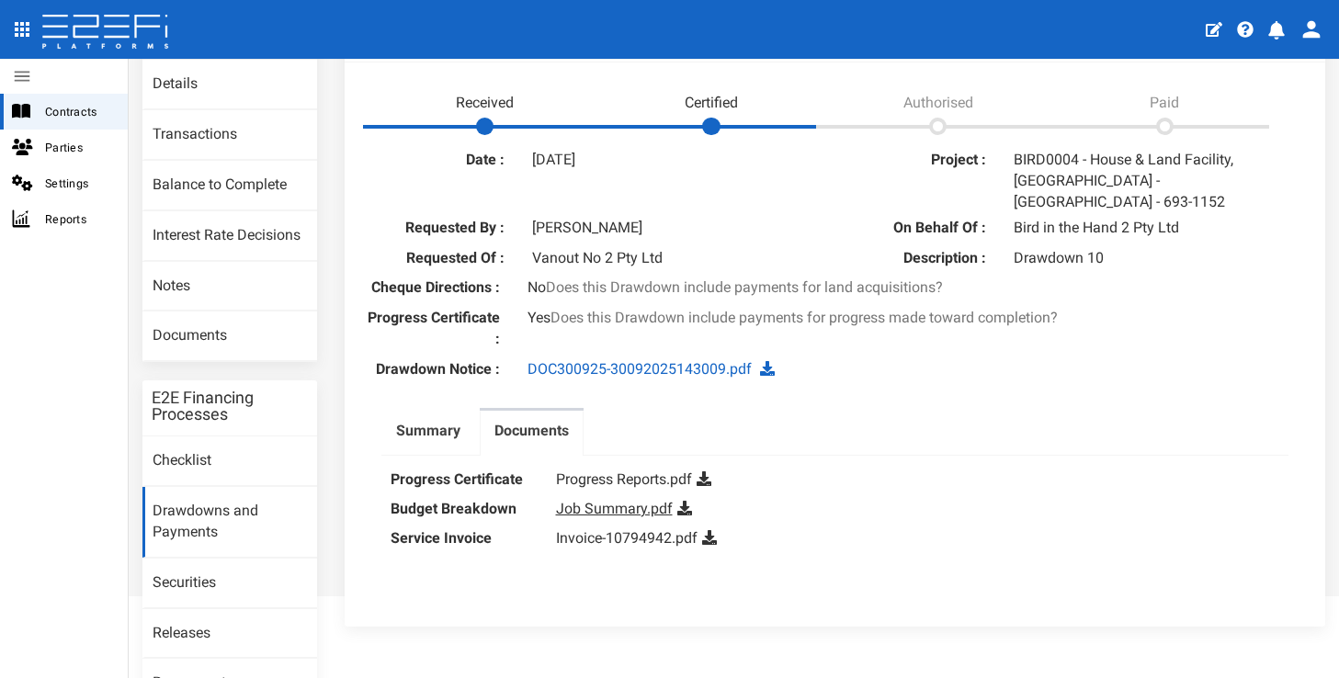
click at [573, 500] on link "Job Summary.pdf" at bounding box center [614, 508] width 117 height 17
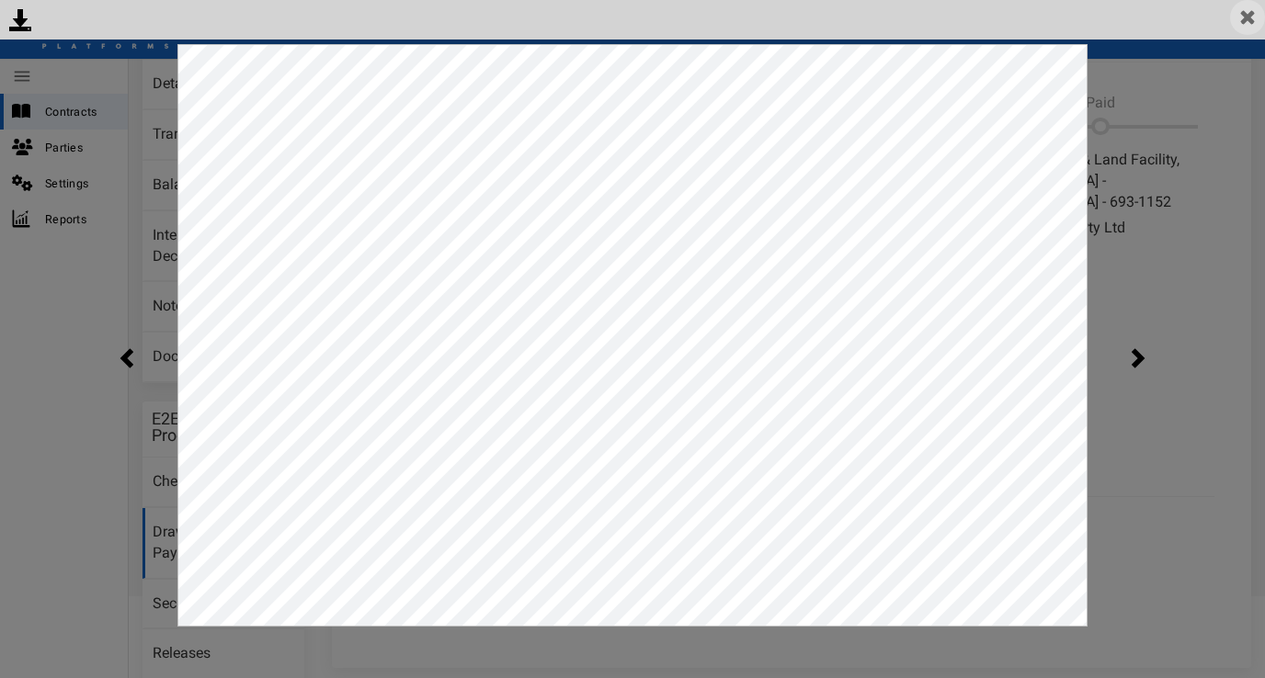
click at [1260, 13] on img at bounding box center [1247, 17] width 35 height 35
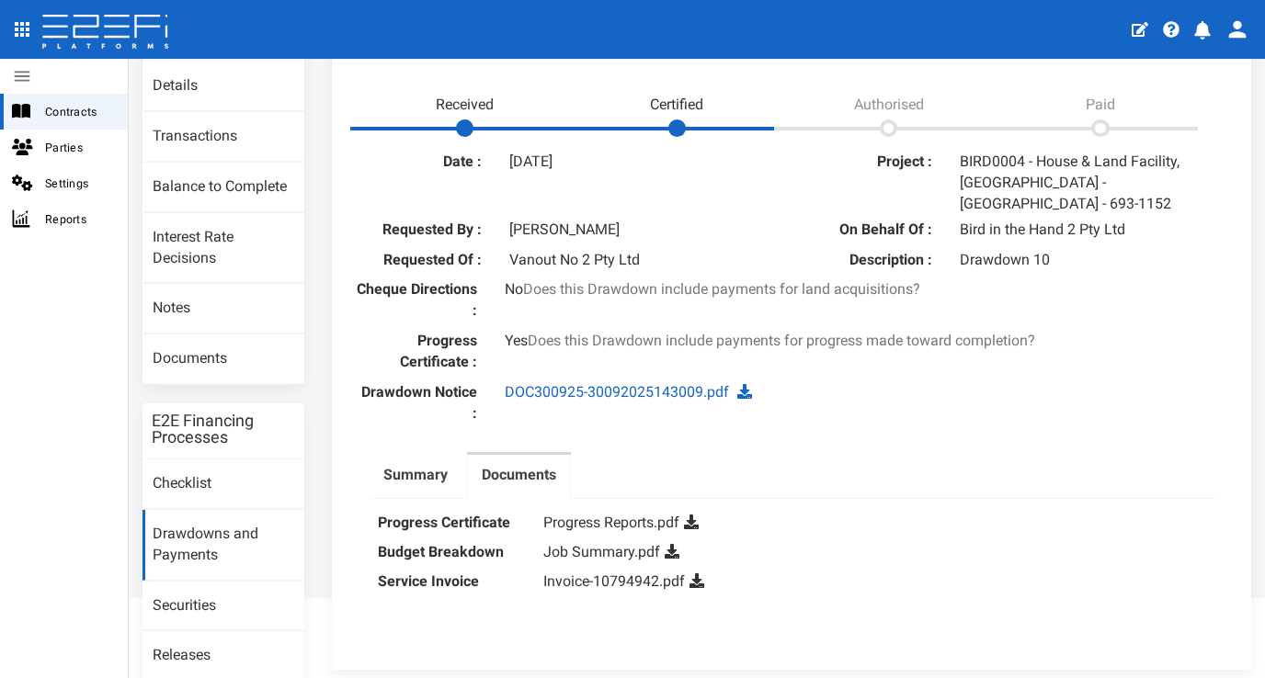
scroll to position [262, 0]
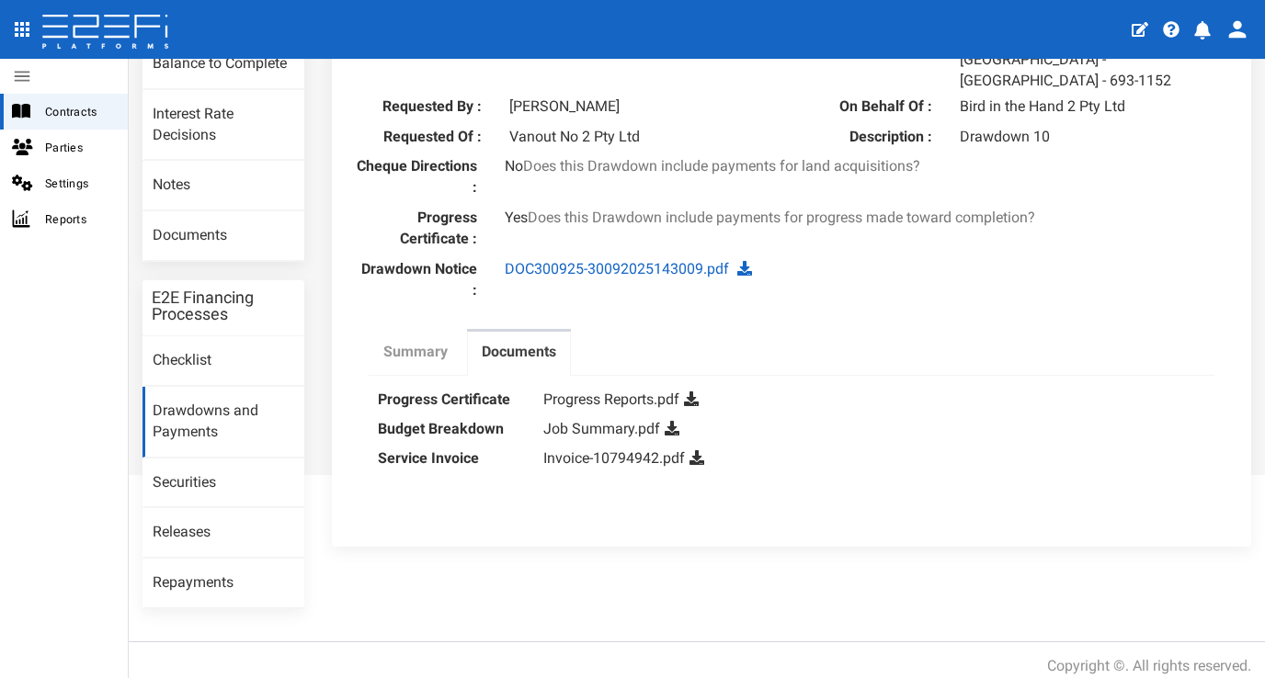
click at [435, 334] on link "Summary" at bounding box center [416, 355] width 94 height 46
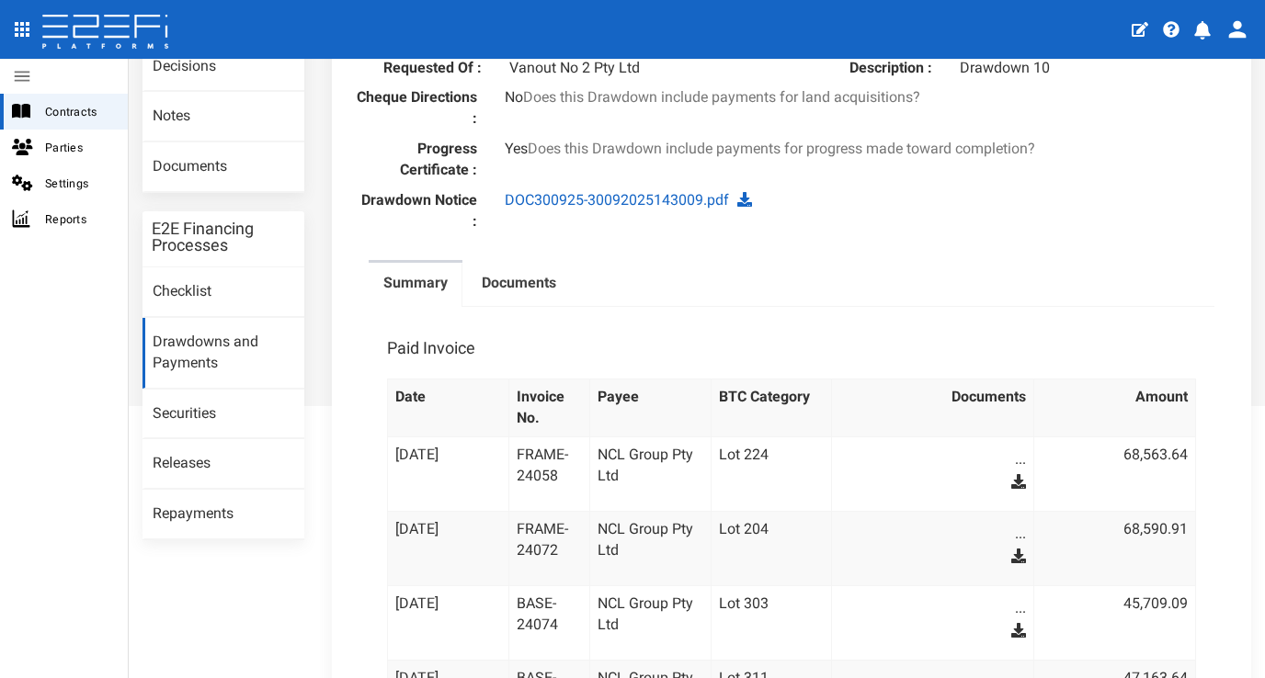
scroll to position [445, 0]
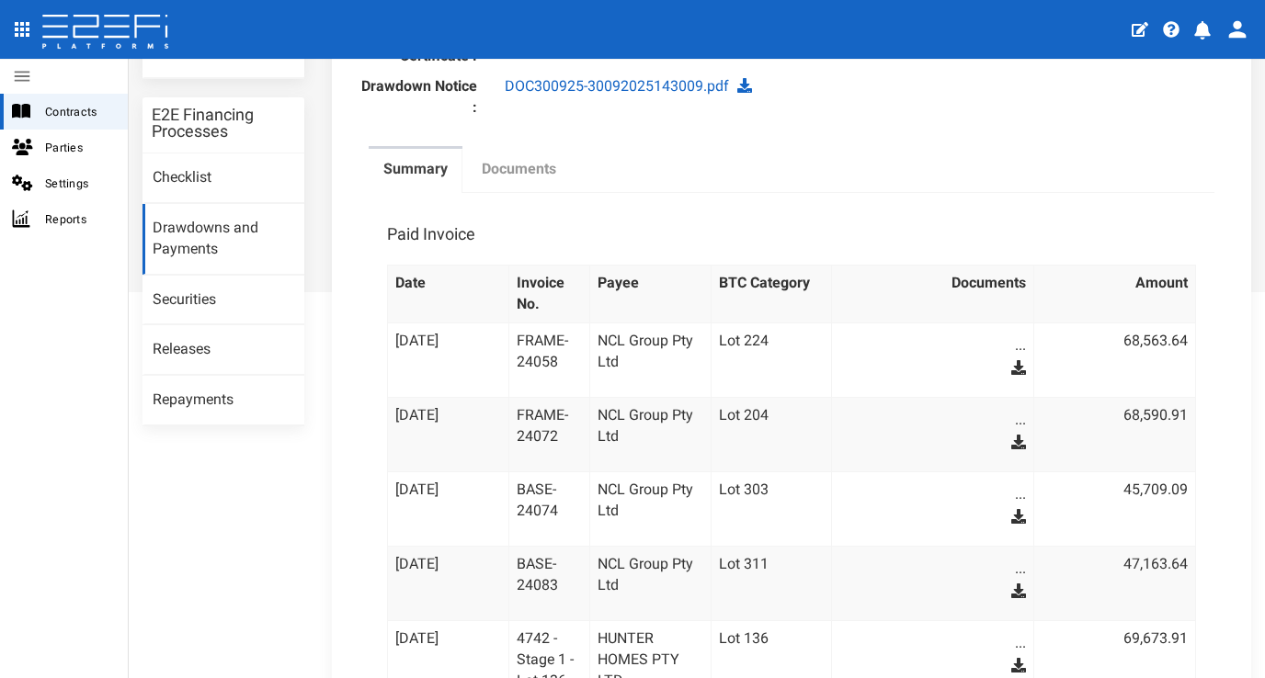
click at [514, 159] on label "Documents" at bounding box center [519, 169] width 74 height 21
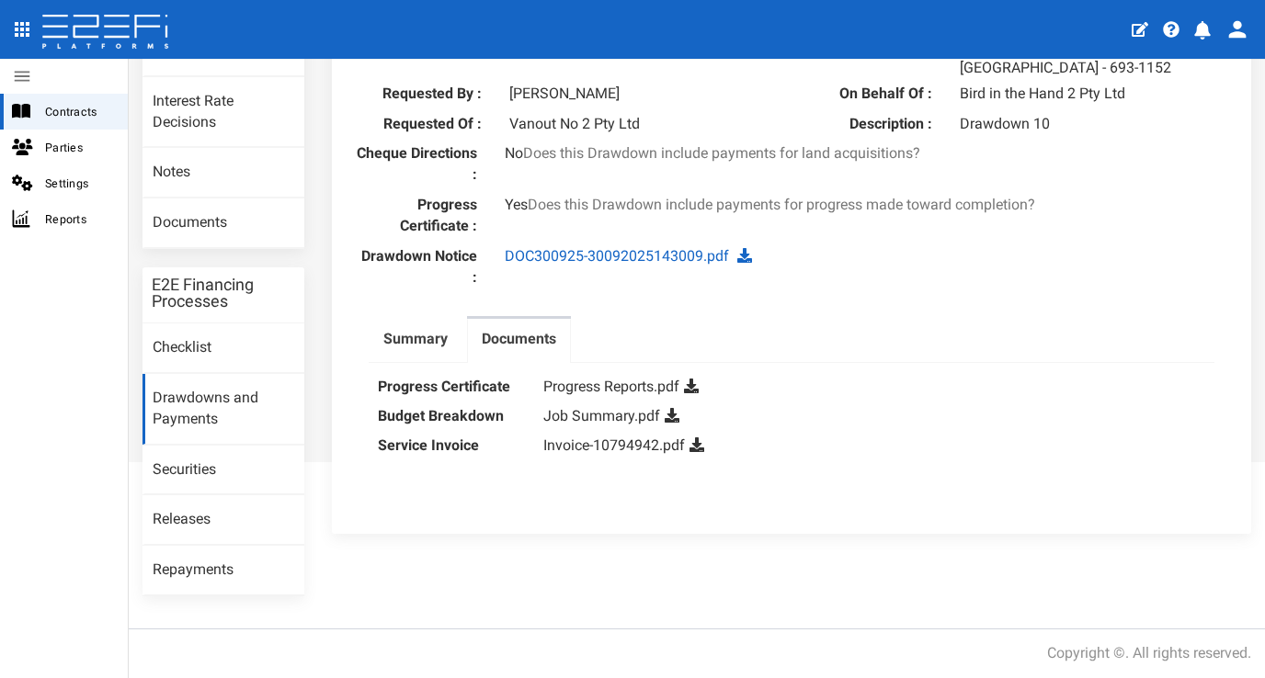
scroll to position [262, 0]
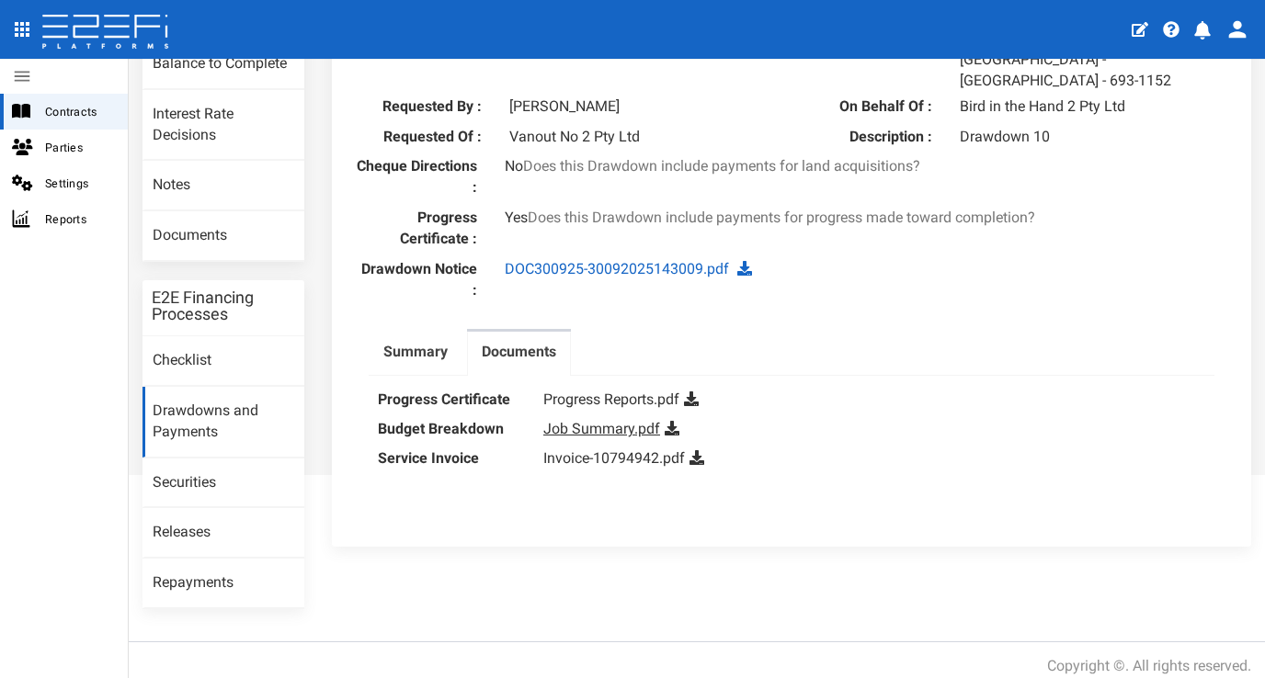
click at [586, 420] on link "Job Summary.pdf" at bounding box center [601, 428] width 117 height 17
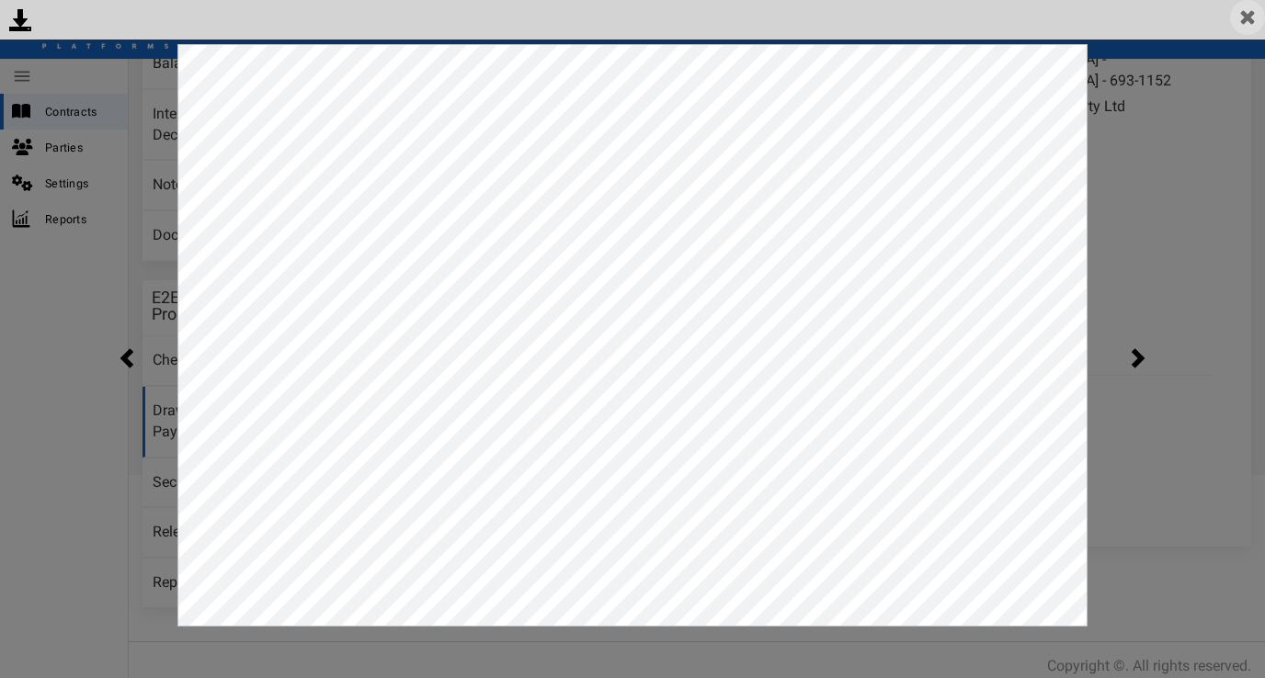
click at [1247, 6] on img at bounding box center [1247, 17] width 35 height 35
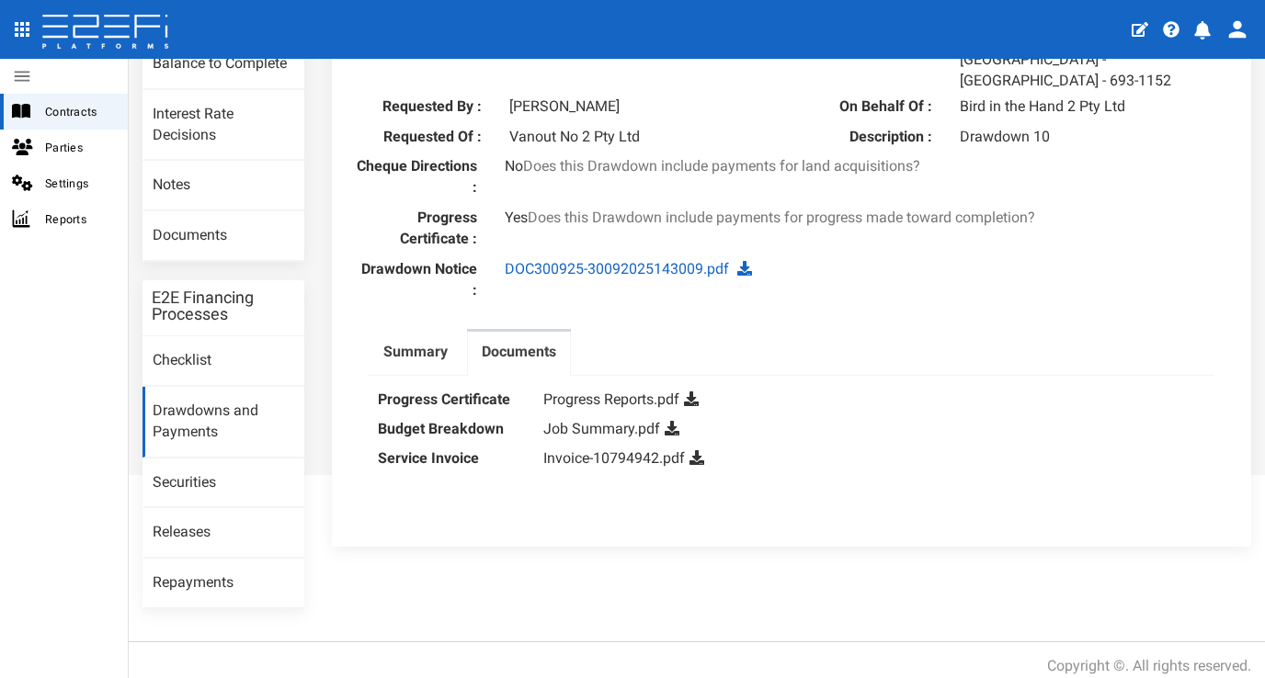
click at [896, 259] on div "DOC300925-30092025143009.pdf" at bounding box center [716, 269] width 450 height 21
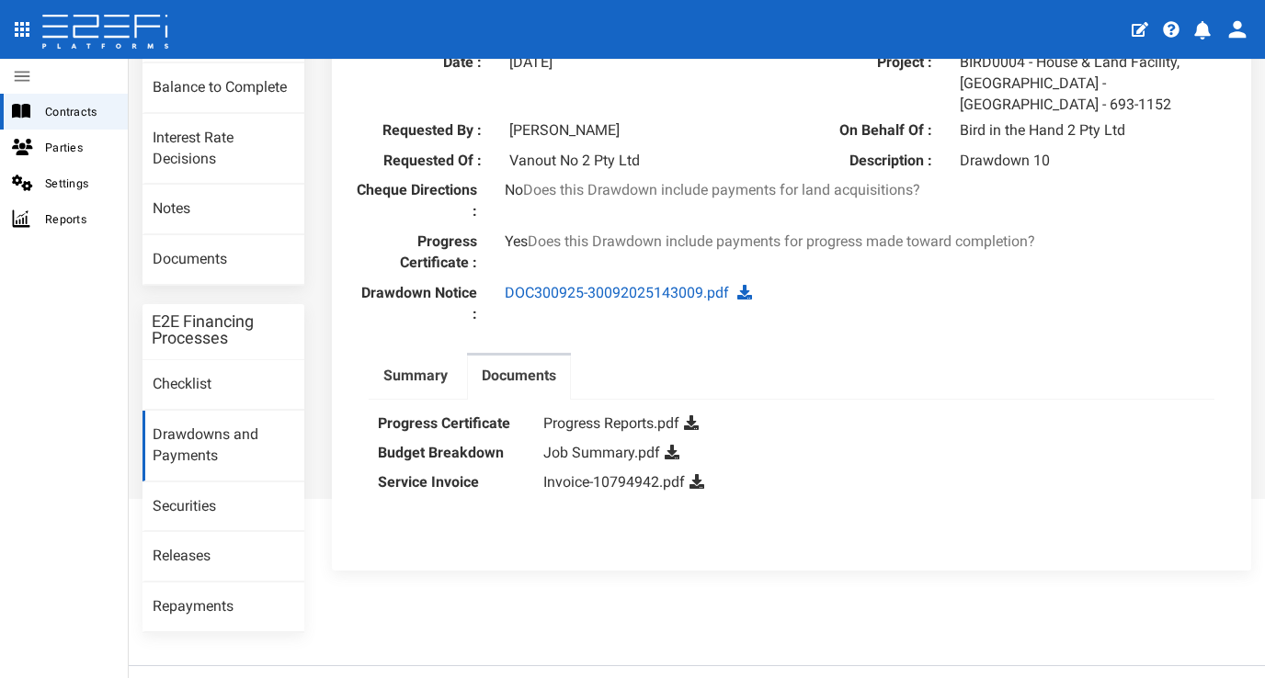
scroll to position [203, 0]
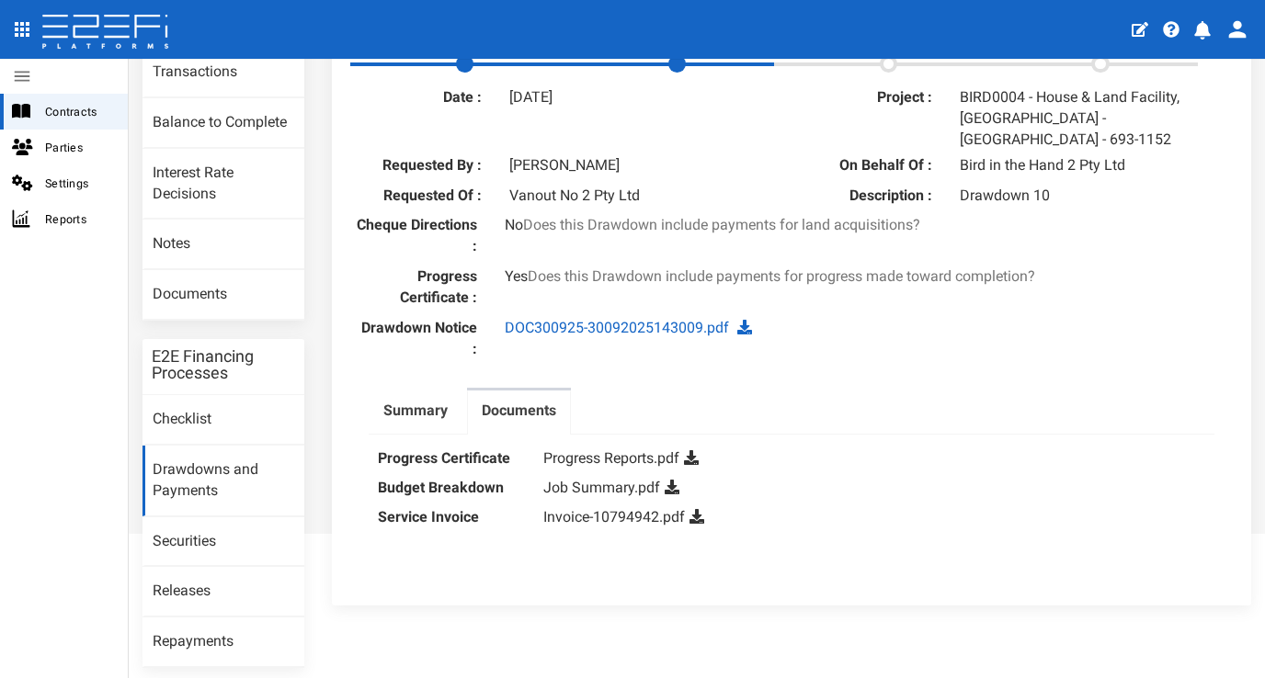
click at [594, 473] on dd "Job Summary.pdf" at bounding box center [874, 487] width 662 height 29
click at [620, 449] on link "Progress Reports.pdf" at bounding box center [611, 457] width 136 height 17
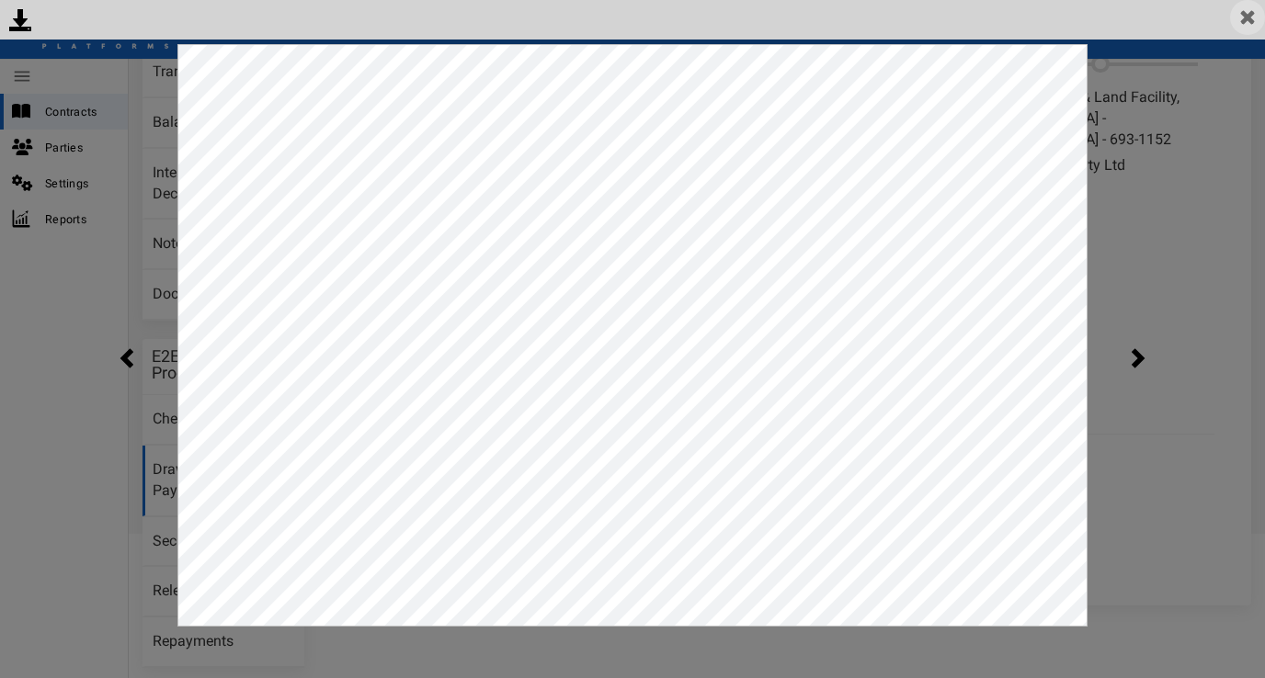
click at [1236, 14] on img at bounding box center [1247, 17] width 35 height 35
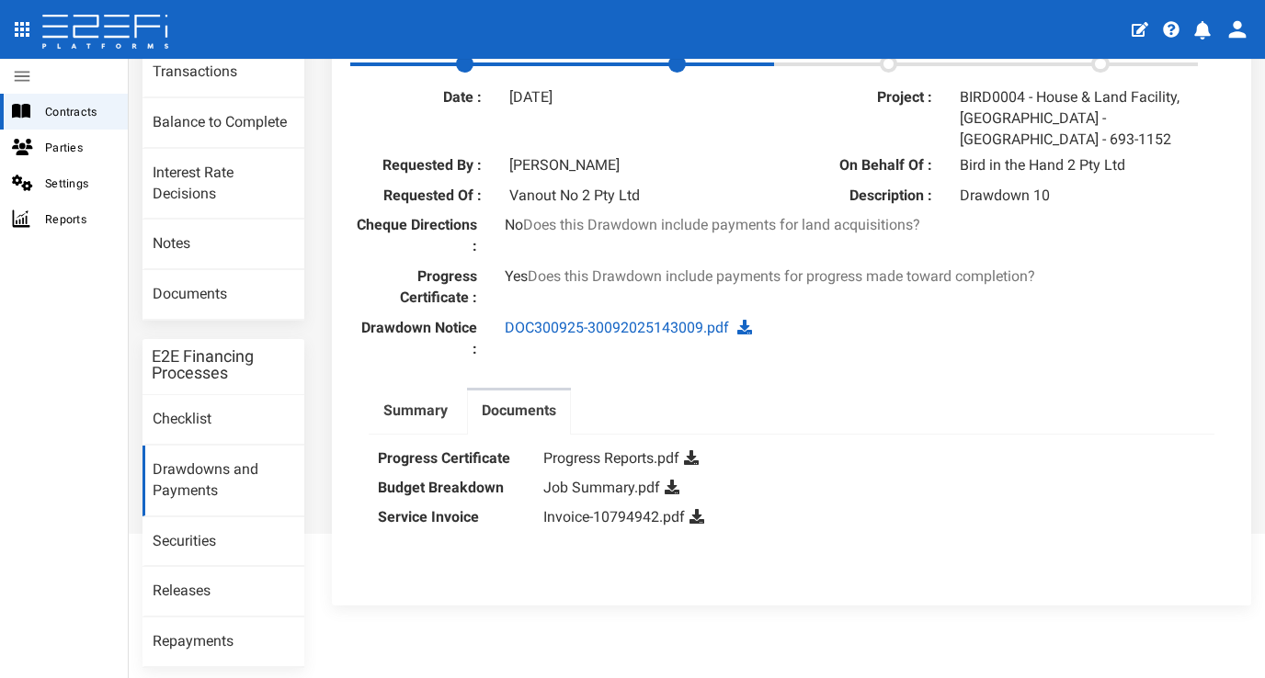
scroll to position [262, 0]
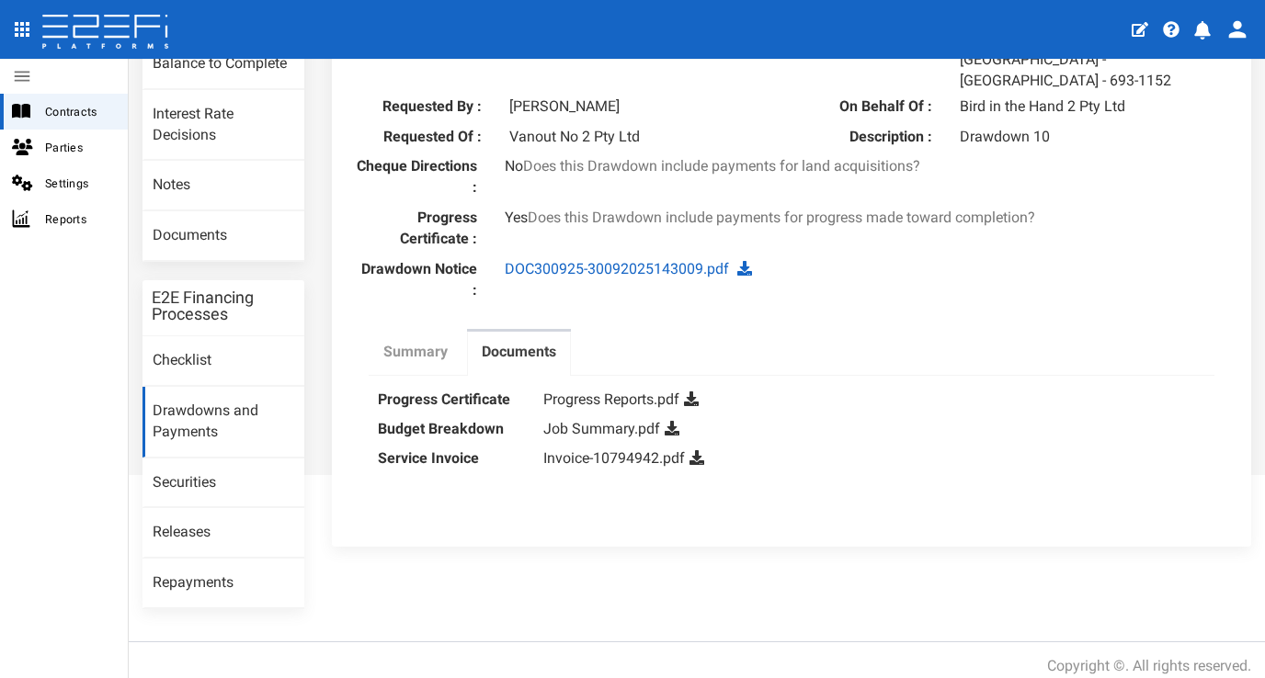
click at [411, 332] on link "Summary" at bounding box center [416, 355] width 94 height 46
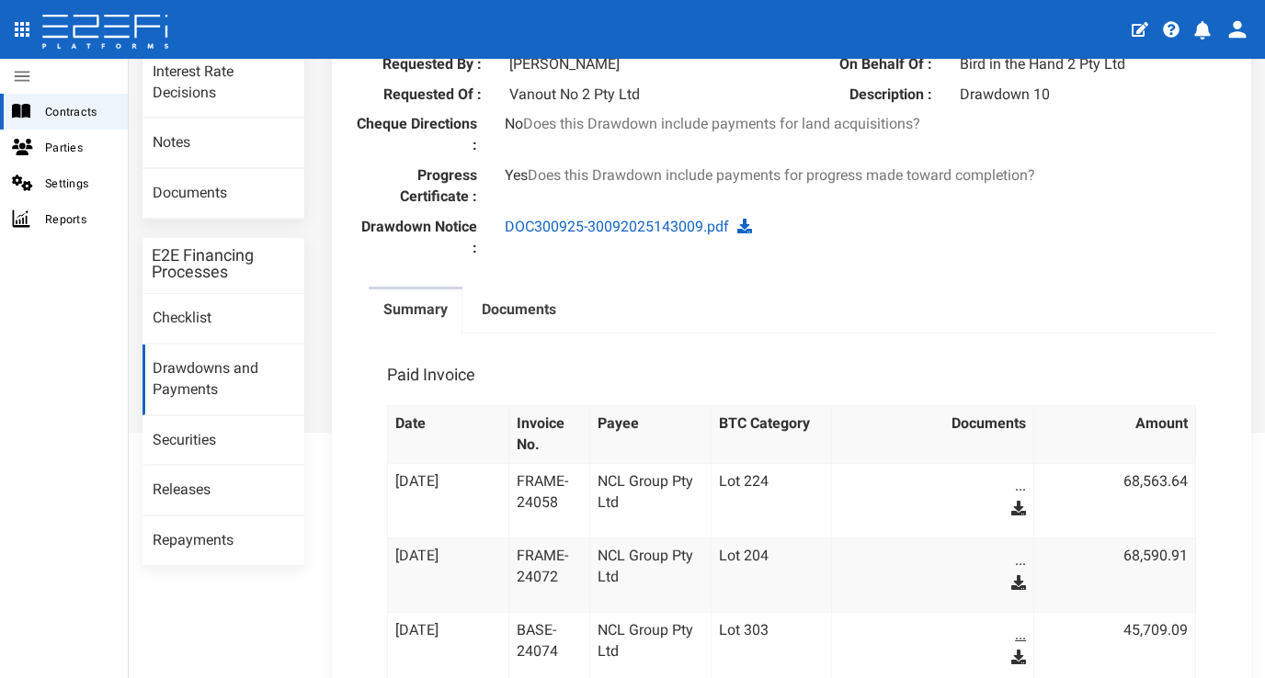
scroll to position [94, 0]
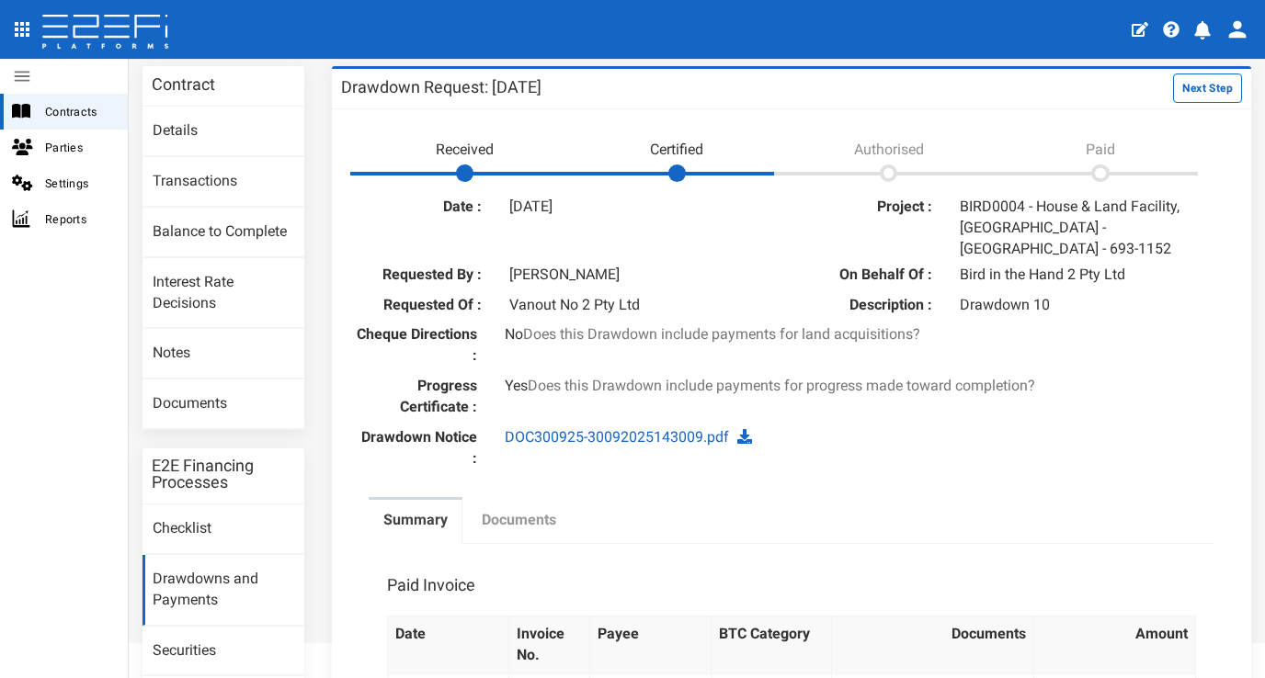
click at [553, 510] on label "Documents" at bounding box center [519, 520] width 74 height 21
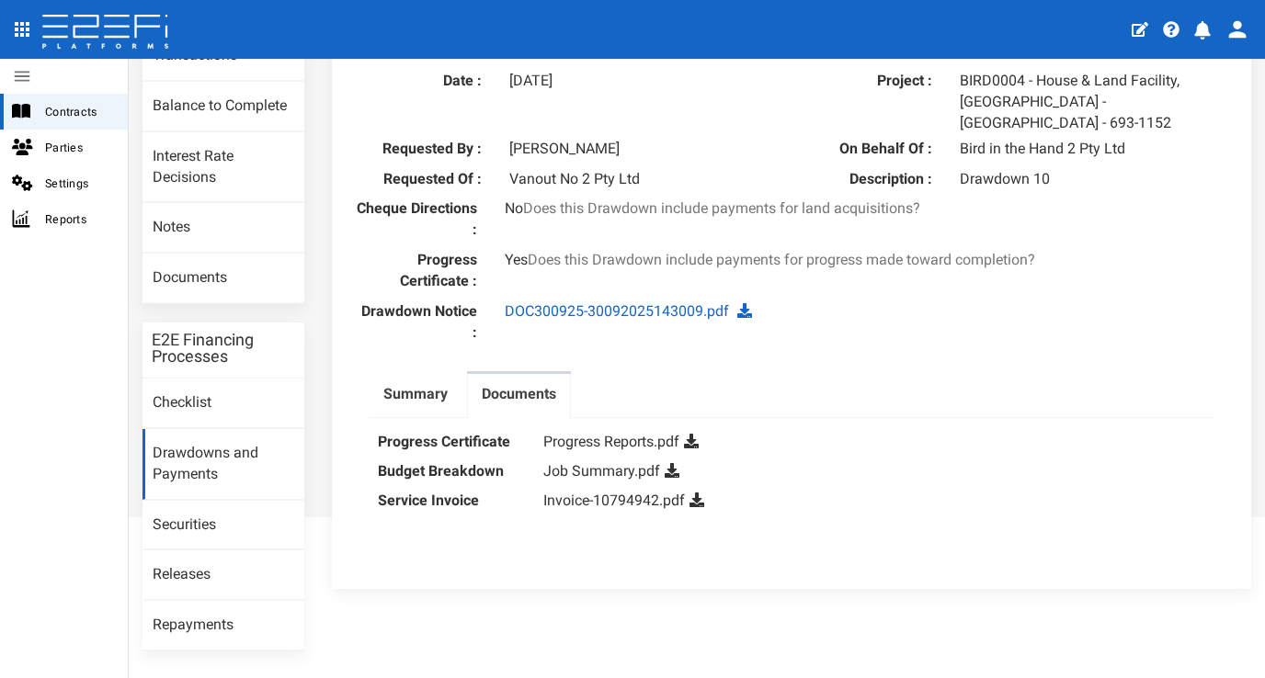
scroll to position [262, 0]
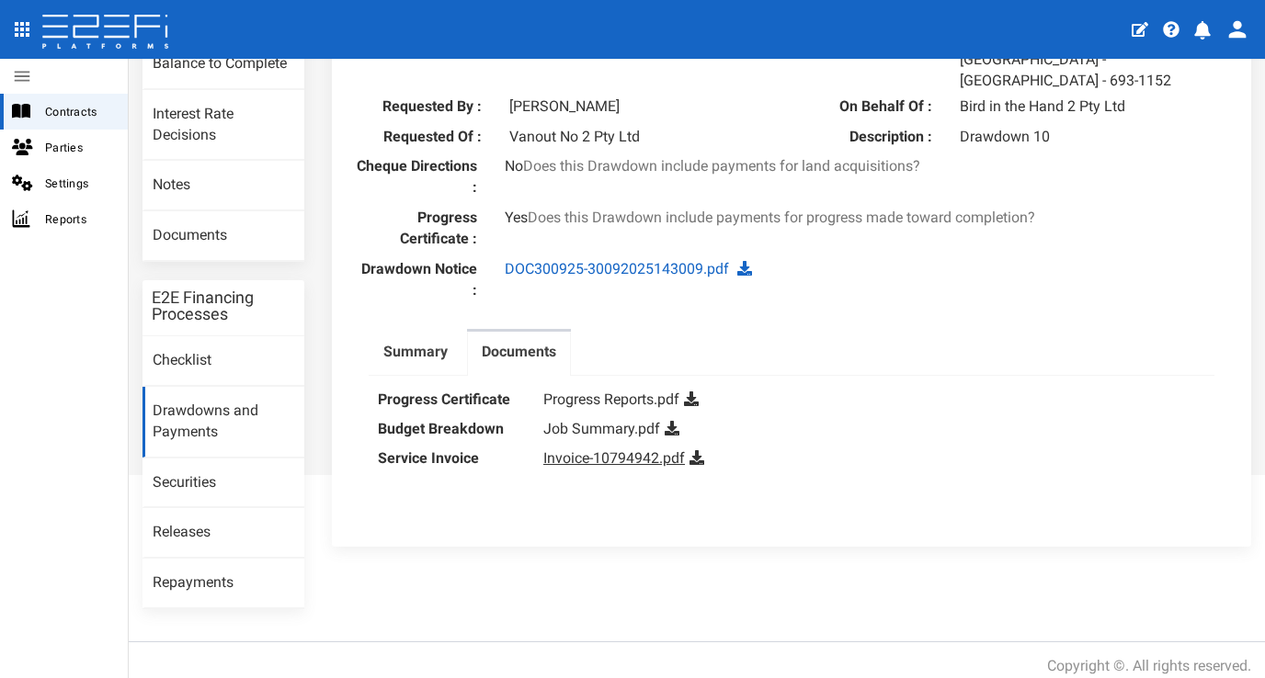
click at [606, 449] on link "Invoice-10794942.pdf" at bounding box center [614, 457] width 142 height 17
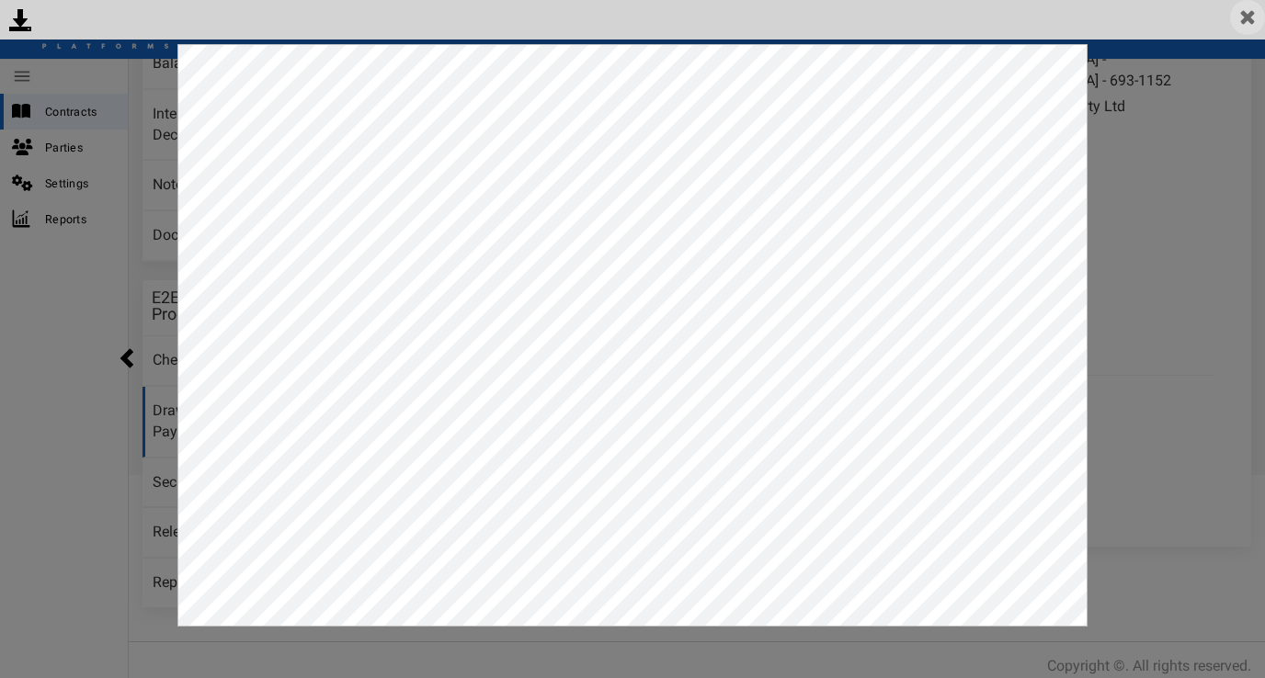
click at [1234, 24] on img at bounding box center [1247, 17] width 35 height 35
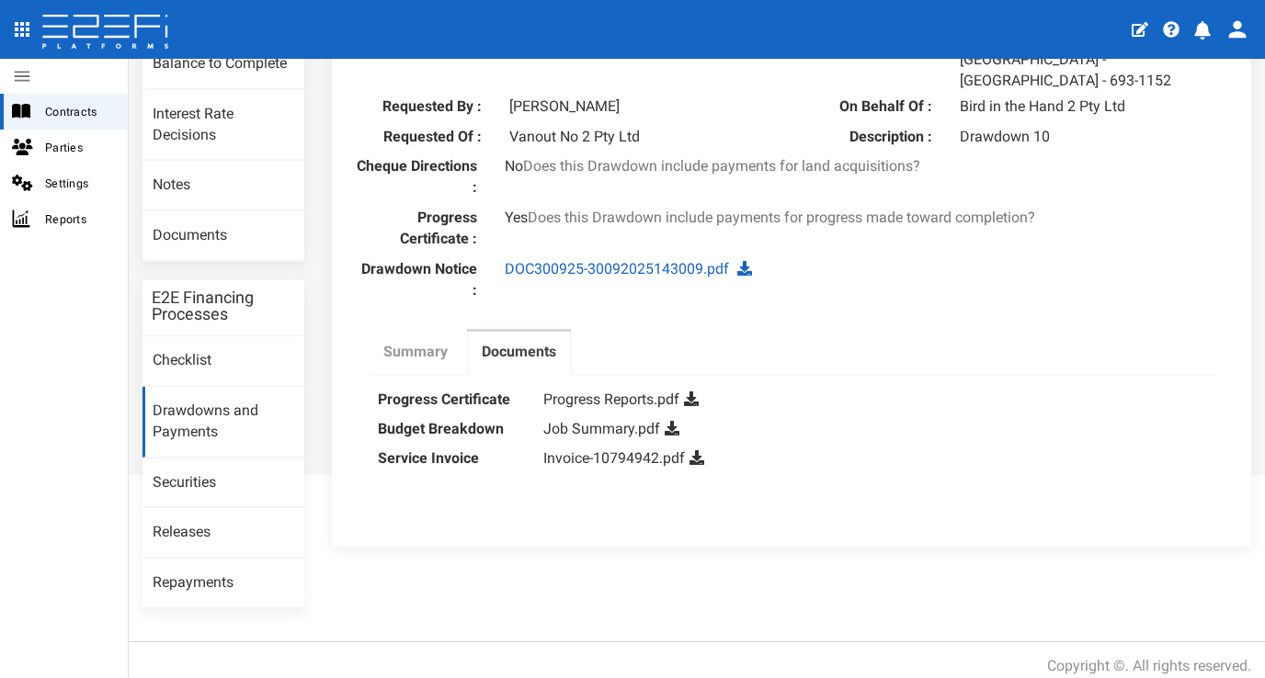
click at [444, 342] on label "Summary" at bounding box center [415, 352] width 64 height 21
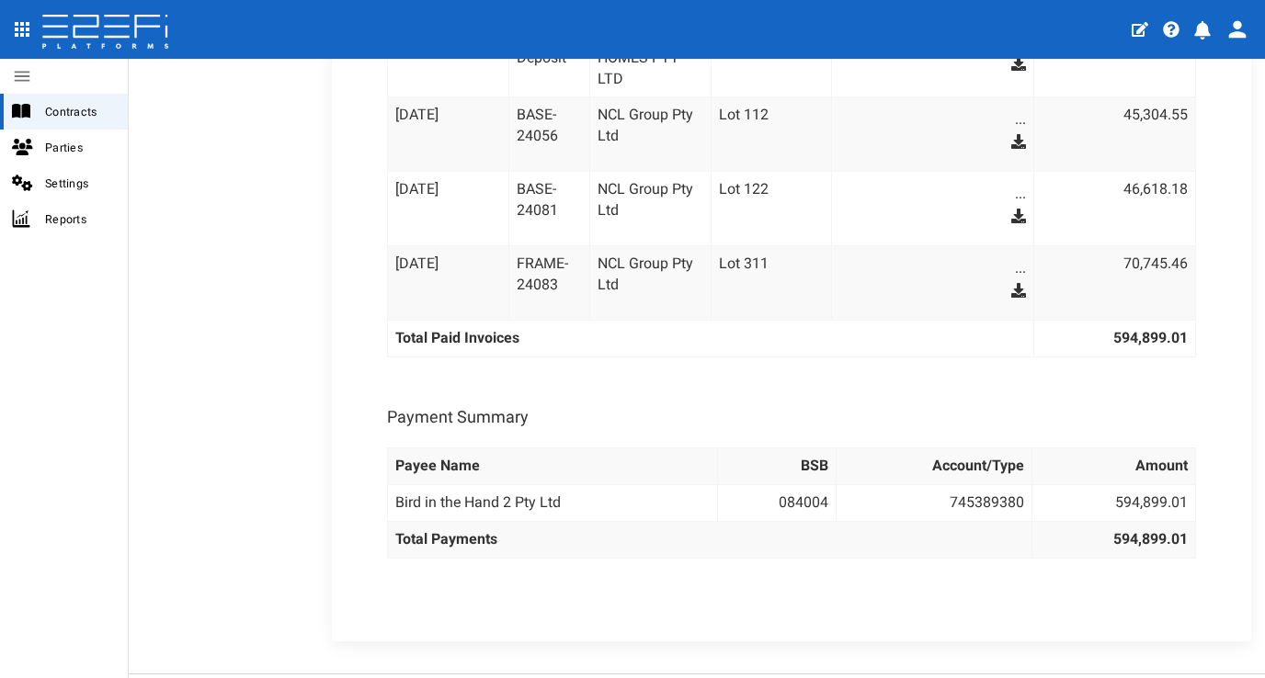
scroll to position [1200, 0]
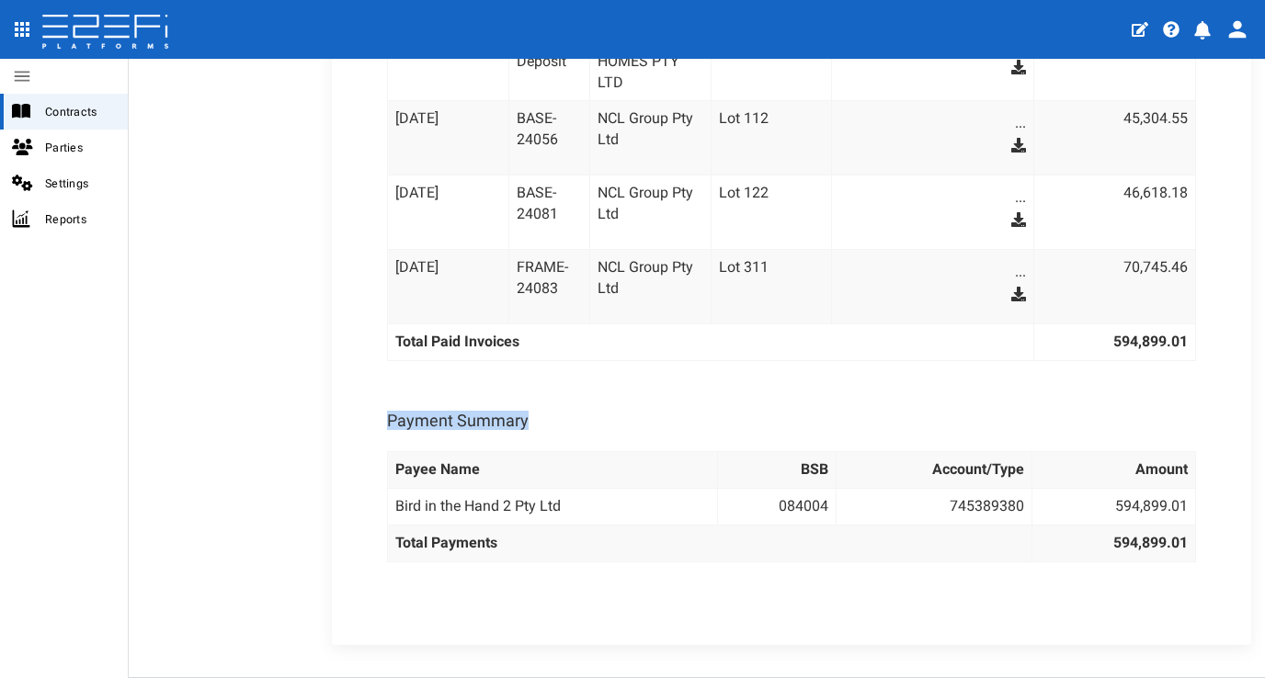
drag, startPoint x: 385, startPoint y: 379, endPoint x: 568, endPoint y: 381, distance: 182.9
click at [567, 389] on div "Payment Summary" at bounding box center [791, 415] width 827 height 53
click at [570, 389] on div "Payment Summary" at bounding box center [791, 415] width 827 height 53
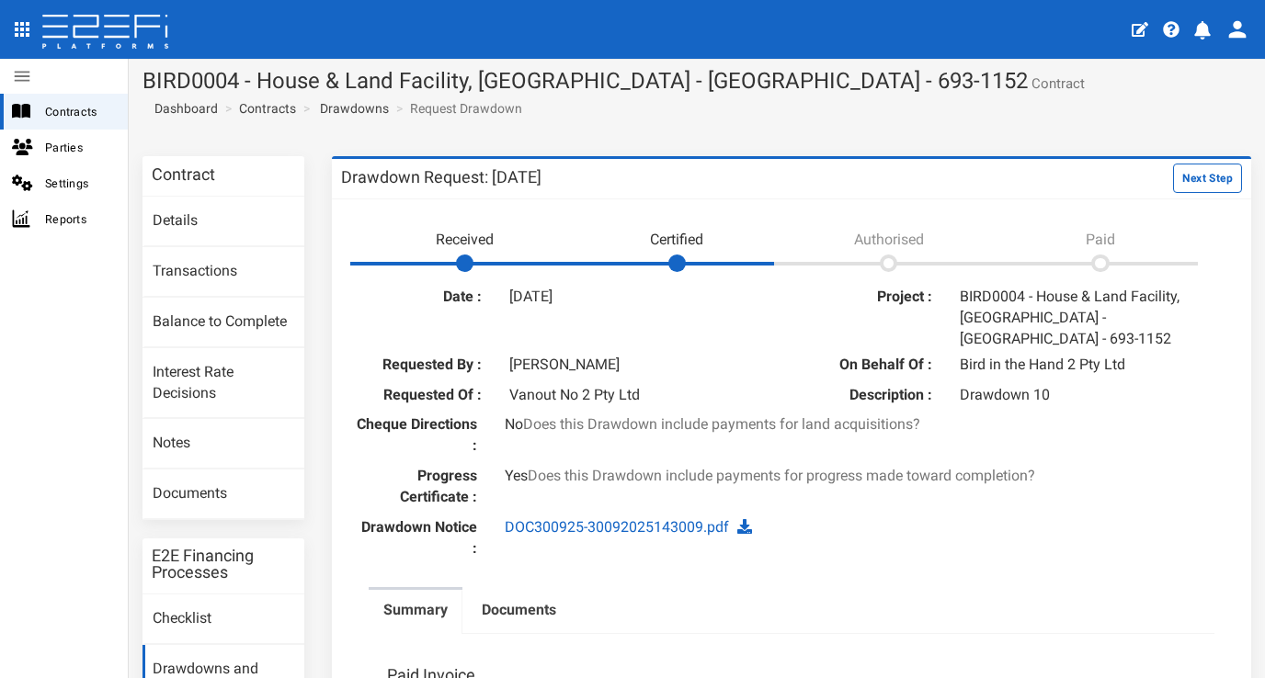
scroll to position [0, 0]
